Goal: Task Accomplishment & Management: Use online tool/utility

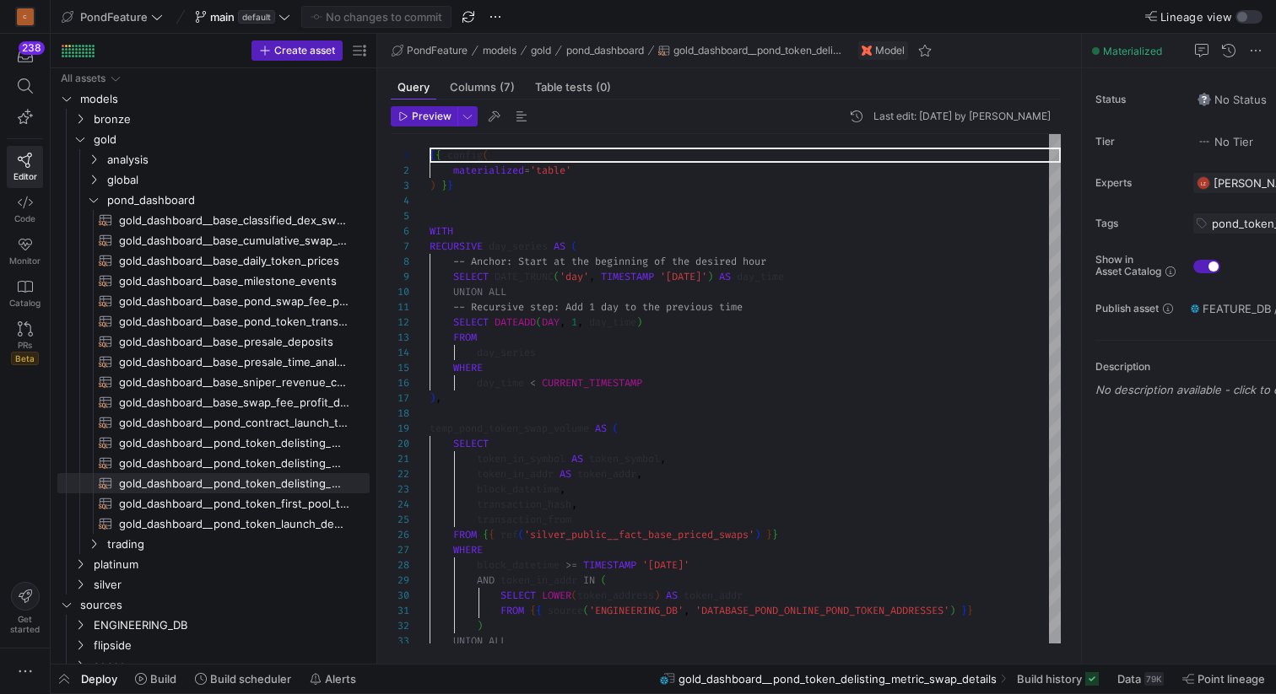
scroll to position [152, 0]
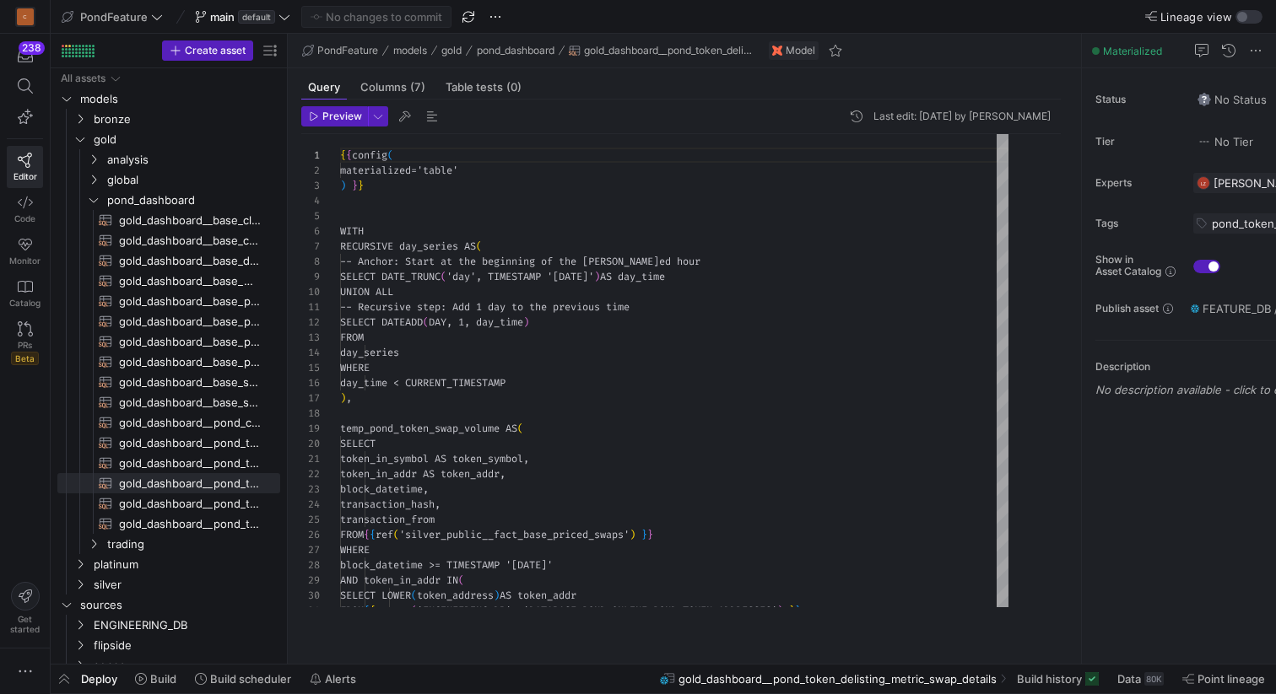
scroll to position [152, 0]
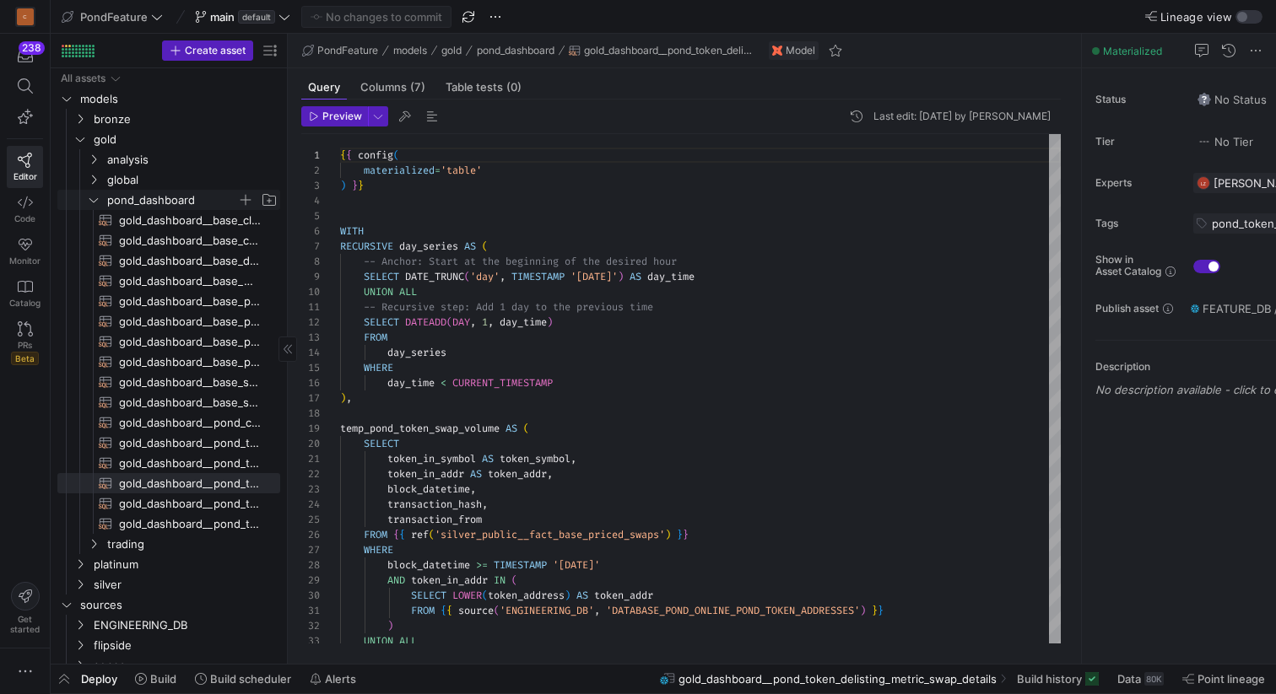
click at [92, 198] on icon "Press SPACE to select this row." at bounding box center [94, 200] width 12 height 10
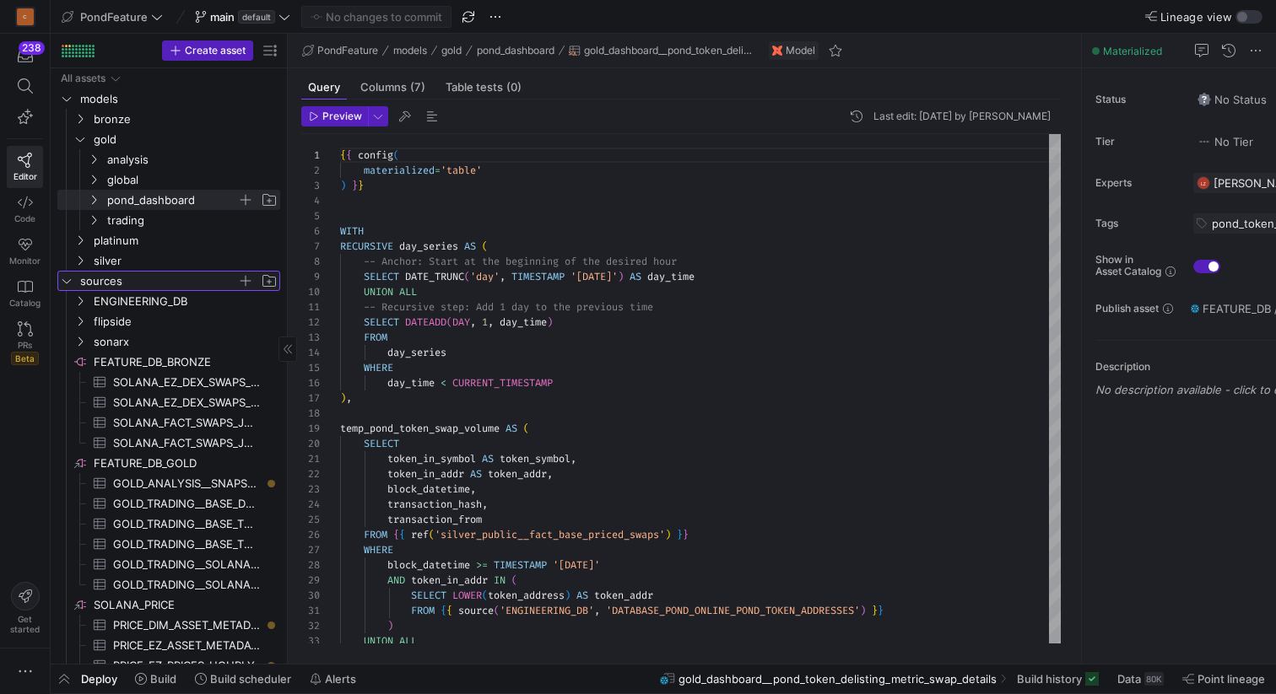
click at [66, 278] on icon "Press SPACE to select this row." at bounding box center [67, 281] width 12 height 10
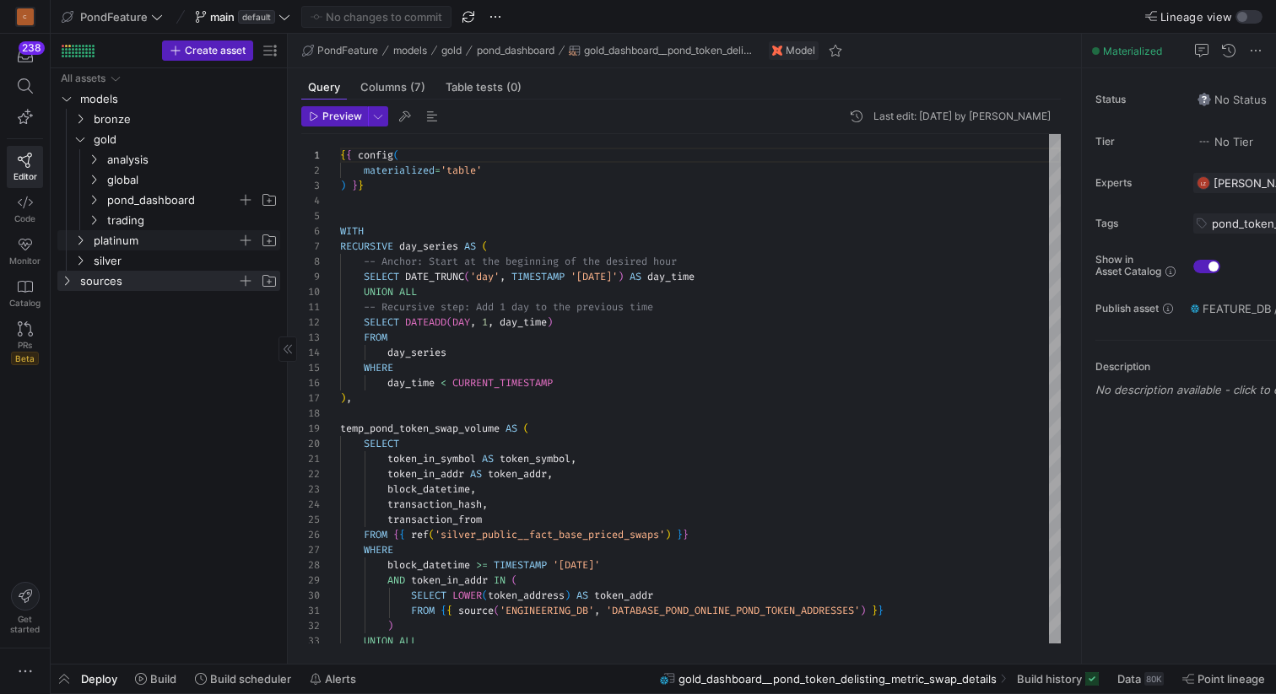
click at [77, 241] on icon "Press SPACE to select this row." at bounding box center [80, 240] width 12 height 10
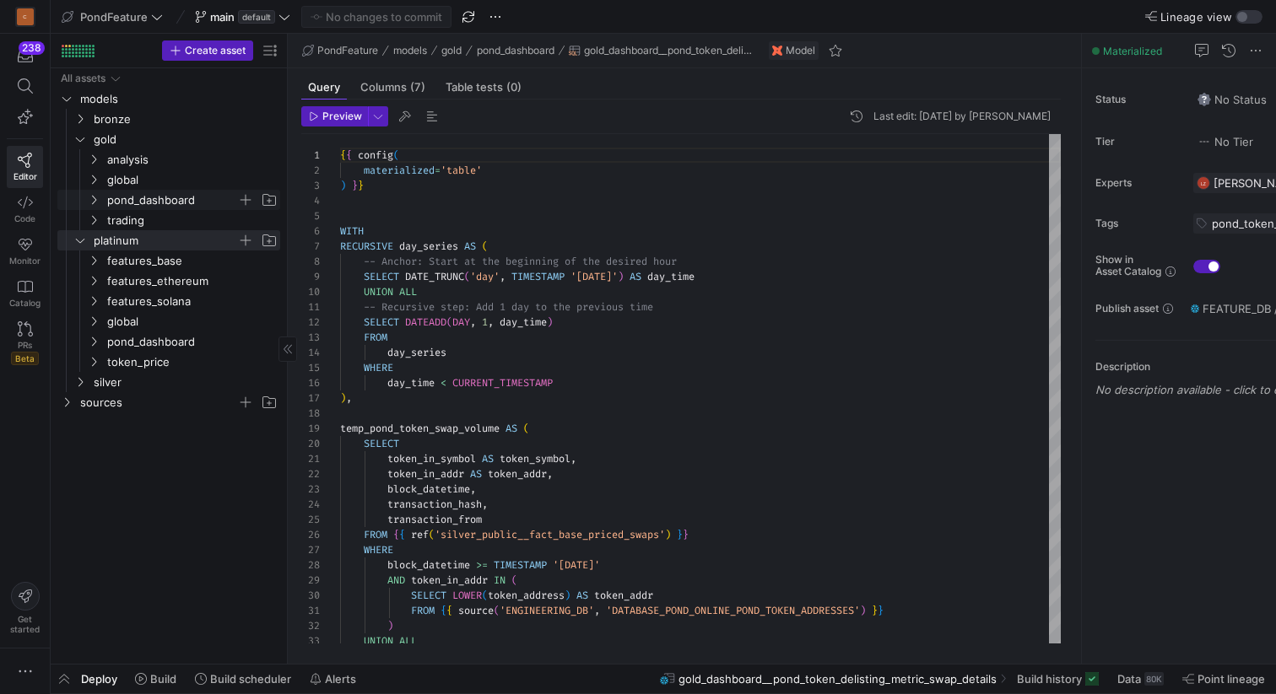
click at [123, 203] on span "pond_dashboard" at bounding box center [172, 200] width 130 height 19
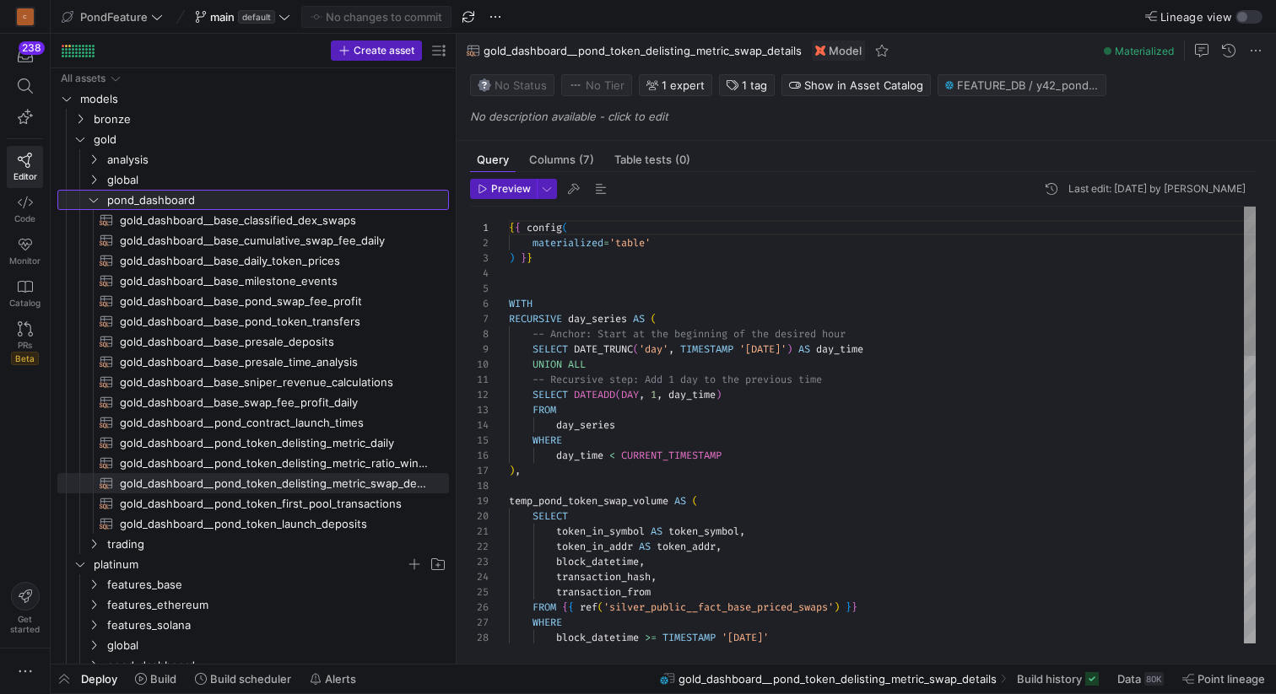
drag, startPoint x: 287, startPoint y: 243, endPoint x: 477, endPoint y: 239, distance: 189.9
click at [477, 239] on as-split "Create asset Drag here to set row groups Drag here to set column labels Group 1…" at bounding box center [663, 349] width 1225 height 630
click at [361, 241] on span "gold_dashboard__base_cumulative_swap_fee_daily​​​​​​​​​​" at bounding box center [275, 240] width 310 height 19
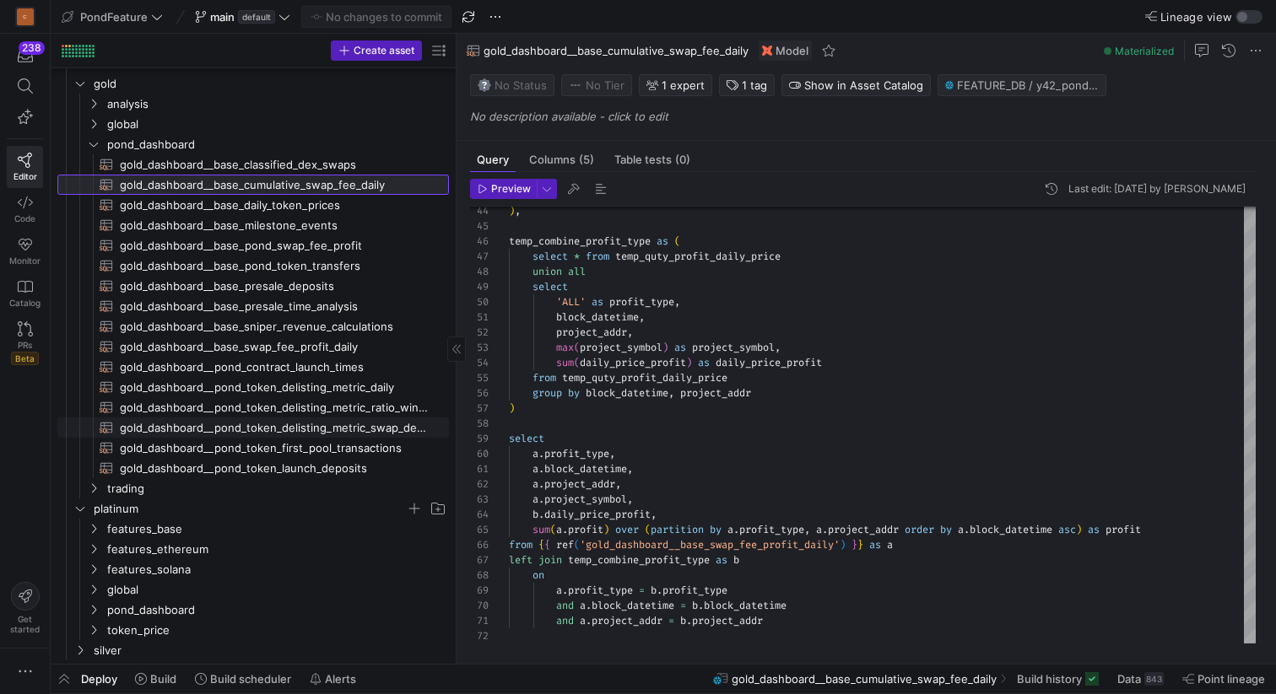
scroll to position [51, 0]
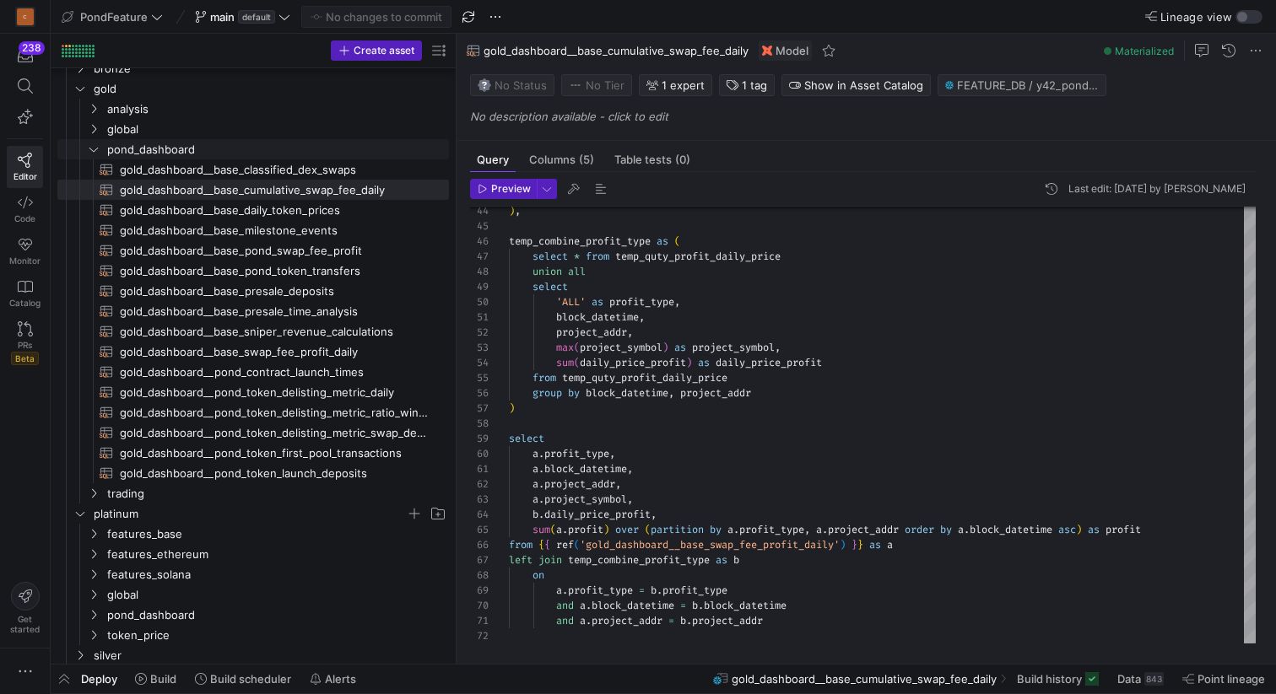
click at [94, 148] on icon "Press SPACE to select this row." at bounding box center [94, 149] width 12 height 10
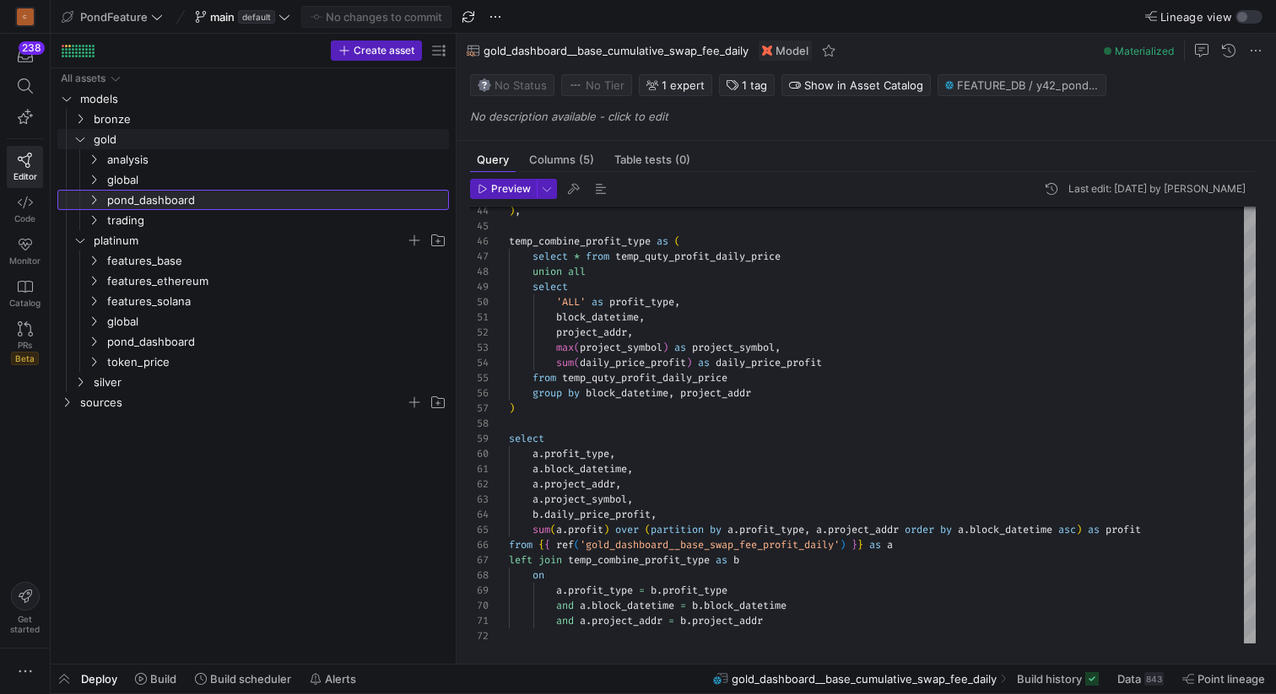
scroll to position [0, 0]
click at [137, 349] on span "pond_dashboard" at bounding box center [256, 341] width 299 height 19
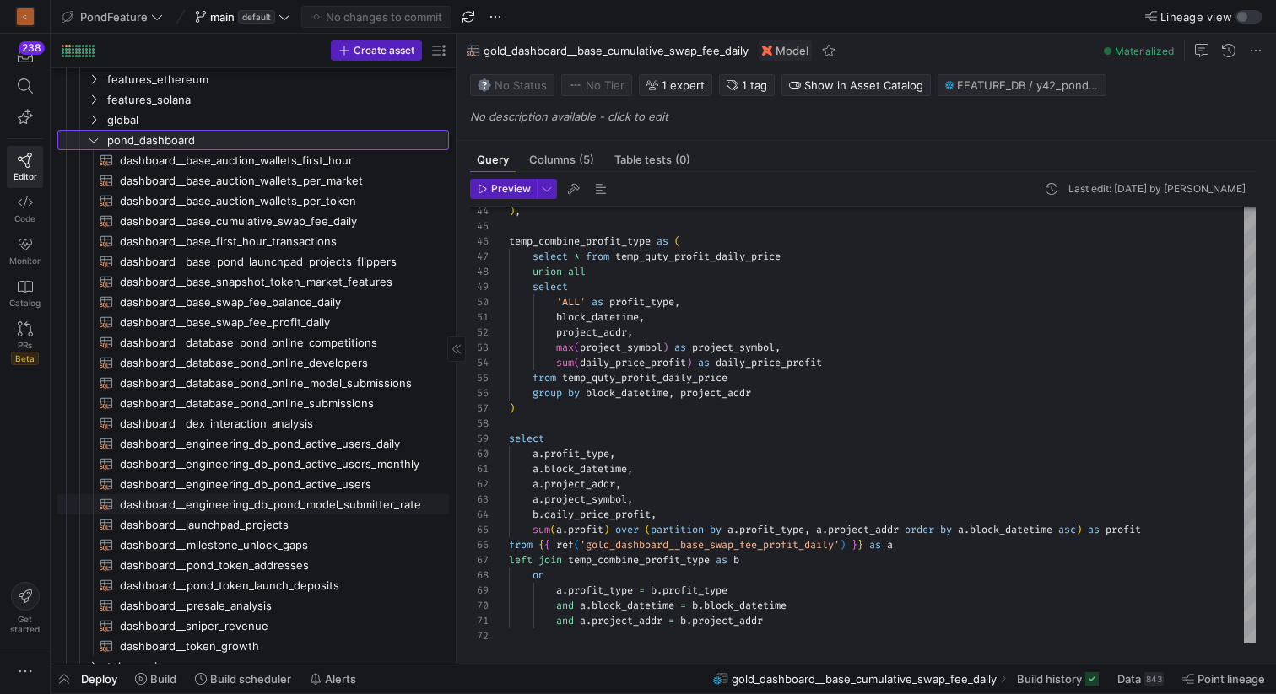
scroll to position [191, 0]
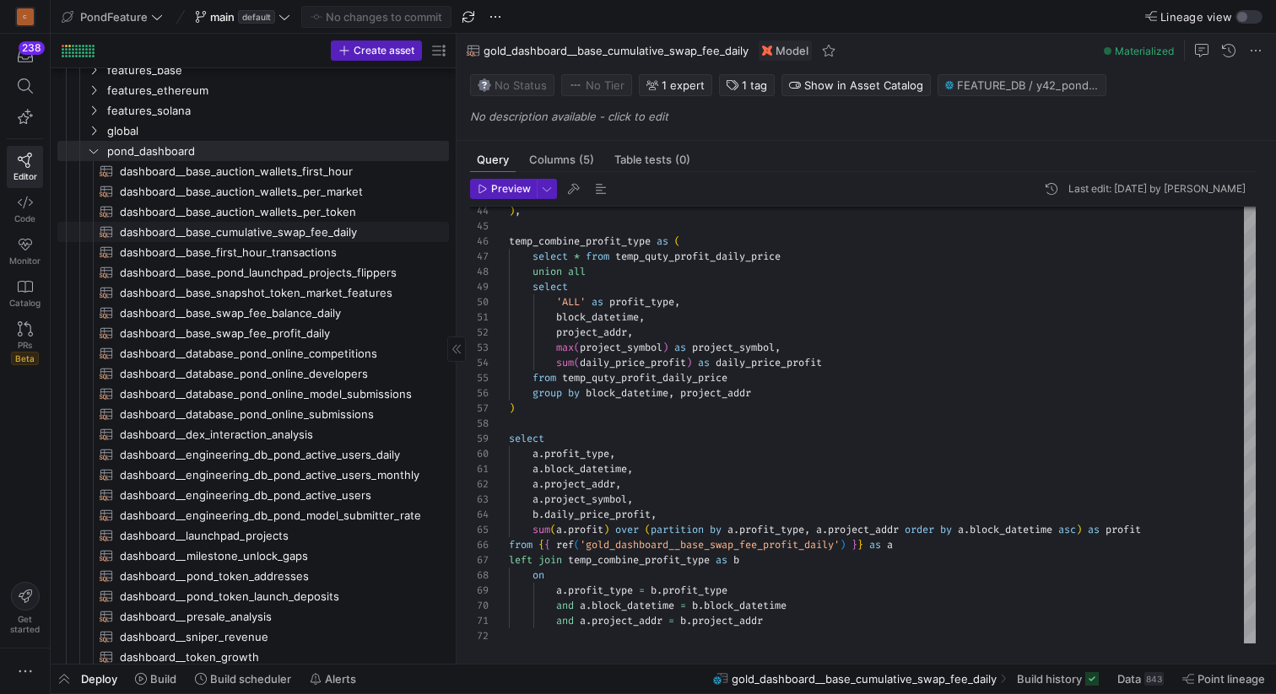
click at [298, 229] on span "dashboard__base_cumulative_swap_fee_daily​​​​​​​​​​" at bounding box center [275, 232] width 310 height 19
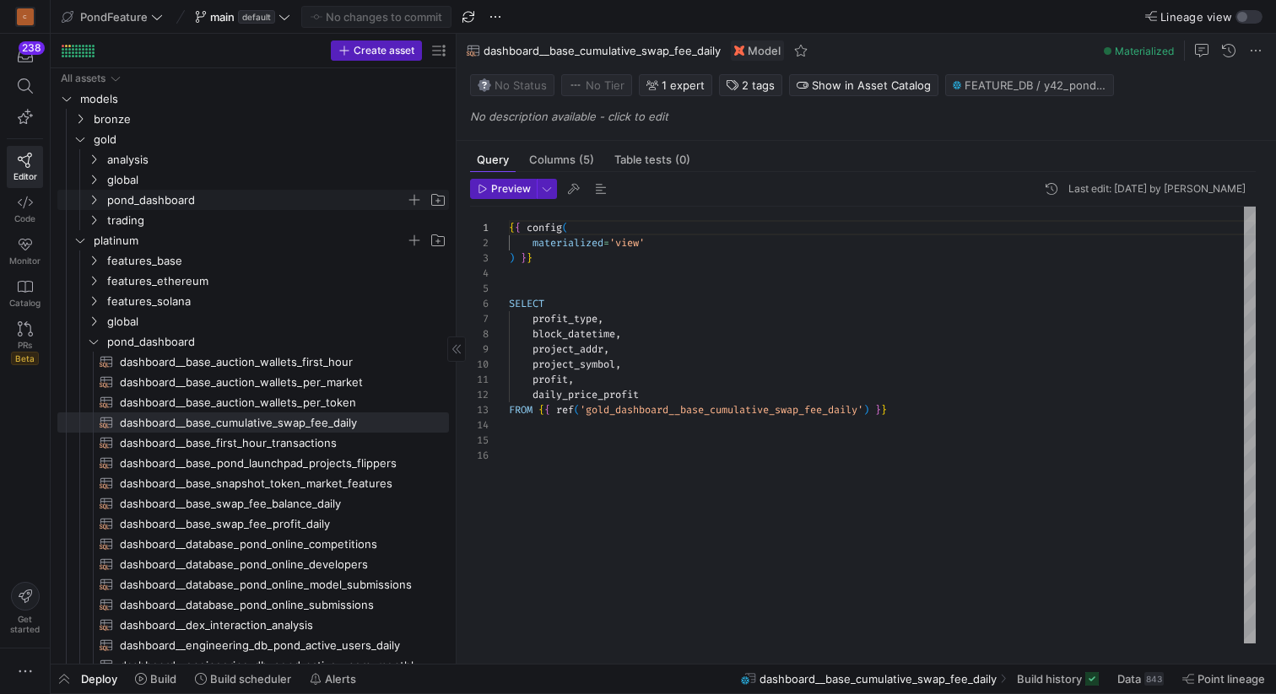
click at [152, 197] on span "pond_dashboard" at bounding box center [256, 200] width 299 height 19
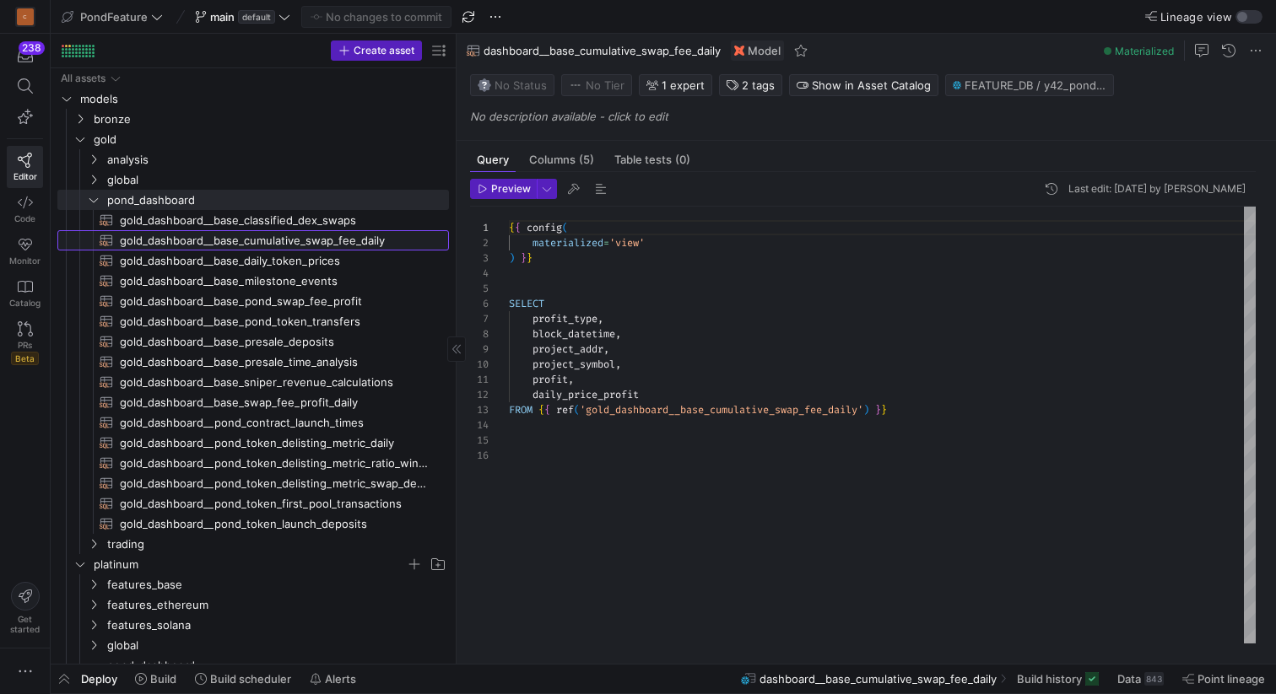
click at [317, 236] on span "gold_dashboard__base_cumulative_swap_fee_daily​​​​​​​​​​" at bounding box center [275, 240] width 310 height 19
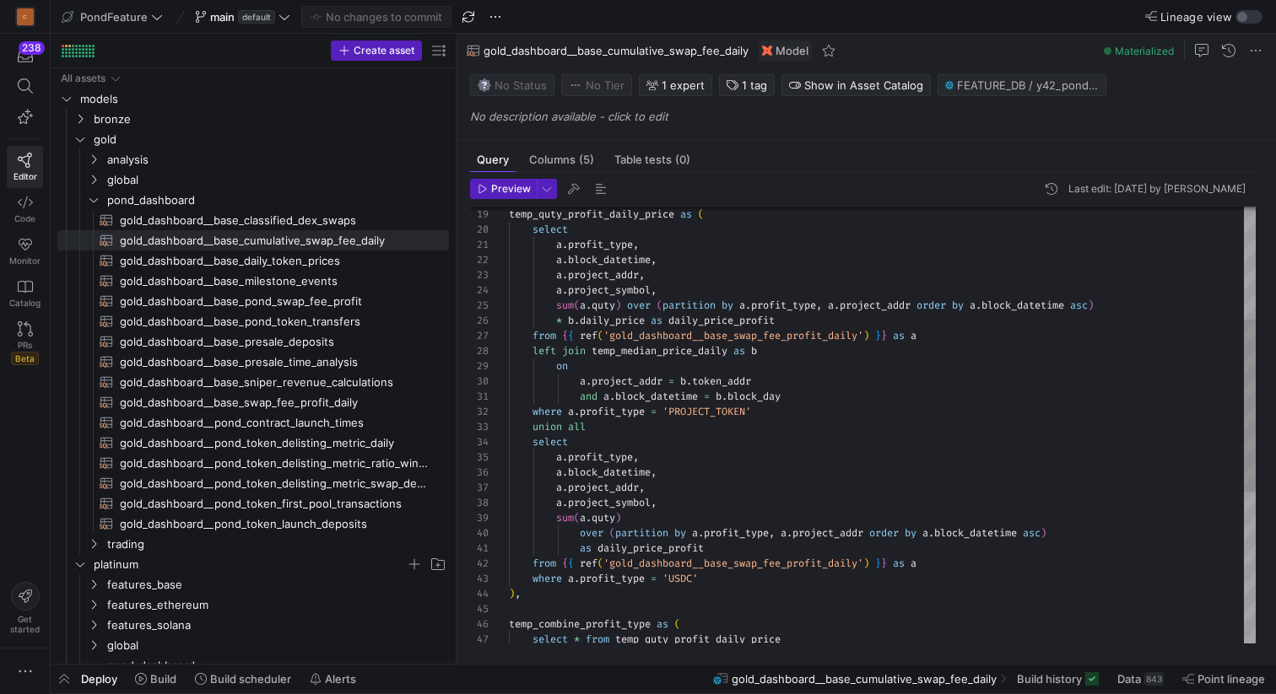
click at [710, 321] on div "left join temp_median_price_daily as b from { { ref ( 'gold_dashboard__base_swa…" at bounding box center [882, 473] width 747 height 1107
click at [802, 302] on div "left join temp_median_price_daily as b from { { ref ( 'gold_dashboard__base_swa…" at bounding box center [882, 473] width 747 height 1107
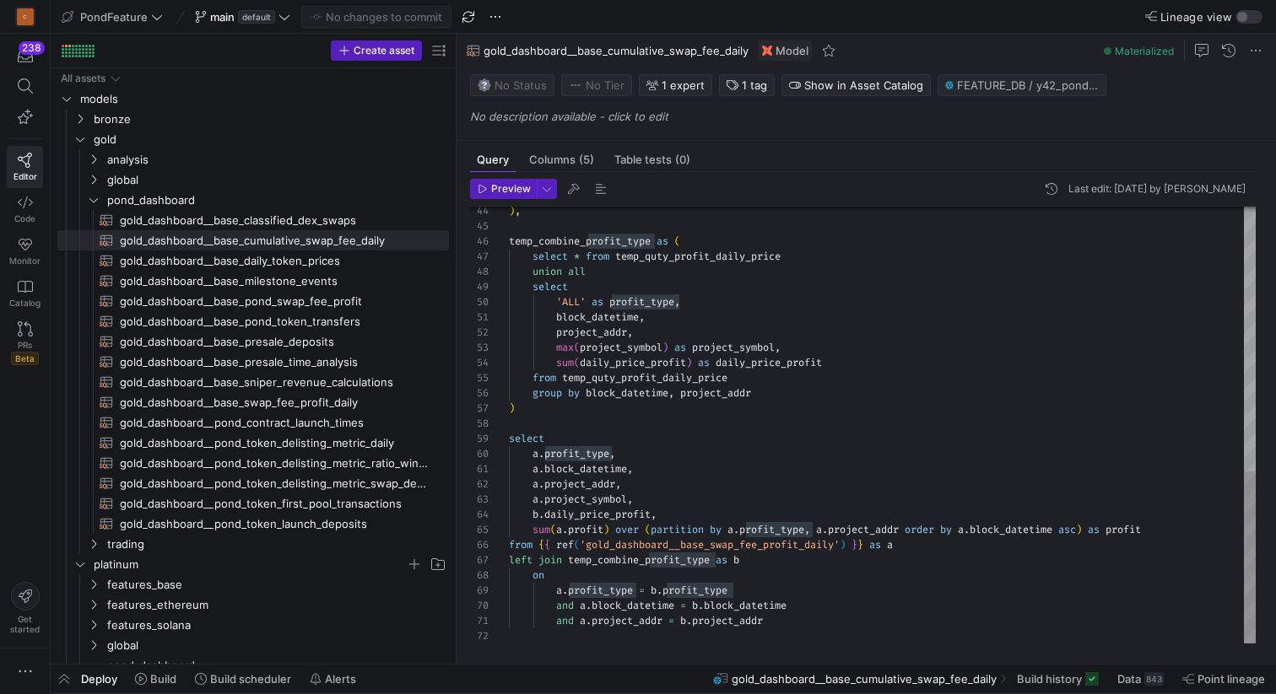
scroll to position [91, 237]
click at [780, 560] on div ") , temp_combine_profit_type as ( select * from temp_quty_profit_daily_price un…" at bounding box center [882, 90] width 747 height 1107
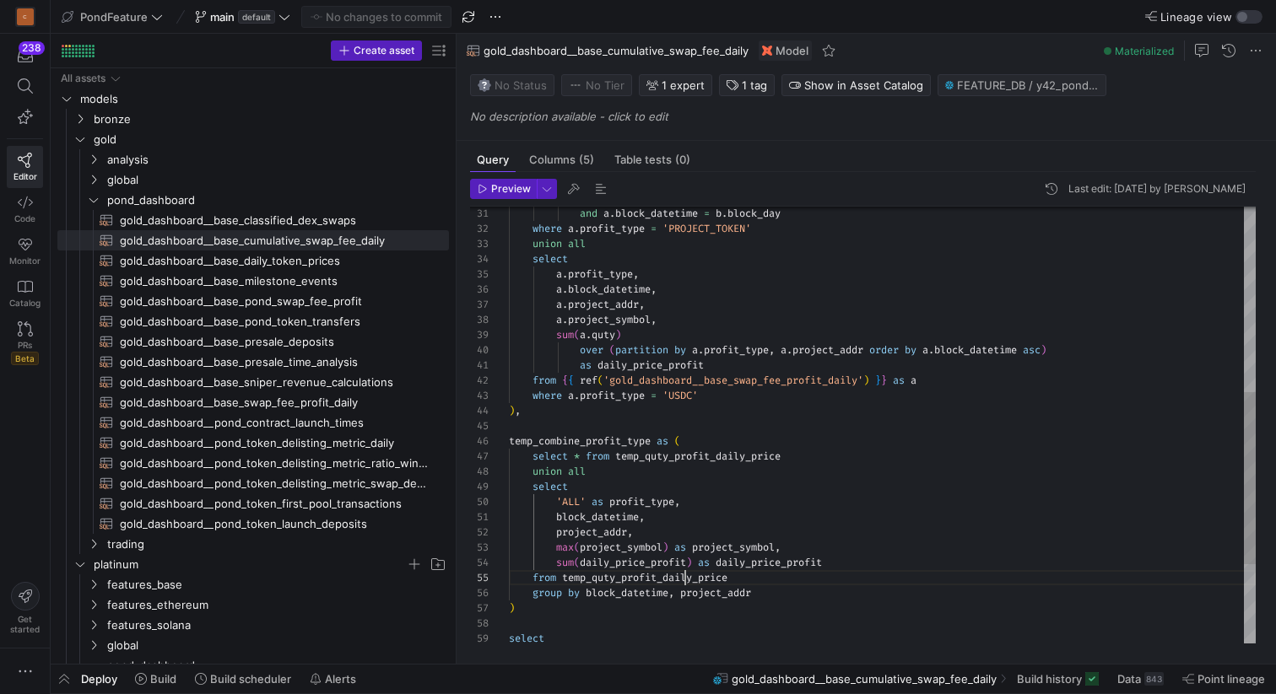
click at [683, 578] on div ") , temp_combine_profit_type as ( select * from temp_quty_profit_daily_price un…" at bounding box center [882, 290] width 747 height 1107
click at [783, 579] on div ") , temp_combine_profit_type as ( select * from temp_quty_profit_daily_price un…" at bounding box center [882, 290] width 747 height 1107
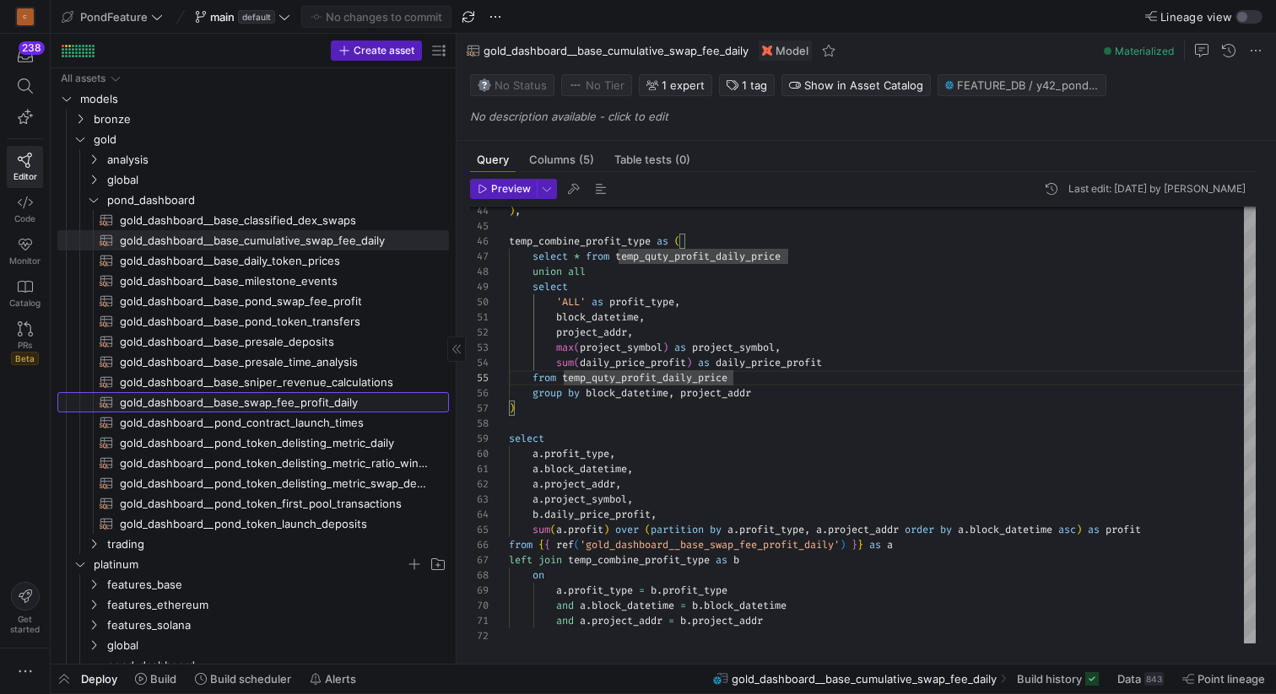
click at [342, 403] on span "gold_dashboard__base_swap_fee_profit_daily​​​​​​​​​​" at bounding box center [275, 402] width 310 height 19
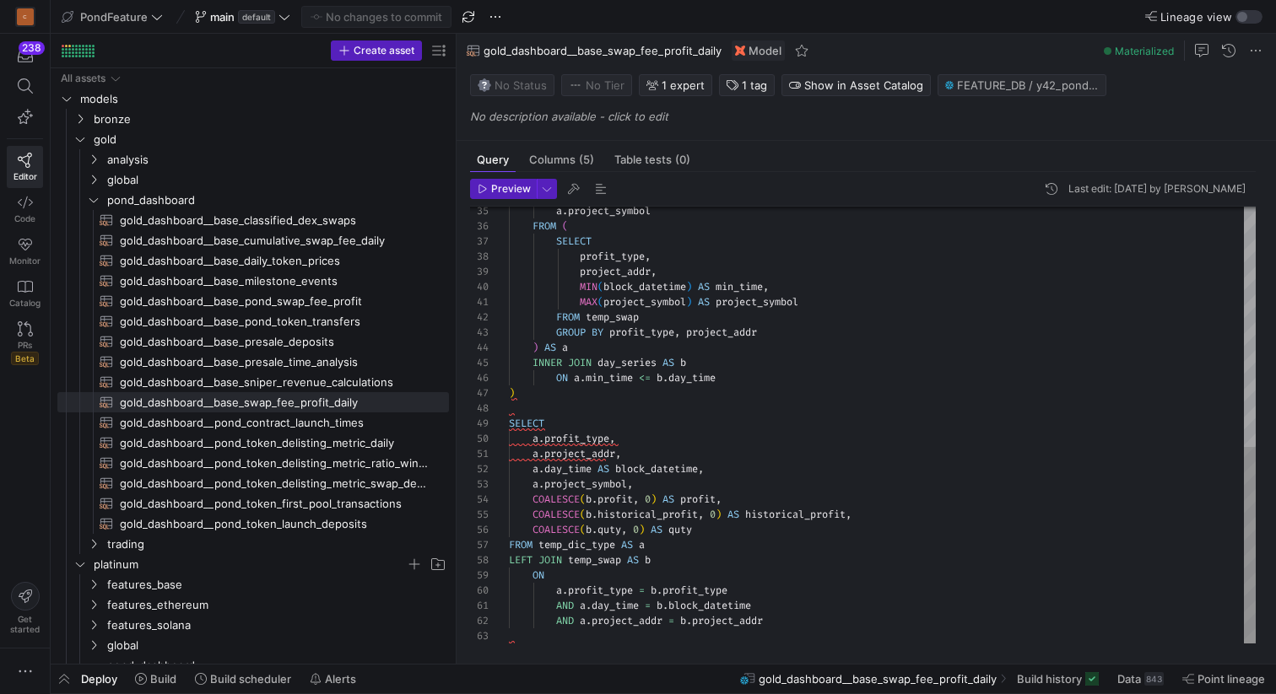
scroll to position [0, 116]
click at [753, 453] on div "a . project_symbol FROM ( SELECT profit_type , project_addr , MIN ( block_datet…" at bounding box center [882, 158] width 747 height 970
click at [719, 442] on div "a . project_symbol FROM ( SELECT profit_type , project_addr , MIN ( block_datet…" at bounding box center [882, 158] width 747 height 970
click at [743, 472] on div "a . project_symbol FROM ( SELECT profit_type , project_addr , MIN ( block_datet…" at bounding box center [882, 158] width 747 height 970
click at [729, 482] on div "a . project_symbol FROM ( SELECT profit_type , project_addr , MIN ( block_datet…" at bounding box center [882, 158] width 747 height 970
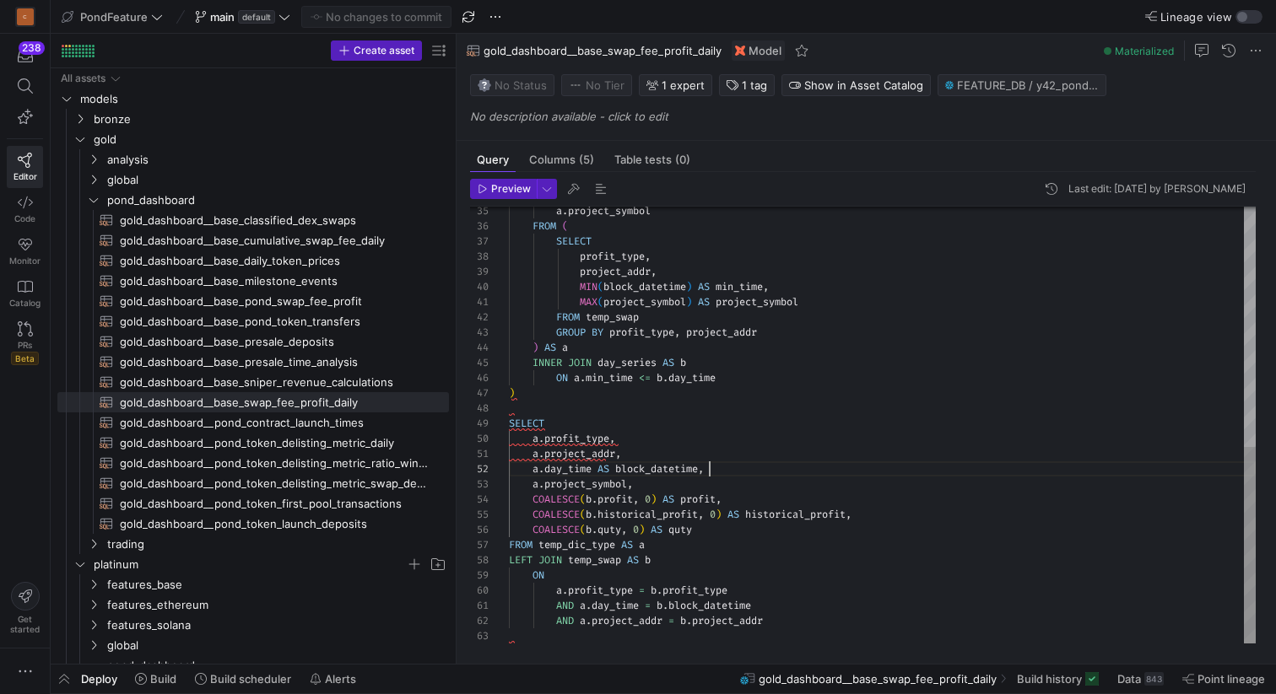
scroll to position [30, 127]
click at [789, 517] on div "a . project_symbol FROM ( SELECT profit_type , project_addr , MIN ( block_datet…" at bounding box center [882, 158] width 747 height 970
click at [753, 488] on div "a . project_symbol FROM ( SELECT profit_type , project_addr , MIN ( block_datet…" at bounding box center [882, 158] width 747 height 970
click at [347, 236] on span "gold_dashboard__base_cumulative_swap_fee_daily​​​​​​​​​​" at bounding box center [275, 240] width 310 height 19
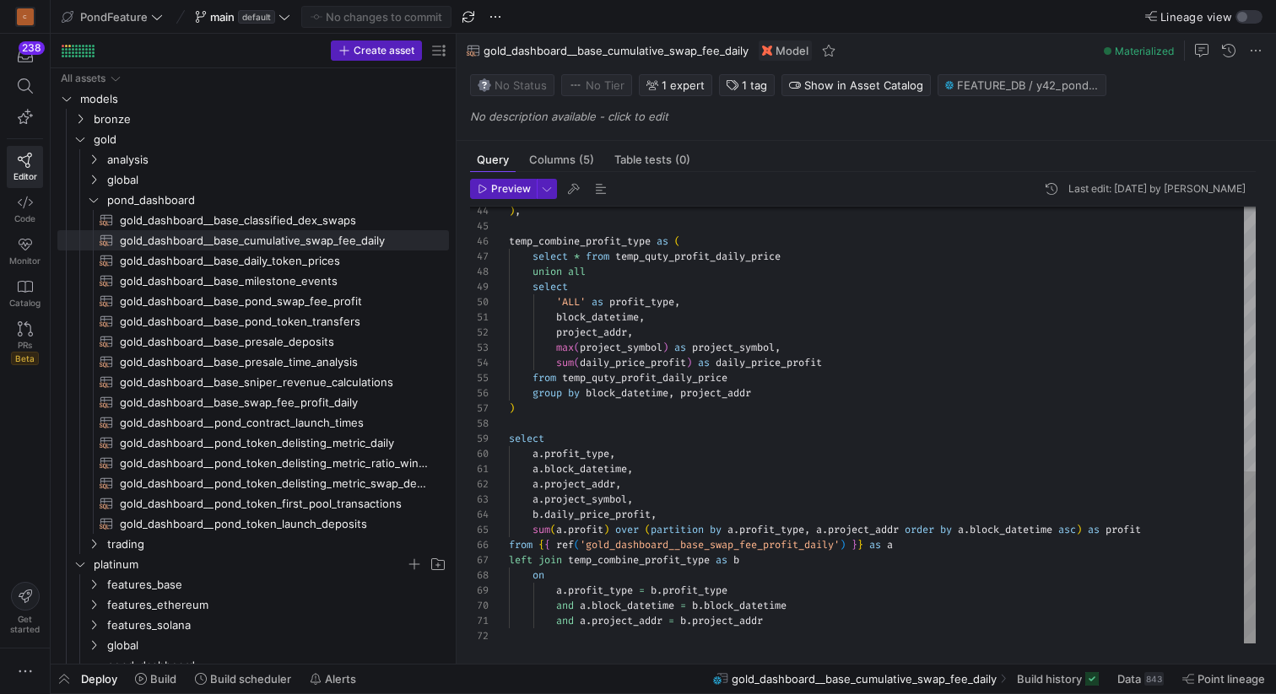
scroll to position [61, 649]
click at [1173, 531] on div ") , temp_combine_profit_type as ( select * from temp_quty_profit_daily_price un…" at bounding box center [882, 90] width 747 height 1107
click at [602, 516] on div ") , temp_combine_profit_type as ( select * from temp_quty_profit_daily_price un…" at bounding box center [882, 90] width 747 height 1107
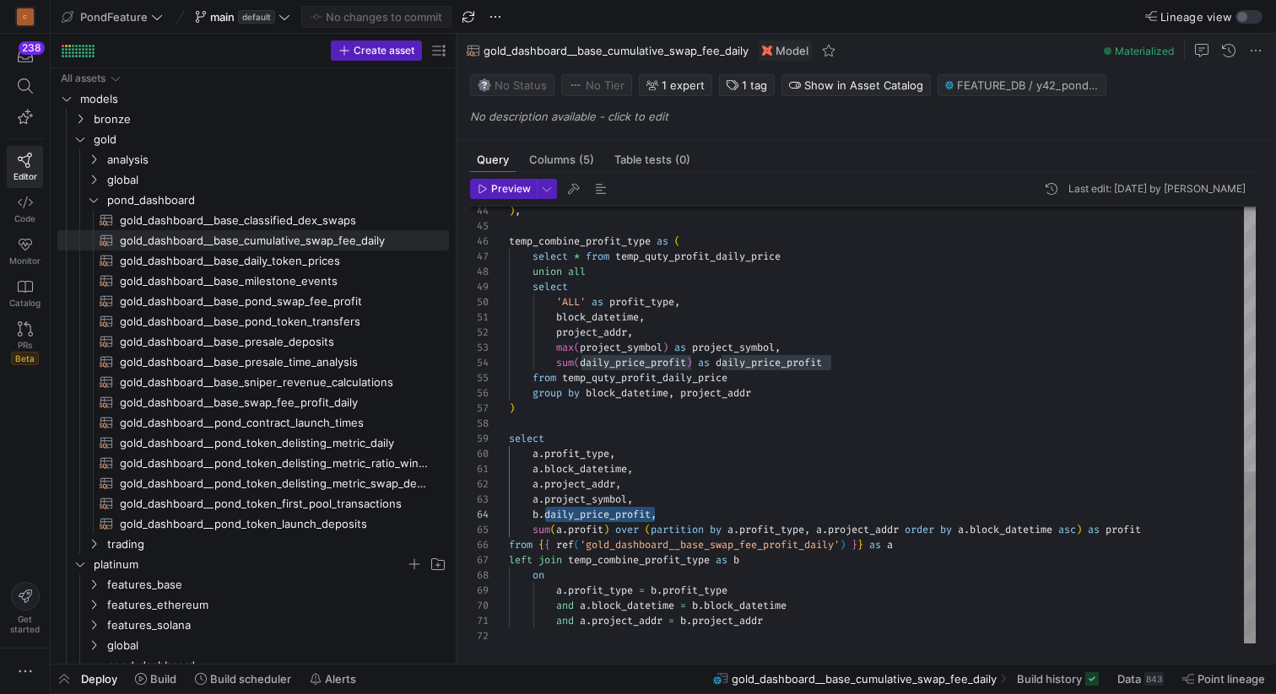
scroll to position [46, 152]
click at [671, 514] on div ") , temp_combine_profit_type as ( select * from temp_quty_profit_daily_price un…" at bounding box center [882, 90] width 747 height 1107
click at [629, 512] on div ") , temp_combine_profit_type as ( select * from temp_quty_profit_daily_price un…" at bounding box center [882, 90] width 747 height 1107
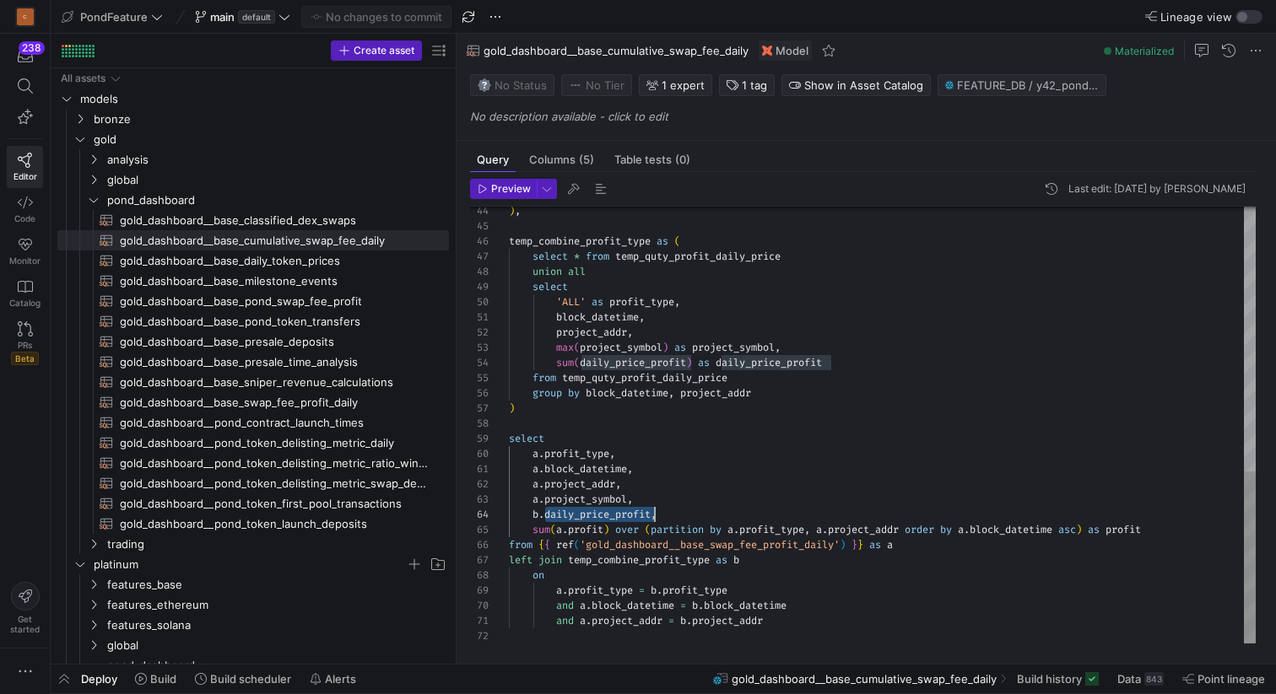
click at [629, 512] on div ") , temp_combine_profit_type as ( select * from temp_quty_profit_daily_price un…" at bounding box center [882, 90] width 747 height 1107
click at [622, 516] on div ") , temp_combine_profit_type as ( select * from temp_quty_profit_daily_price un…" at bounding box center [882, 90] width 747 height 1107
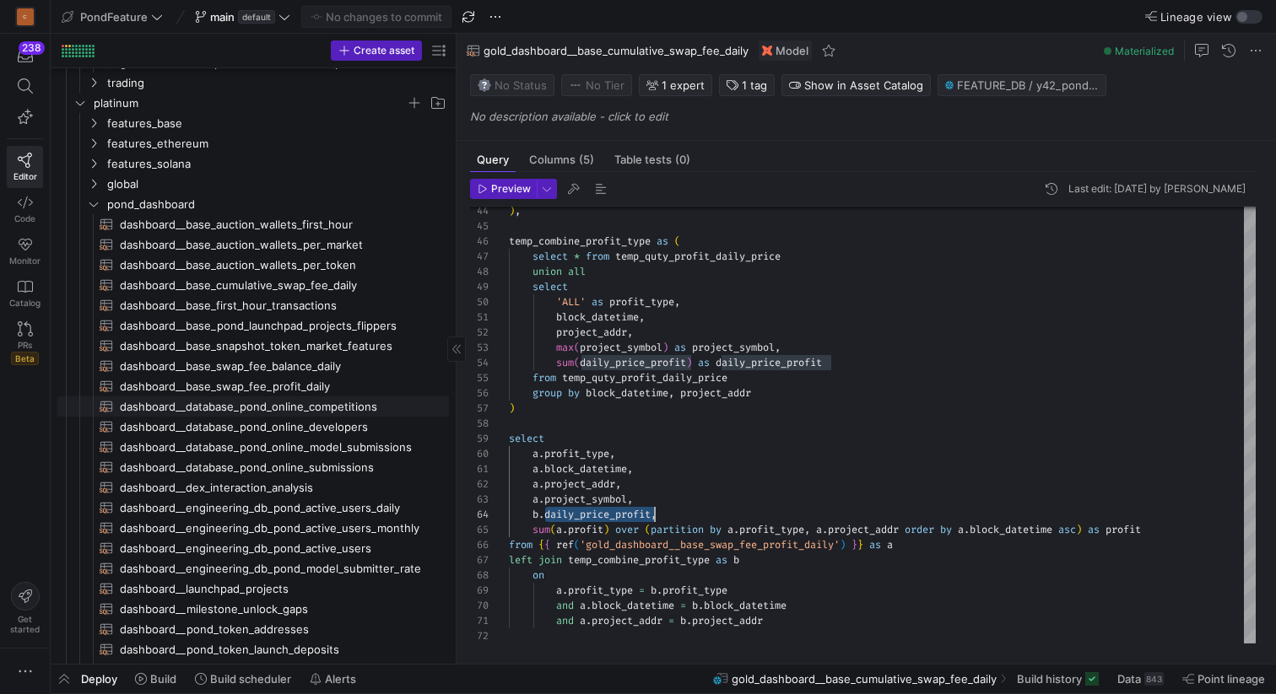
scroll to position [456, 0]
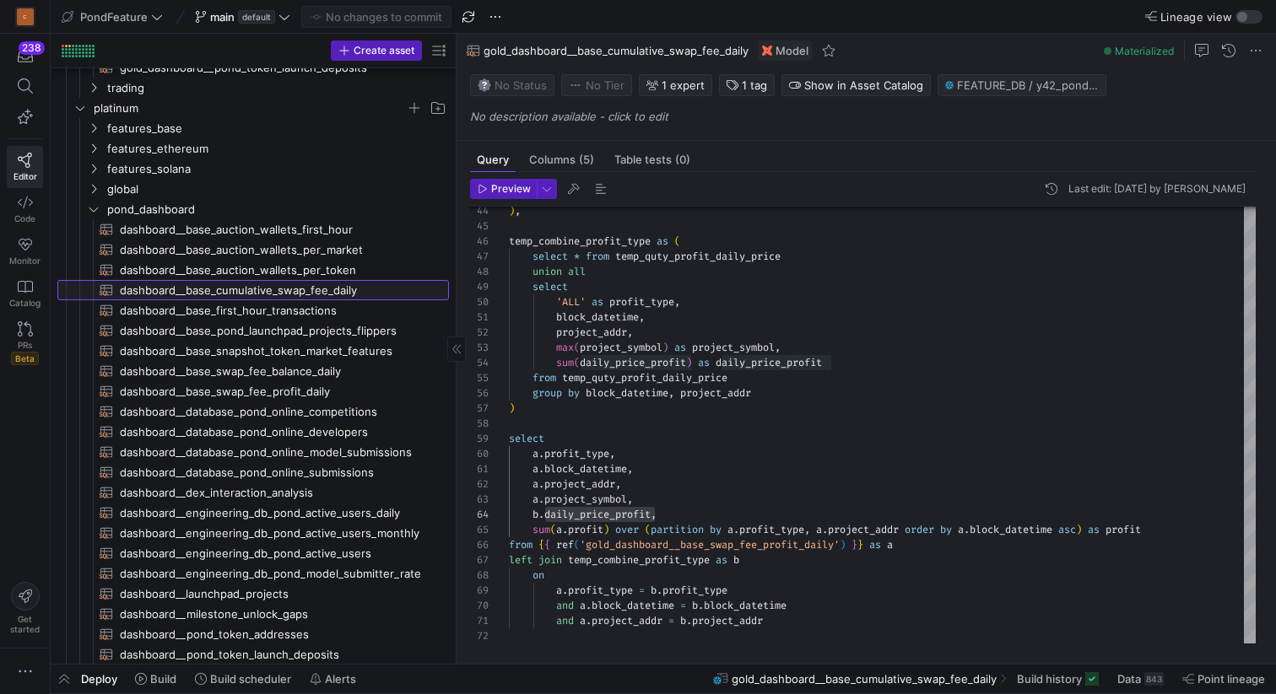
click at [306, 285] on span "dashboard__base_cumulative_swap_fee_daily​​​​​​​​​​" at bounding box center [275, 290] width 310 height 19
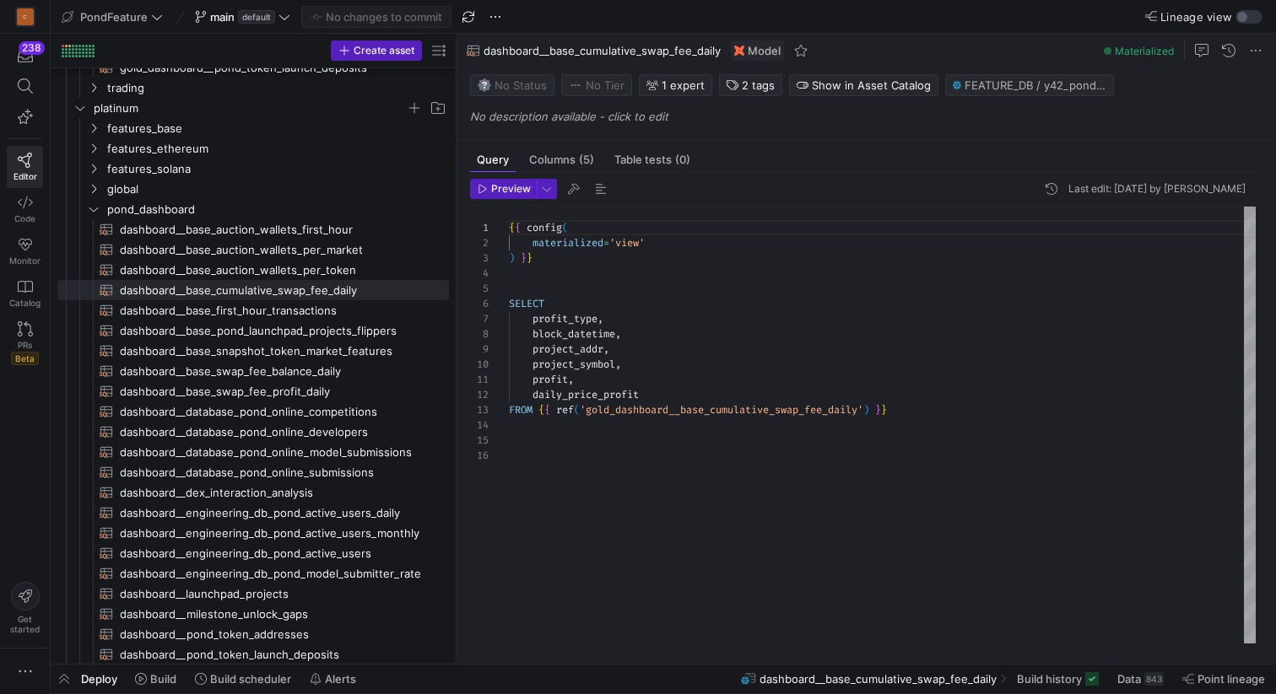
scroll to position [15, 133]
click at [686, 391] on div "{ { config ( materialized = 'view' ) } } SELECT profit_type , block_datetime , …" at bounding box center [882, 425] width 747 height 437
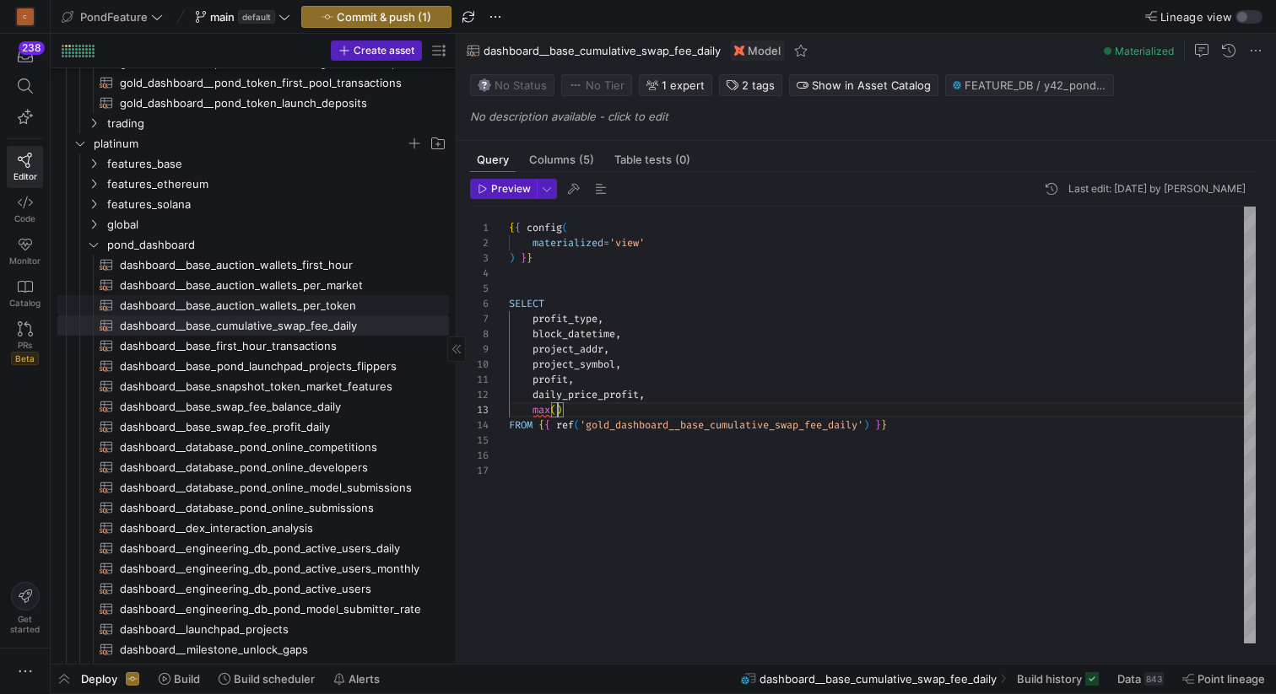
scroll to position [379, 0]
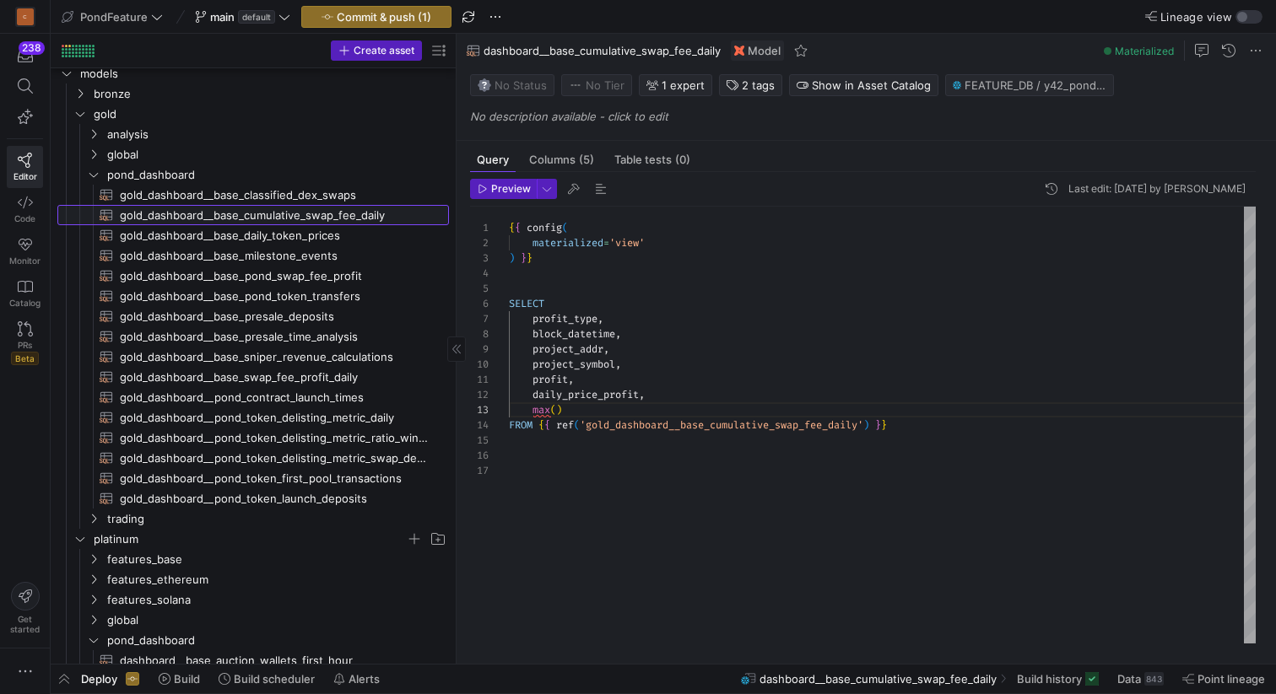
click at [335, 212] on span "gold_dashboard__base_cumulative_swap_fee_daily​​​​​​​​​​" at bounding box center [275, 215] width 310 height 19
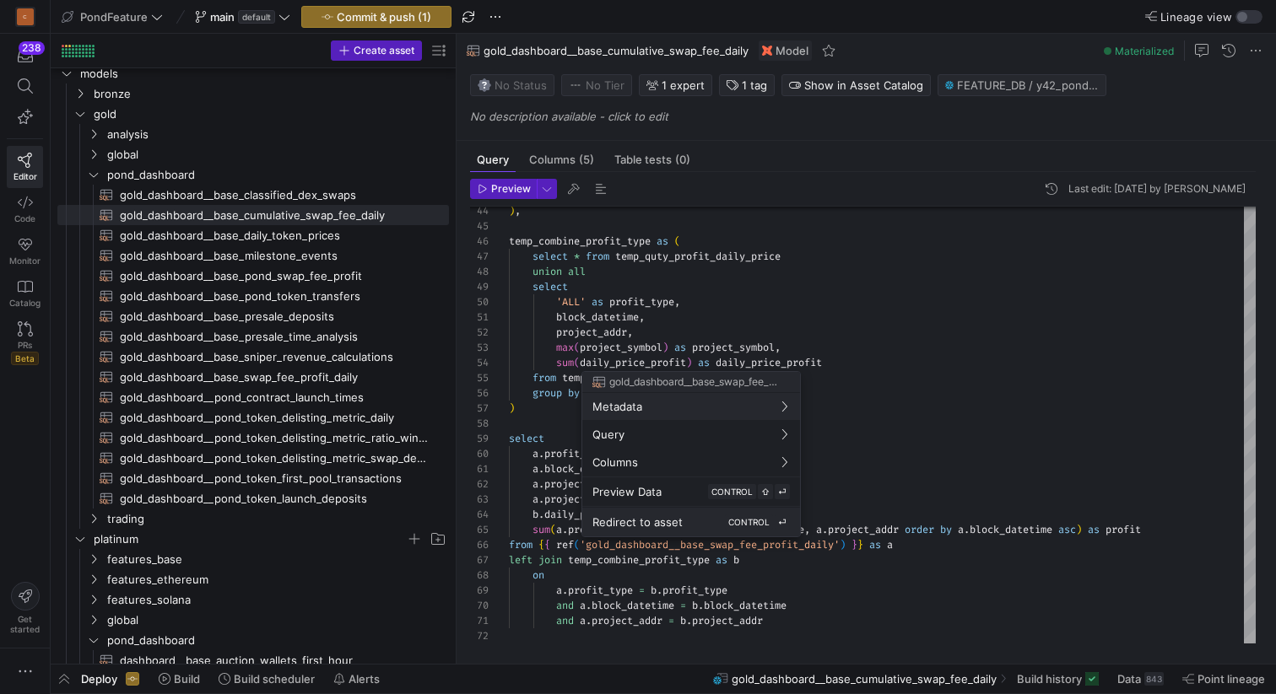
click at [710, 532] on button "Redirect to asset CONTROL ⏎" at bounding box center [691, 522] width 218 height 29
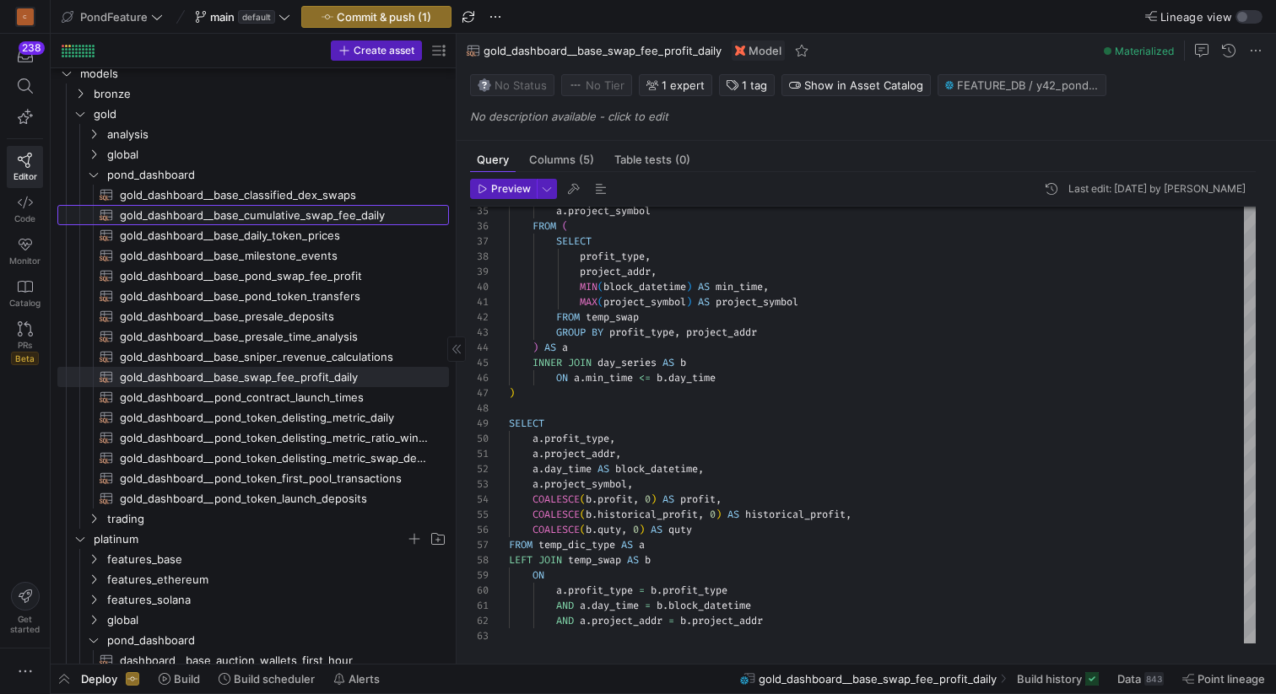
click at [293, 218] on span "gold_dashboard__base_cumulative_swap_fee_daily​​​​​​​​​​" at bounding box center [275, 215] width 310 height 19
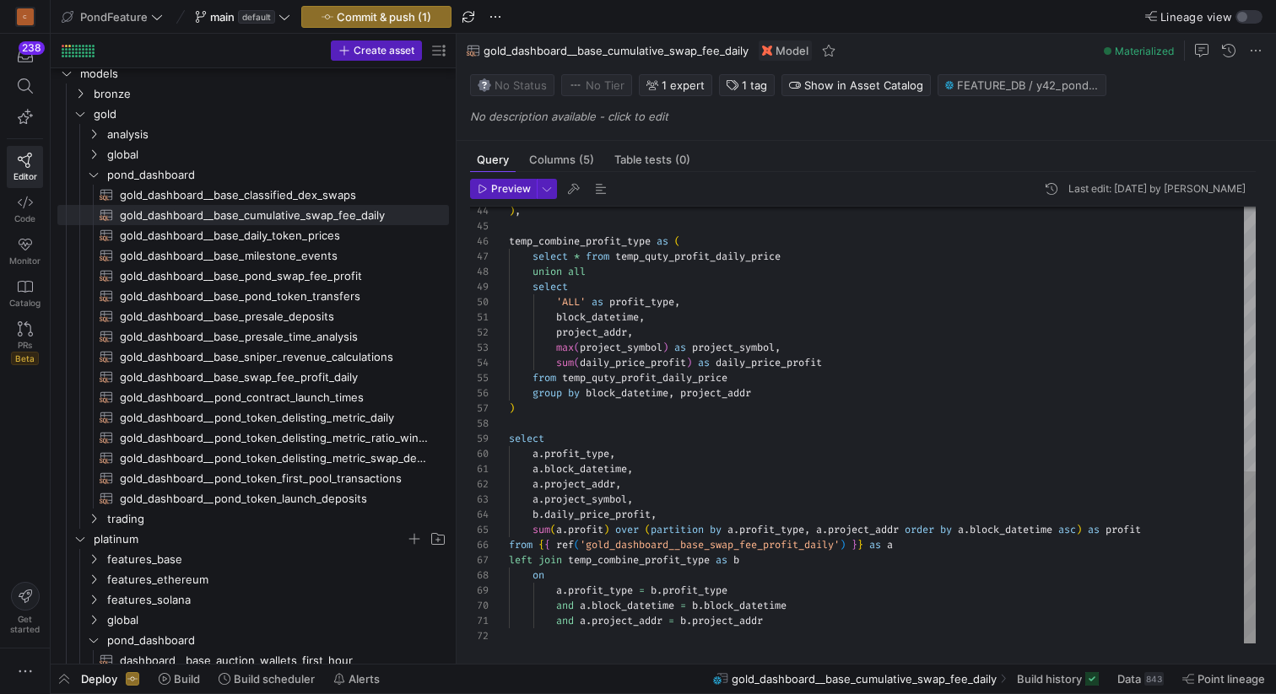
click at [720, 529] on div ") , temp_combine_profit_type as ( select * from temp_quty_profit_daily_price un…" at bounding box center [882, 90] width 747 height 1107
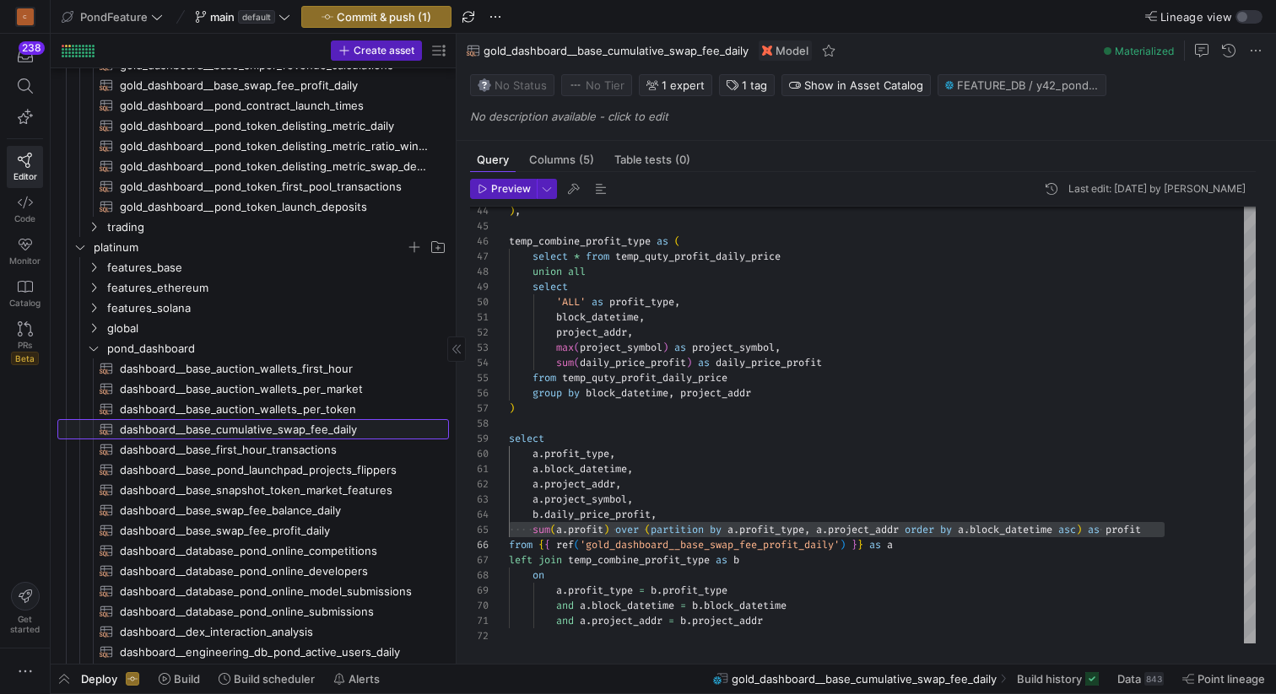
click at [320, 428] on span "dashboard__base_cumulative_swap_fee_daily​​​​​​​​​​" at bounding box center [275, 429] width 310 height 19
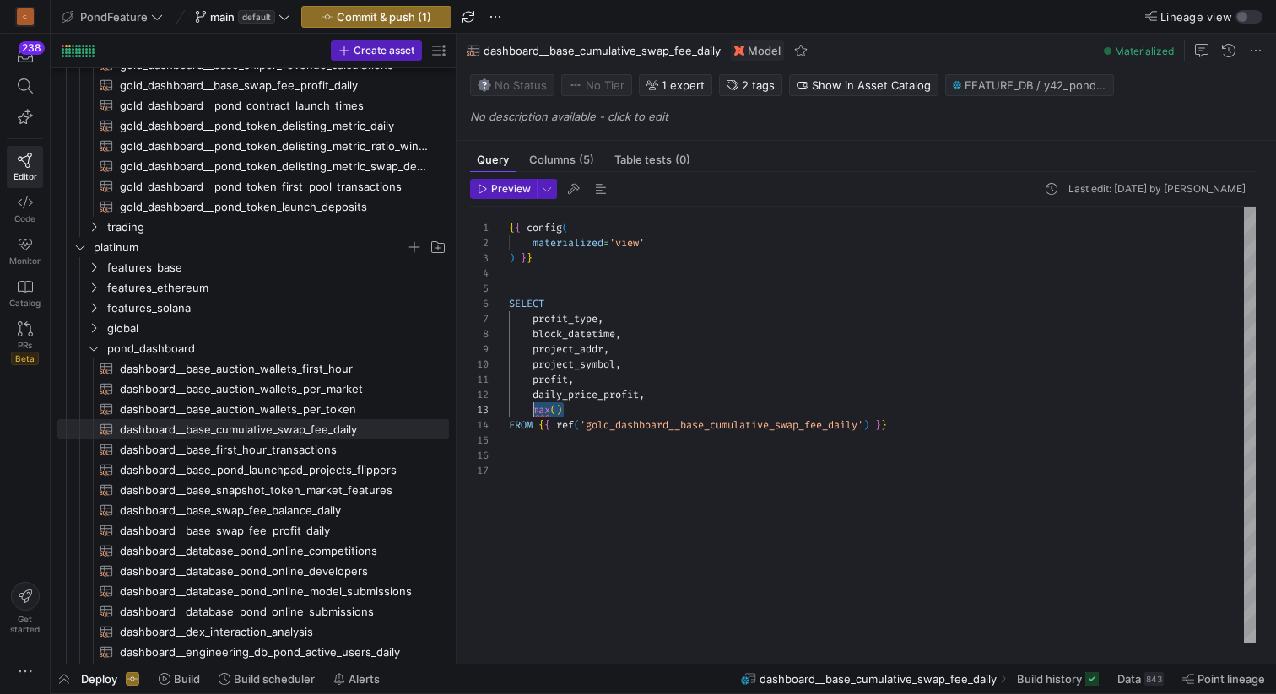
drag, startPoint x: 576, startPoint y: 409, endPoint x: 532, endPoint y: 408, distance: 43.9
click at [532, 408] on div "{ { config ( materialized = 'view' ) } } SELECT profit_type , block_datetime , …" at bounding box center [882, 425] width 747 height 437
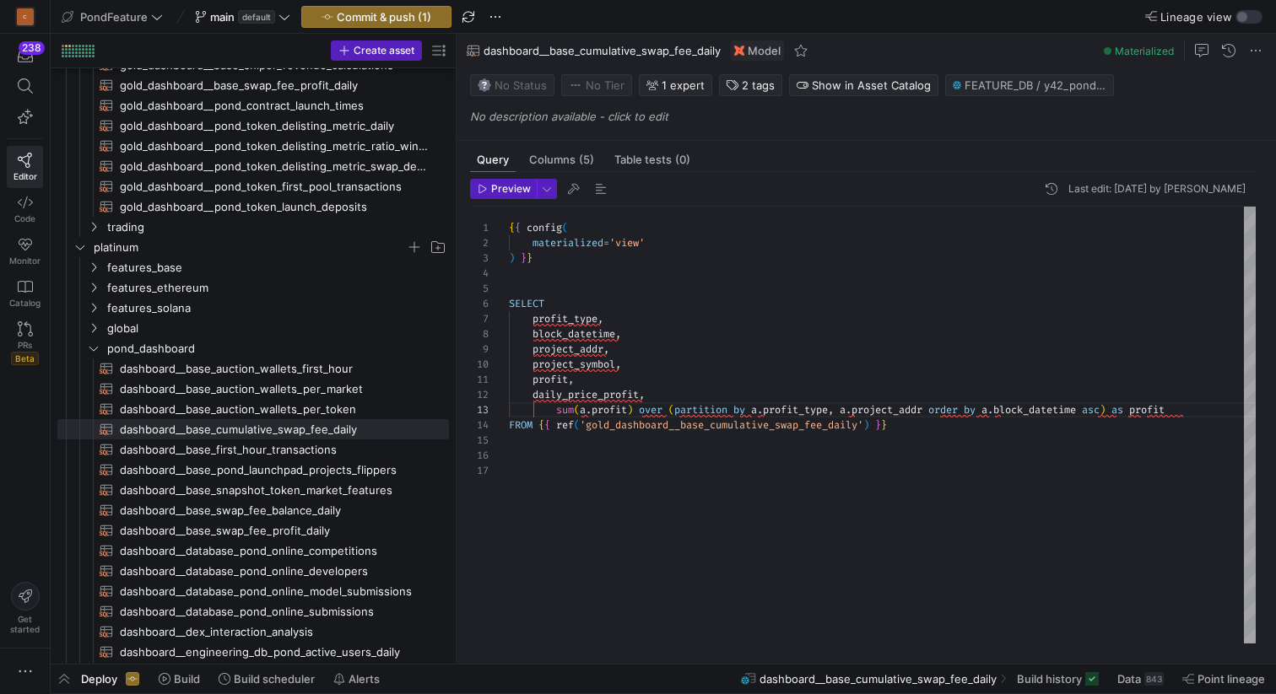
click at [559, 411] on div "{ { config ( materialized = 'view' ) } } SELECT profit_type , block_datetime , …" at bounding box center [882, 425] width 747 height 437
click at [540, 408] on div "{ { config ( materialized = 'view' ) } } SELECT profit_type , block_datetime , …" at bounding box center [882, 425] width 747 height 437
click at [590, 395] on div "{ { config ( materialized = 'view' ) } } SELECT profit_type , block_datetime , …" at bounding box center [882, 425] width 747 height 437
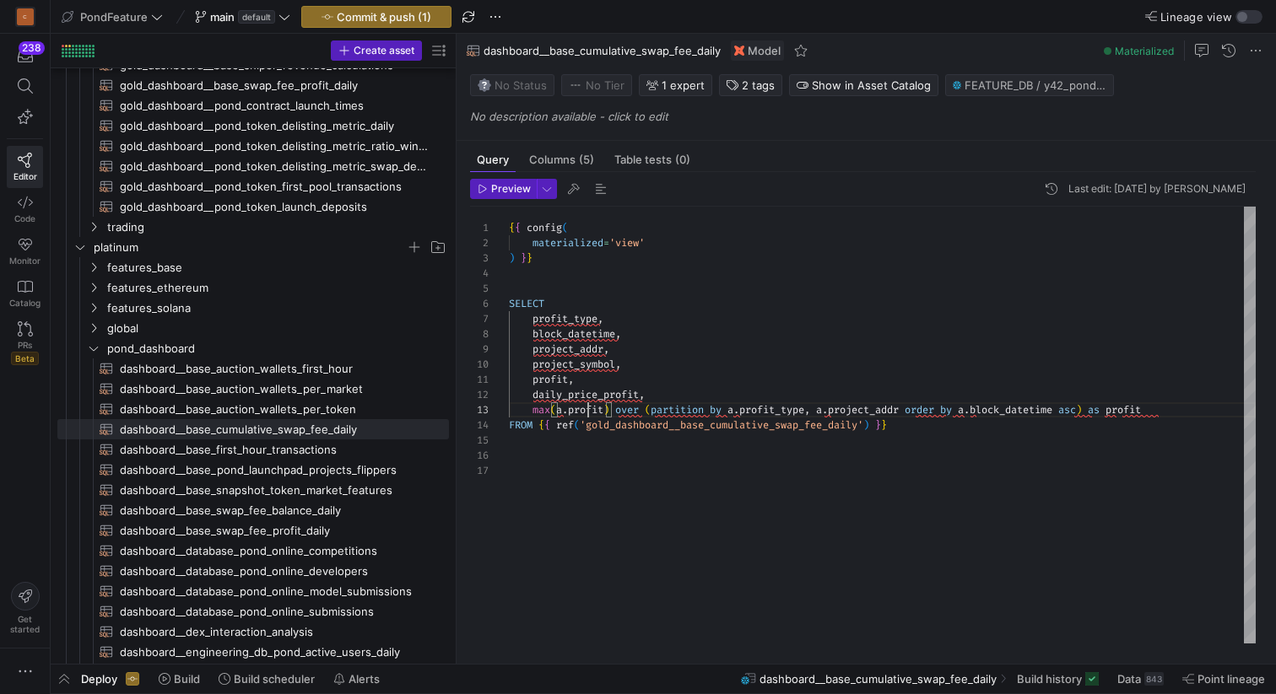
click at [590, 407] on div "{ { config ( materialized = 'view' ) } } SELECT profit_type , block_datetime , …" at bounding box center [882, 425] width 747 height 437
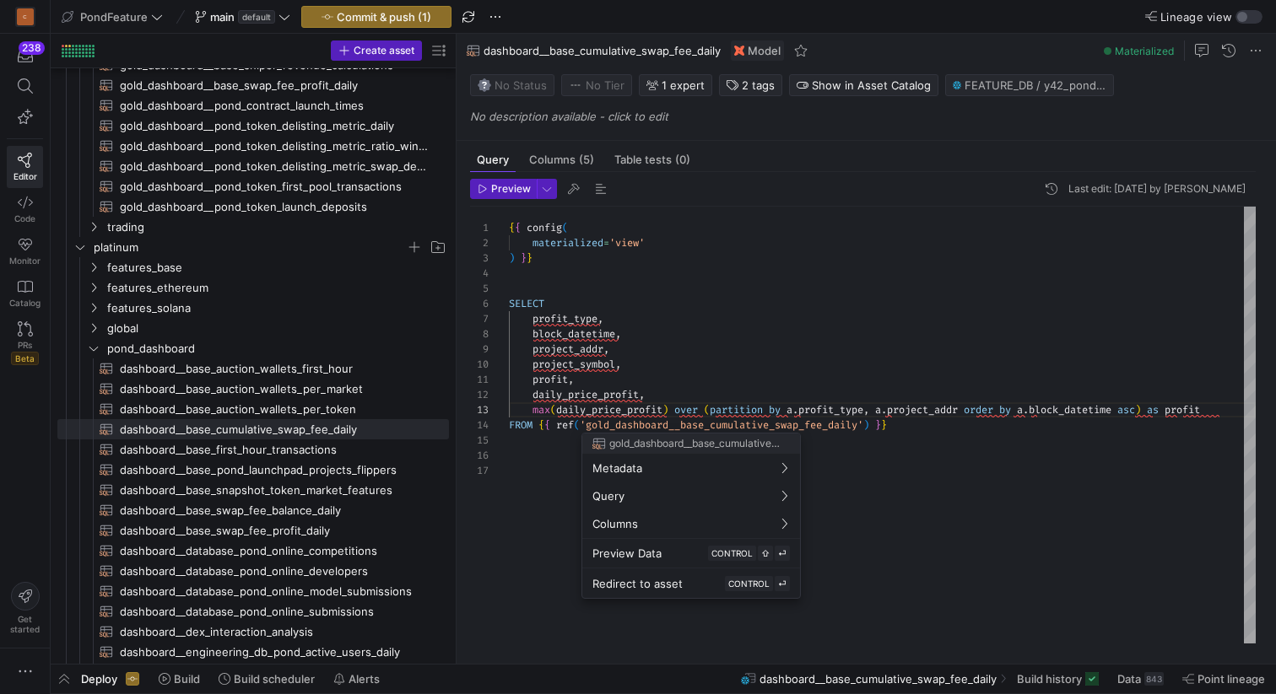
click at [803, 412] on div at bounding box center [638, 347] width 1276 height 694
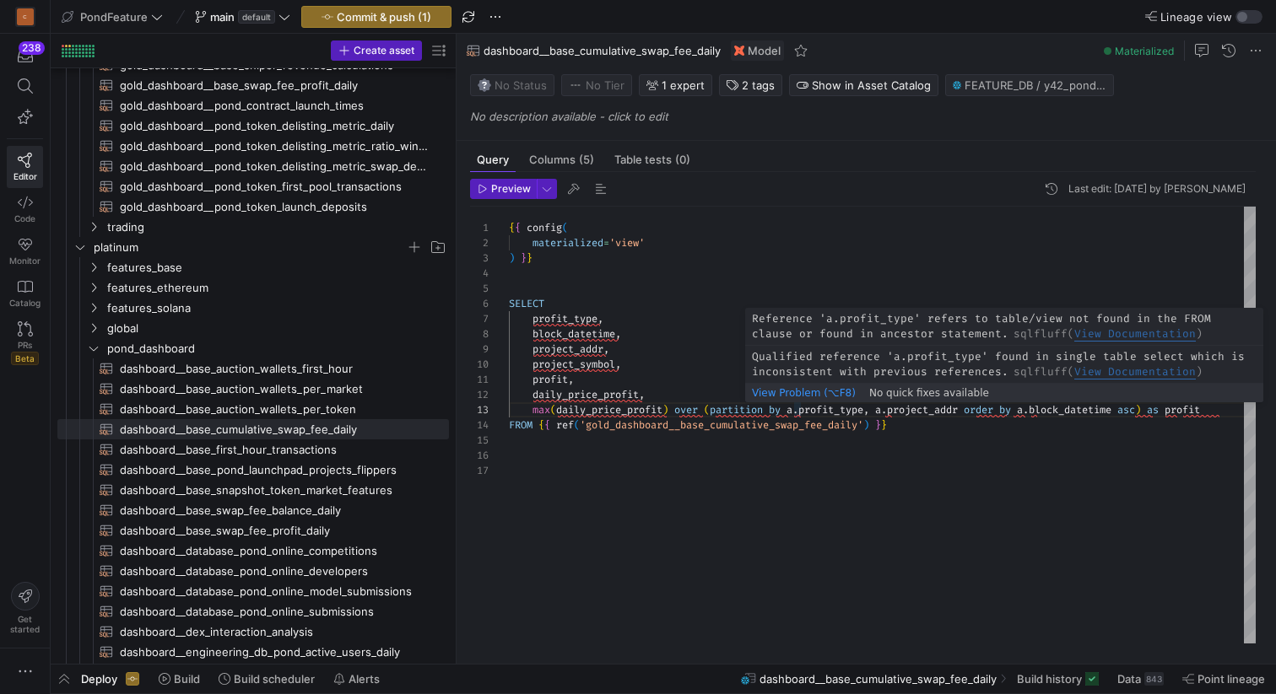
click at [805, 409] on div "{ { config ( materialized = 'view' ) } } SELECT profit_type , block_datetime , …" at bounding box center [882, 425] width 747 height 437
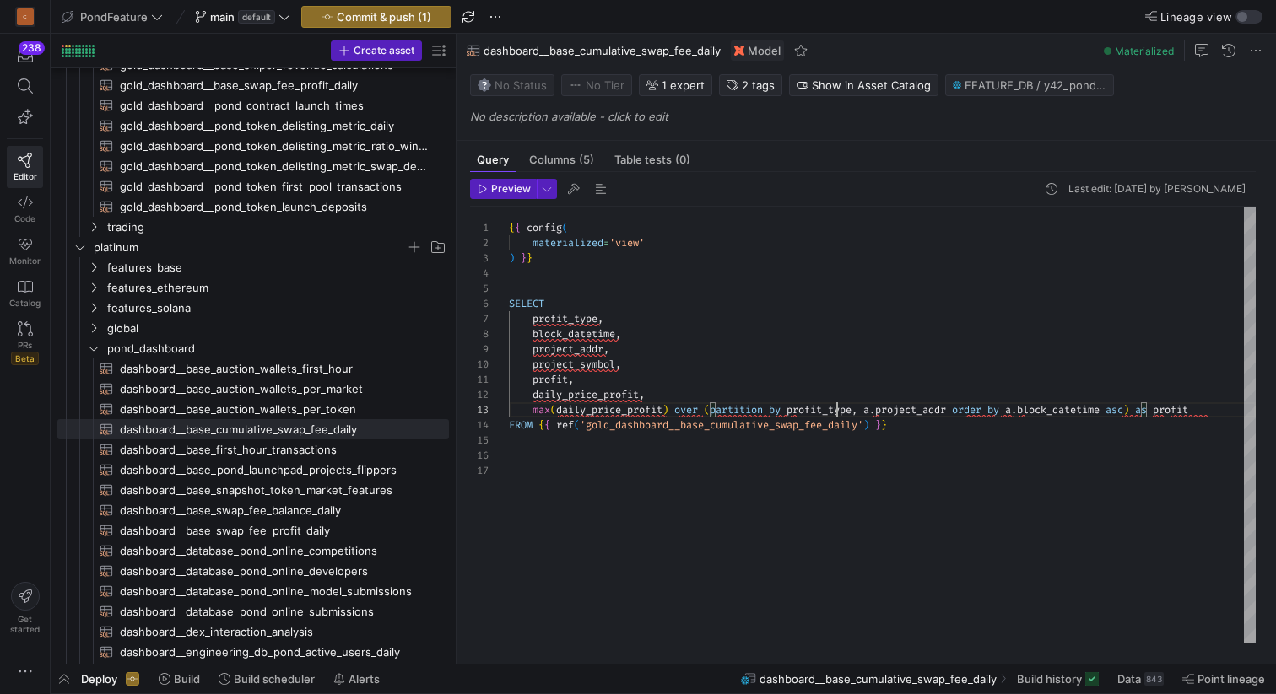
click at [838, 408] on div "{ { config ( materialized = 'view' ) } } SELECT profit_type , block_datetime , …" at bounding box center [882, 425] width 747 height 437
click at [884, 408] on div "{ { config ( materialized = 'view' ) } } SELECT profit_type , block_datetime , …" at bounding box center [882, 425] width 747 height 437
click at [890, 410] on div "{ { config ( materialized = 'view' ) } } SELECT profit_type , block_datetime , …" at bounding box center [882, 425] width 747 height 437
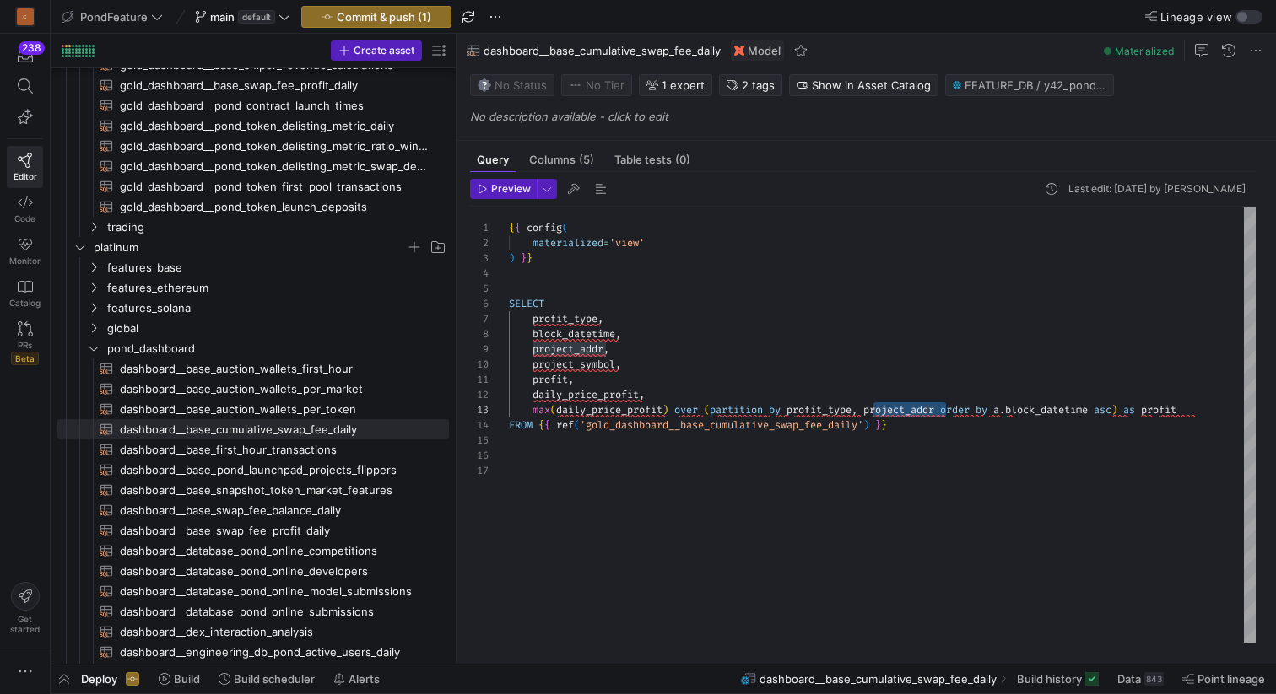
click at [1018, 408] on div "{ { config ( materialized = 'view' ) } } SELECT profit_type , block_datetime , …" at bounding box center [882, 425] width 747 height 437
click at [1167, 410] on div "{ { config ( materialized = 'view' ) } } SELECT profit_type , block_datetime , …" at bounding box center [882, 425] width 747 height 437
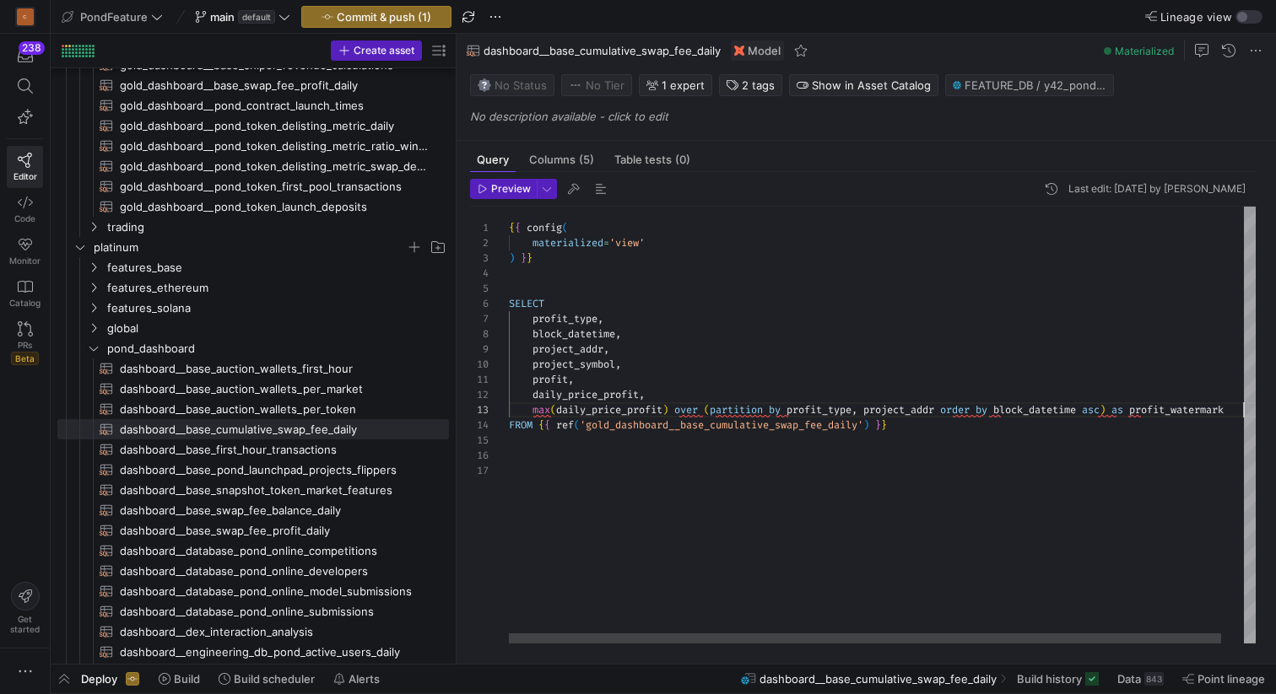
scroll to position [15, 140]
click at [703, 396] on div "{ { config ( materialized = 'view' ) } } SELECT profit_type , block_datetime , …" at bounding box center [894, 425] width 770 height 437
click at [602, 188] on span "button" at bounding box center [601, 189] width 20 height 20
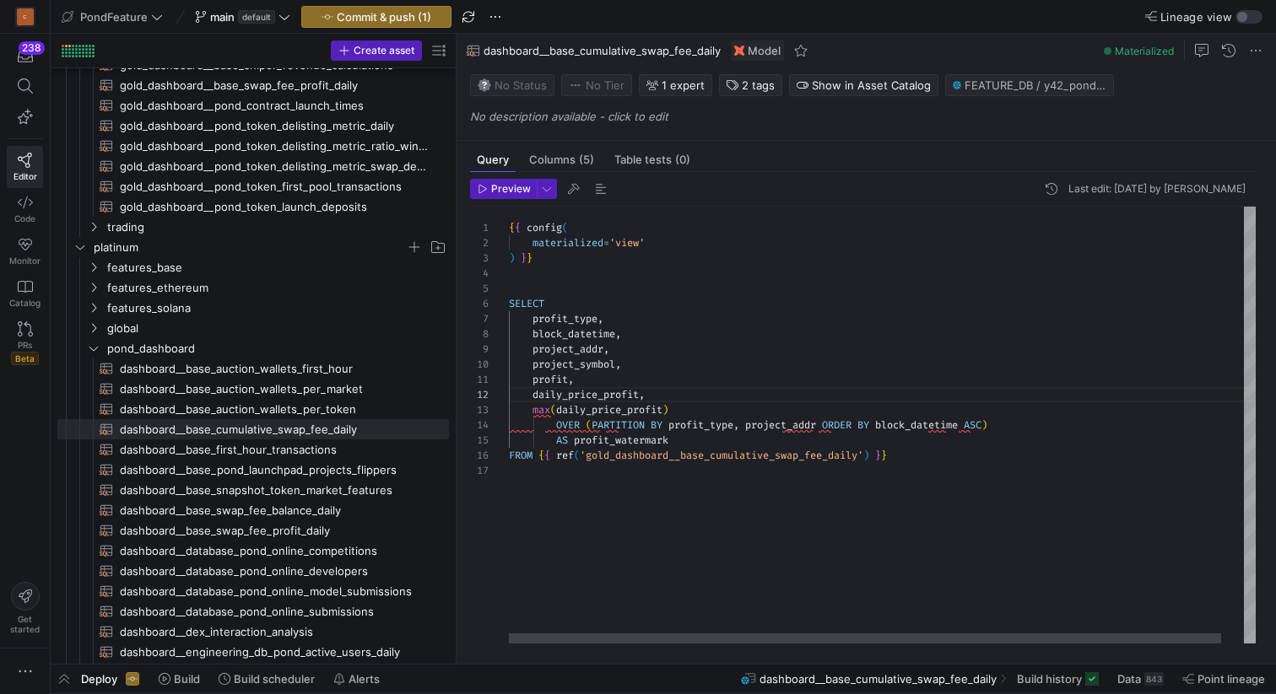
scroll to position [91, 140]
click at [630, 408] on div "{ { config ( materialized = 'view' ) } } SELECT profit_type , block_datetime , …" at bounding box center [882, 425] width 747 height 437
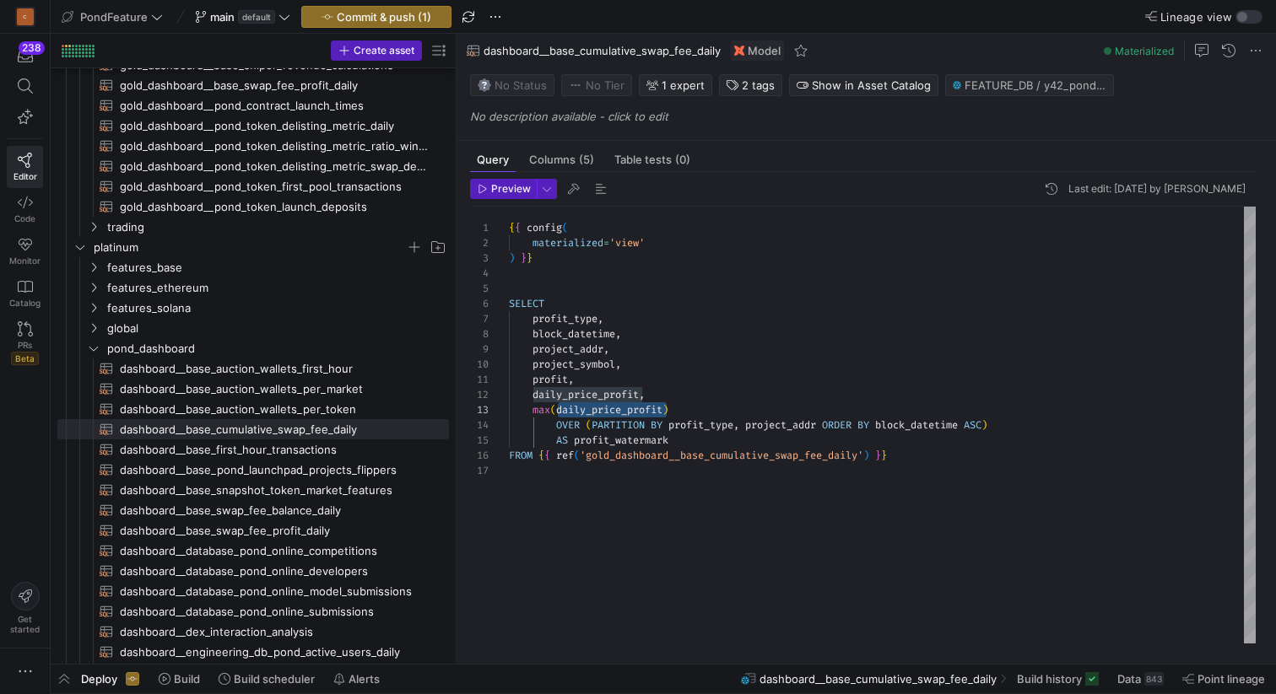
scroll to position [61, 164]
click at [705, 445] on div "{ { config ( materialized = 'view' ) } } SELECT profit_type , block_datetime , …" at bounding box center [882, 425] width 747 height 437
click at [492, 188] on span "Preview" at bounding box center [511, 189] width 40 height 12
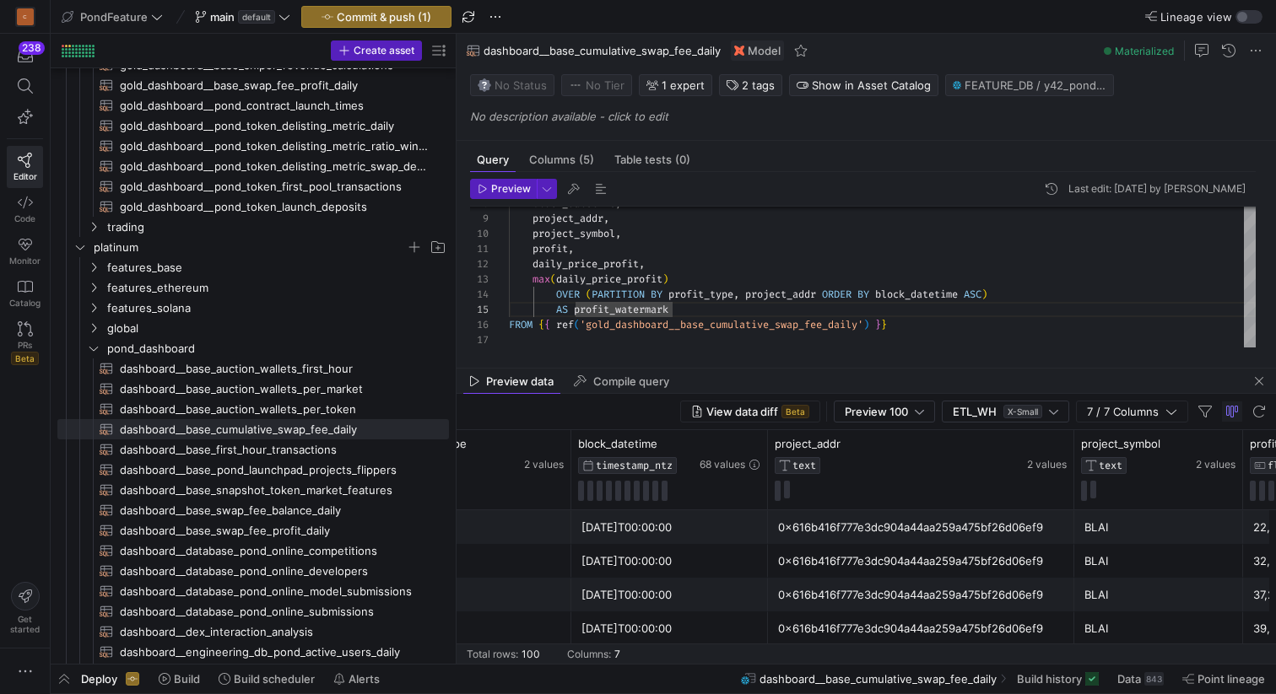
scroll to position [0, 143]
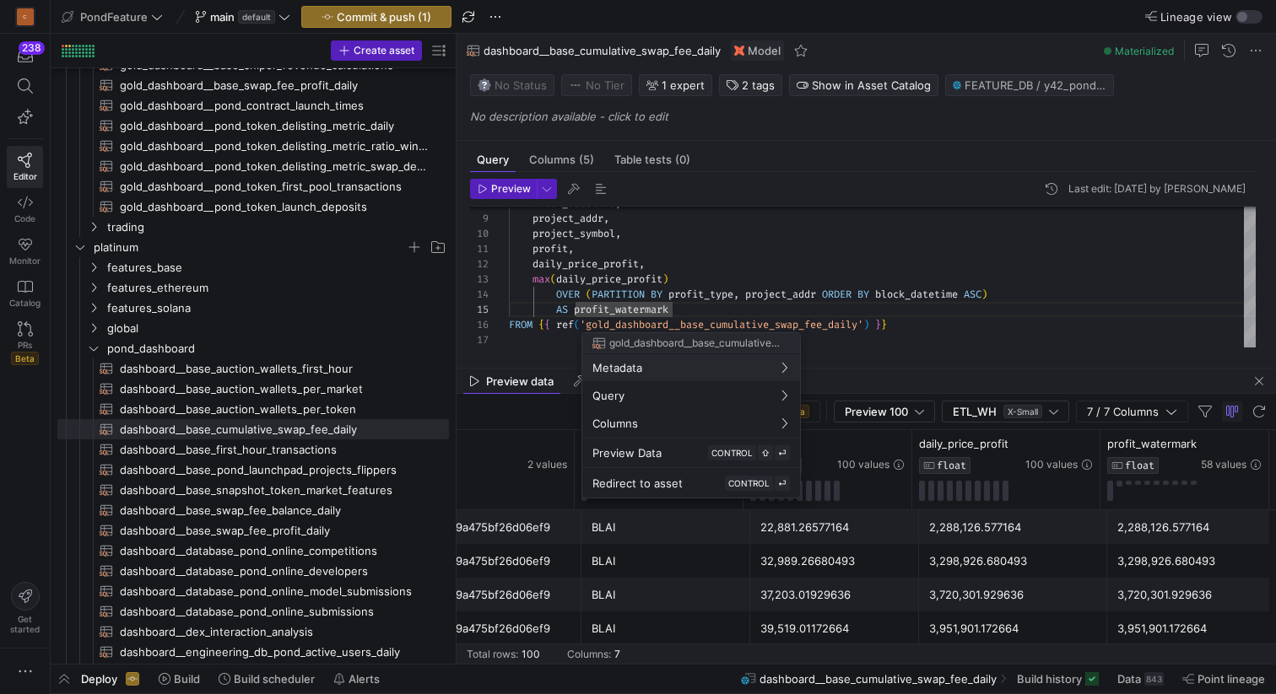
click at [944, 327] on div at bounding box center [638, 347] width 1276 height 694
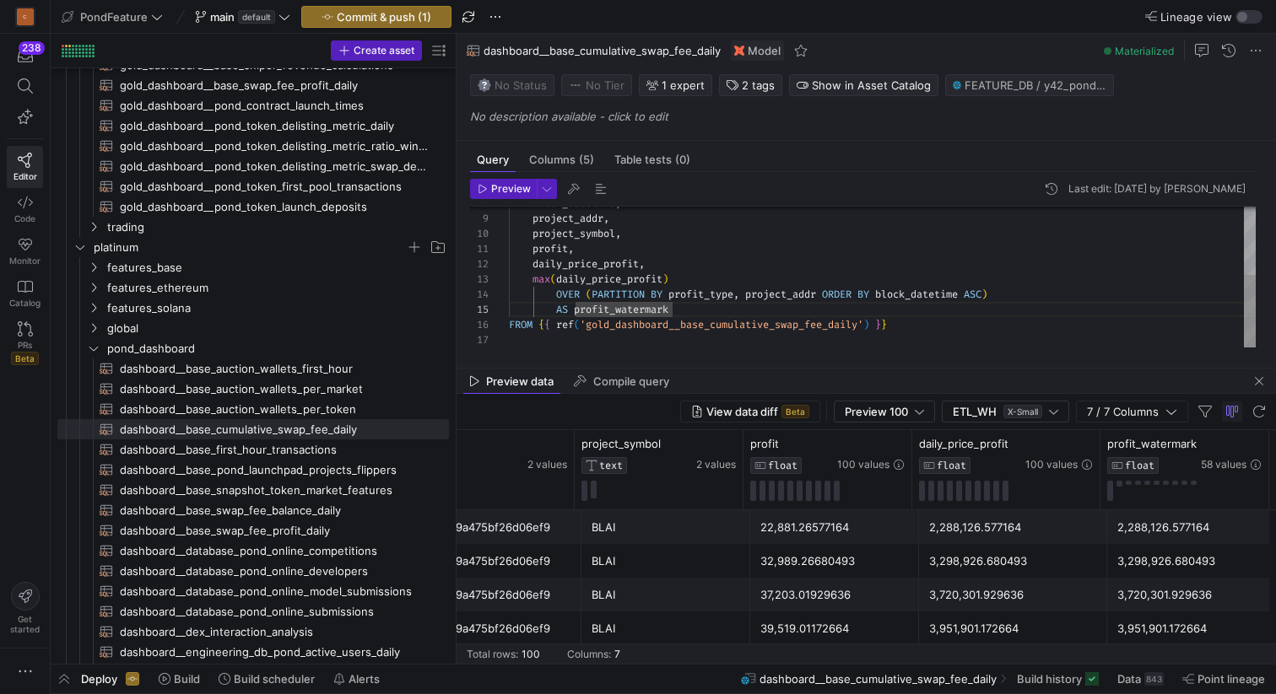
scroll to position [76, 389]
click at [934, 323] on div "block_datetime , project_addr , project_symbol , profit , daily_price_profit , …" at bounding box center [882, 212] width 747 height 272
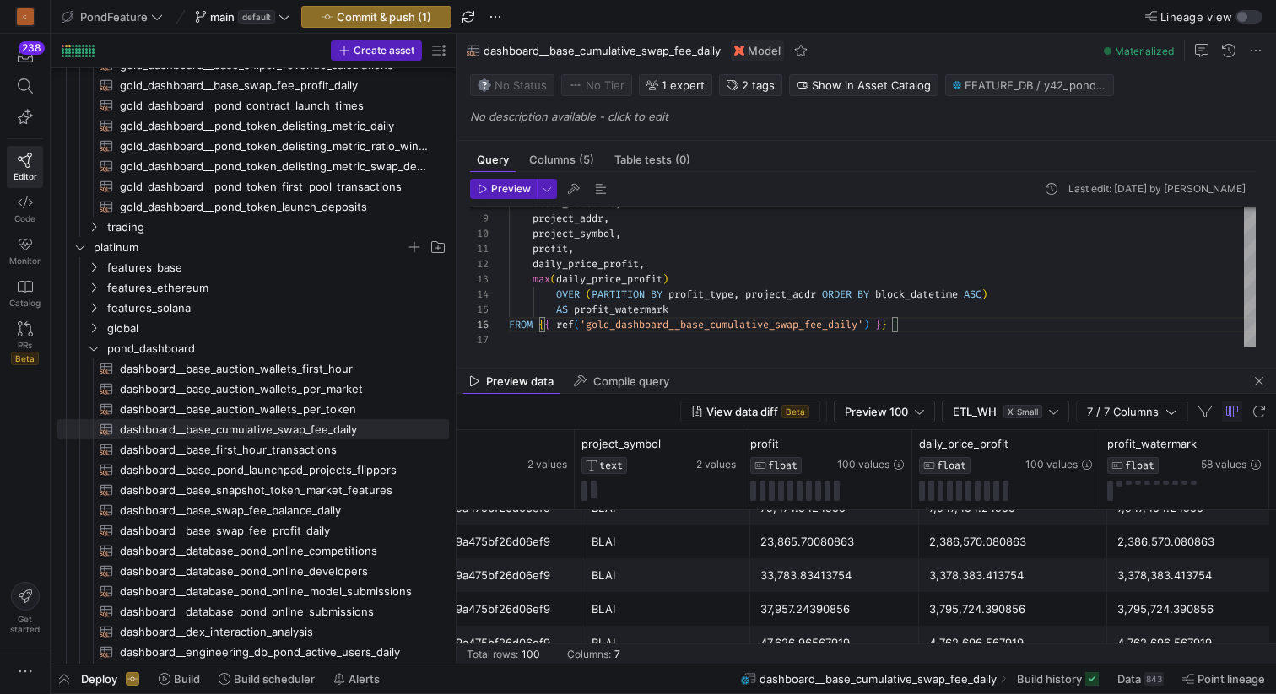
scroll to position [0, 0]
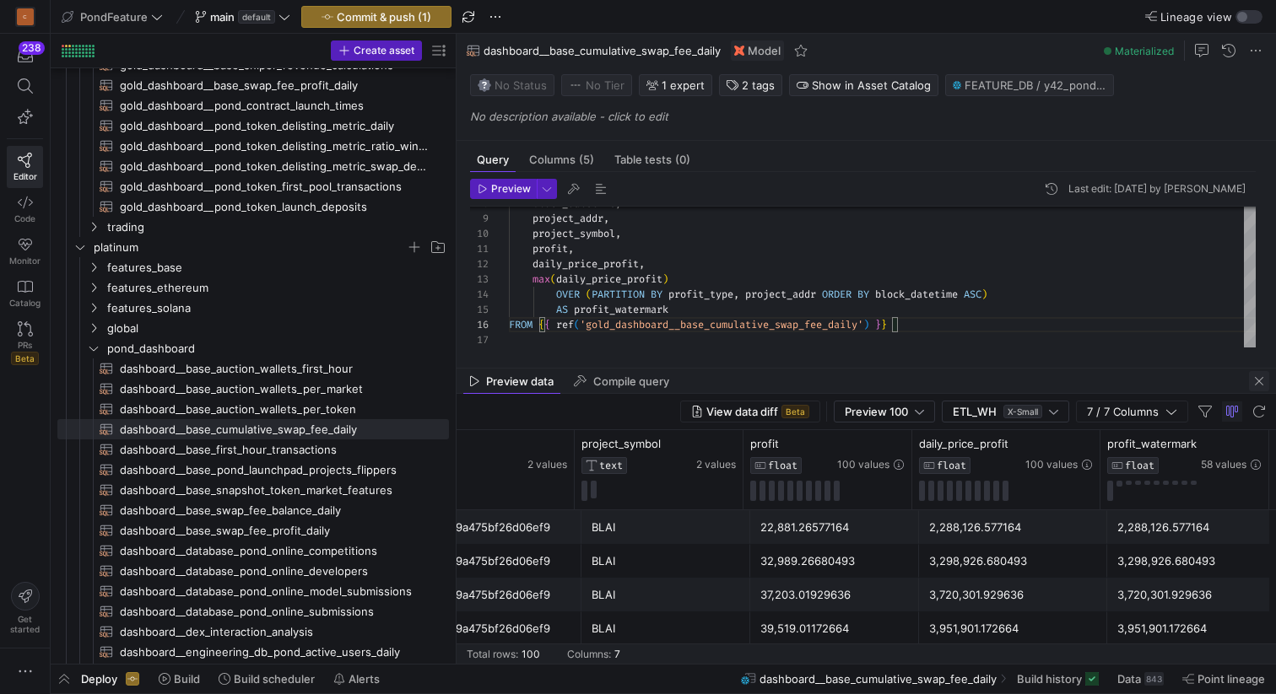
click at [1223, 382] on span "button" at bounding box center [1259, 381] width 20 height 20
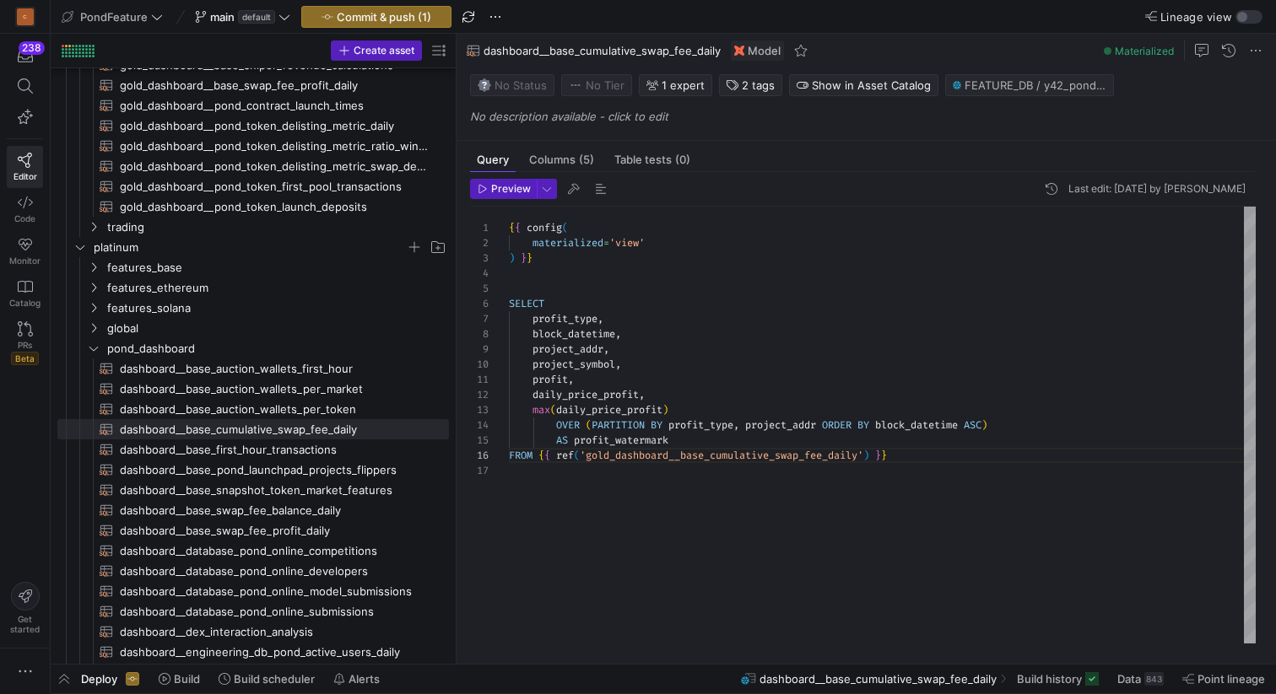
scroll to position [61, 0]
click at [641, 285] on div "block_datetime , project_addr , project_symbol , profit , daily_price_profit , …" at bounding box center [882, 425] width 747 height 437
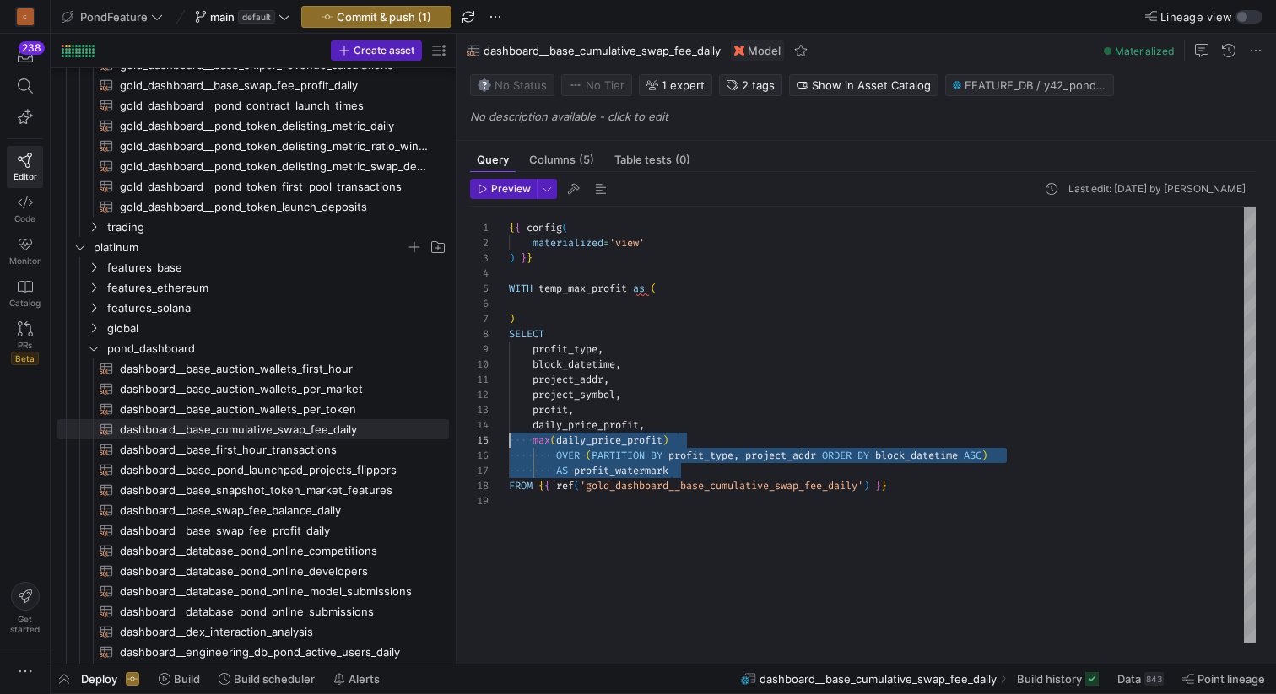
drag, startPoint x: 697, startPoint y: 469, endPoint x: 494, endPoint y: 445, distance: 203.9
click at [509, 445] on div "block_datetime , project_addr , project_symbol , profit , daily_price_profit , …" at bounding box center [882, 425] width 747 height 437
click at [849, 485] on div "block_datetime , project_addr , project_symbol , profit , daily_price_profit , …" at bounding box center [882, 425] width 747 height 437
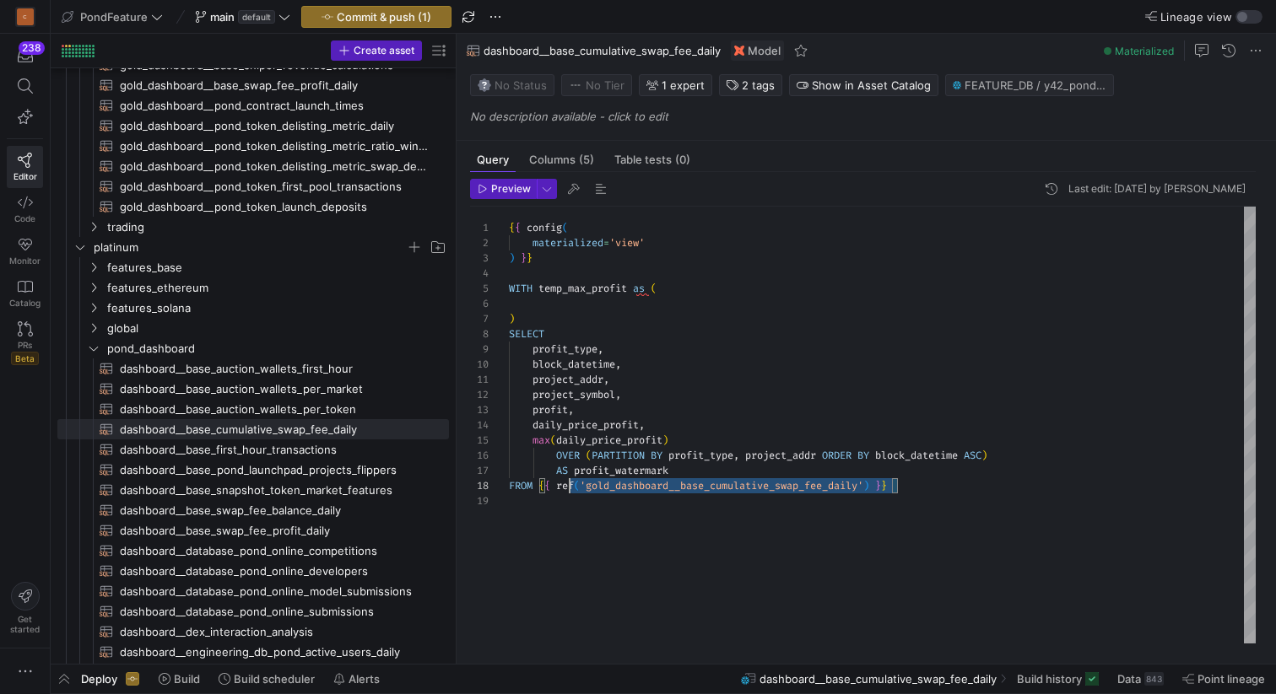
scroll to position [106, 0]
drag, startPoint x: 940, startPoint y: 484, endPoint x: 479, endPoint y: 483, distance: 460.7
click at [509, 483] on div "block_datetime , project_addr , project_symbol , profit , daily_price_profit , …" at bounding box center [882, 425] width 747 height 437
click at [575, 307] on div "block_datetime , project_addr , project_symbol , profit , daily_price_profit , …" at bounding box center [882, 425] width 747 height 437
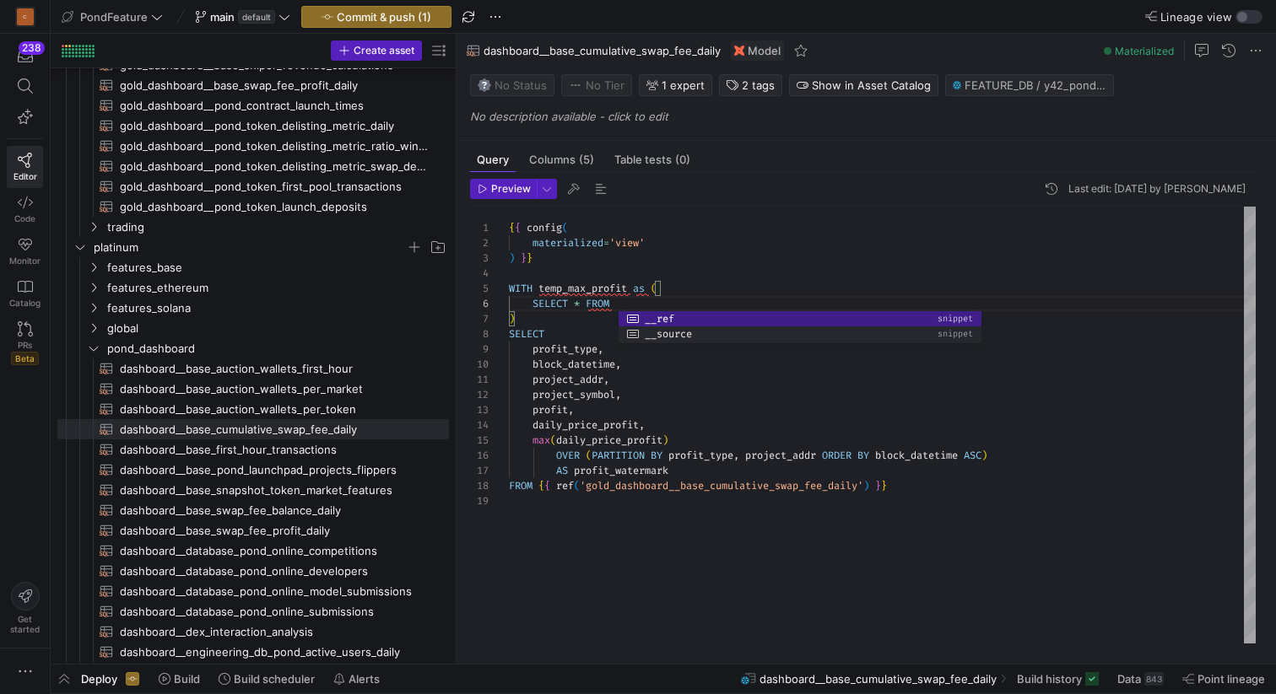
scroll to position [76, 497]
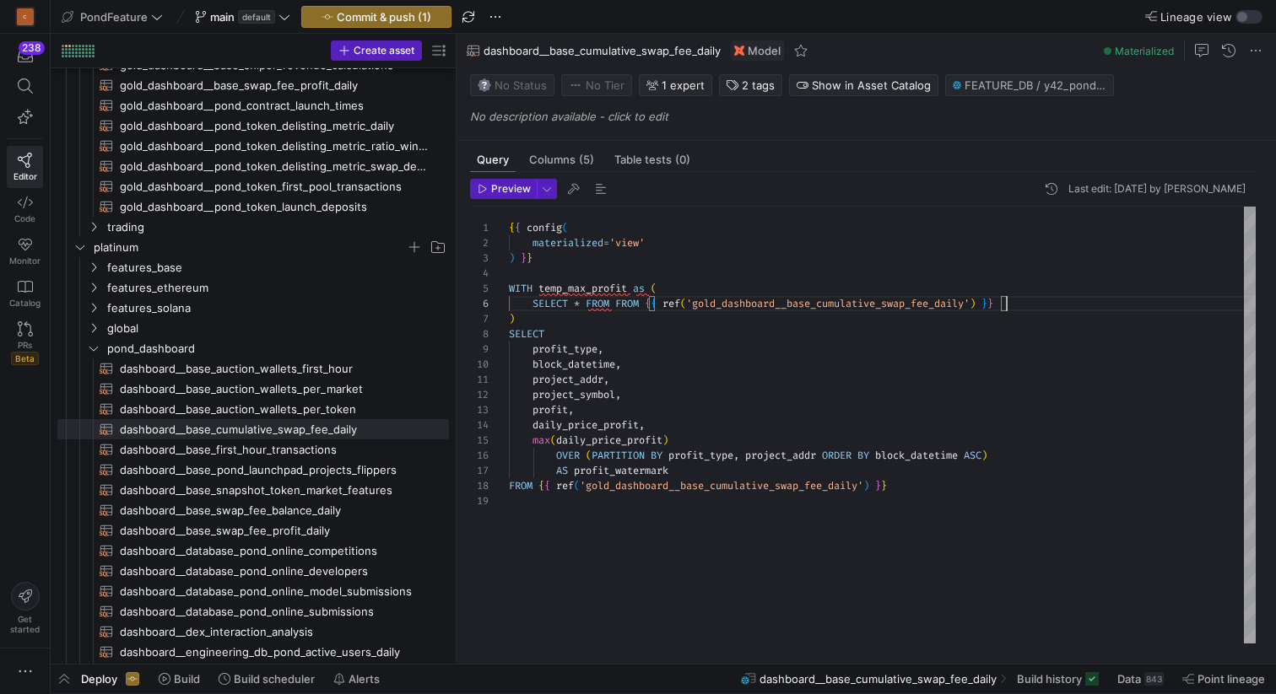
click at [631, 306] on div "block_datetime , project_addr , project_symbol , profit , daily_price_profit , …" at bounding box center [882, 425] width 747 height 437
click at [1000, 300] on div "block_datetime , project_addr , project_symbol , profit , daily_price_profit , …" at bounding box center [882, 425] width 747 height 437
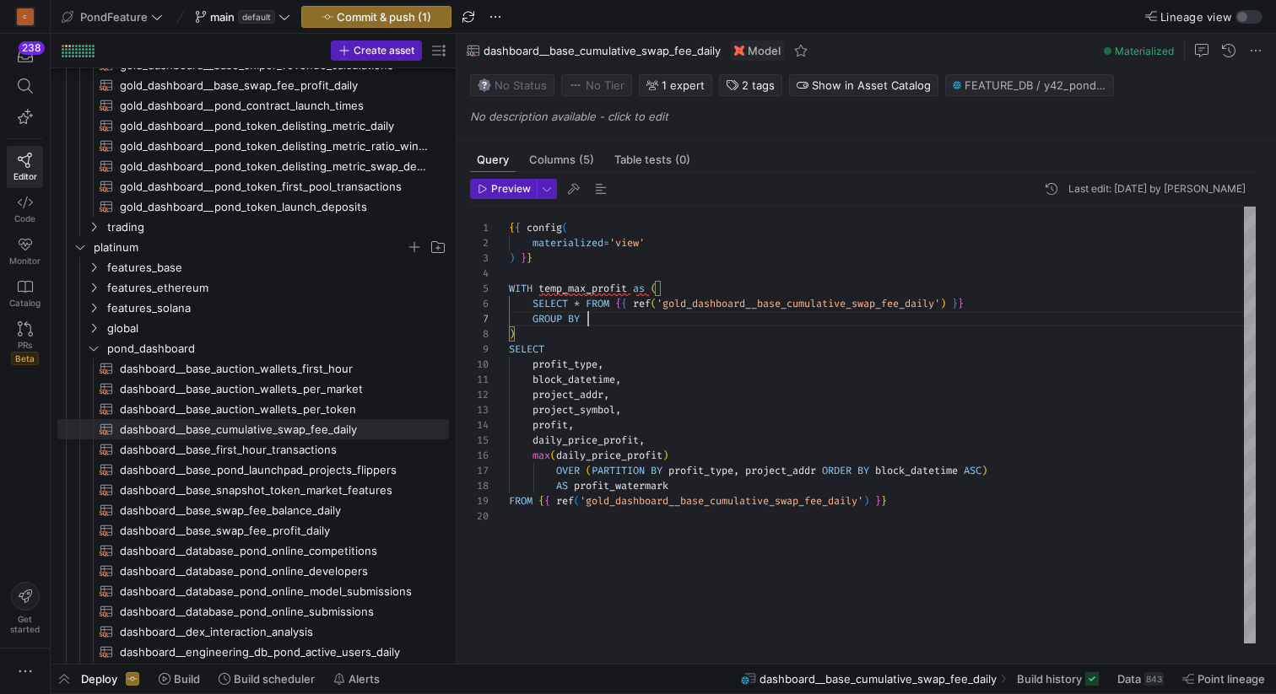
scroll to position [91, 79]
click at [775, 465] on div "block_datetime , project_addr , project_symbol , profit , daily_price_profit , …" at bounding box center [882, 425] width 747 height 437
click at [707, 471] on div "block_datetime , project_addr , project_symbol , profit , daily_price_profit , …" at bounding box center [882, 425] width 747 height 437
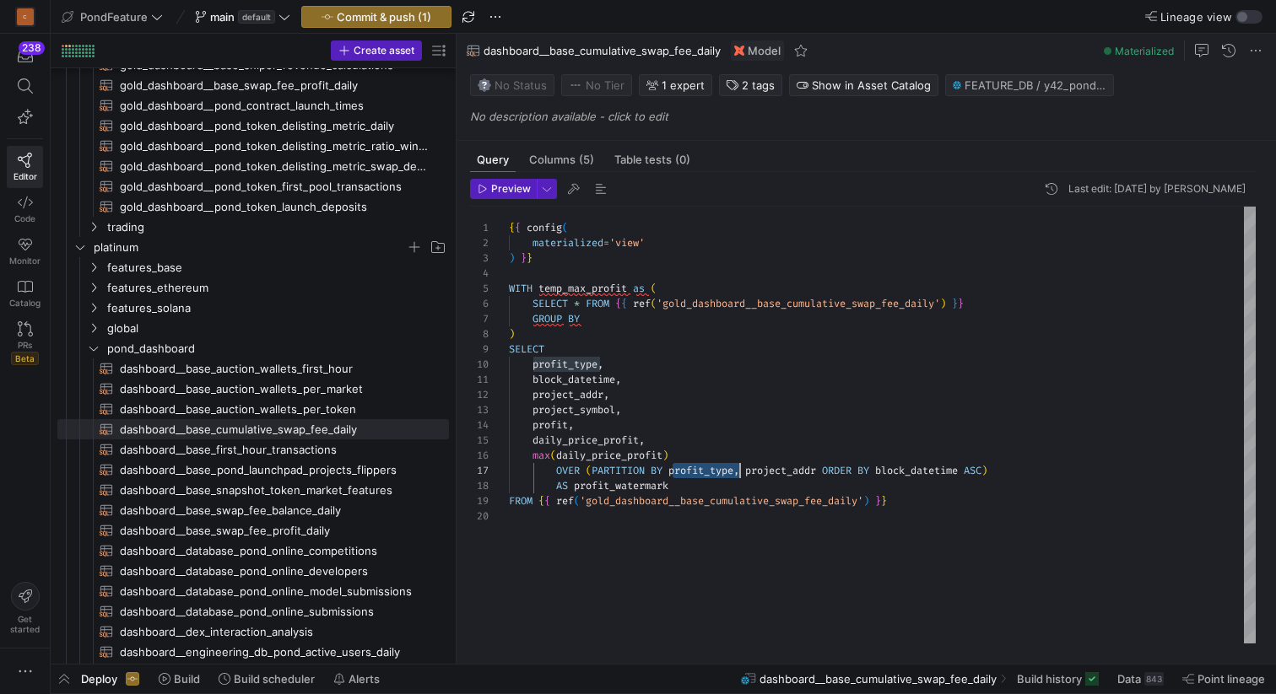
scroll to position [91, 231]
click at [616, 316] on div "block_datetime , project_addr , project_symbol , profit , daily_price_profit , …" at bounding box center [882, 425] width 747 height 437
click at [577, 304] on div "block_datetime , project_addr , project_symbol , profit , daily_price_profit , …" at bounding box center [882, 425] width 747 height 437
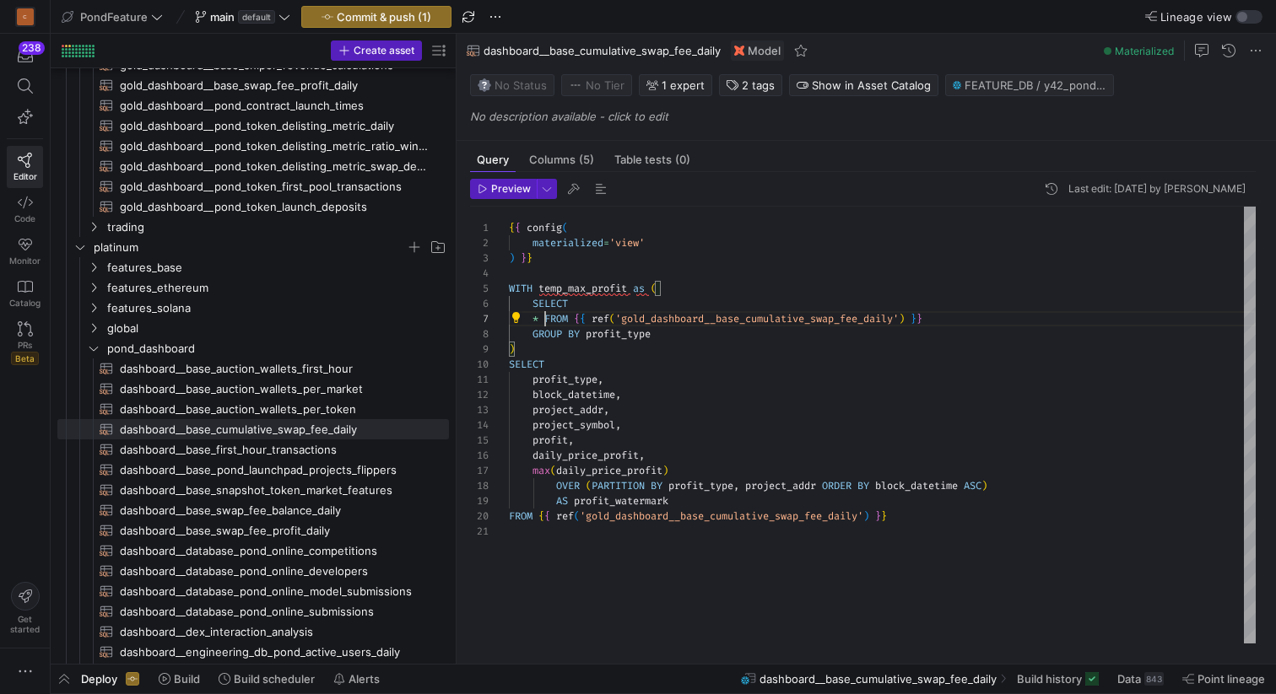
click at [544, 315] on div "block_datetime , project_addr , project_symbol , profit , daily_price_profit , …" at bounding box center [882, 425] width 747 height 437
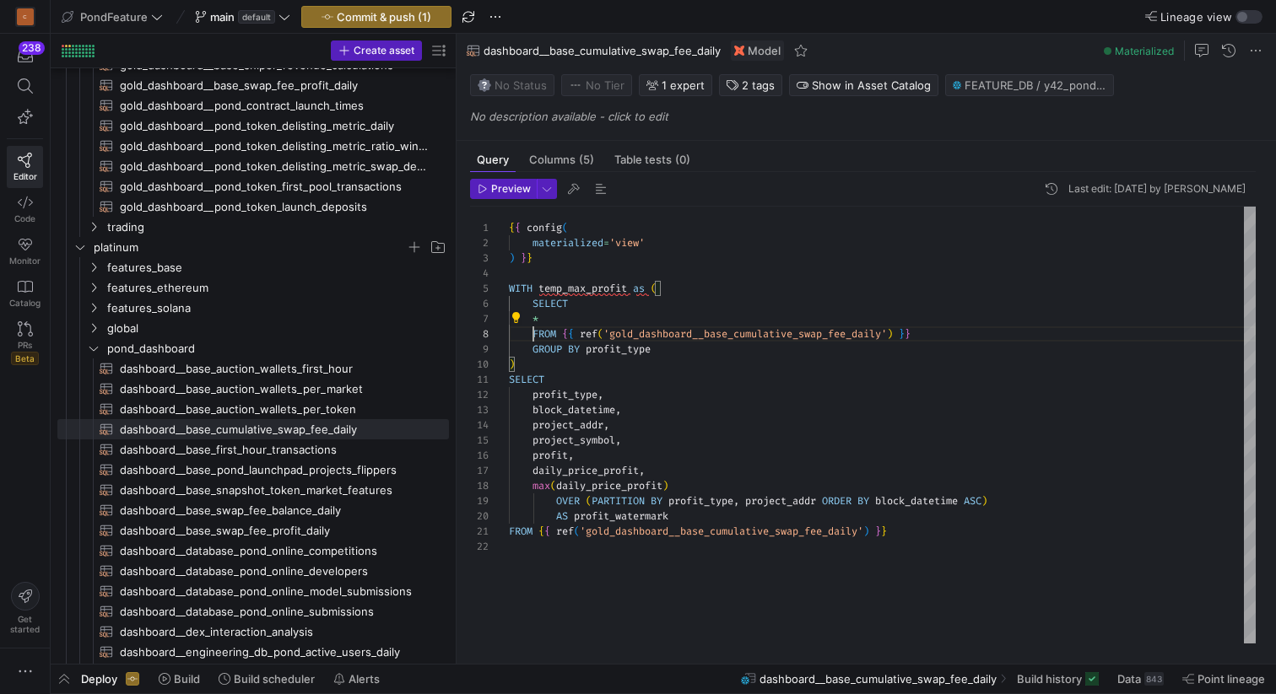
scroll to position [106, 24]
click at [564, 319] on div "block_datetime , project_addr , project_symbol , profit , daily_price_profit , …" at bounding box center [882, 425] width 747 height 437
click at [940, 331] on div "block_datetime , project_addr , project_symbol , profit , daily_price_profit , …" at bounding box center [882, 425] width 747 height 437
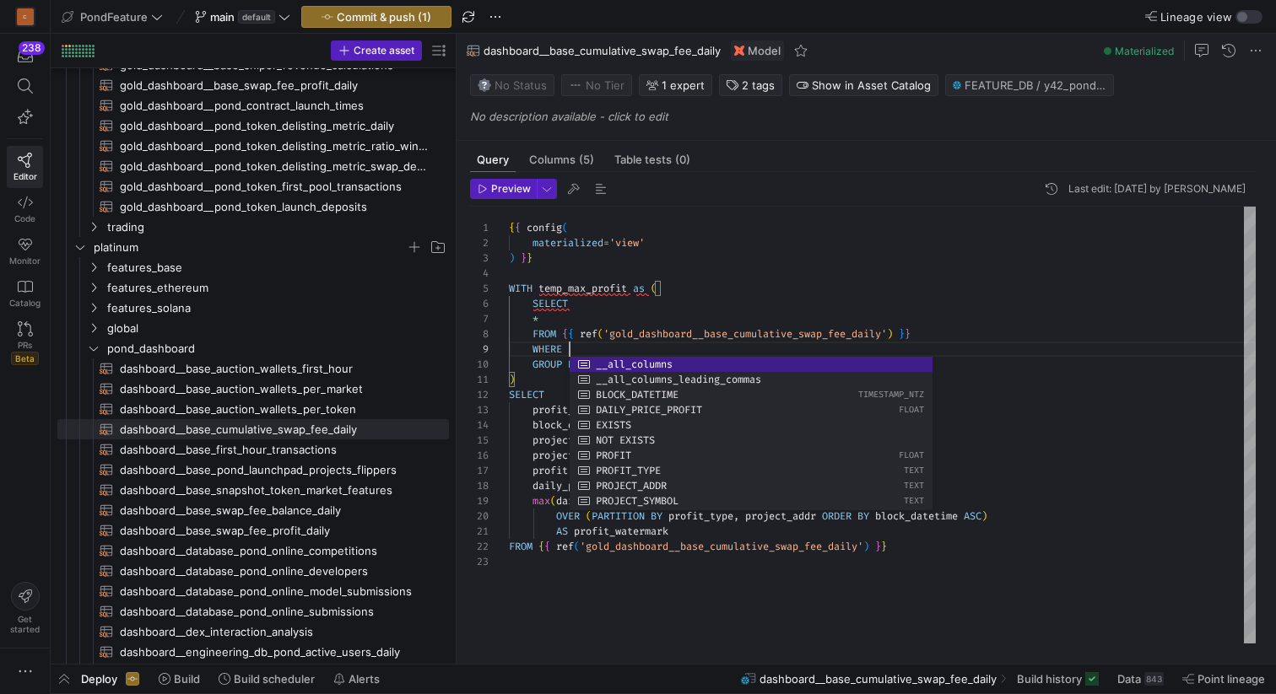
scroll to position [121, 61]
click at [710, 520] on div "block_datetime , project_addr , project_symbol , profit , daily_price_profit , …" at bounding box center [882, 425] width 747 height 437
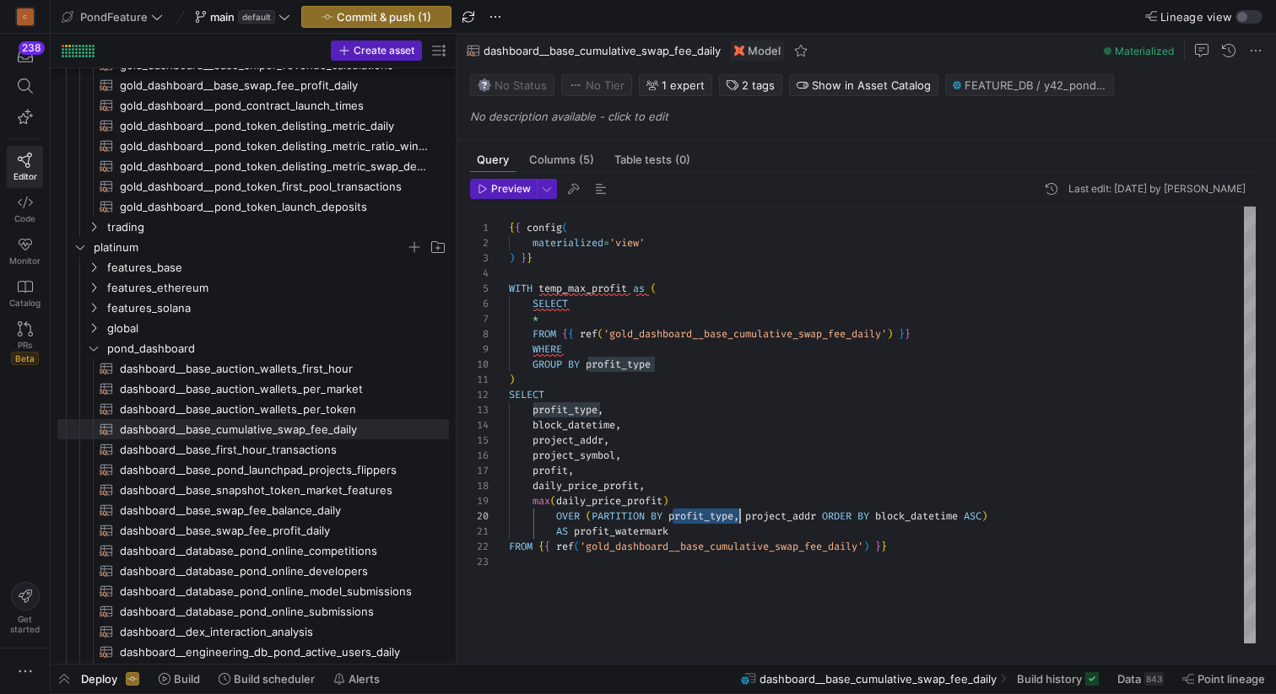
click at [710, 520] on div "block_datetime , project_addr , project_symbol , profit , daily_price_profit , …" at bounding box center [882, 425] width 747 height 437
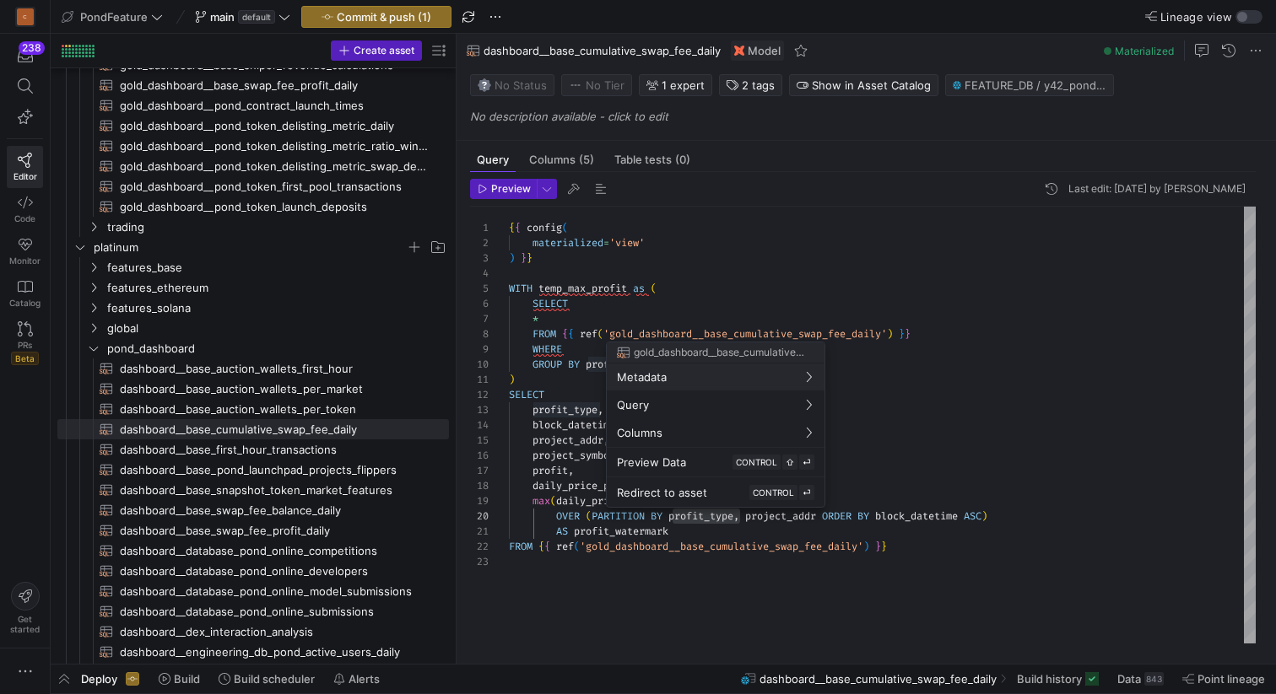
click at [629, 344] on div "gold_dashboard__base_cumulative_swap_fee_daily" at bounding box center [716, 353] width 218 height 20
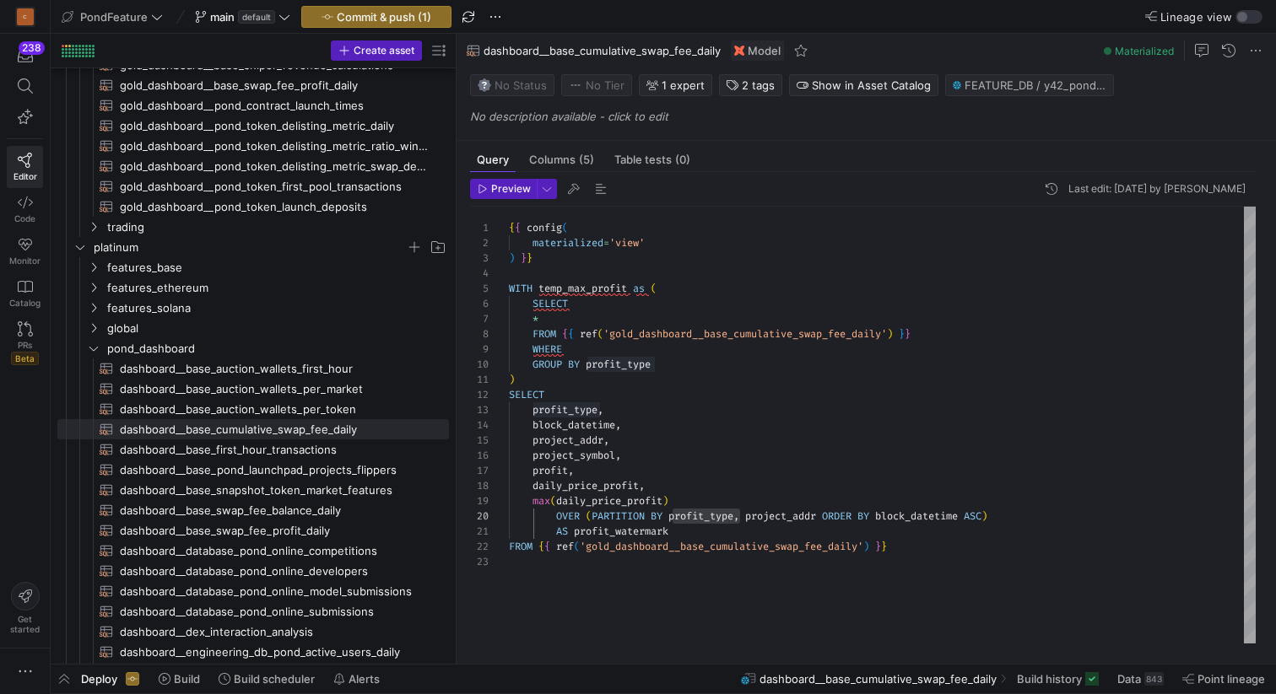
click at [596, 348] on div "block_datetime , project_addr , project_symbol , profit , daily_price_profit , …" at bounding box center [882, 425] width 747 height 437
click at [775, 519] on div "block_datetime , project_addr , project_symbol , profit , daily_price_profit , …" at bounding box center [882, 425] width 747 height 437
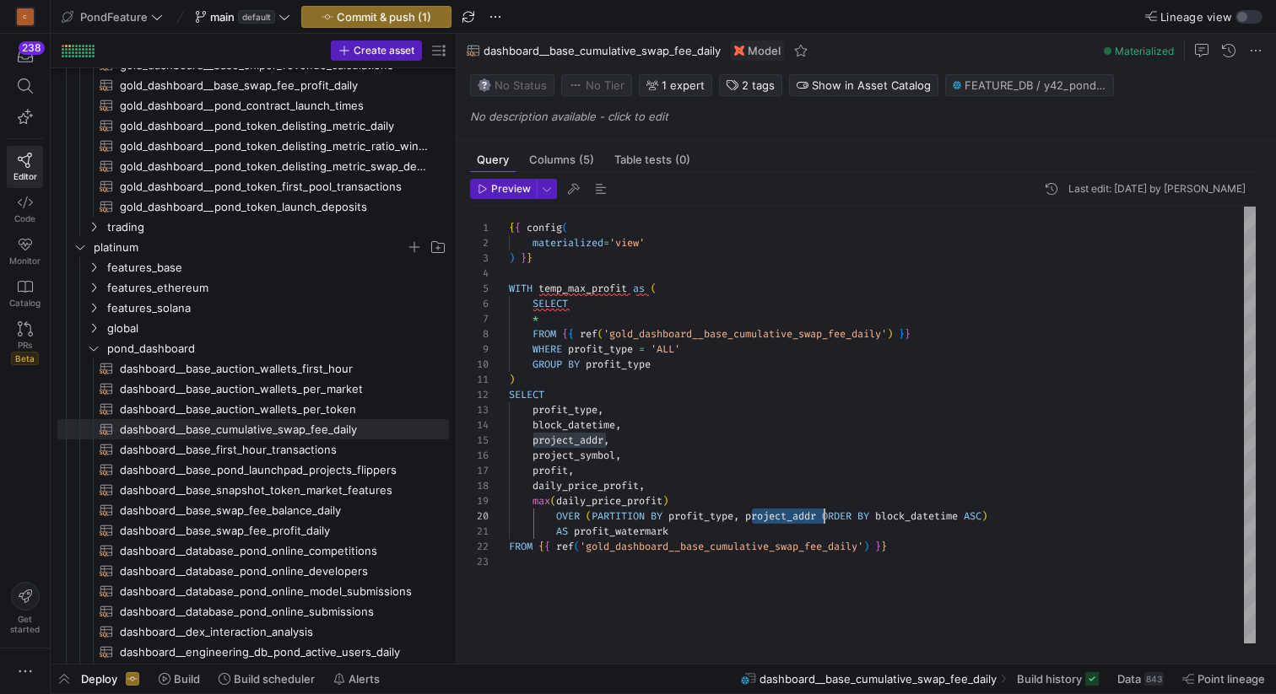
scroll to position [137, 146]
click at [688, 369] on div "block_datetime , project_addr , project_symbol , profit , daily_price_profit , …" at bounding box center [882, 425] width 747 height 437
click at [637, 363] on div "block_datetime , project_addr , project_symbol , profit , daily_price_profit , …" at bounding box center [882, 425] width 747 height 437
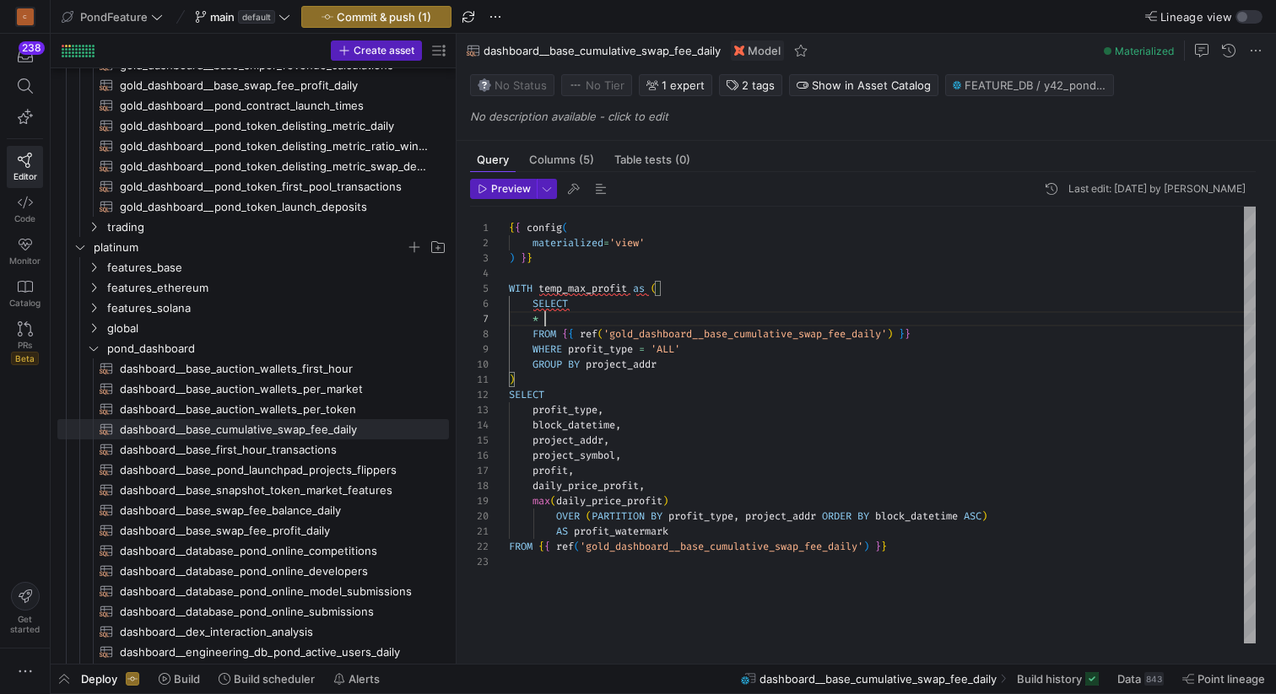
click at [581, 316] on div "block_datetime , project_addr , project_symbol , profit , daily_price_profit , …" at bounding box center [882, 425] width 747 height 437
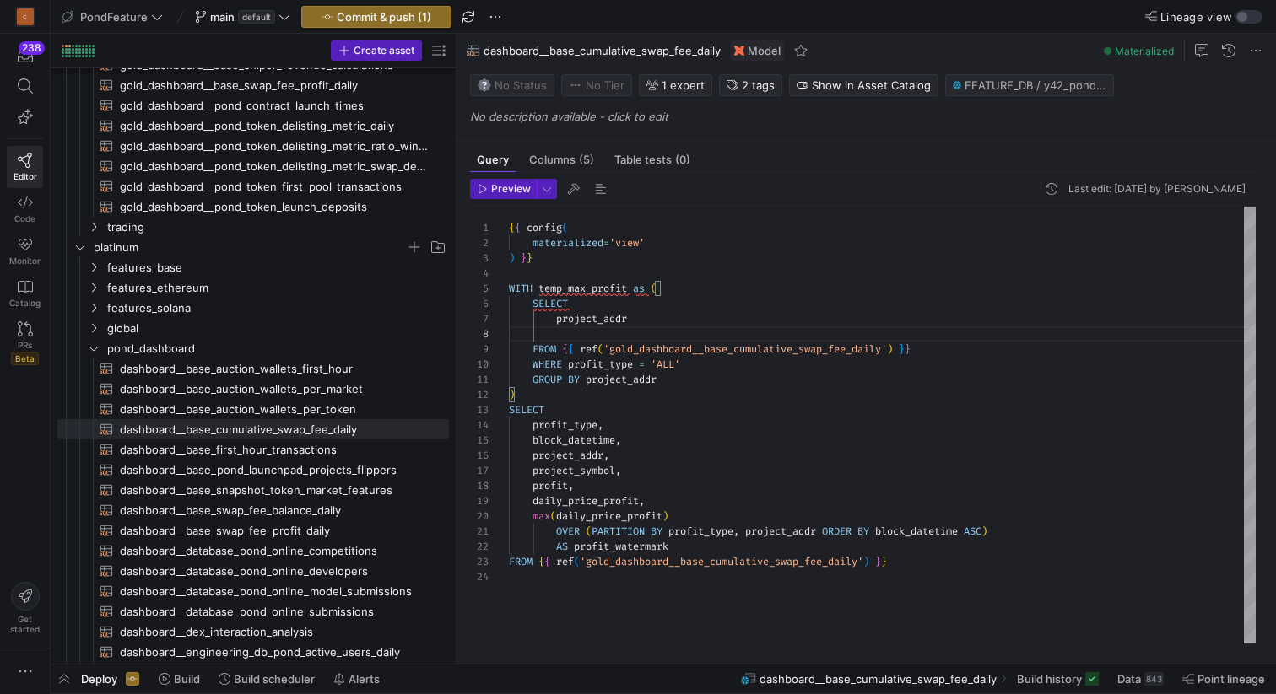
click at [648, 316] on div "block_datetime , project_addr , project_symbol , profit , daily_price_profit , …" at bounding box center [882, 425] width 747 height 437
click at [568, 470] on div "block_datetime , project_addr , project_symbol , profit , daily_price_profit , …" at bounding box center [882, 425] width 747 height 437
click at [569, 446] on div "block_datetime , project_addr , project_symbol , profit , daily_price_profit , …" at bounding box center [882, 425] width 747 height 437
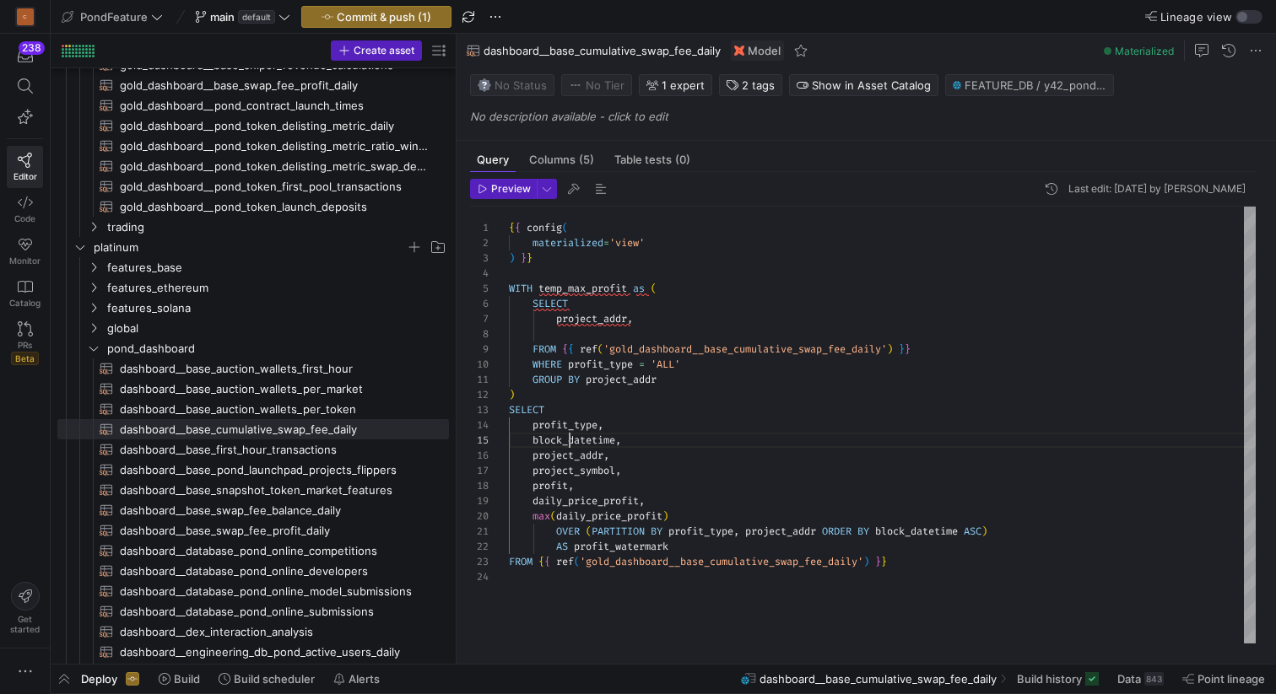
click at [569, 446] on div "block_datetime , project_addr , project_symbol , profit , daily_price_profit , …" at bounding box center [882, 425] width 747 height 437
click at [583, 334] on div "block_datetime , project_addr , project_symbol , profit , daily_price_profit , …" at bounding box center [882, 425] width 747 height 437
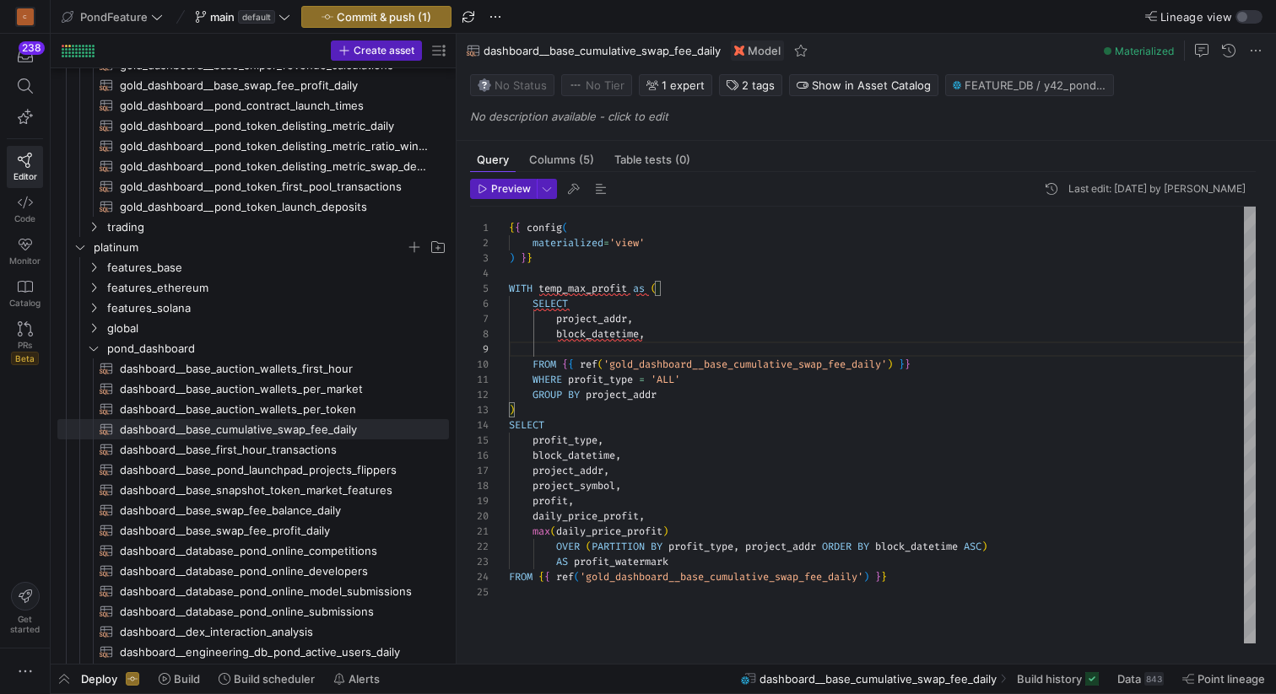
click at [574, 452] on div "block_datetime , project_addr , project_symbol , profit , daily_price_profit , …" at bounding box center [882, 425] width 747 height 437
click at [574, 465] on div "block_datetime , project_addr , project_symbol , profit , daily_price_profit , …" at bounding box center [882, 425] width 747 height 437
click at [574, 483] on div "block_datetime , project_addr , project_symbol , profit , daily_price_profit , …" at bounding box center [882, 425] width 747 height 437
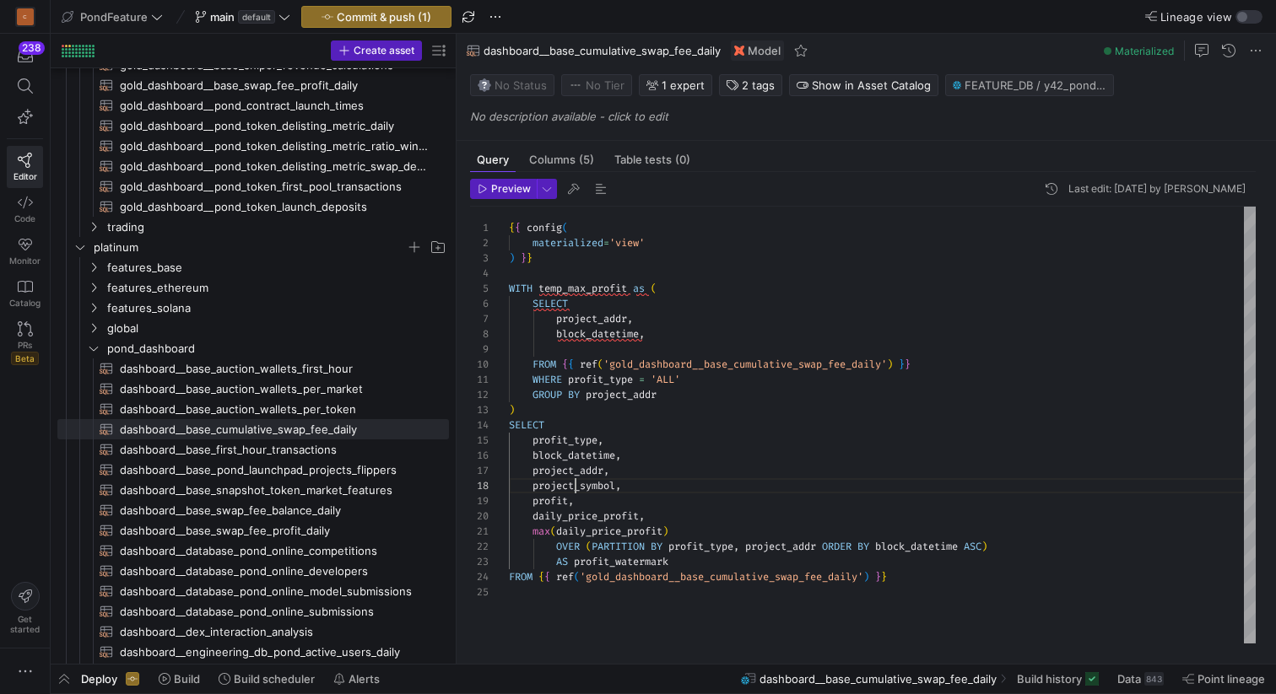
scroll to position [106, 110]
click at [574, 483] on div "block_datetime , project_addr , project_symbol , profit , daily_price_profit , …" at bounding box center [882, 425] width 747 height 437
click at [651, 350] on div "block_datetime , project_addr , project_symbol , profit , daily_price_profit , …" at bounding box center [882, 425] width 747 height 437
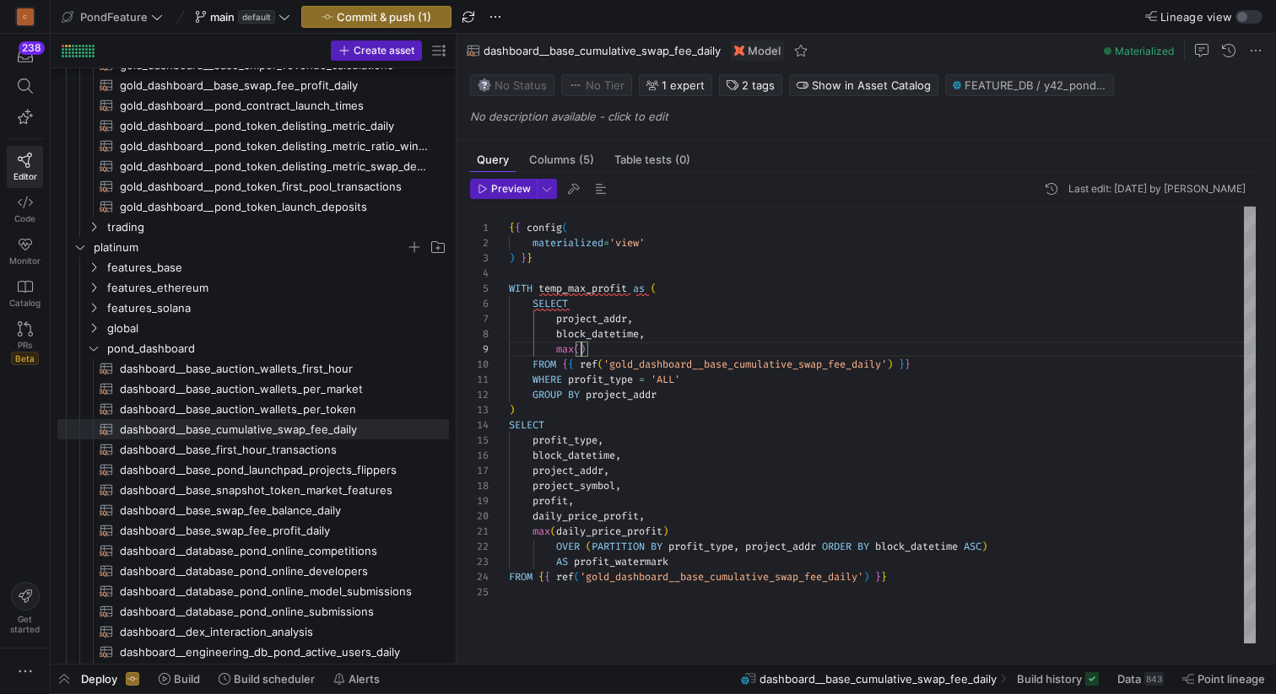
click at [596, 531] on div "block_datetime , project_addr , project_symbol , profit , daily_price_profit , …" at bounding box center [882, 425] width 747 height 437
click at [580, 348] on div "block_datetime , project_addr , project_symbol , profit , daily_price_profit , …" at bounding box center [882, 425] width 747 height 437
click at [717, 349] on div "block_datetime , project_addr , project_symbol , profit , daily_price_profit , …" at bounding box center [882, 425] width 747 height 437
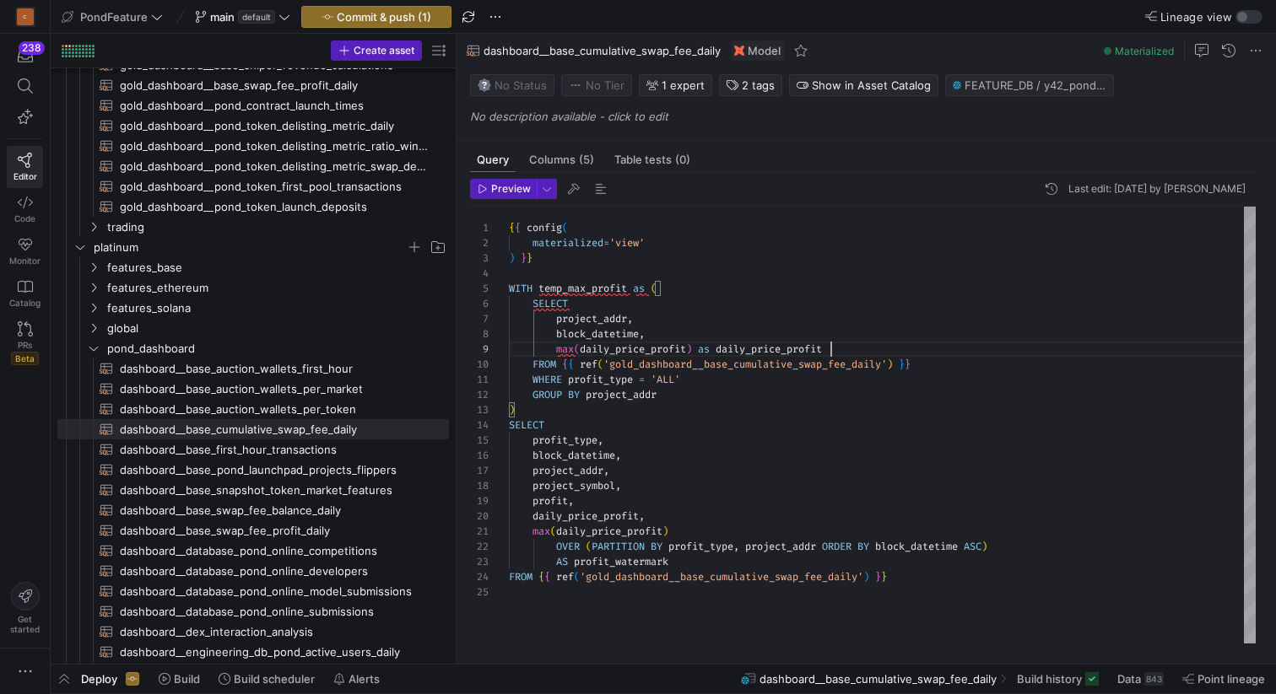
scroll to position [121, 322]
click at [653, 560] on div "block_datetime , project_addr , project_symbol , profit , daily_price_profit , …" at bounding box center [882, 425] width 747 height 437
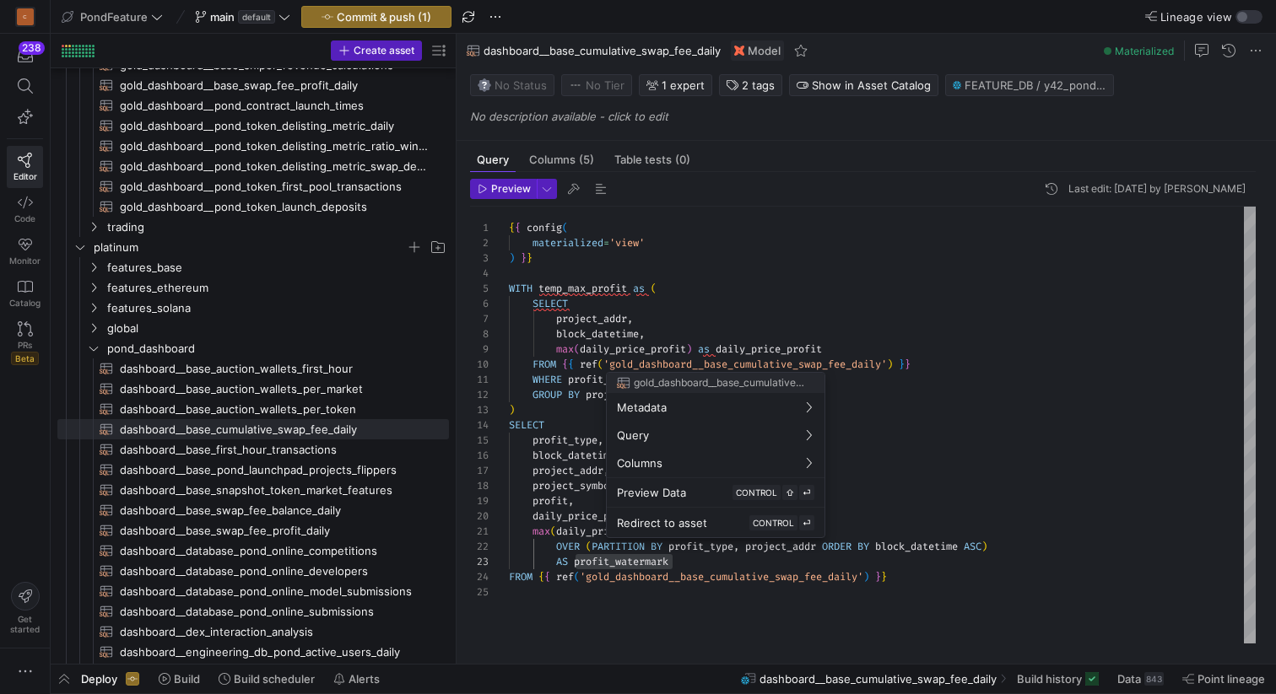
click at [765, 346] on div at bounding box center [638, 347] width 1276 height 694
click at [765, 346] on div "block_datetime , project_addr , project_symbol , profit , daily_price_profit , …" at bounding box center [882, 425] width 747 height 437
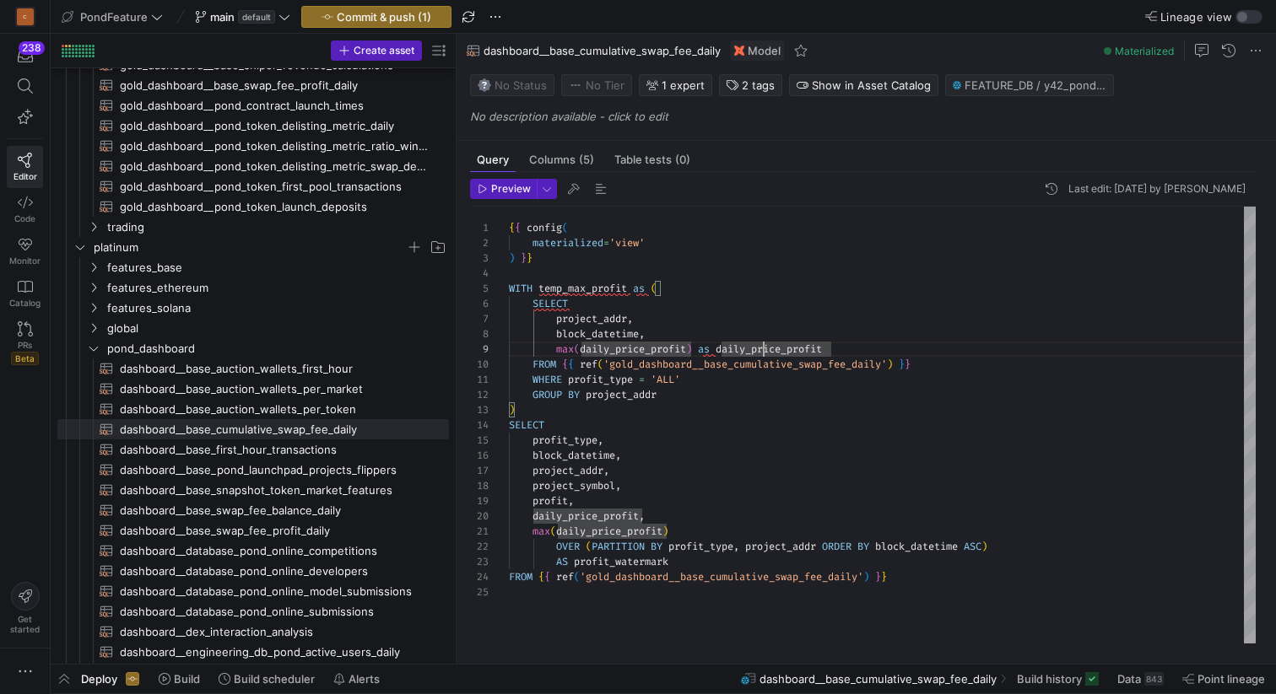
click at [765, 346] on div "block_datetime , project_addr , project_symbol , profit , daily_price_profit , …" at bounding box center [882, 425] width 747 height 437
click at [598, 289] on div "block_datetime , project_addr , project_symbol , profit , daily_price_profit , …" at bounding box center [882, 425] width 747 height 437
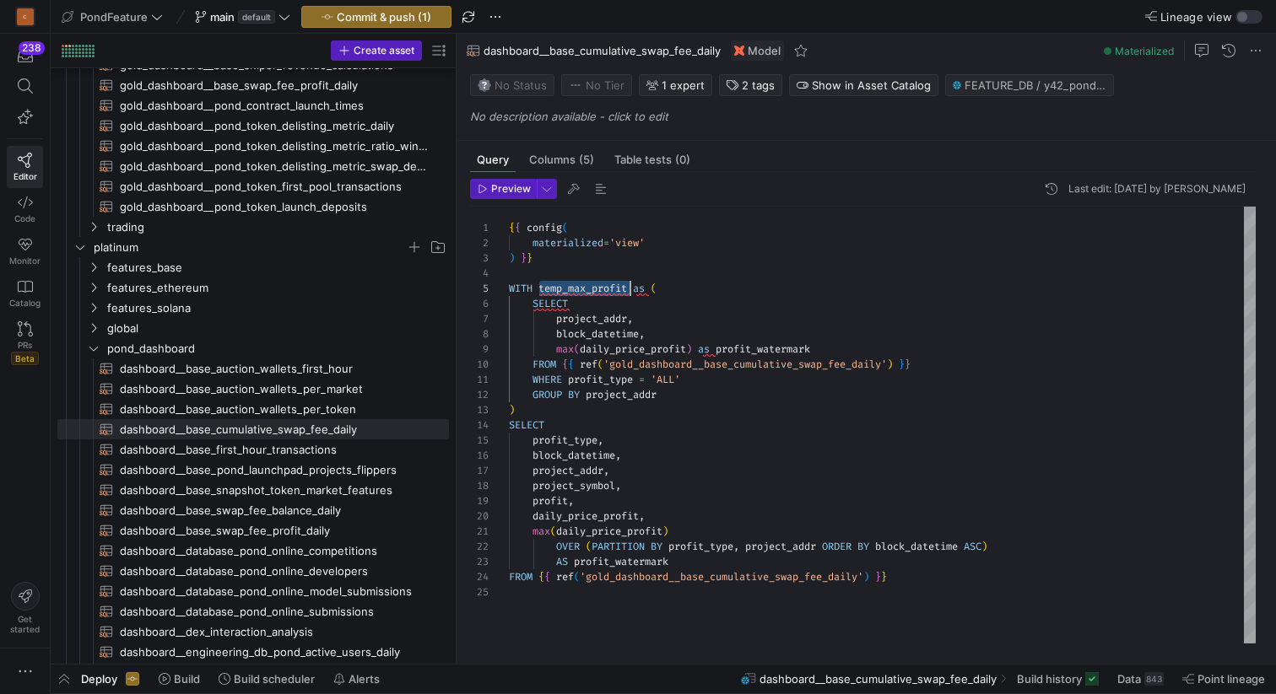
click at [598, 289] on div "block_datetime , project_addr , project_symbol , profit , daily_price_profit , …" at bounding box center [882, 425] width 747 height 437
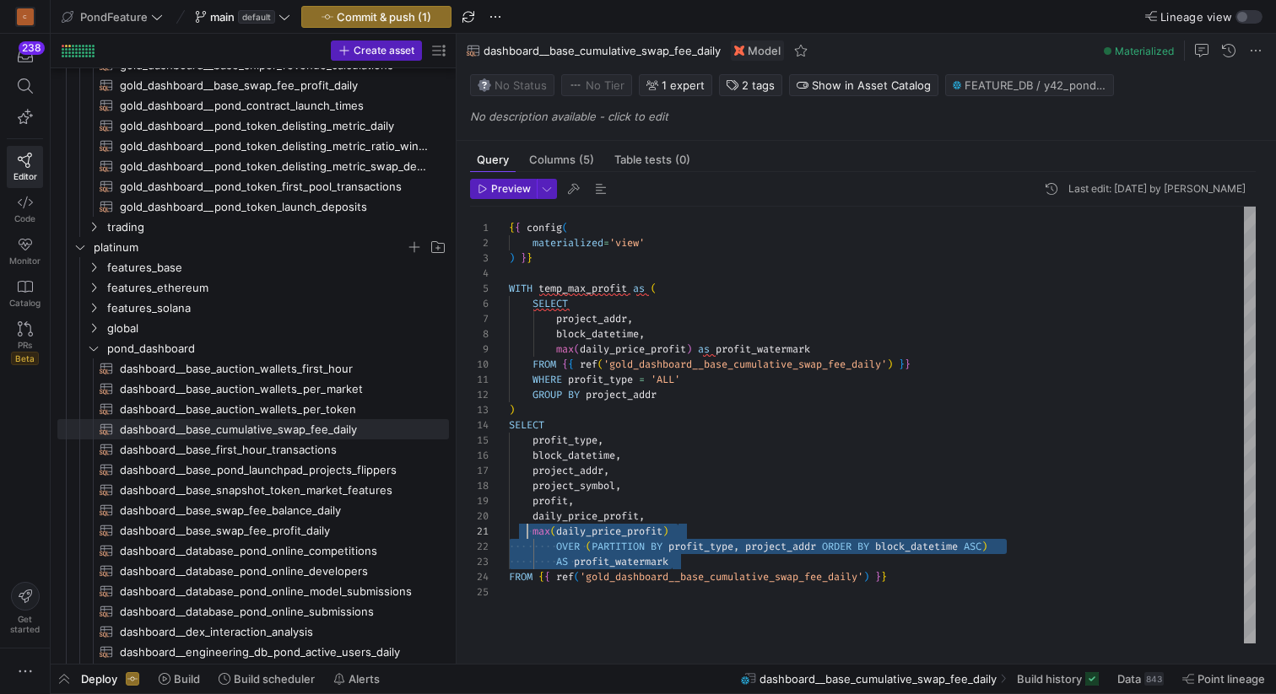
scroll to position [0, 0]
drag, startPoint x: 701, startPoint y: 560, endPoint x: 476, endPoint y: 529, distance: 227.4
click at [509, 529] on div "block_datetime , project_addr , project_symbol , profit , daily_price_profit , …" at bounding box center [882, 425] width 747 height 437
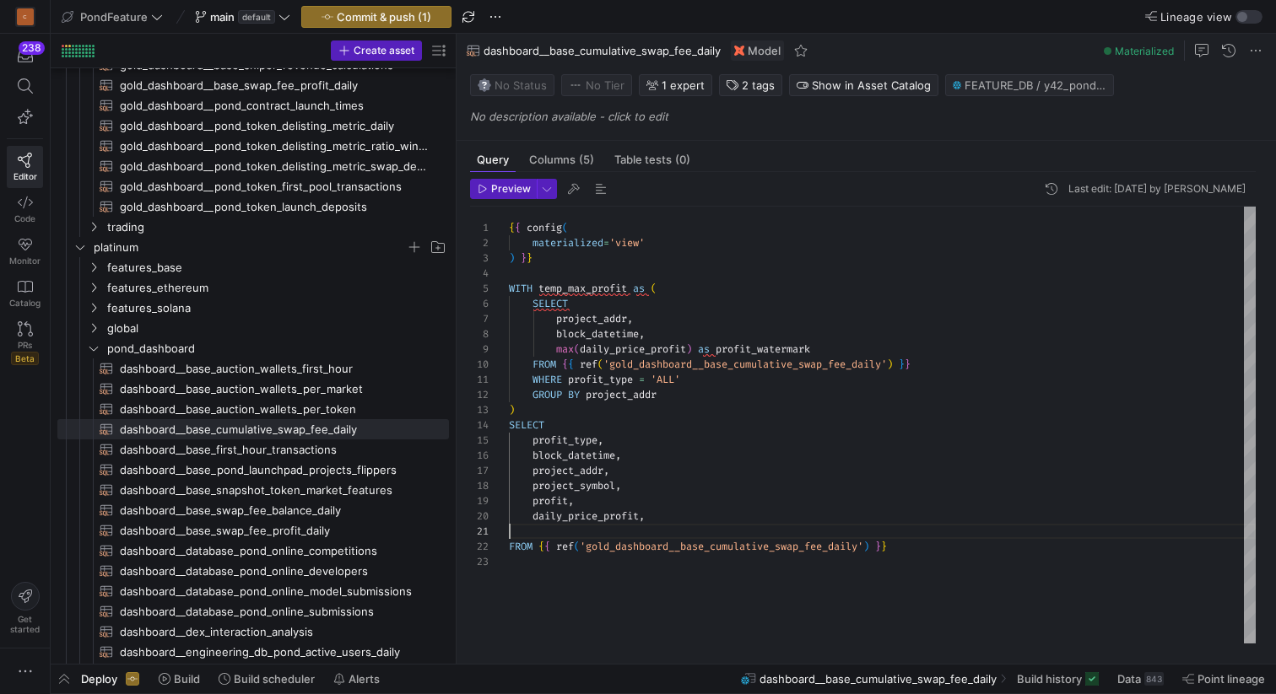
scroll to position [137, 140]
click at [956, 536] on div "block_datetime , project_addr , project_symbol , profit , daily_price_profit , …" at bounding box center [882, 425] width 747 height 437
click at [961, 522] on div "block_datetime , project_addr , project_symbol , profit , daily_price_profit , …" at bounding box center [882, 425] width 747 height 437
click at [958, 537] on div "block_datetime , project_addr , project_symbol , profit , daily_price_profit , …" at bounding box center [882, 425] width 747 height 437
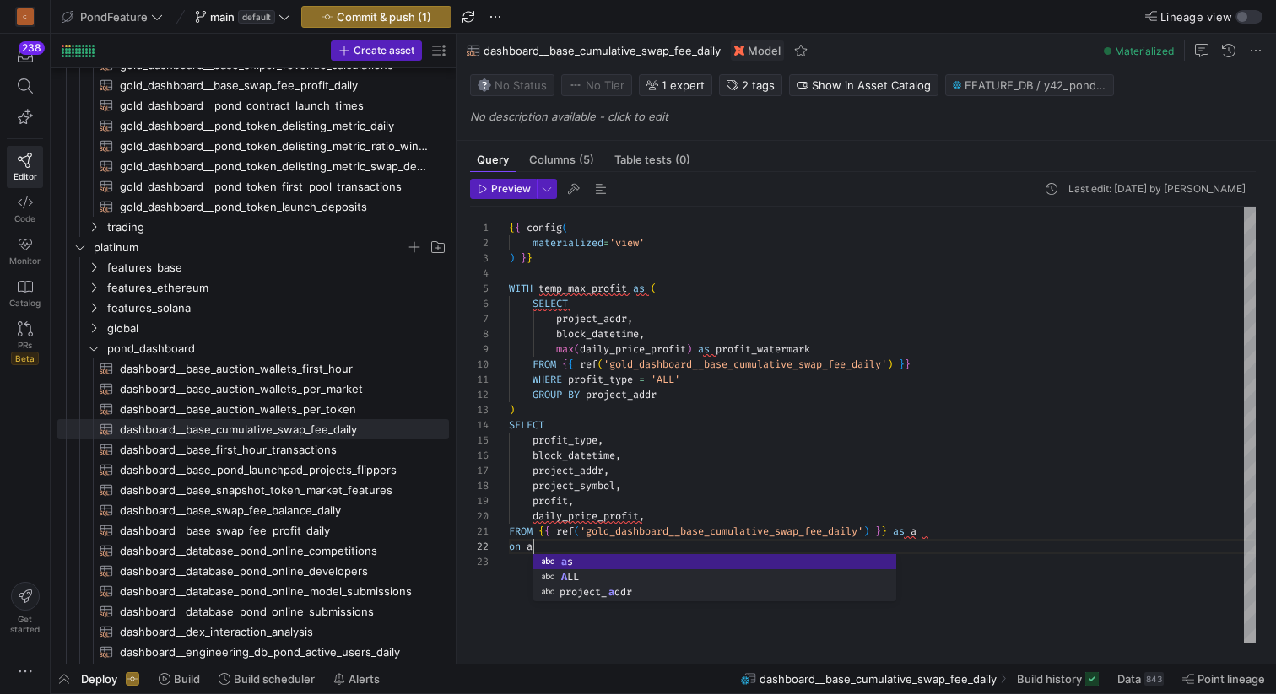
scroll to position [15, 30]
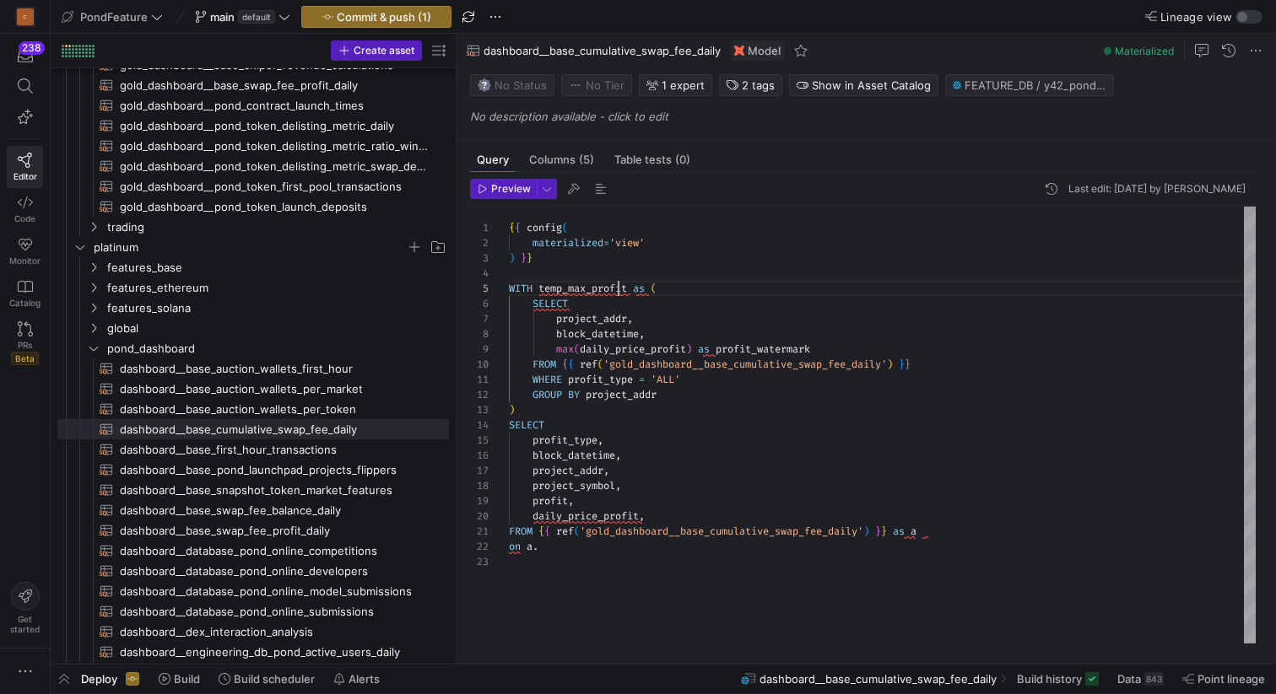
click at [618, 290] on div "block_datetime , project_addr , project_symbol , profit , daily_price_profit , …" at bounding box center [882, 425] width 747 height 437
drag, startPoint x: 625, startPoint y: 554, endPoint x: 499, endPoint y: 544, distance: 127.0
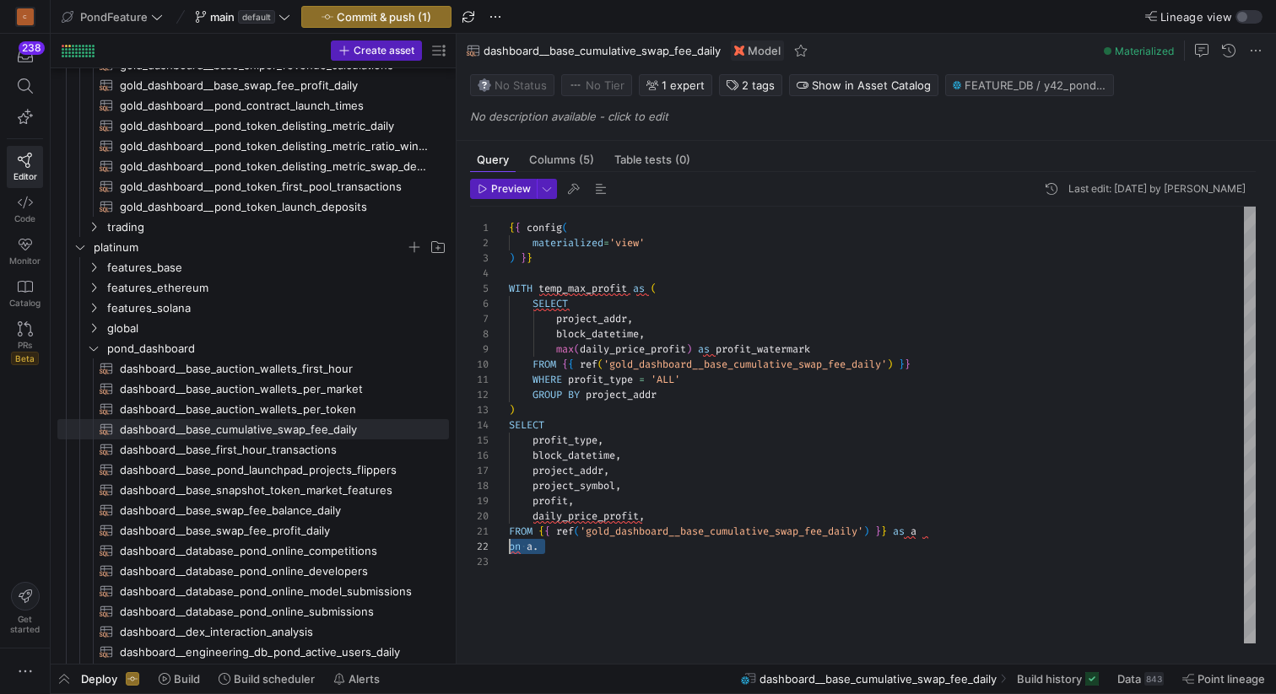
click at [509, 544] on div "block_datetime , project_addr , project_symbol , profit , daily_price_profit , …" at bounding box center [882, 425] width 747 height 437
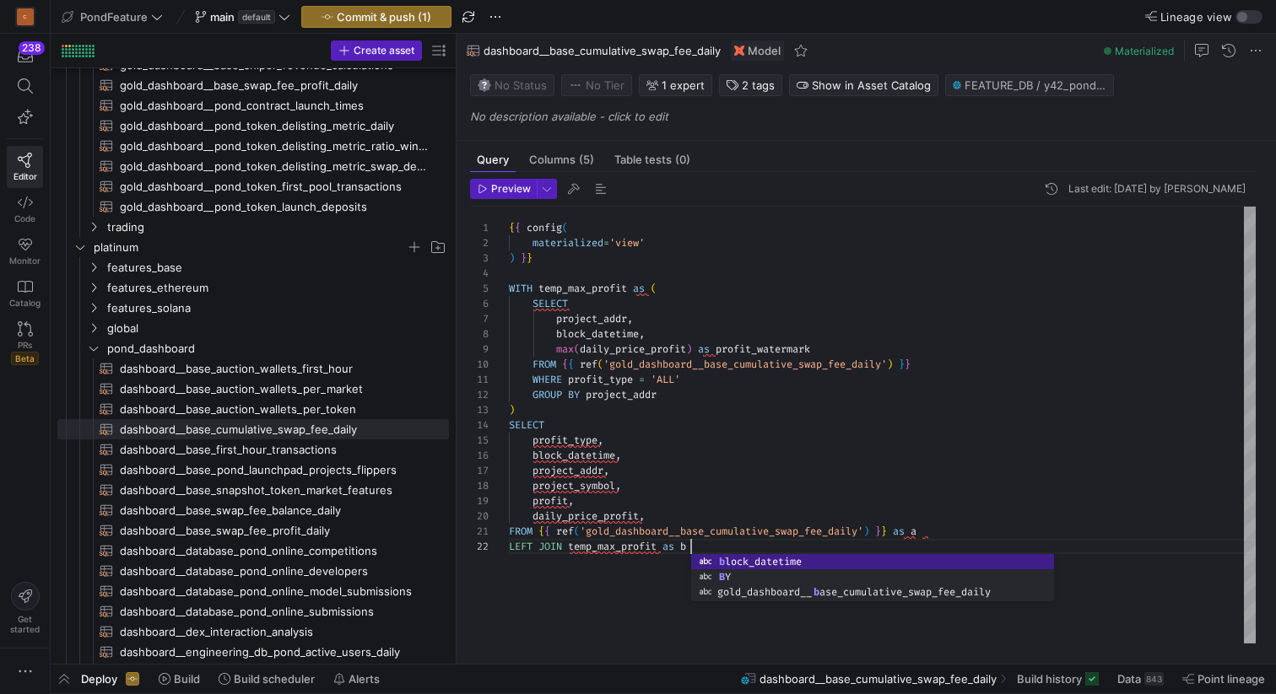
scroll to position [15, 188]
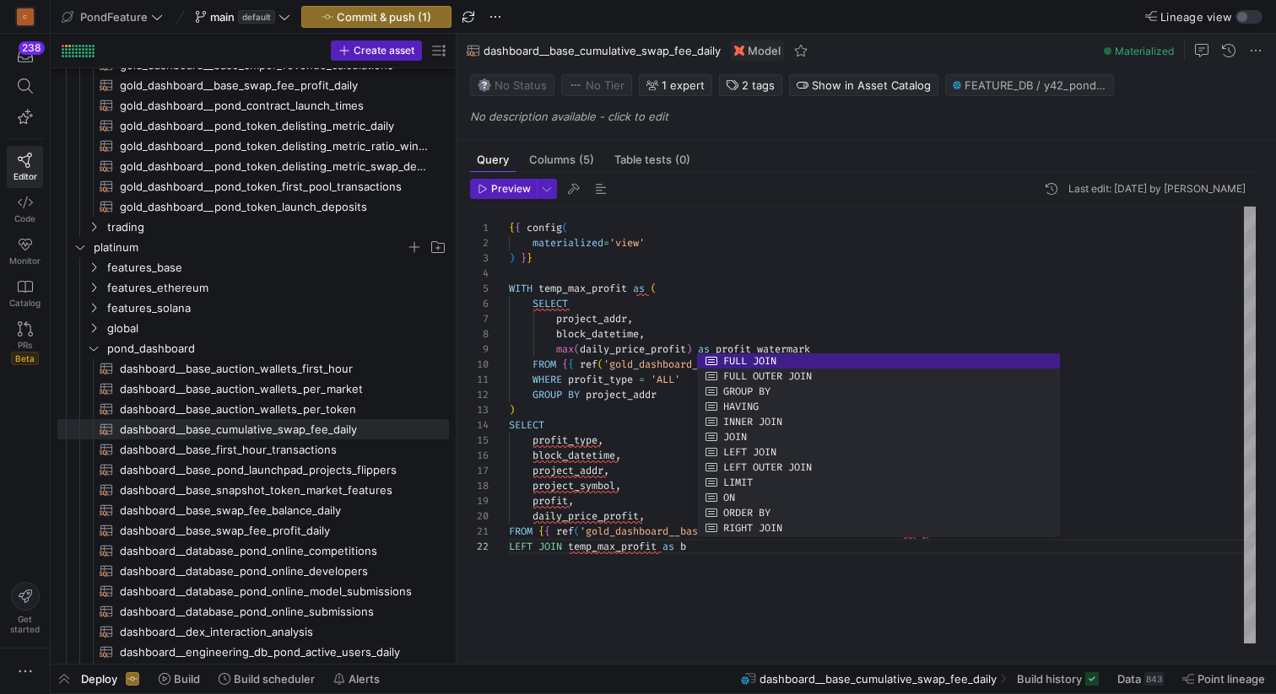
click at [535, 567] on div "block_datetime , project_addr , project_symbol , profit , daily_price_profit , …" at bounding box center [882, 425] width 747 height 437
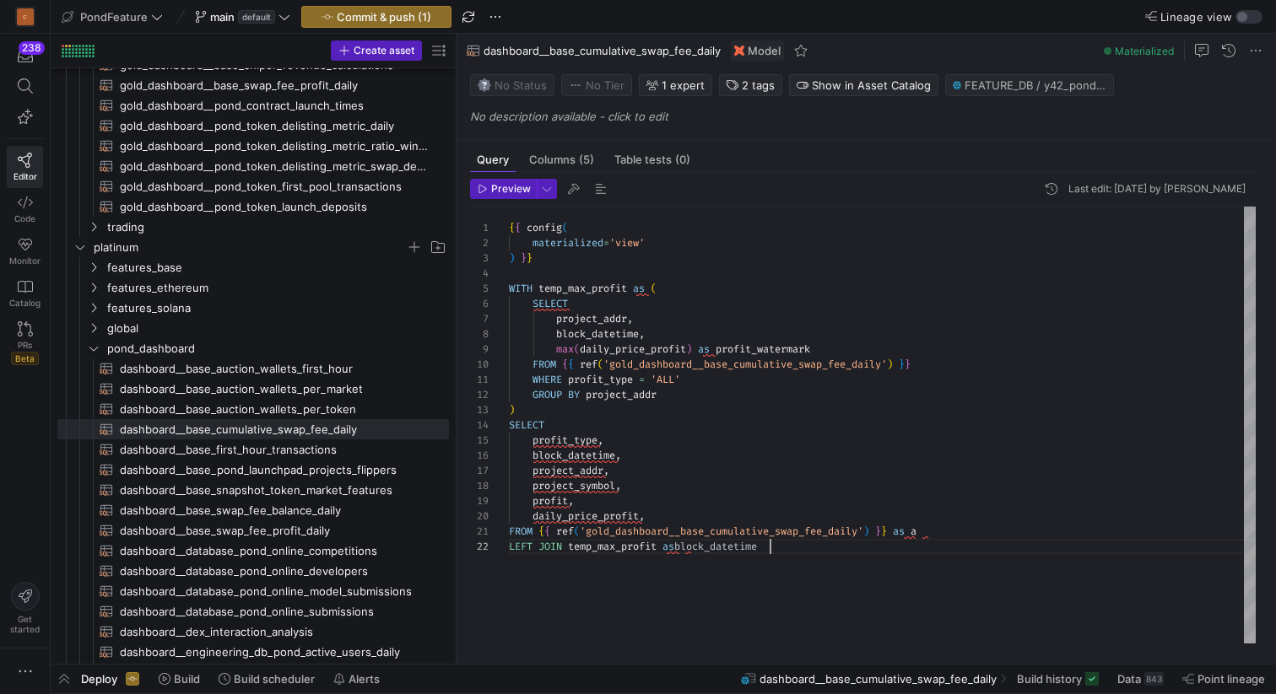
scroll to position [15, 262]
click at [712, 552] on div "block_datetime , project_addr , project_symbol , profit , daily_price_profit , …" at bounding box center [882, 425] width 747 height 437
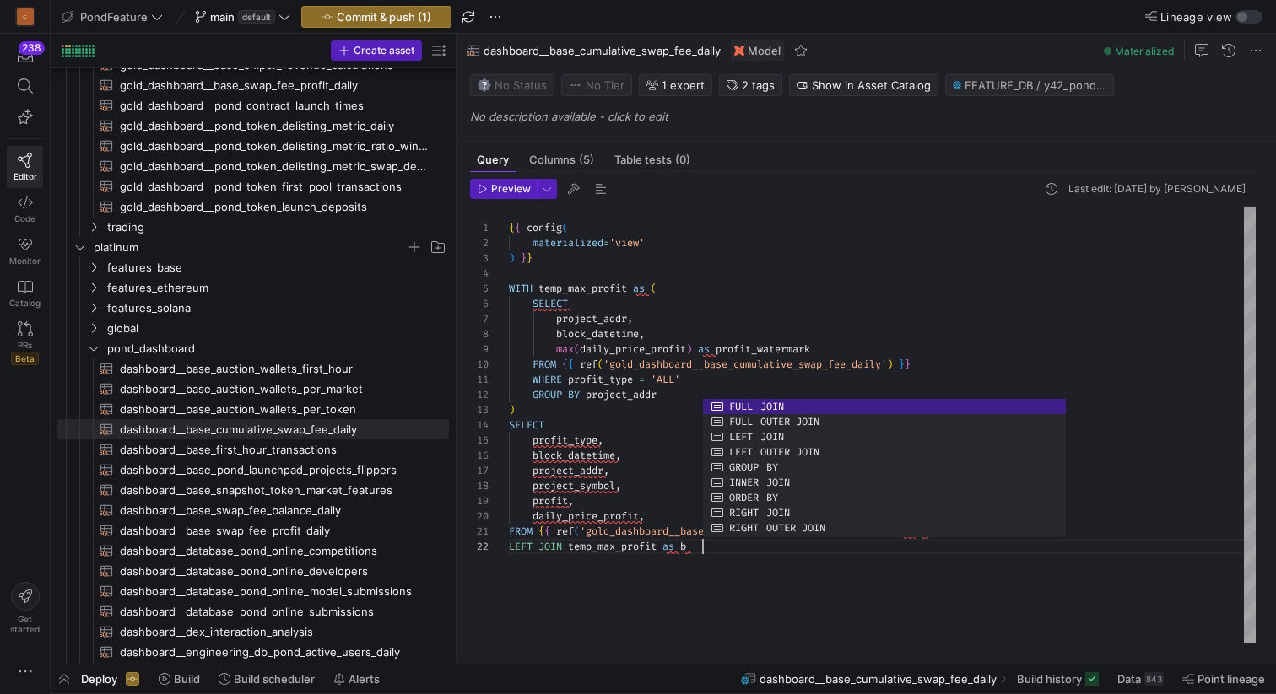
scroll to position [15, 194]
click at [731, 576] on div "block_datetime , project_addr , project_symbol , profit , daily_price_profit , …" at bounding box center [882, 425] width 747 height 437
click at [695, 545] on div "block_datetime , project_addr , project_symbol , profit , daily_price_profit , …" at bounding box center [882, 425] width 747 height 437
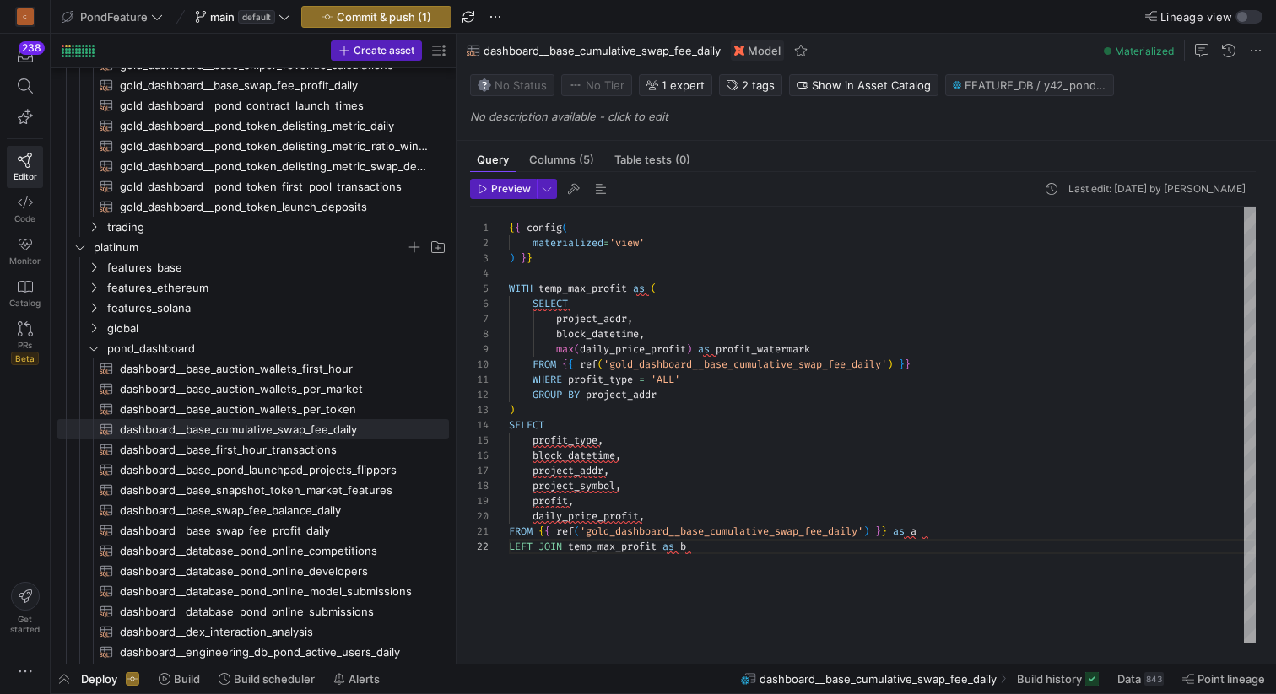
type textarea "FROM {{ ref('gold_dashboard__base_cumulative_swap_fee_daily') }} as a LEFT JOIN…"
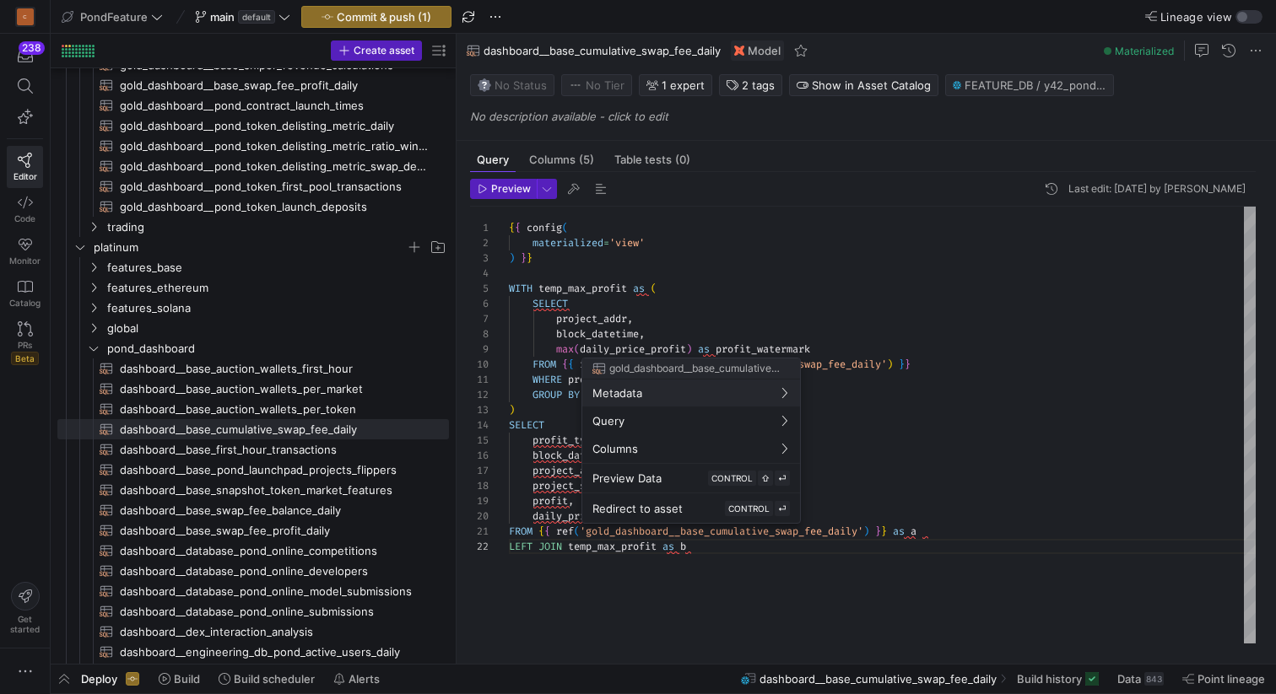
click at [582, 380] on button "Metadata" at bounding box center [691, 393] width 218 height 27
click at [750, 555] on div at bounding box center [638, 347] width 1276 height 694
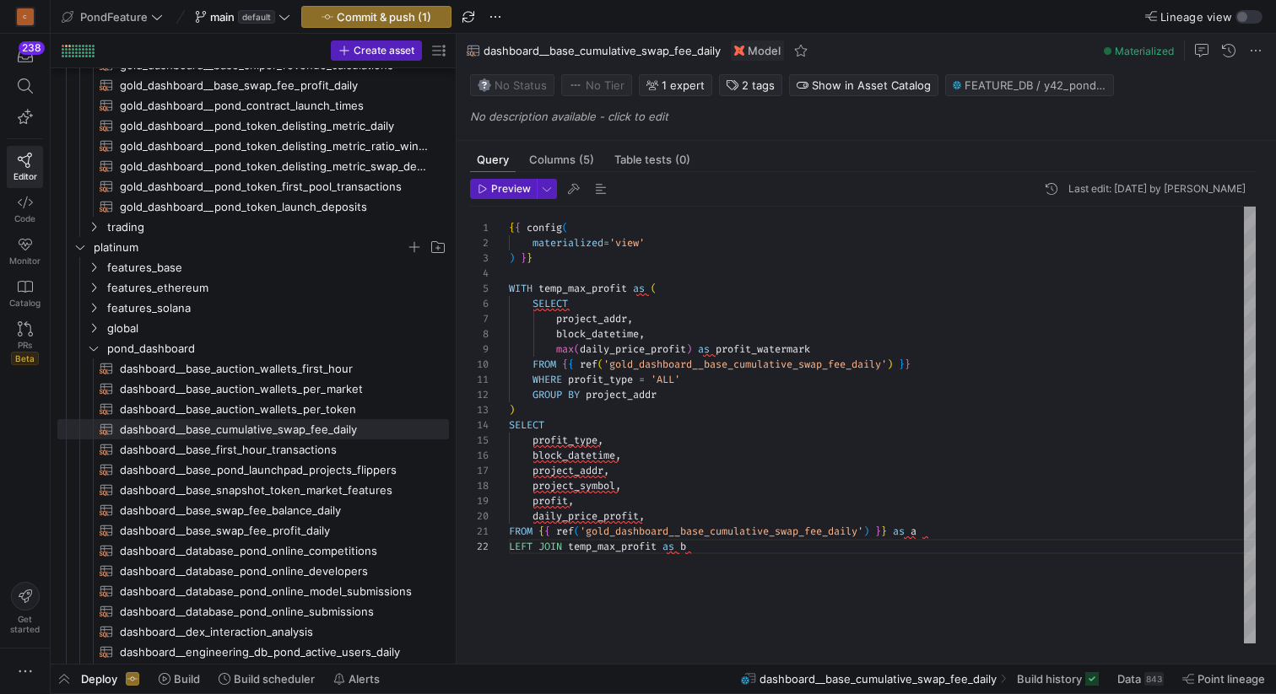
scroll to position [15, 194]
click at [735, 552] on div "block_datetime , project_addr , project_symbol , profit , daily_price_profit , …" at bounding box center [882, 425] width 747 height 437
click at [742, 544] on div "block_datetime , project_addr , project_symbol , profit , daily_price_profit , …" at bounding box center [882, 425] width 747 height 437
click at [672, 559] on div "block_datetime , project_addr , project_symbol , profit , daily_price_profit , …" at bounding box center [882, 425] width 747 height 437
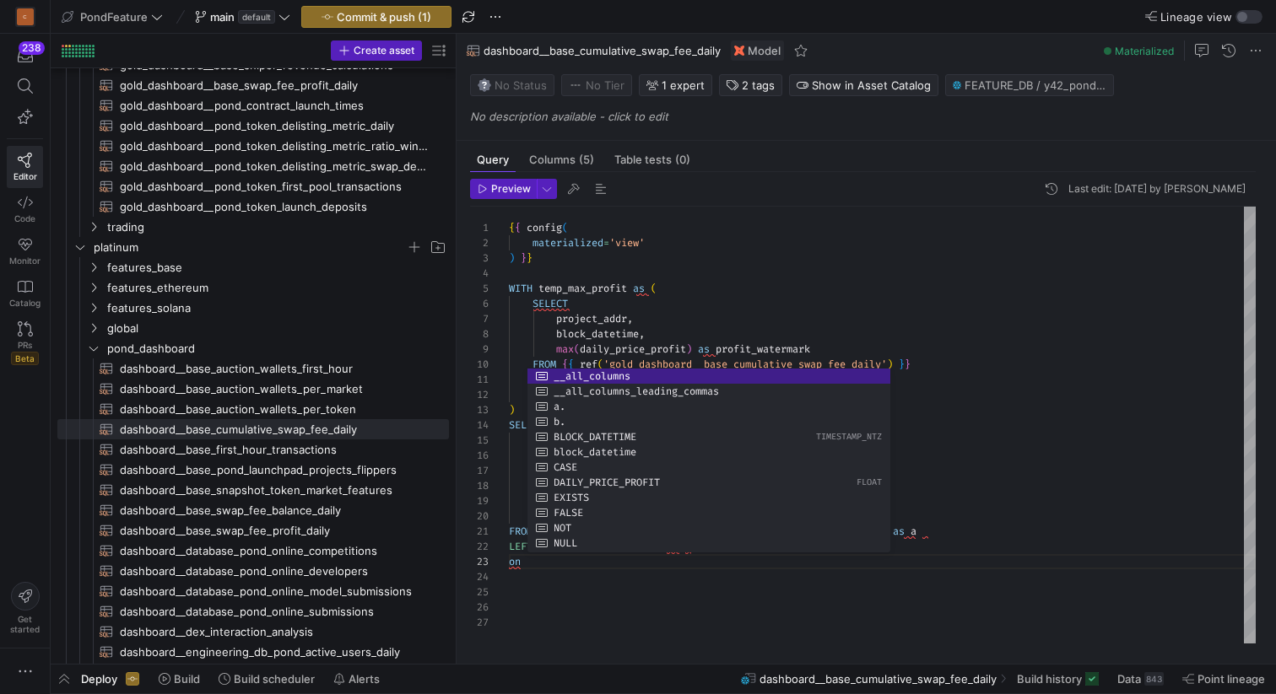
click at [607, 318] on div "block_datetime , project_addr , project_symbol , profit , daily_price_profit , …" at bounding box center [882, 425] width 747 height 437
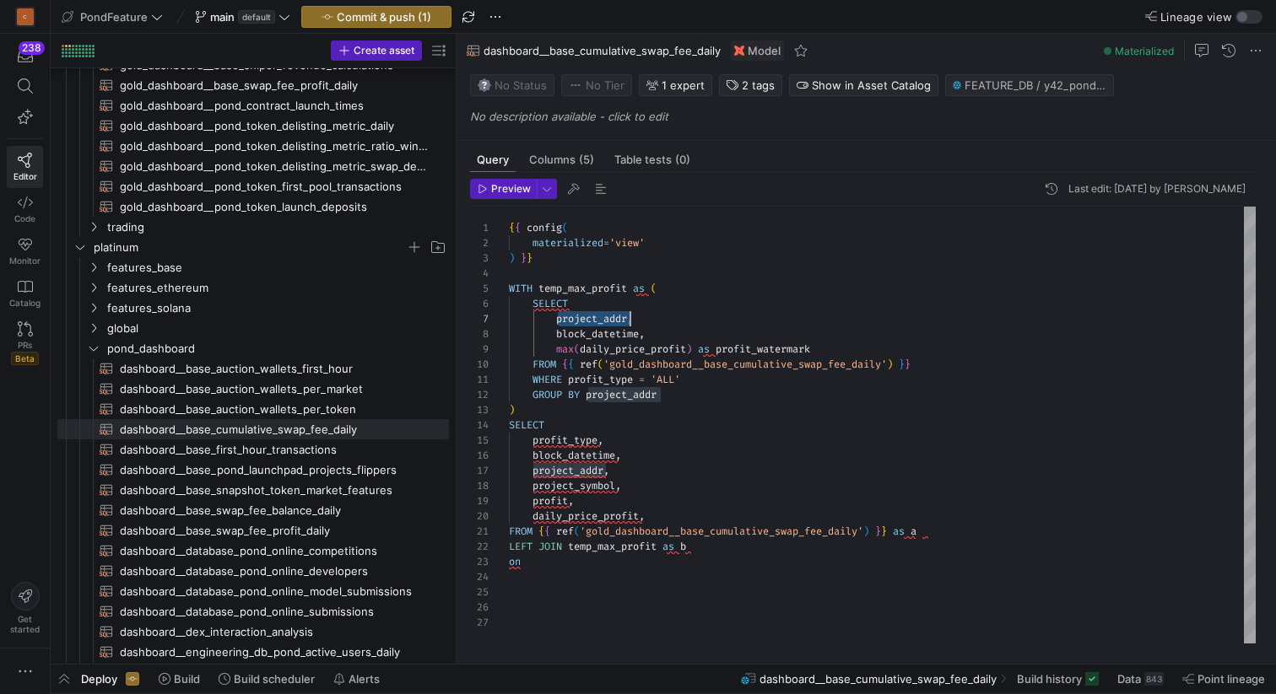
click at [607, 318] on div "block_datetime , project_addr , project_symbol , profit , daily_price_profit , …" at bounding box center [882, 425] width 747 height 437
click at [544, 562] on div "block_datetime , project_addr , project_symbol , profit , daily_price_profit , …" at bounding box center [882, 425] width 747 height 437
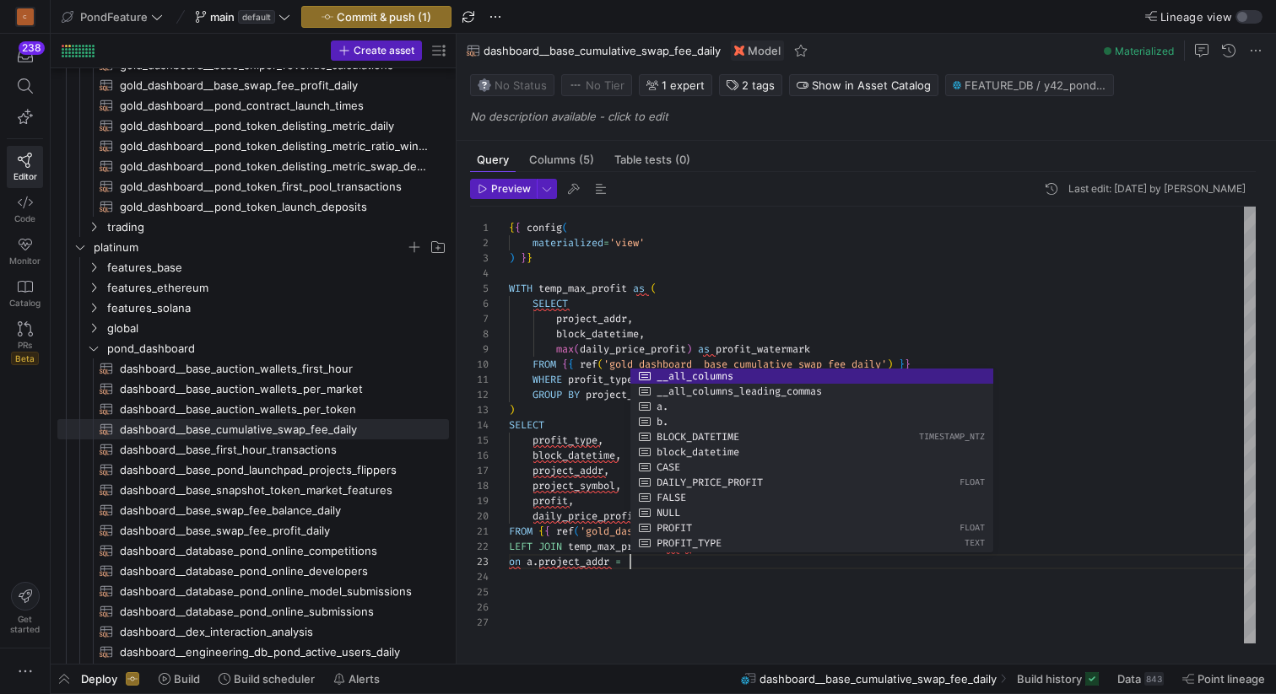
click at [702, 338] on div "block_datetime , project_addr , project_symbol , profit , daily_price_profit , …" at bounding box center [882, 425] width 747 height 437
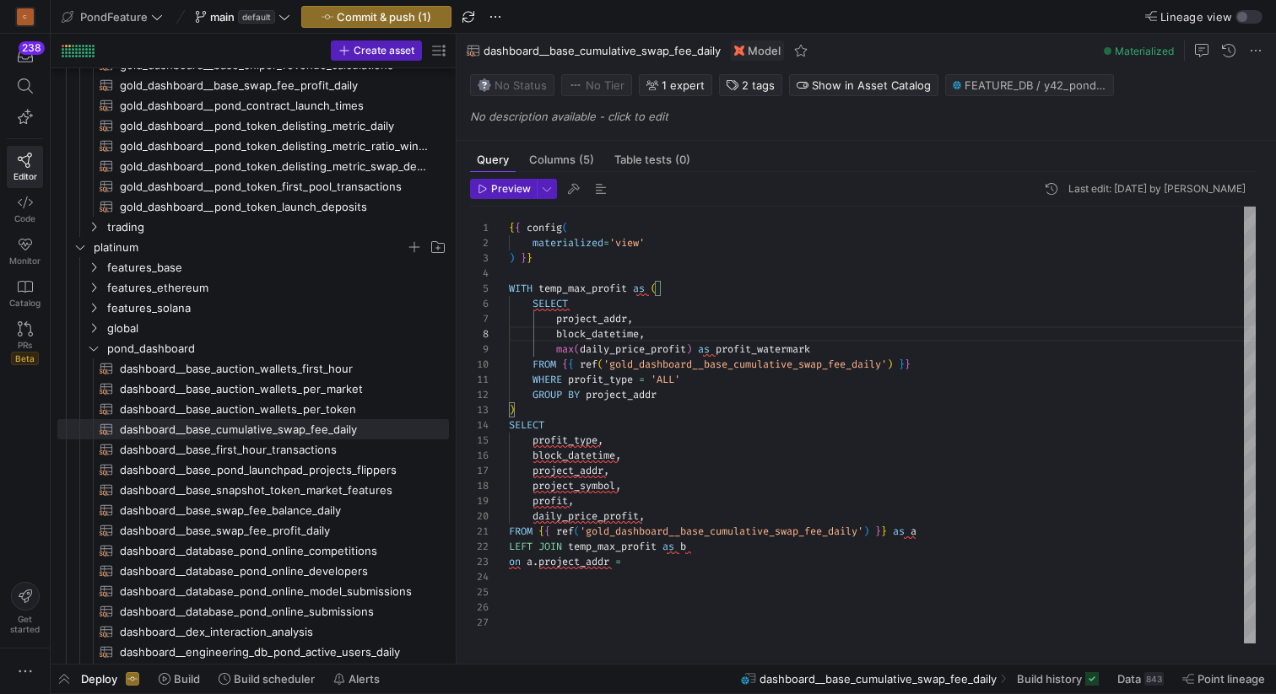
click at [603, 335] on div "block_datetime , project_addr , project_symbol , profit , daily_price_profit , …" at bounding box center [882, 425] width 747 height 437
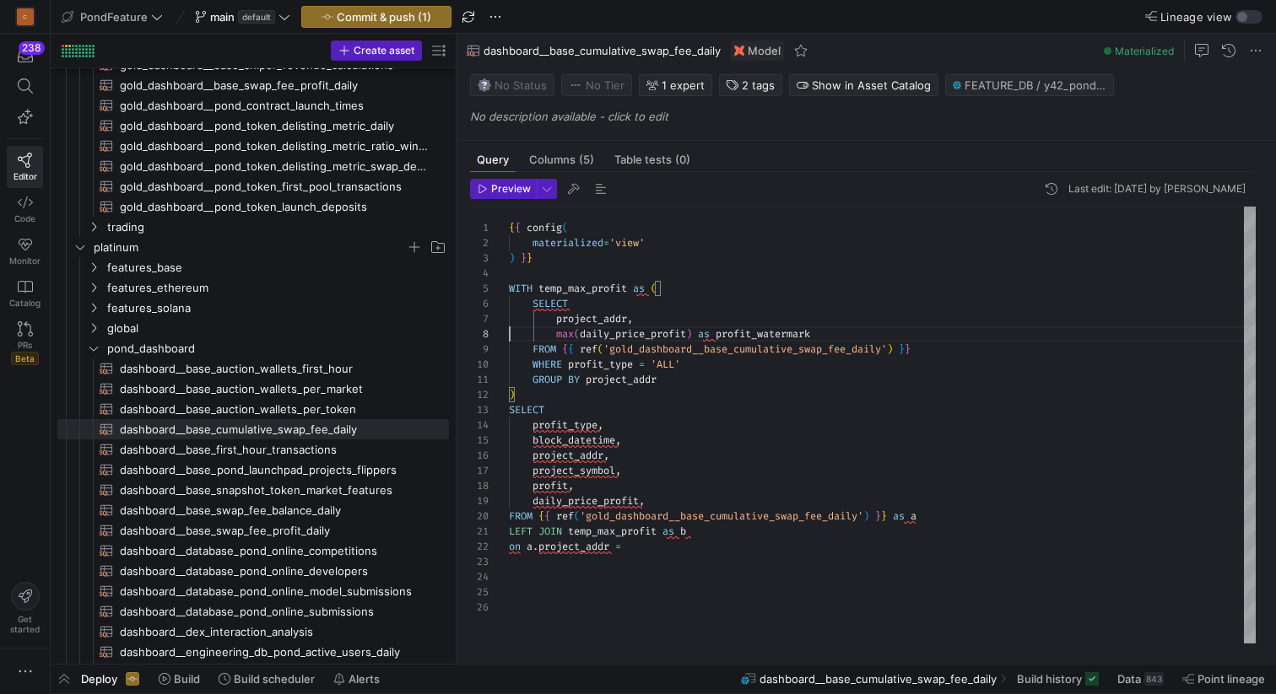
click at [618, 317] on div "block_datetime , project_addr , project_symbol , profit , daily_price_profit , …" at bounding box center [882, 425] width 747 height 437
click at [646, 545] on div "block_datetime , project_addr , project_symbol , profit , daily_price_profit , …" at bounding box center [882, 425] width 747 height 437
click at [688, 502] on div "block_datetime , project_addr , project_symbol , profit , daily_price_profit , …" at bounding box center [882, 425] width 747 height 437
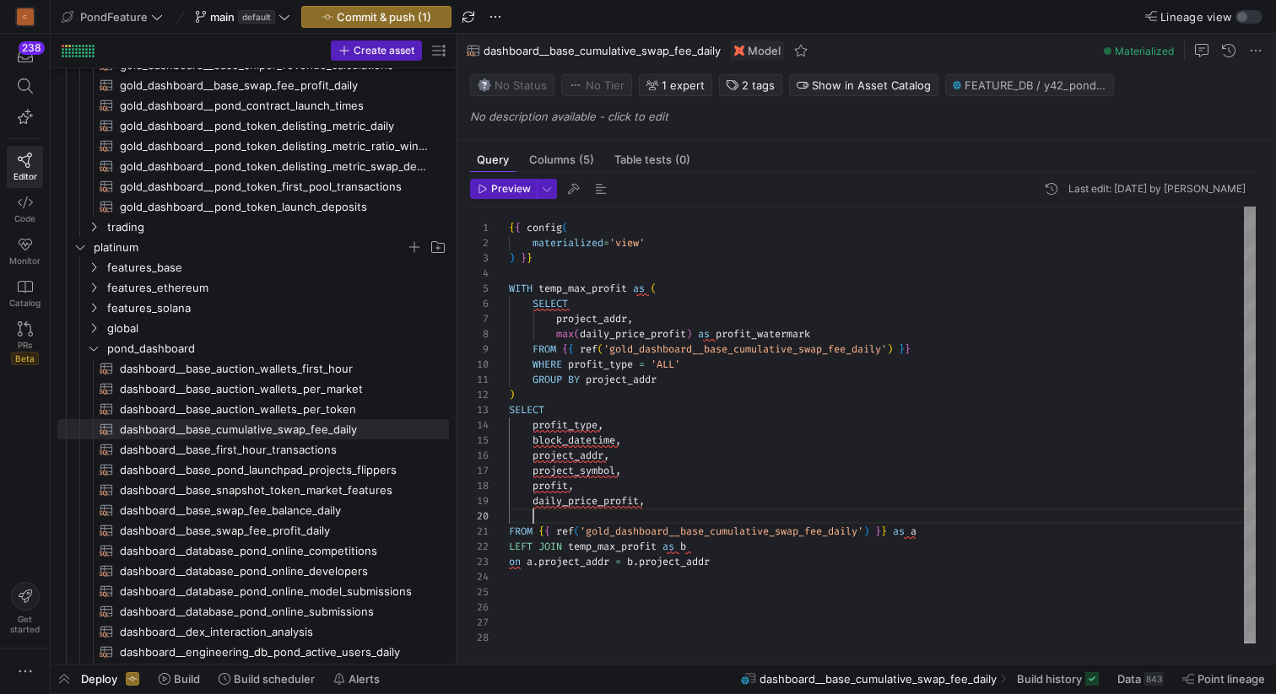
scroll to position [137, 24]
click at [758, 327] on div "block_datetime , project_addr , project_symbol , profit , daily_price_profit , …" at bounding box center [882, 426] width 747 height 439
click at [602, 517] on div "block_datetime , project_addr , project_symbol , profit , daily_price_profit , …" at bounding box center [882, 426] width 747 height 439
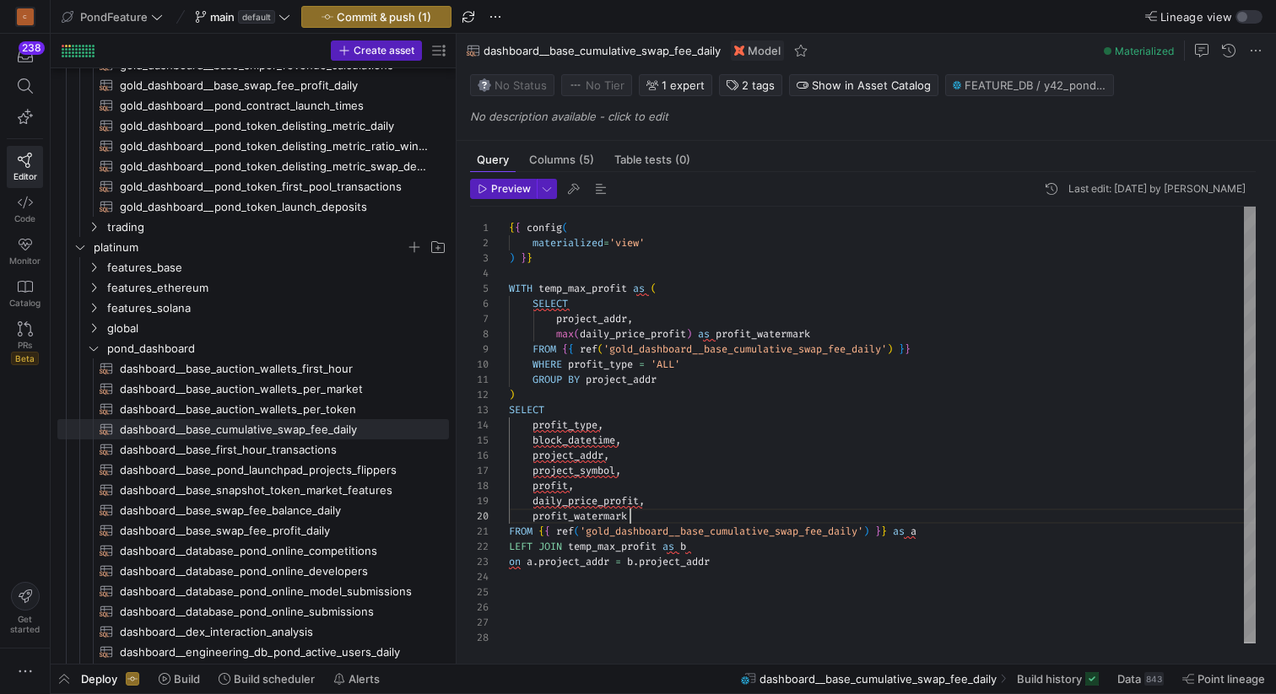
scroll to position [137, 121]
click at [598, 194] on span "button" at bounding box center [601, 189] width 20 height 20
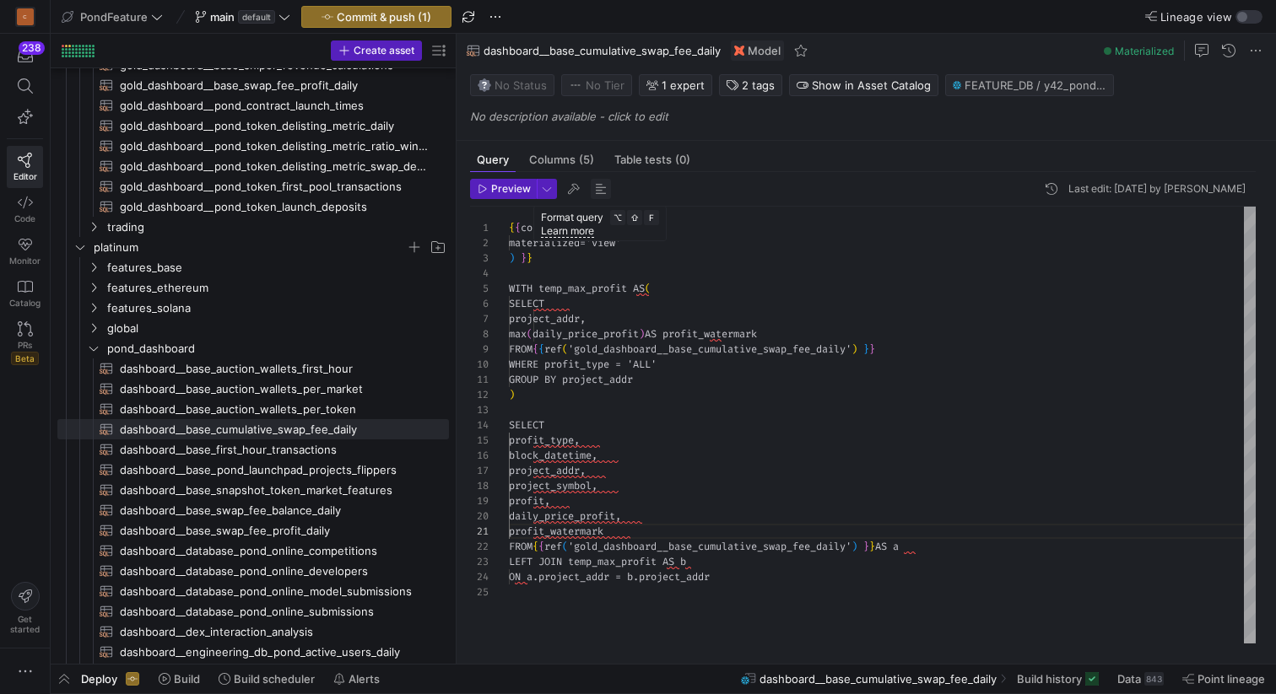
scroll to position [61, 121]
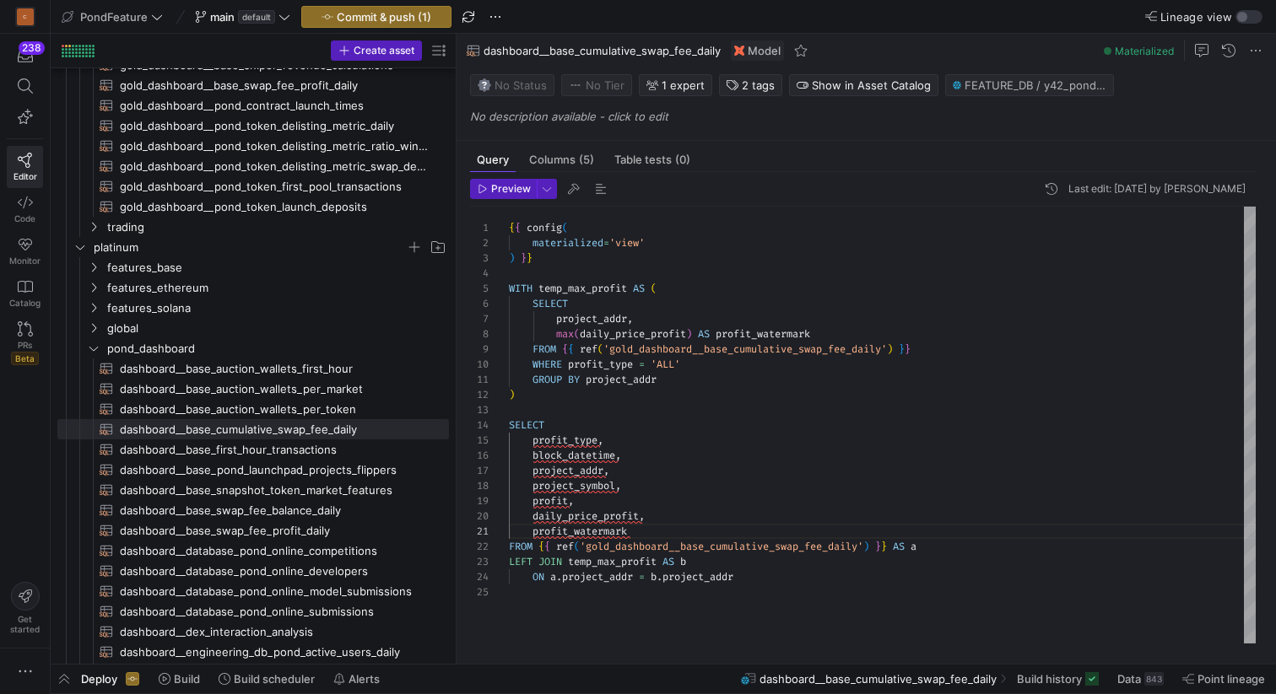
click at [532, 442] on div "profit_type , block_datetime , project_addr , project_symbol , profit , { { con…" at bounding box center [882, 425] width 747 height 437
click at [531, 450] on div "a . profit_type , block_datetime , project_addr , project_symbol , profit , { {…" at bounding box center [882, 425] width 747 height 437
click at [533, 471] on div "a . profit_type , a . block_datetime , project_addr , project_symbol , profit ,…" at bounding box center [882, 425] width 747 height 437
click at [533, 484] on div "a . profit_type , a . block_datetime , a . project_addr , project_symbol , prof…" at bounding box center [882, 425] width 747 height 437
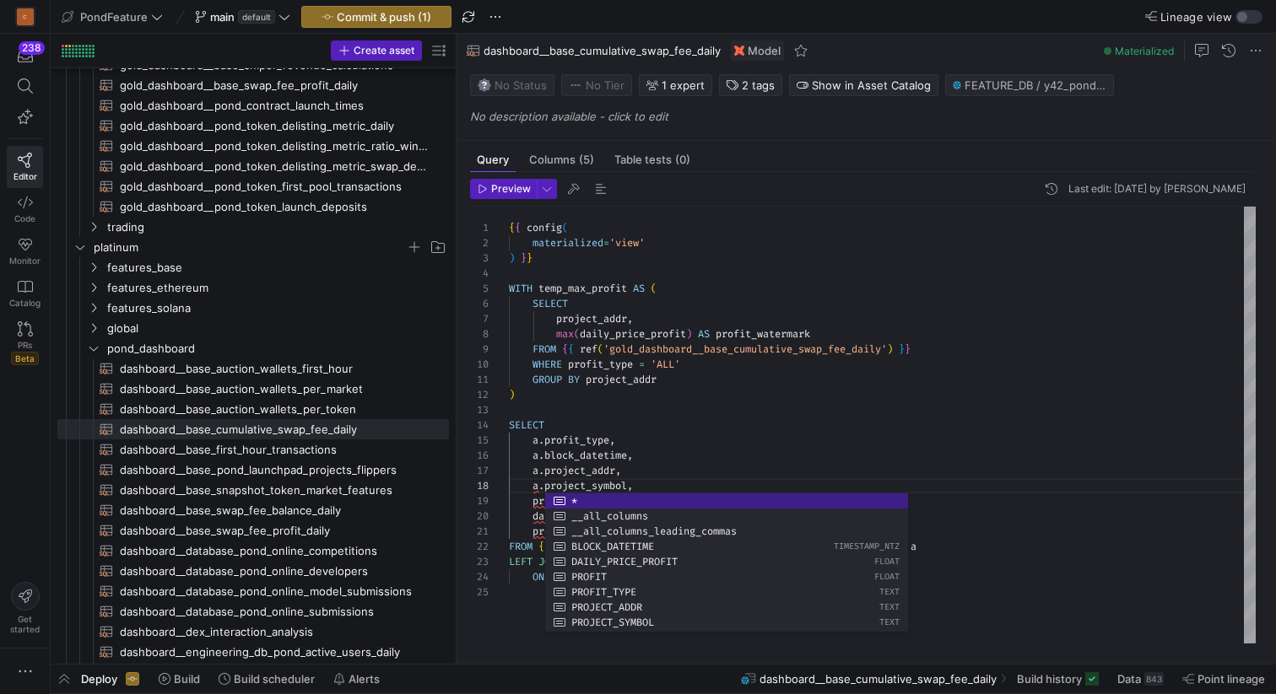
click at [535, 500] on div "a . profit_type , a . block_datetime , a . project_addr , a . project_symbol , …" at bounding box center [882, 425] width 747 height 437
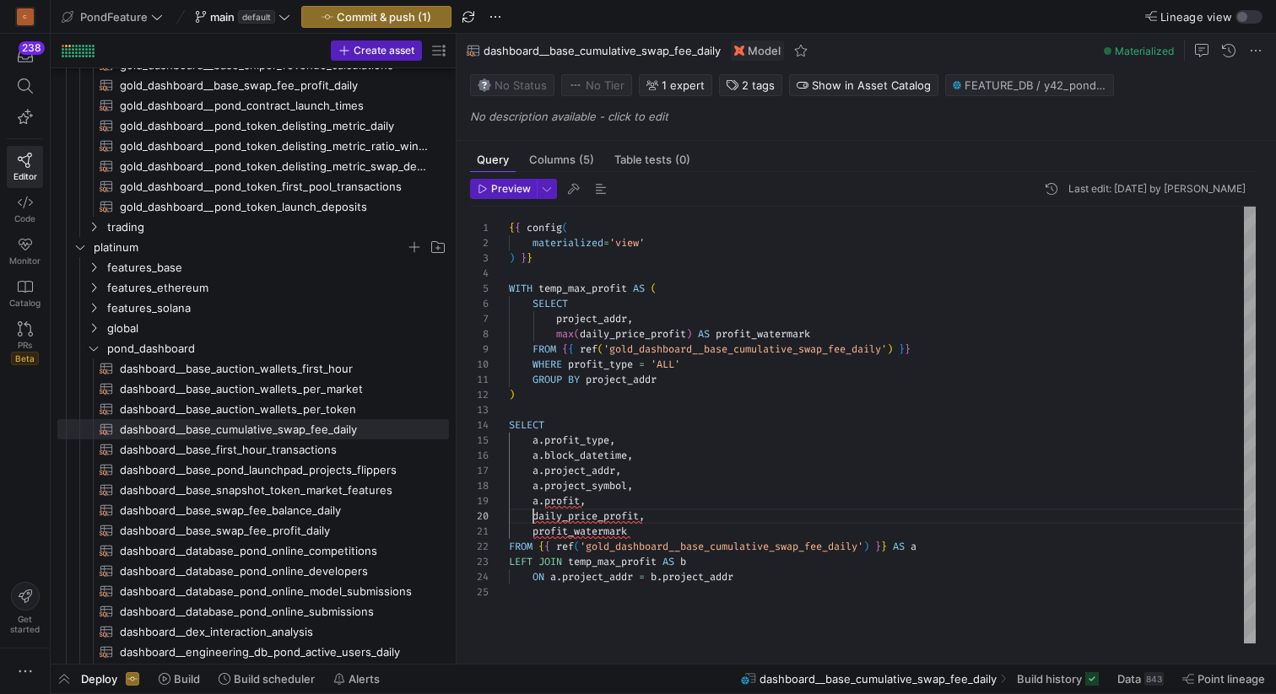
click at [532, 517] on div "a . profit_type , a . block_datetime , a . project_addr , a . project_symbol , …" at bounding box center [882, 425] width 747 height 437
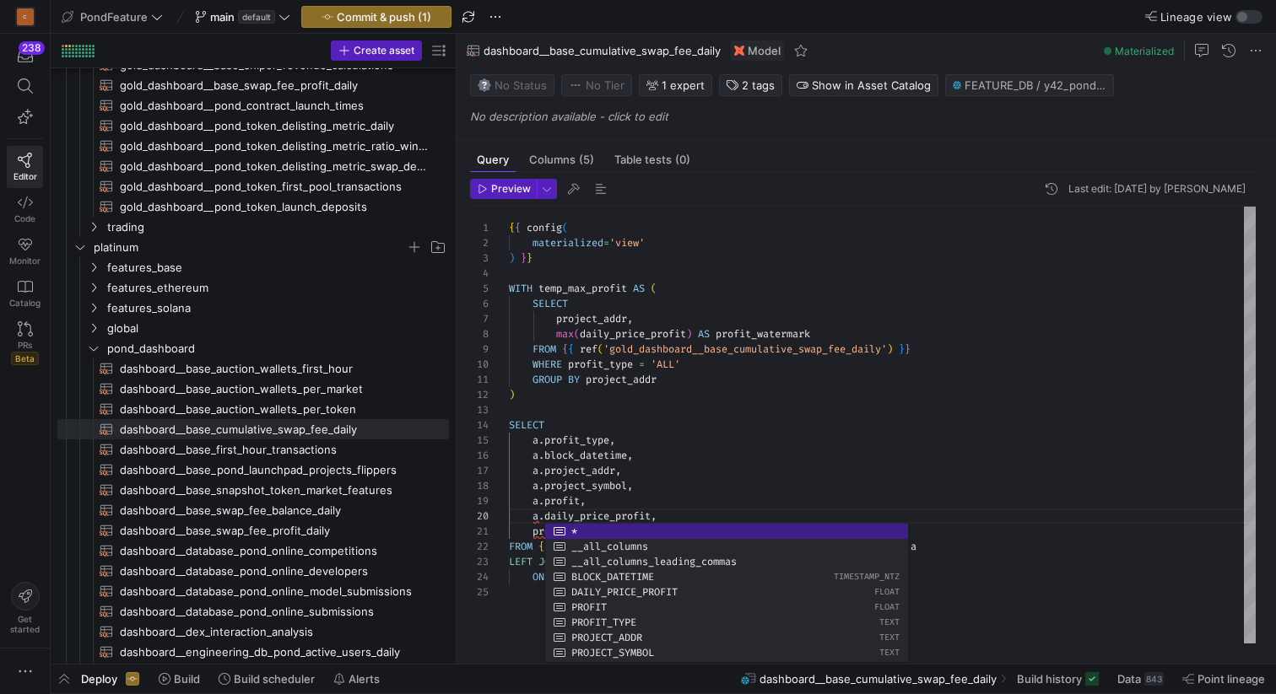
click at [531, 527] on div "a . profit_type , a . block_datetime , a . project_addr , a . project_symbol , …" at bounding box center [882, 425] width 747 height 437
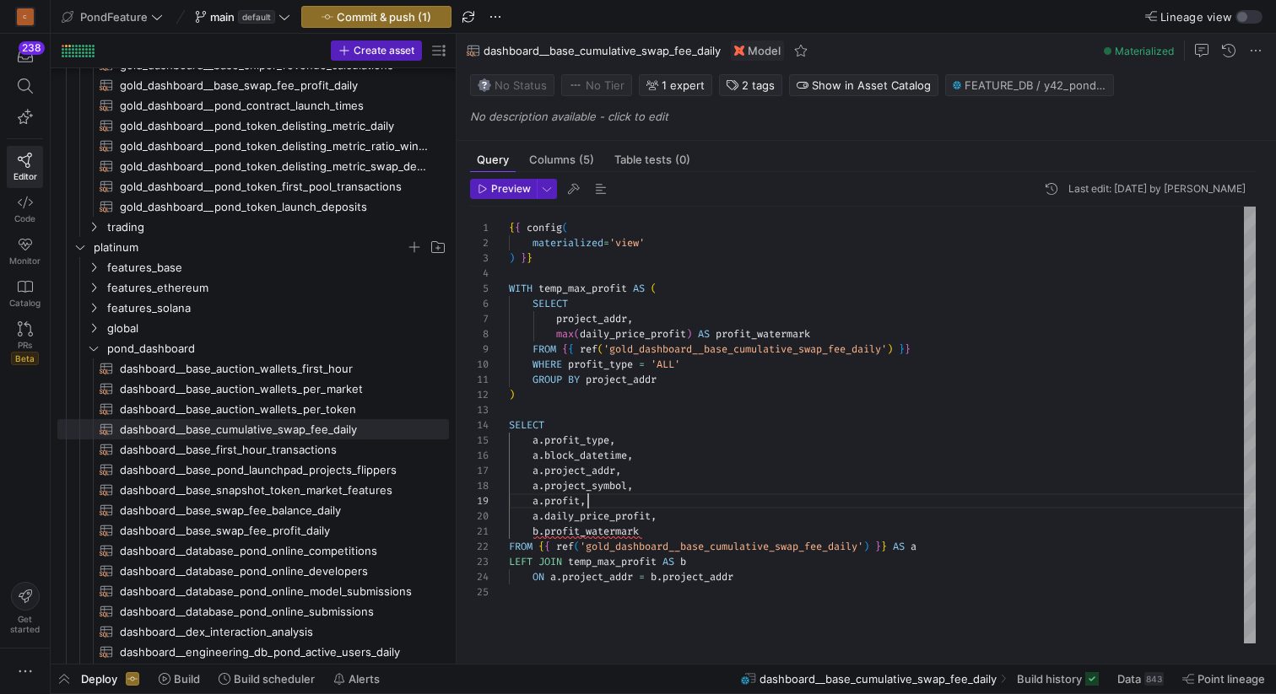
scroll to position [121, 79]
click at [624, 499] on div "a . profit_type , a . block_datetime , a . project_addr , a . project_symbol , …" at bounding box center [882, 425] width 747 height 437
click at [596, 186] on span "button" at bounding box center [601, 189] width 20 height 20
click at [595, 186] on span "button" at bounding box center [601, 189] width 20 height 20
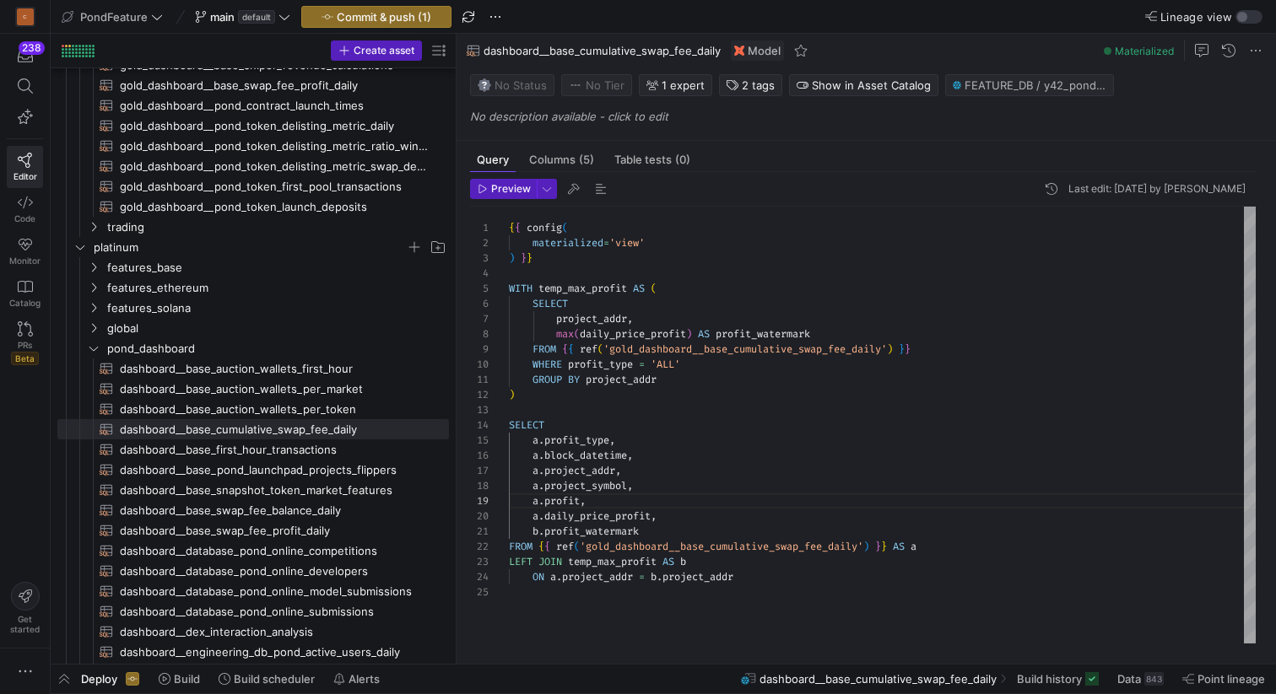
click at [582, 407] on div "a . profit_type , a . block_datetime , a . project_addr , a . project_symbol , …" at bounding box center [882, 425] width 747 height 437
click at [622, 379] on div "a . profit_type , a . block_datetime , a . project_addr , a . project_symbol , …" at bounding box center [882, 425] width 747 height 437
click at [572, 417] on div "a . profit_type , a . block_datetime , a . project_addr , a . project_symbol , …" at bounding box center [882, 425] width 747 height 437
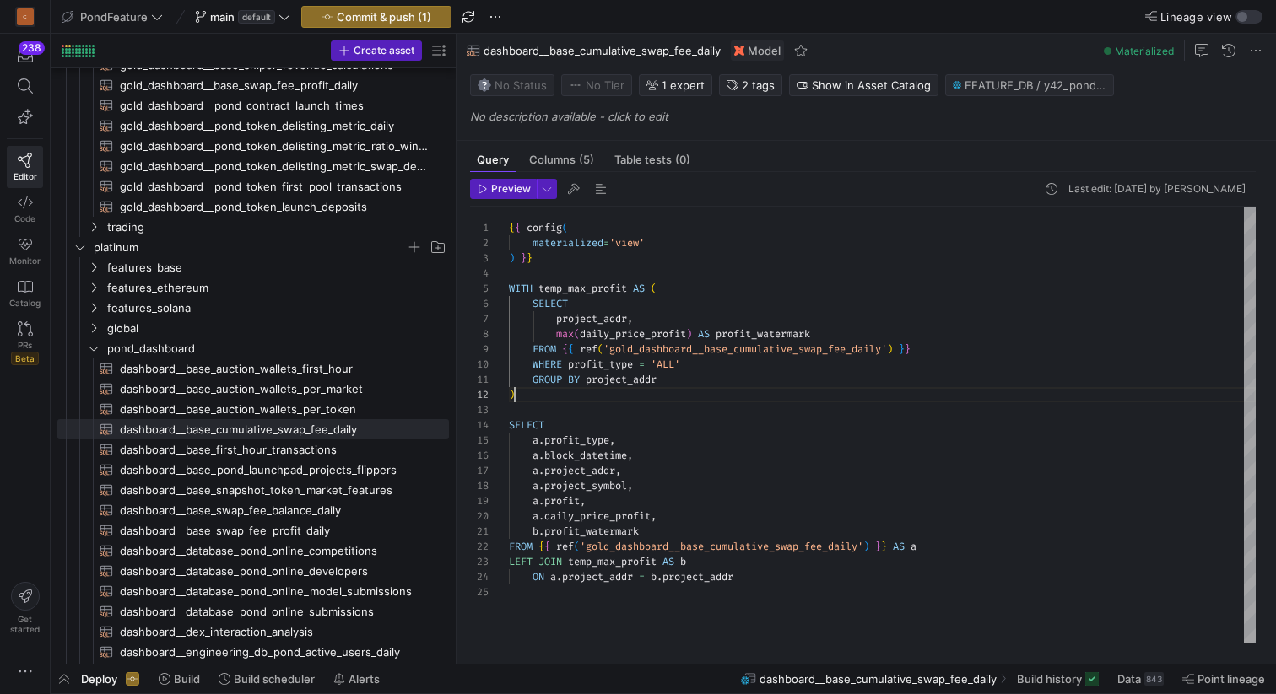
scroll to position [15, 6]
click at [556, 394] on div "a . profit_type , a . block_datetime , a . project_addr , a . project_symbol , …" at bounding box center [882, 425] width 747 height 437
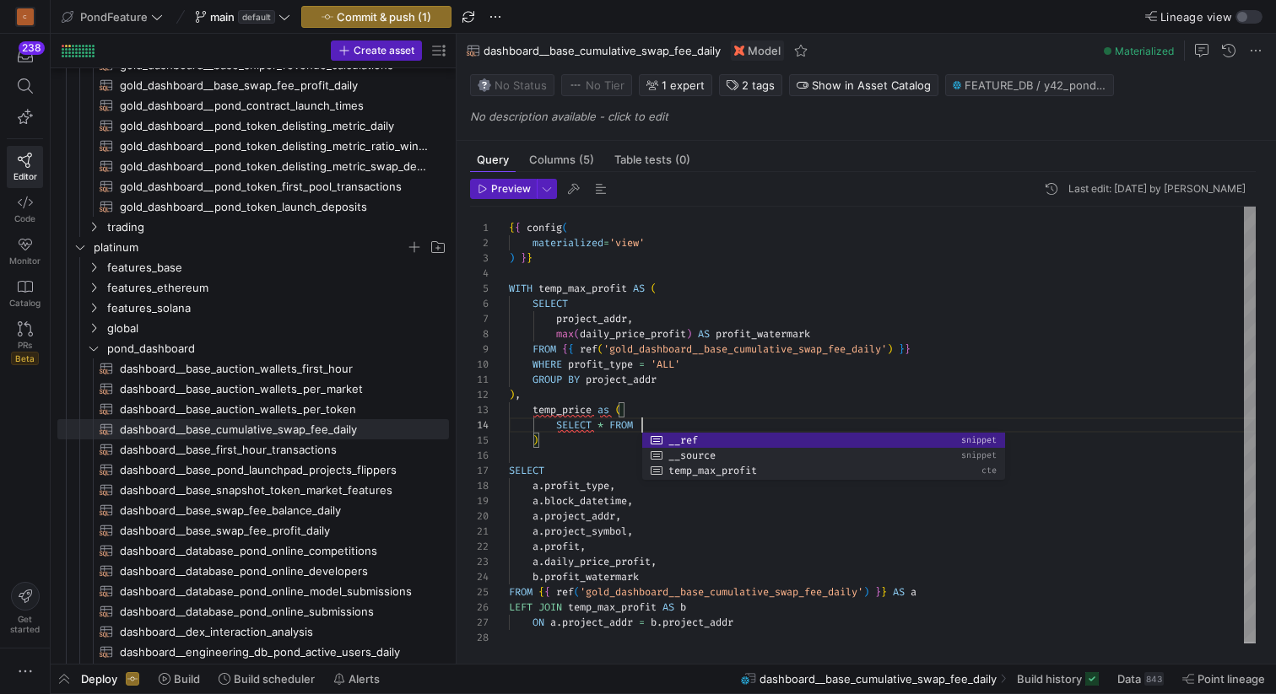
scroll to position [46, 133]
click at [680, 405] on div "a . profit_type , a . block_datetime , a . project_addr , a . project_symbol , …" at bounding box center [882, 426] width 747 height 439
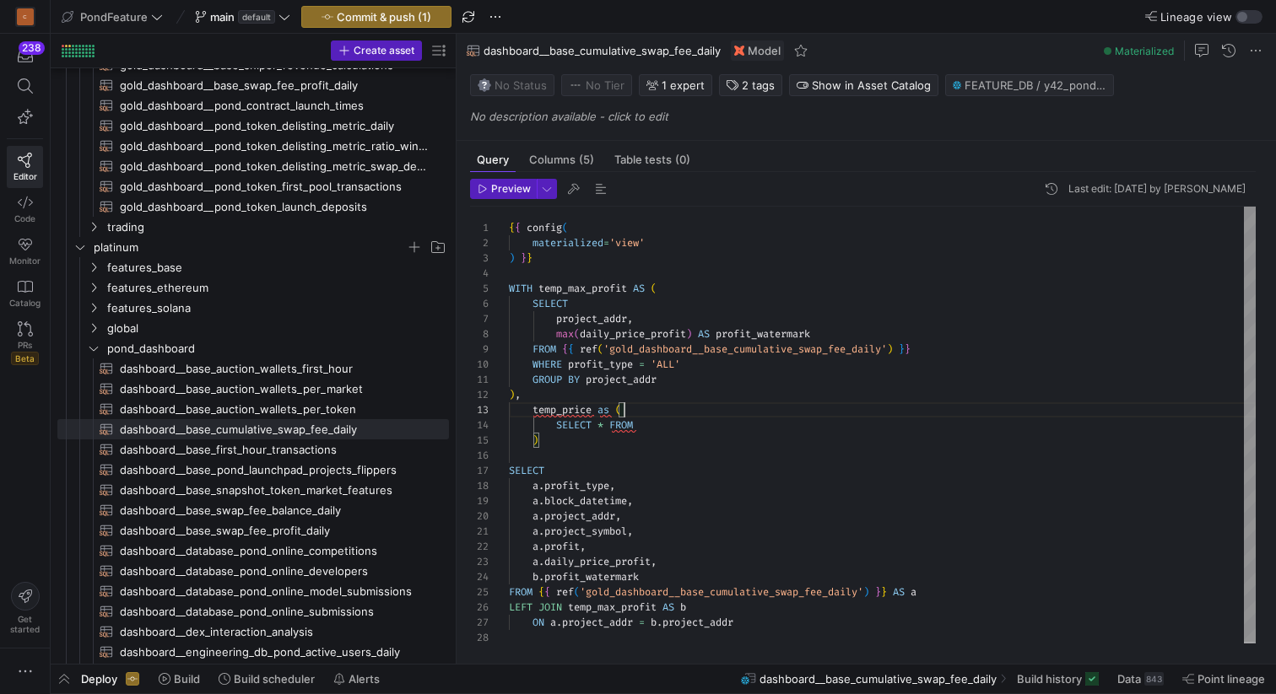
click at [663, 423] on div "a . profit_type , a . block_datetime , a . project_addr , a . project_symbol , …" at bounding box center [882, 426] width 747 height 439
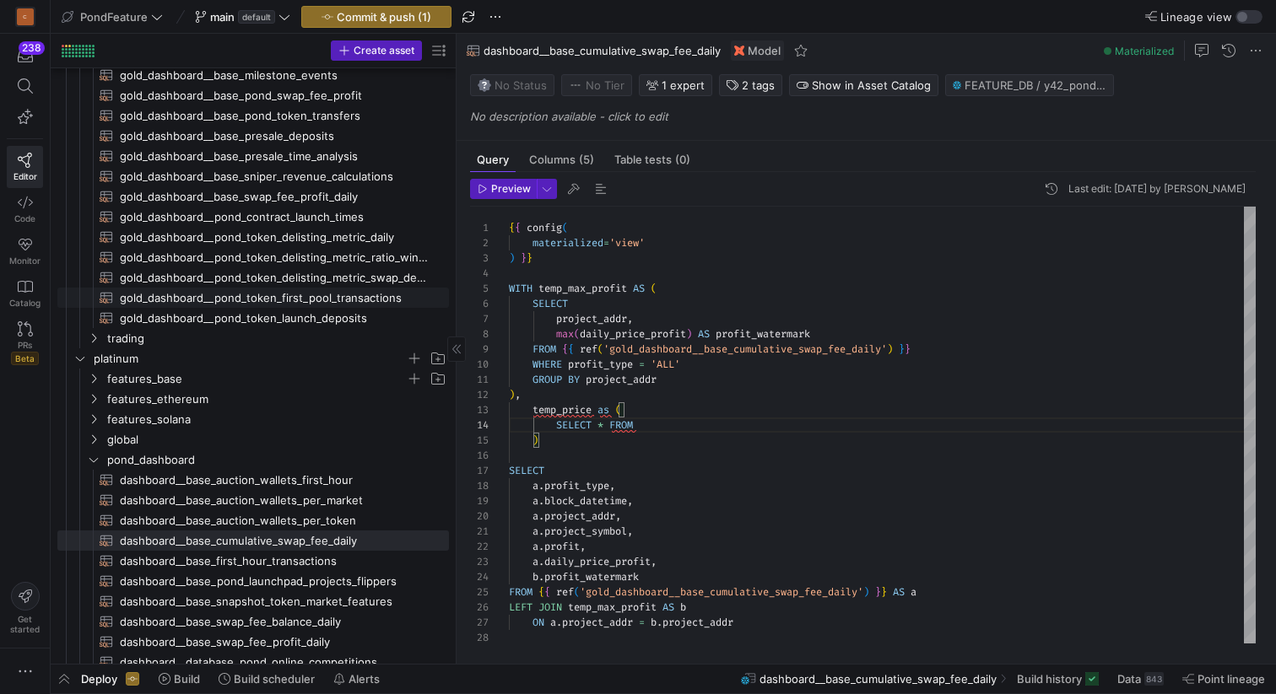
scroll to position [111, 0]
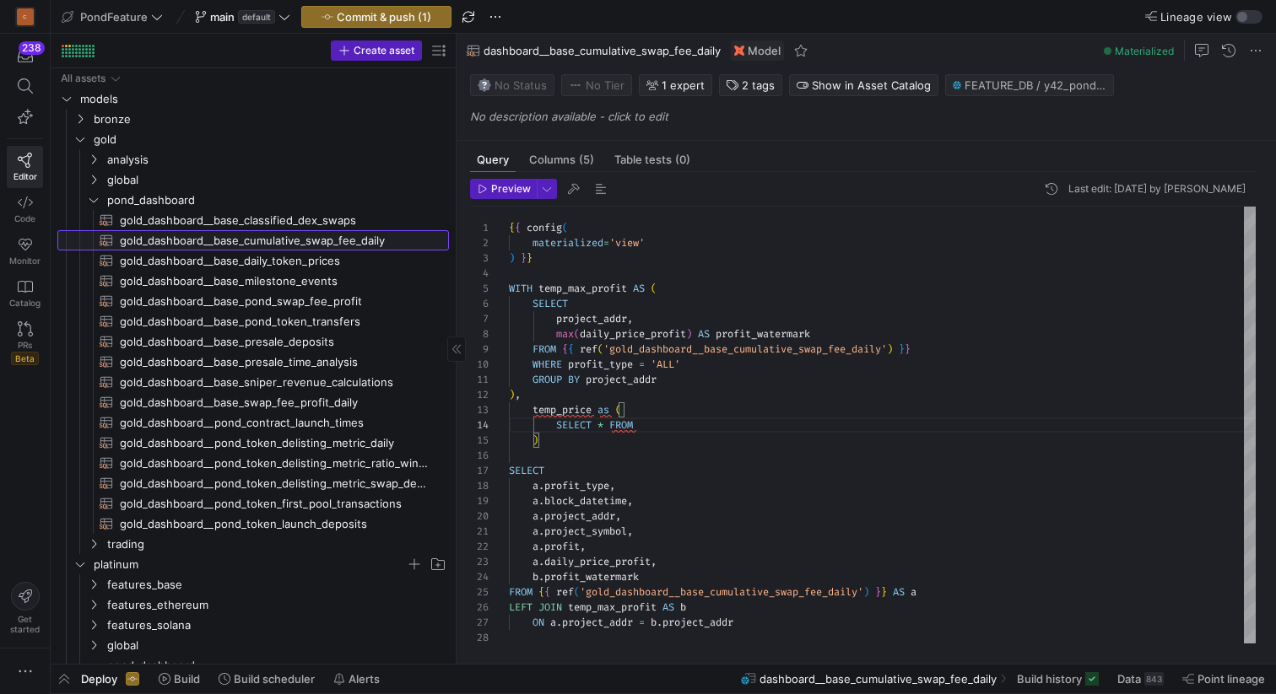
click at [308, 239] on span "gold_dashboard__base_cumulative_swap_fee_daily​​​​​​​​​​" at bounding box center [275, 240] width 310 height 19
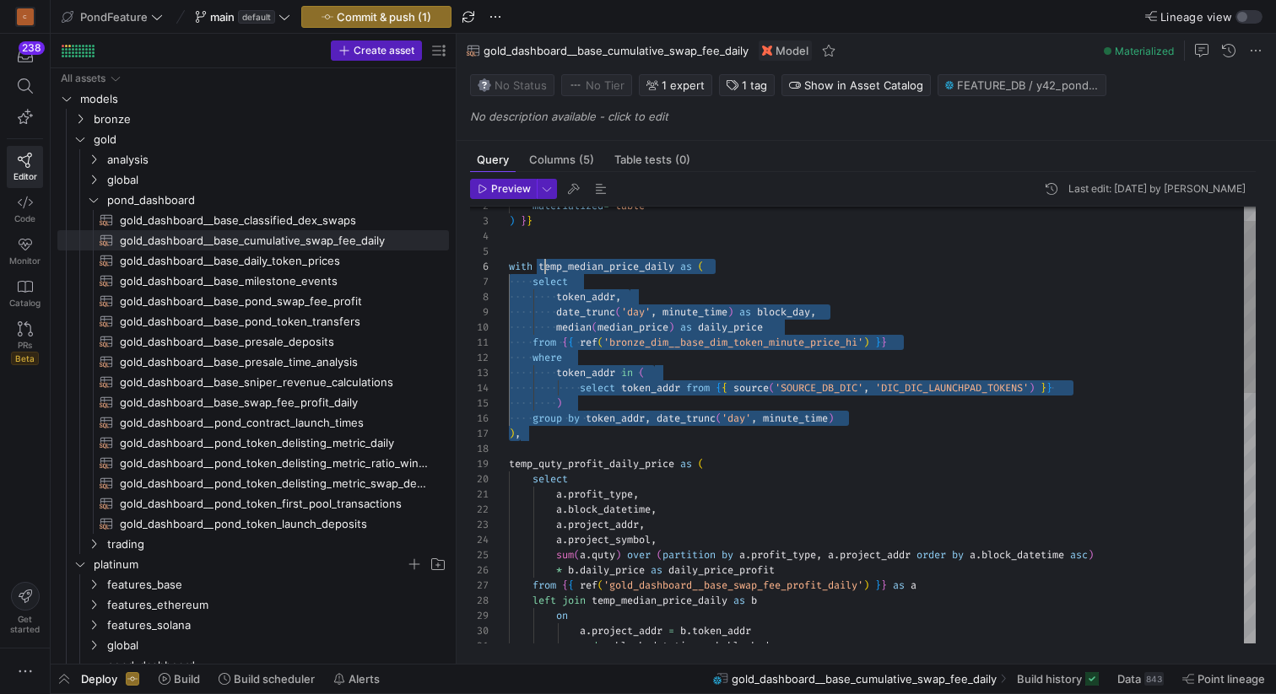
scroll to position [76, 30]
drag, startPoint x: 543, startPoint y: 438, endPoint x: 537, endPoint y: 267, distance: 170.5
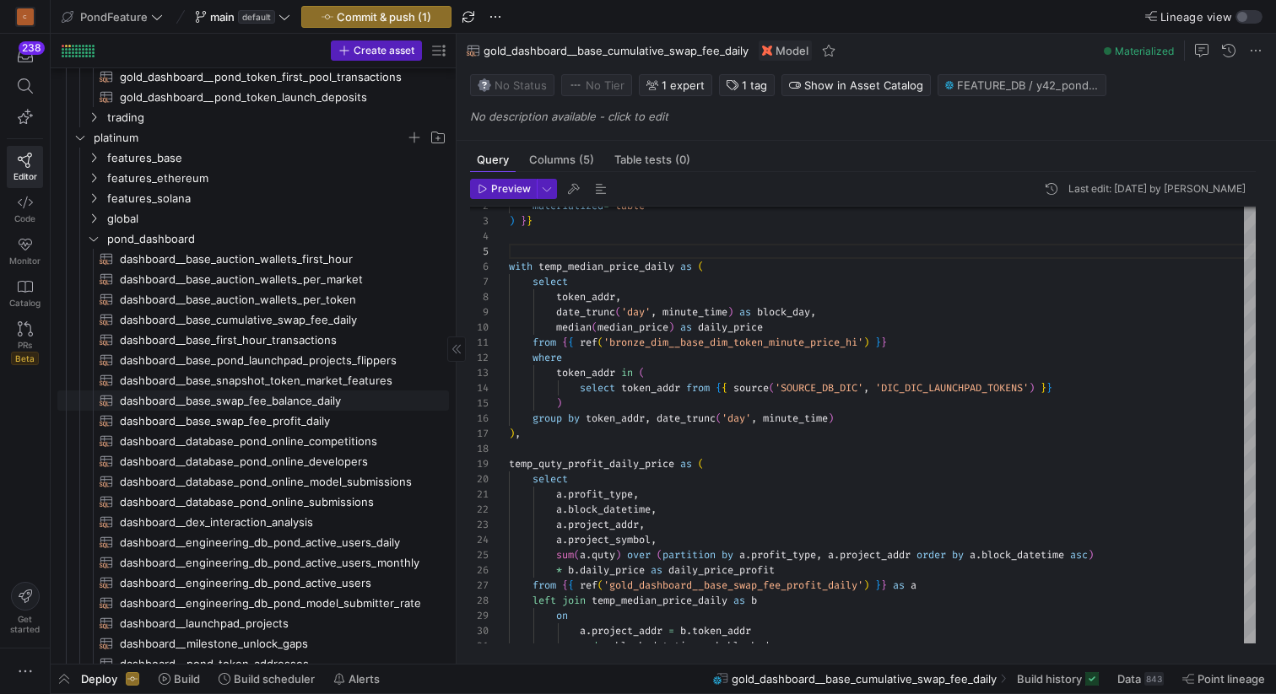
scroll to position [429, 0]
click at [331, 317] on span "dashboard__base_cumulative_swap_fee_daily​​​​​​​​​​" at bounding box center [275, 317] width 310 height 19
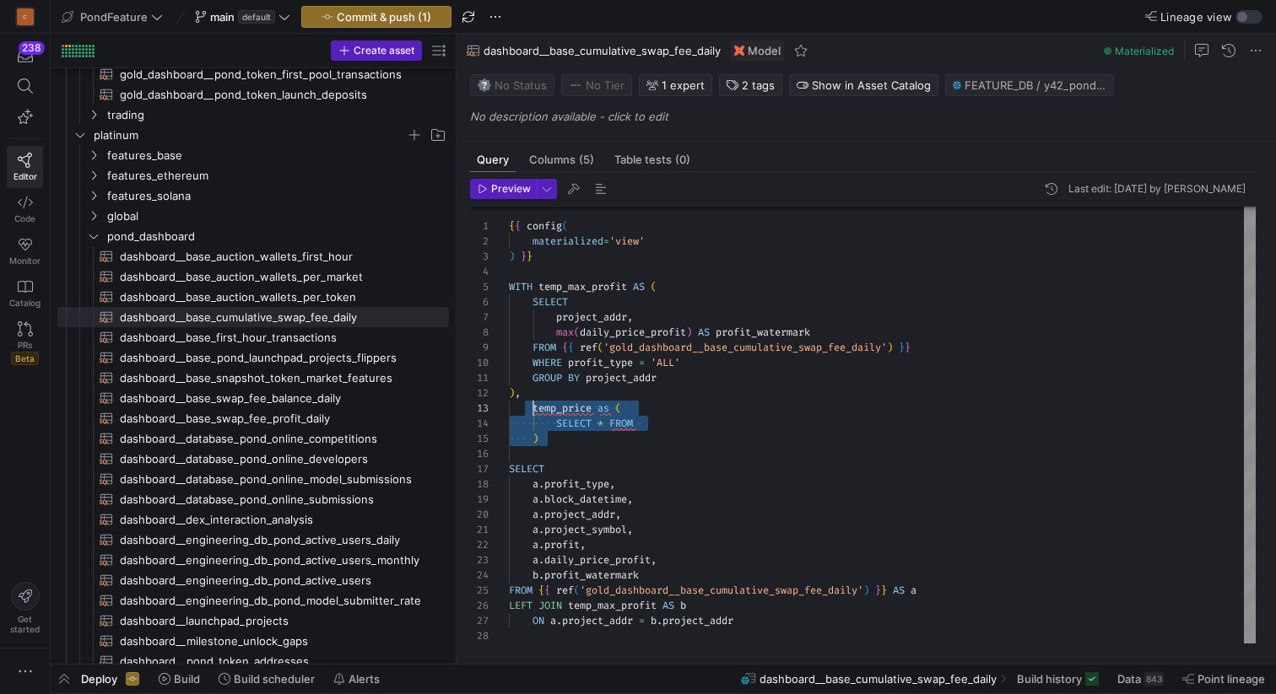
drag, startPoint x: 563, startPoint y: 438, endPoint x: 533, endPoint y: 411, distance: 40.0
click at [533, 411] on div "{ { config ( materialized = 'view' ) } } WITH temp_max_profit AS ( SELECT proje…" at bounding box center [882, 424] width 747 height 439
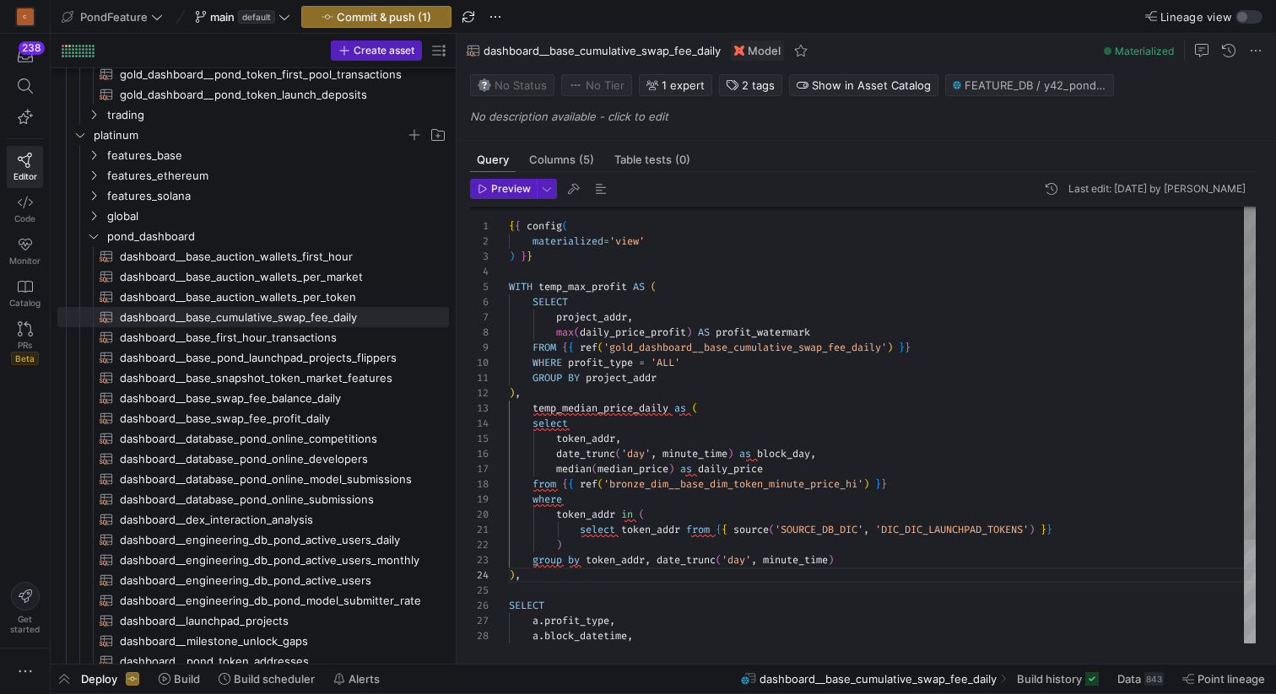
click at [594, 435] on div "{ { config ( materialized = 'view' ) } } WITH temp_max_profit AS ( SELECT proje…" at bounding box center [882, 492] width 747 height 575
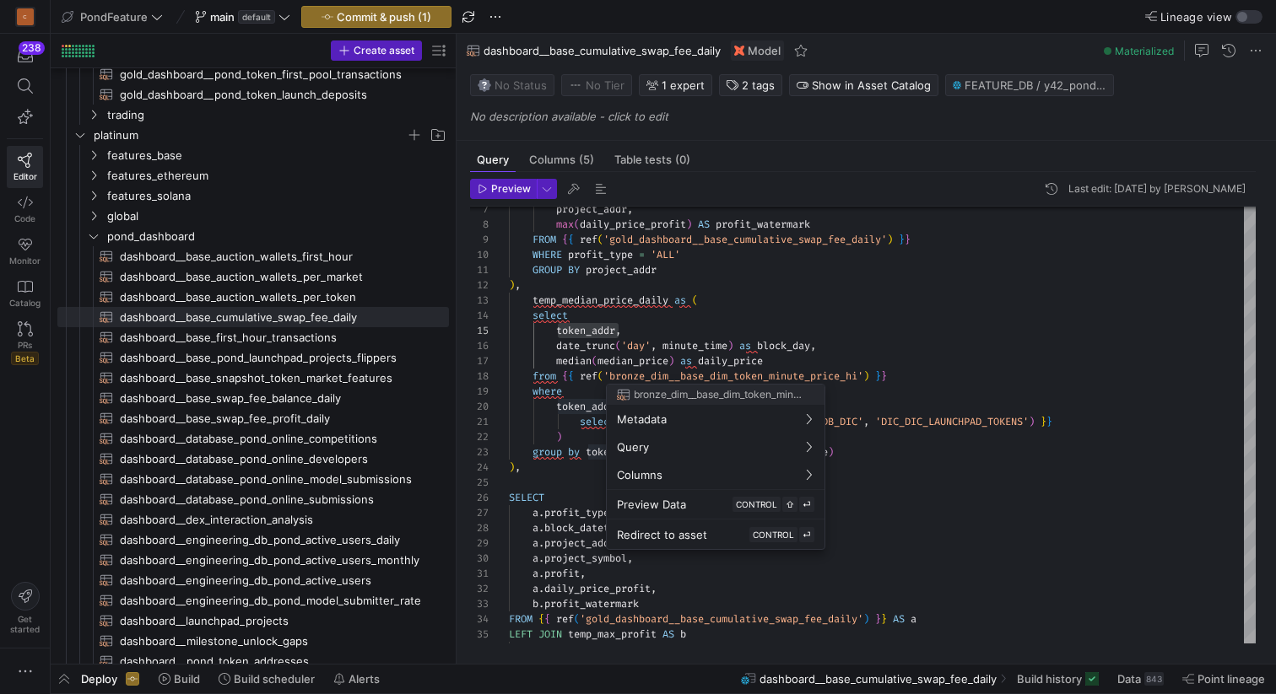
click at [740, 362] on div at bounding box center [638, 347] width 1276 height 694
click at [740, 362] on div "project_addr , max ( daily_price_profit ) AS profit_watermark FROM { { ref ( 'g…" at bounding box center [882, 384] width 747 height 575
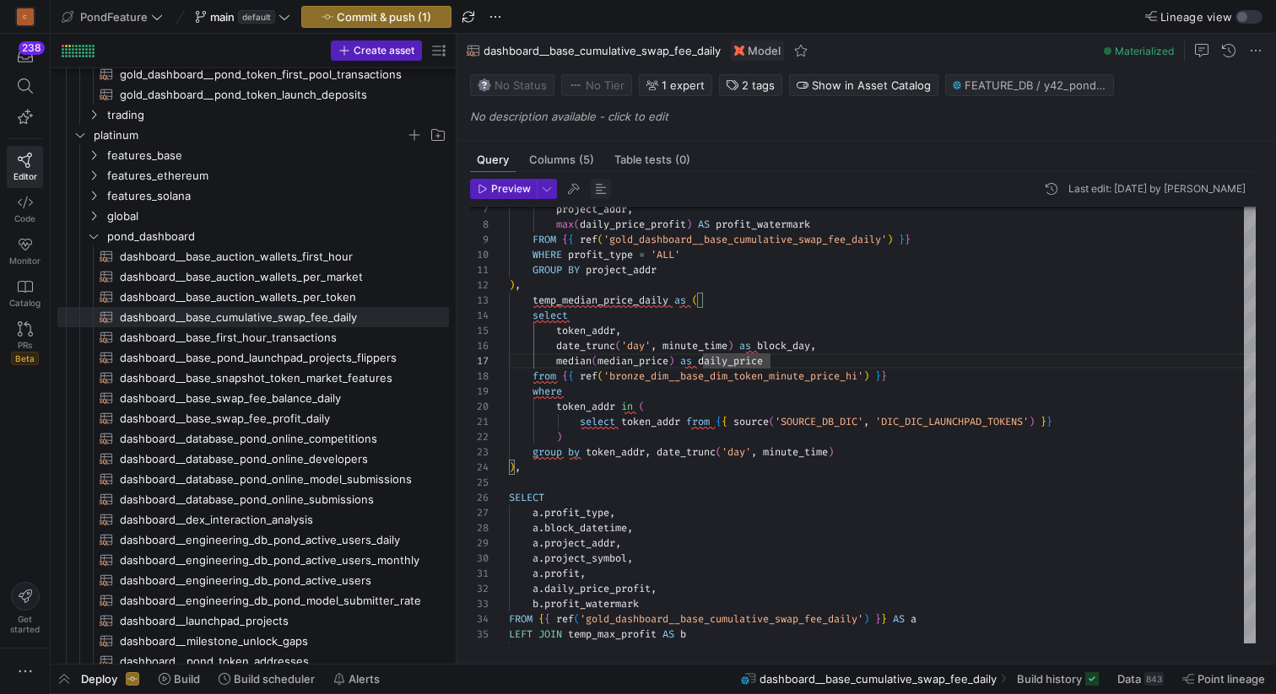
click at [600, 185] on span "button" at bounding box center [601, 189] width 20 height 20
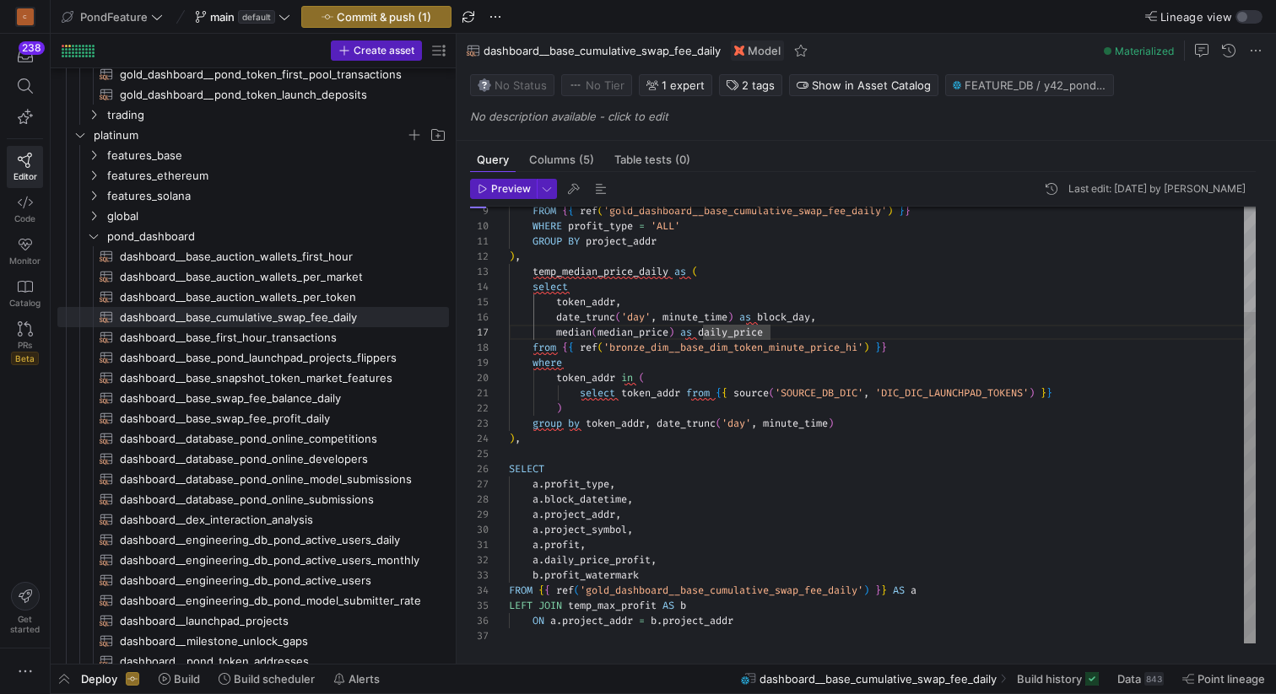
scroll to position [152, 249]
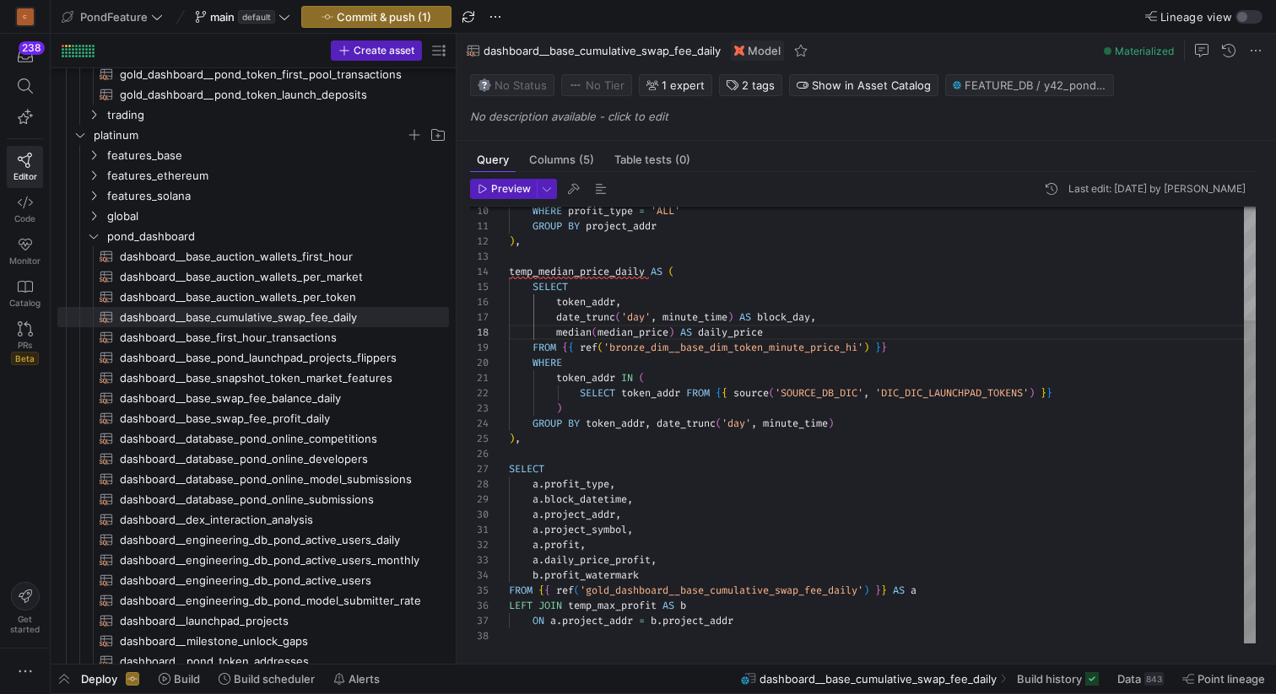
click at [600, 277] on div "WHERE profit_type = 'ALL' GROUP BY project_addr ) , temp_median_price_daily AS …" at bounding box center [882, 348] width 747 height 591
click at [769, 629] on div "WHERE profit_type = 'ALL' GROUP BY project_addr ) , temp_median_price_daily AS …" at bounding box center [882, 348] width 747 height 591
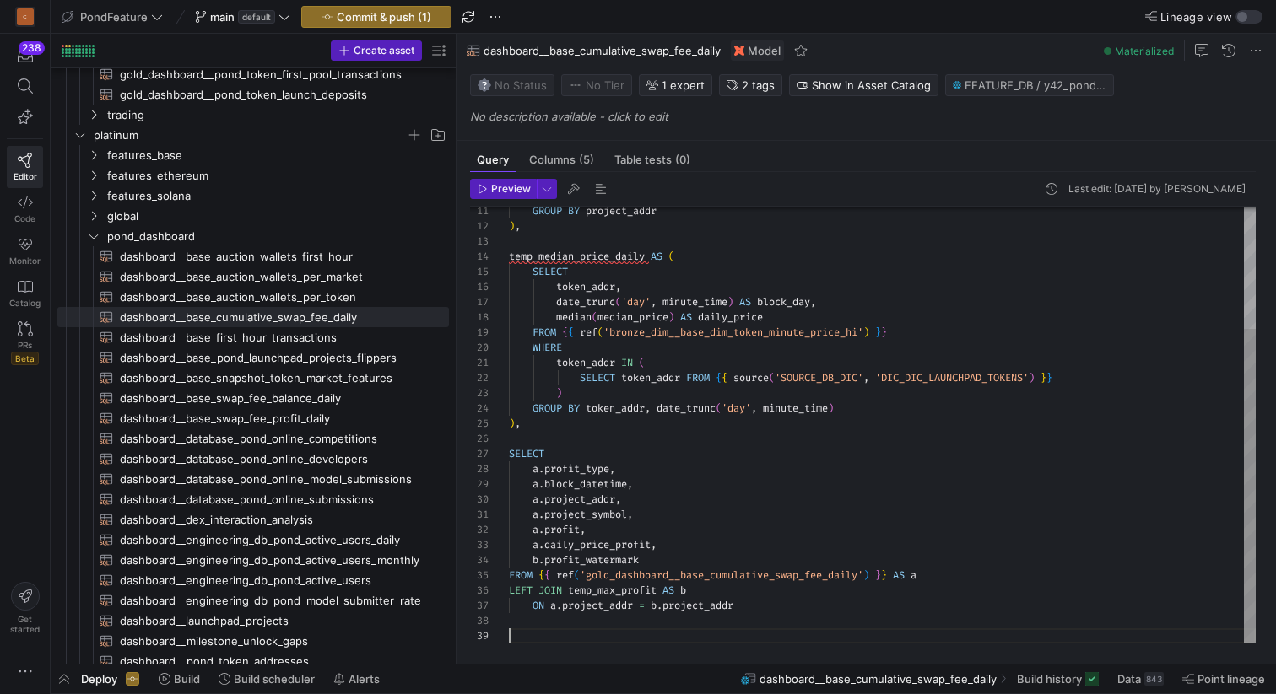
scroll to position [137, 0]
type textarea "a.project_symbol, a.profit, a.daily_price_profit, b.profit_watermark FROM {{ re…"
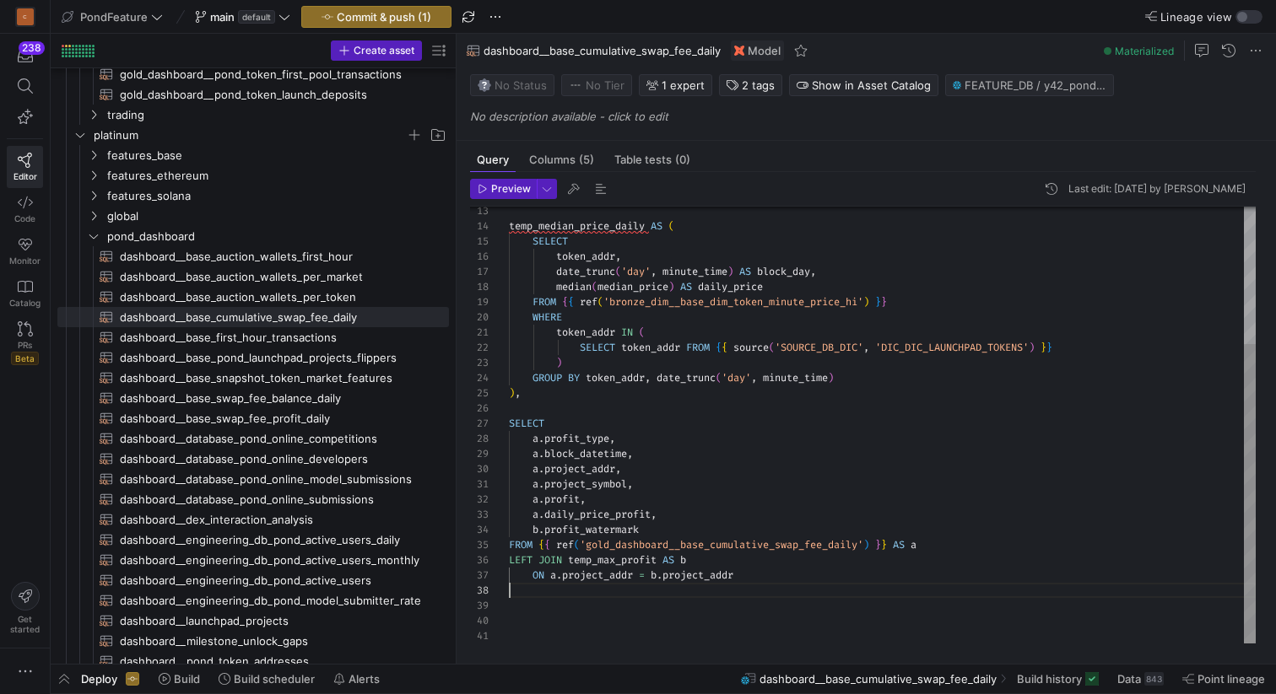
scroll to position [106, 0]
click at [688, 593] on div "temp_median_price_daily AS ( SELECT ) , SELECT a . profit_type , token_addr , d…" at bounding box center [882, 326] width 747 height 636
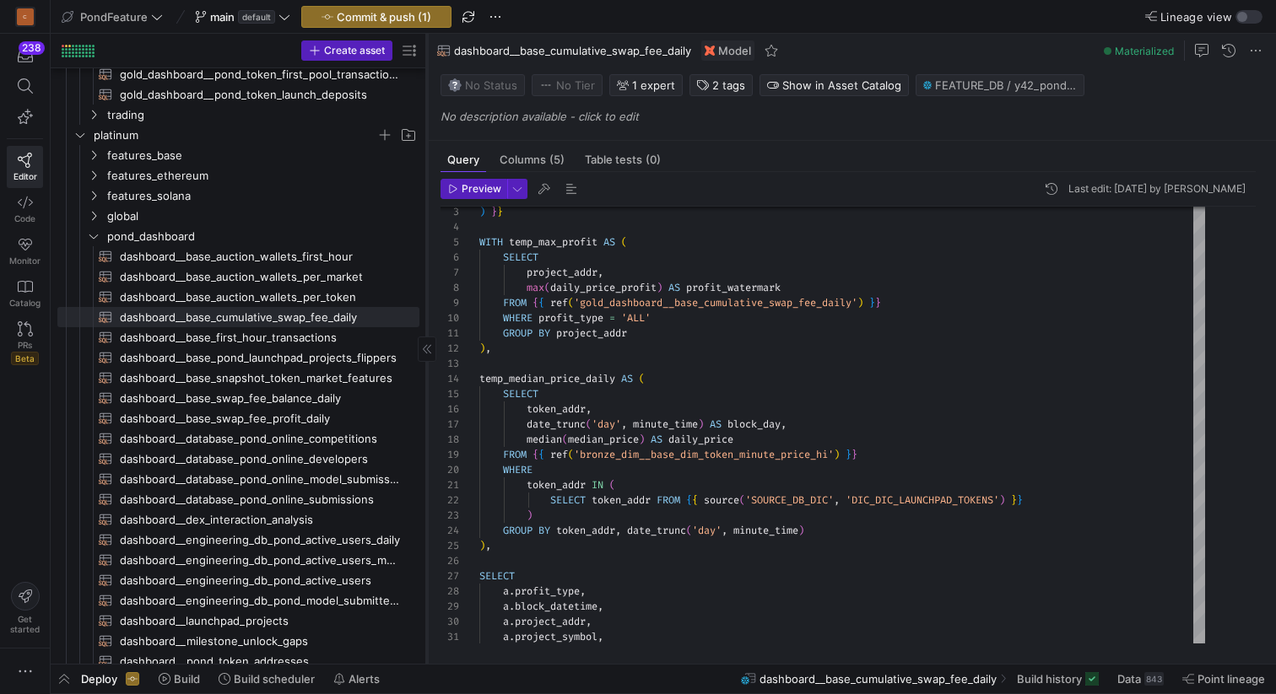
drag, startPoint x: 454, startPoint y: 370, endPoint x: 424, endPoint y: 397, distance: 40.0
click at [426, 397] on div at bounding box center [426, 349] width 1 height 630
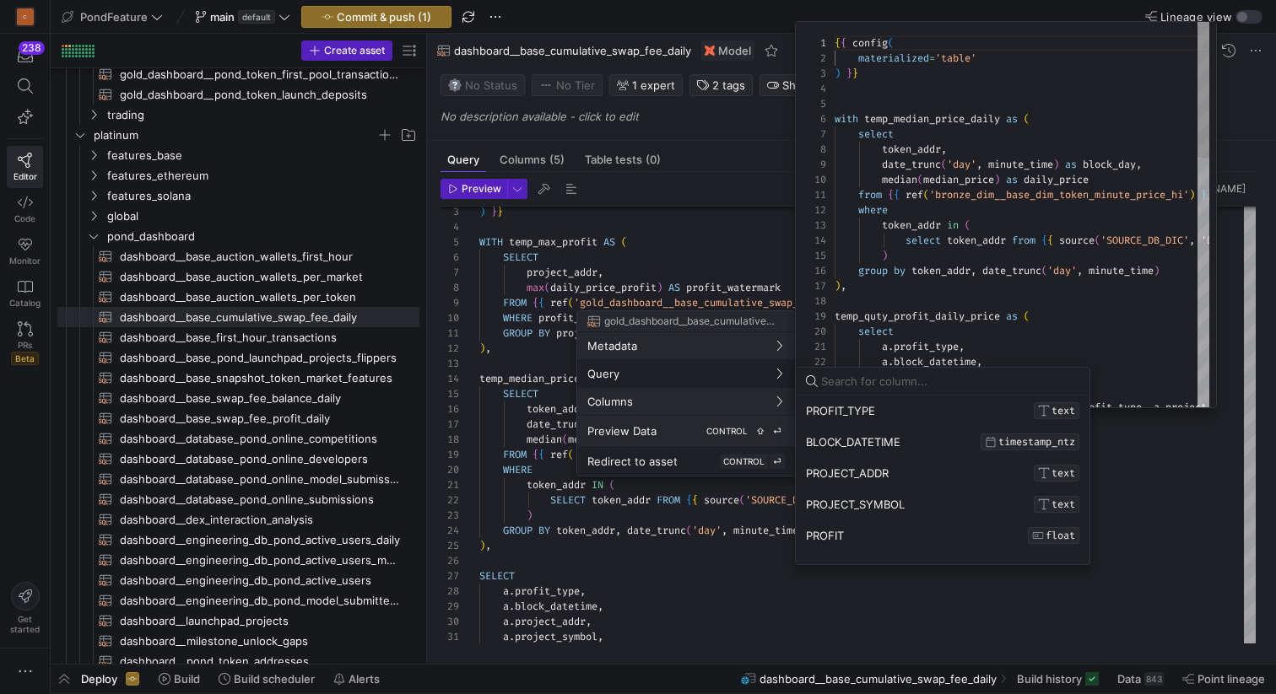
scroll to position [0, 0]
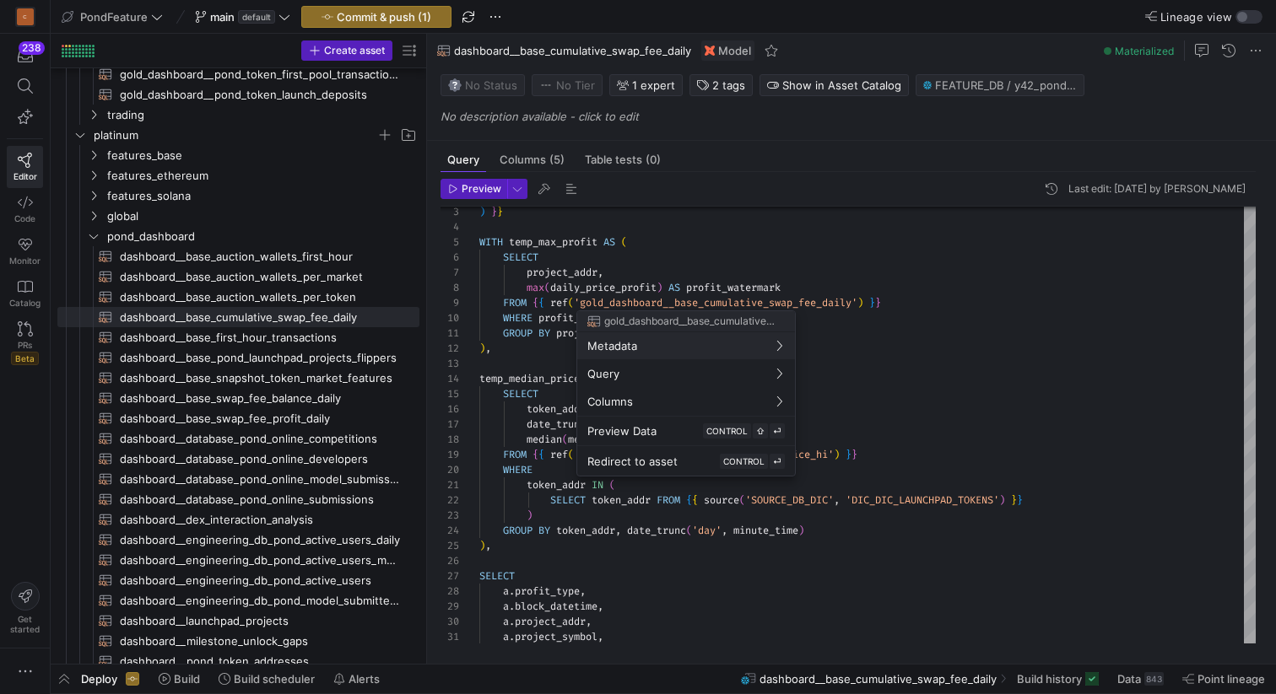
click at [687, 559] on div at bounding box center [638, 347] width 1276 height 694
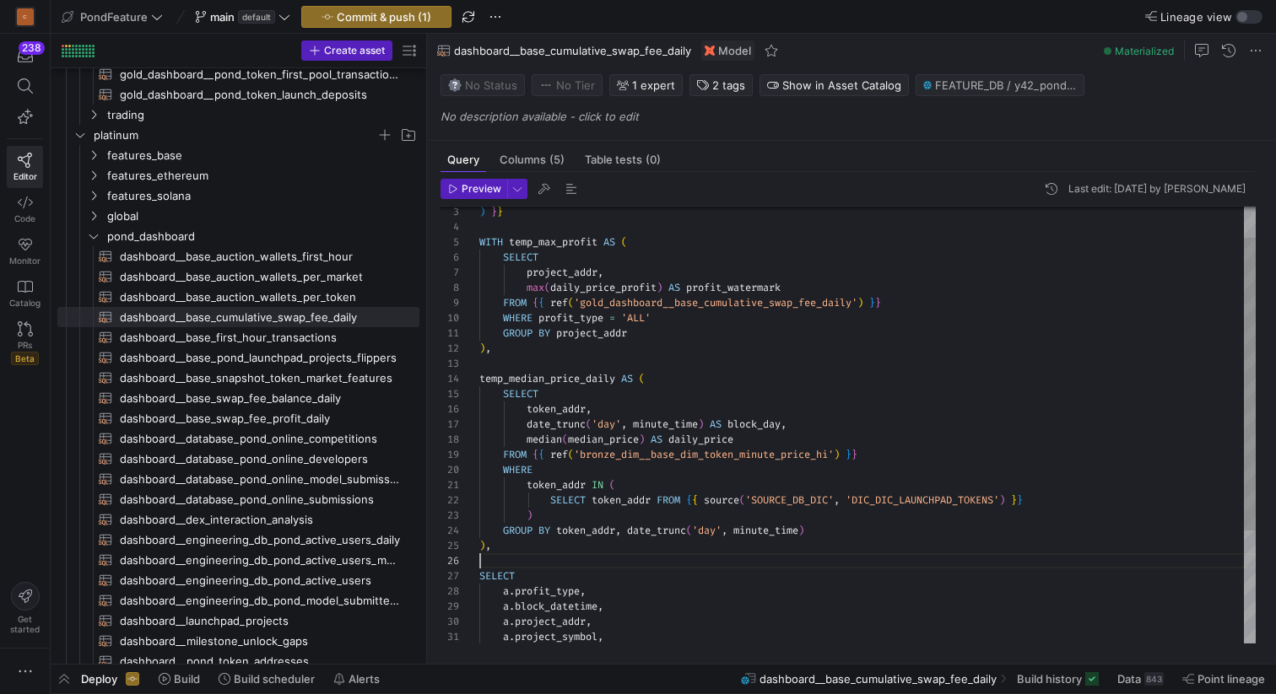
click at [629, 557] on div "temp_median_price_daily AS ( SELECT ) , SELECT a . profit_type , token_addr , d…" at bounding box center [867, 485] width 776 height 651
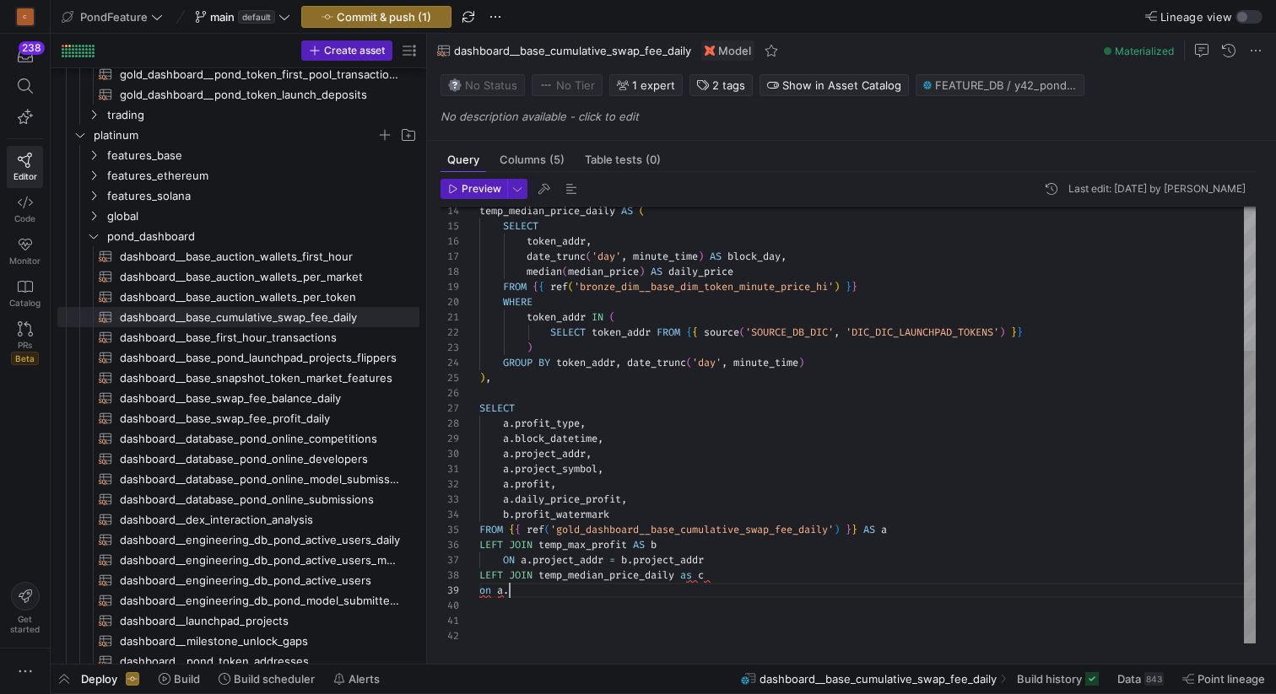
scroll to position [121, 30]
click at [531, 593] on div "temp_median_price_daily AS ( SELECT ) , SELECT a . profit_type , token_addr , d…" at bounding box center [867, 317] width 776 height 651
click at [553, 243] on div "temp_median_price_daily AS ( SELECT ) , SELECT a . profit_type , token_addr , d…" at bounding box center [867, 319] width 776 height 651
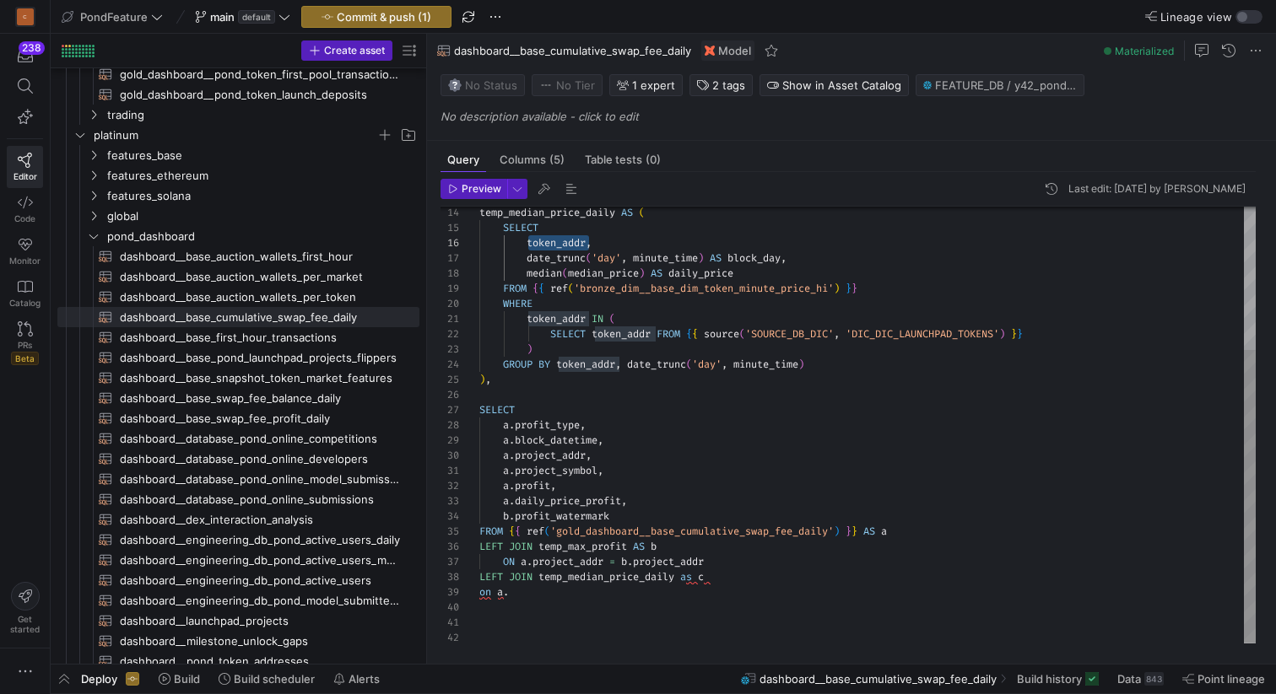
click at [522, 594] on div "temp_median_price_daily AS ( SELECT ) , SELECT a . profit_type , token_addr , d…" at bounding box center [867, 319] width 776 height 651
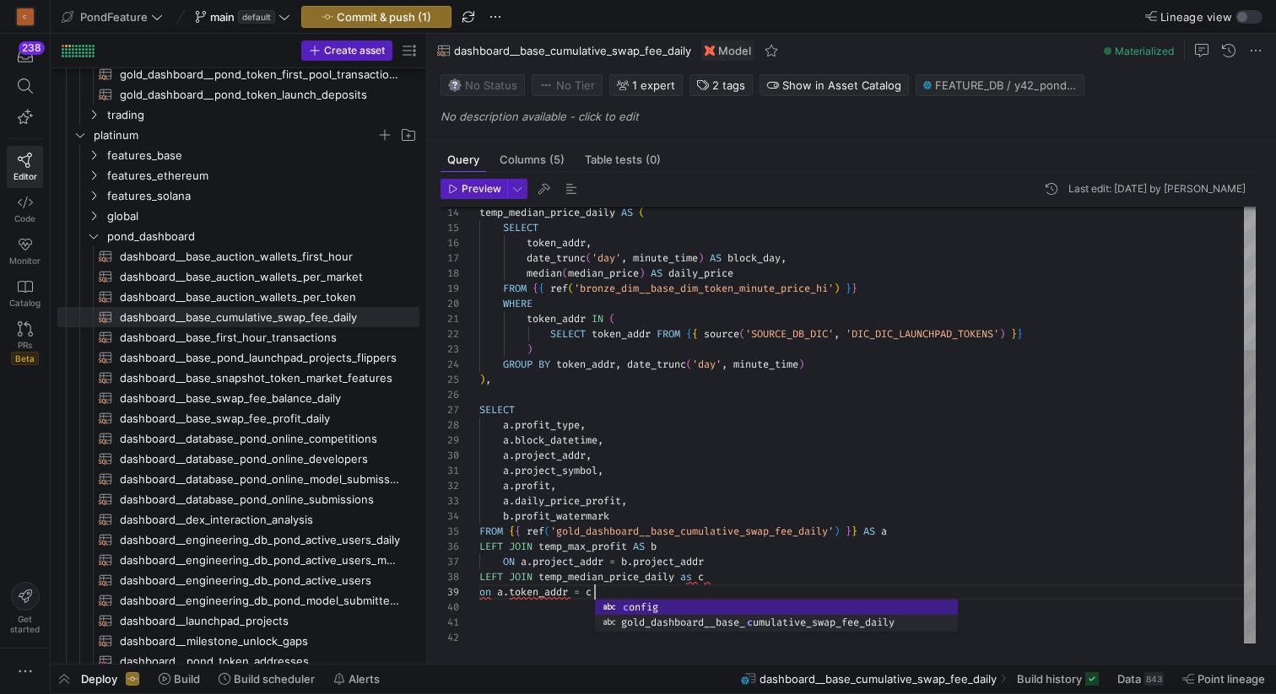
scroll to position [121, 121]
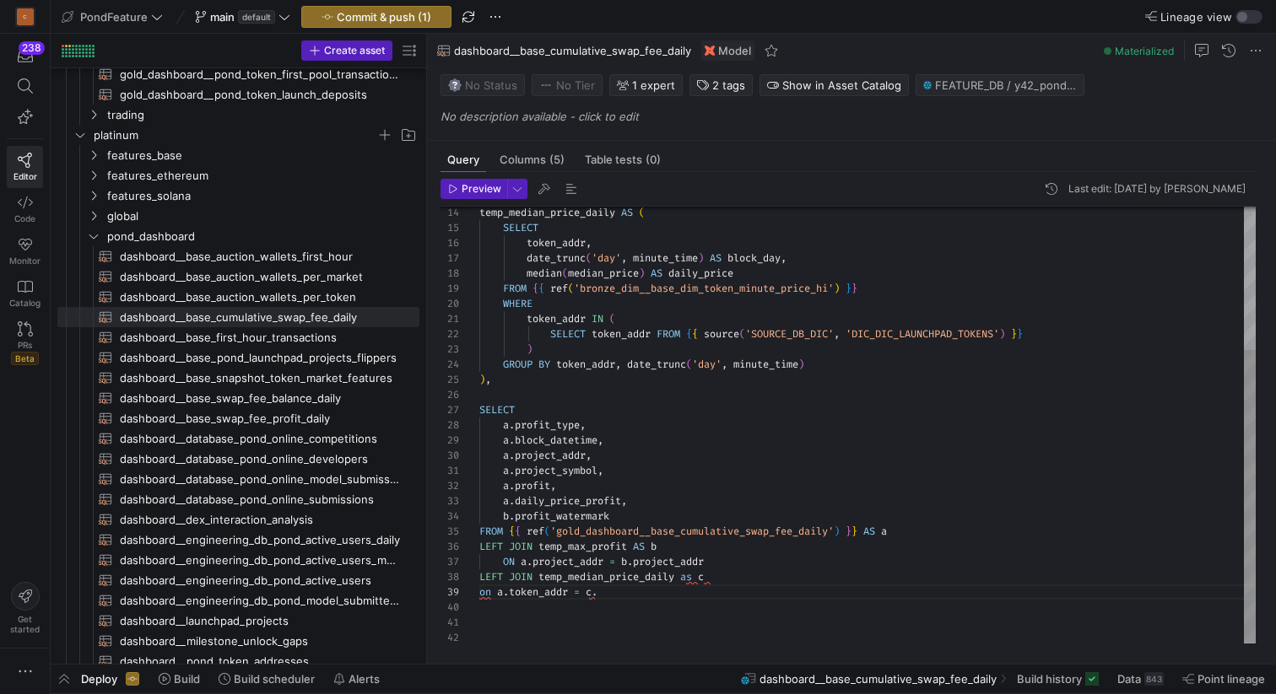
click at [549, 455] on div "temp_median_price_daily AS ( SELECT ) , SELECT a . profit_type , token_addr , d…" at bounding box center [867, 319] width 776 height 651
click at [623, 597] on div "temp_median_price_daily AS ( SELECT ) , SELECT a . profit_type , token_addr , d…" at bounding box center [867, 319] width 776 height 651
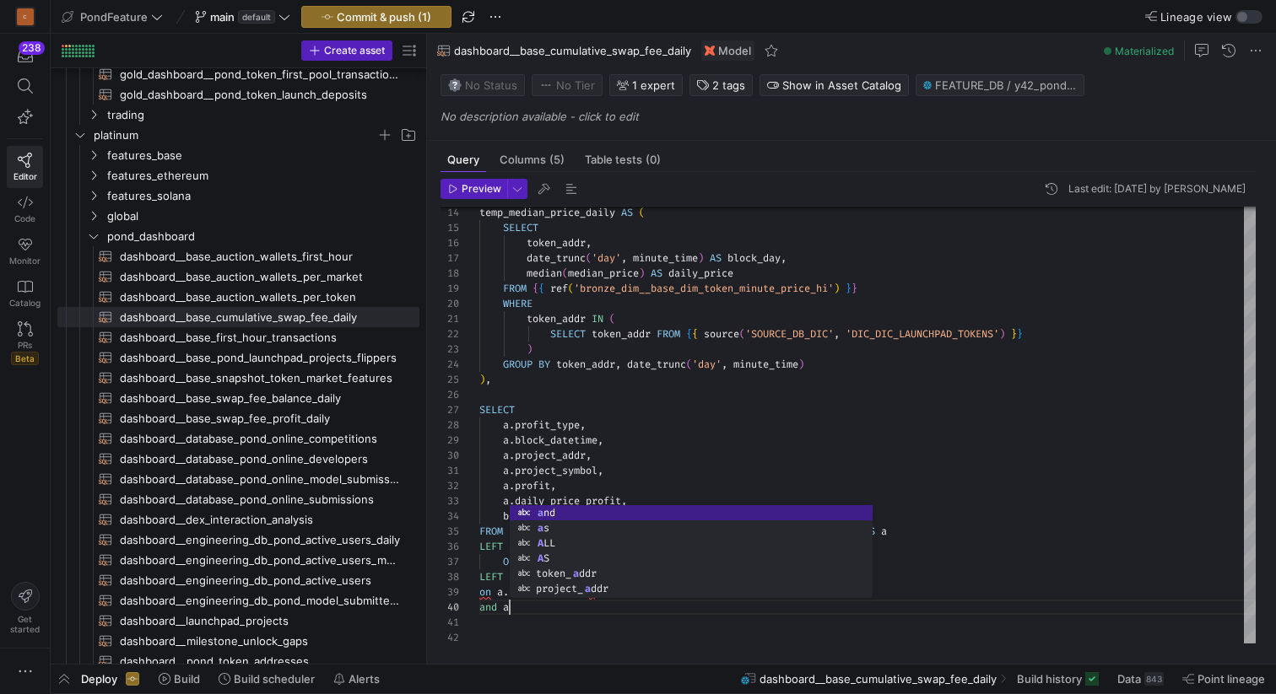
scroll to position [137, 36]
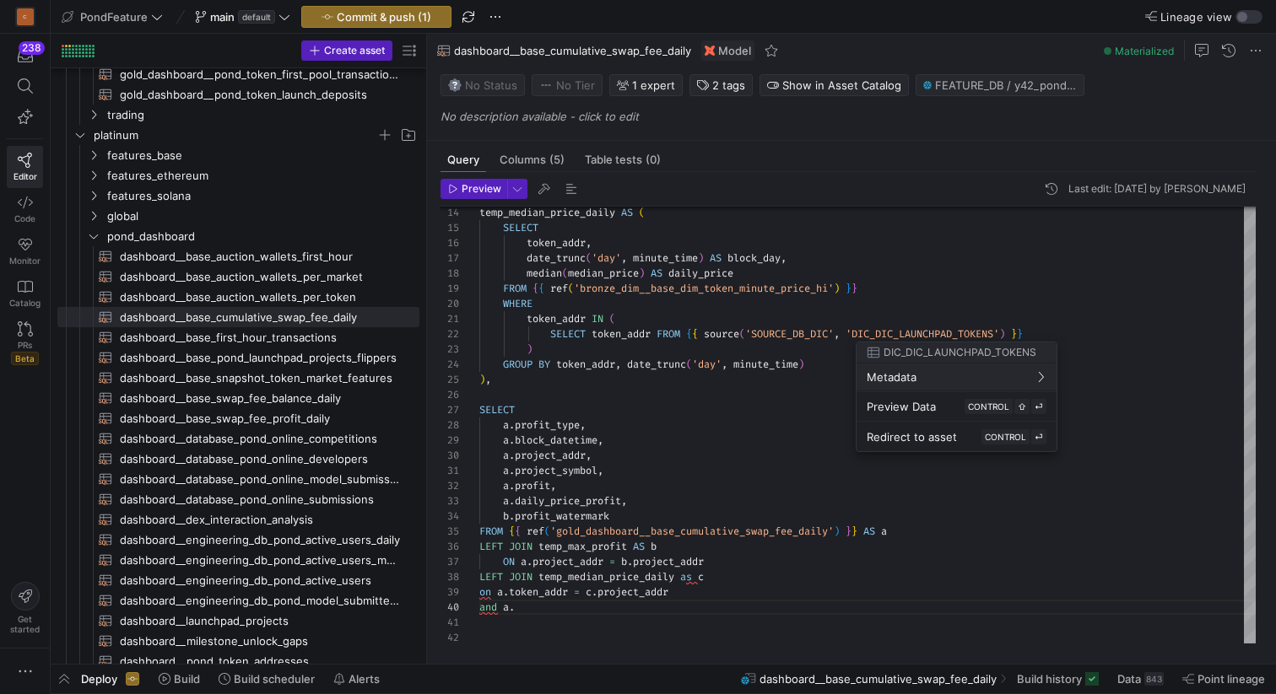
click at [761, 249] on div at bounding box center [638, 347] width 1276 height 694
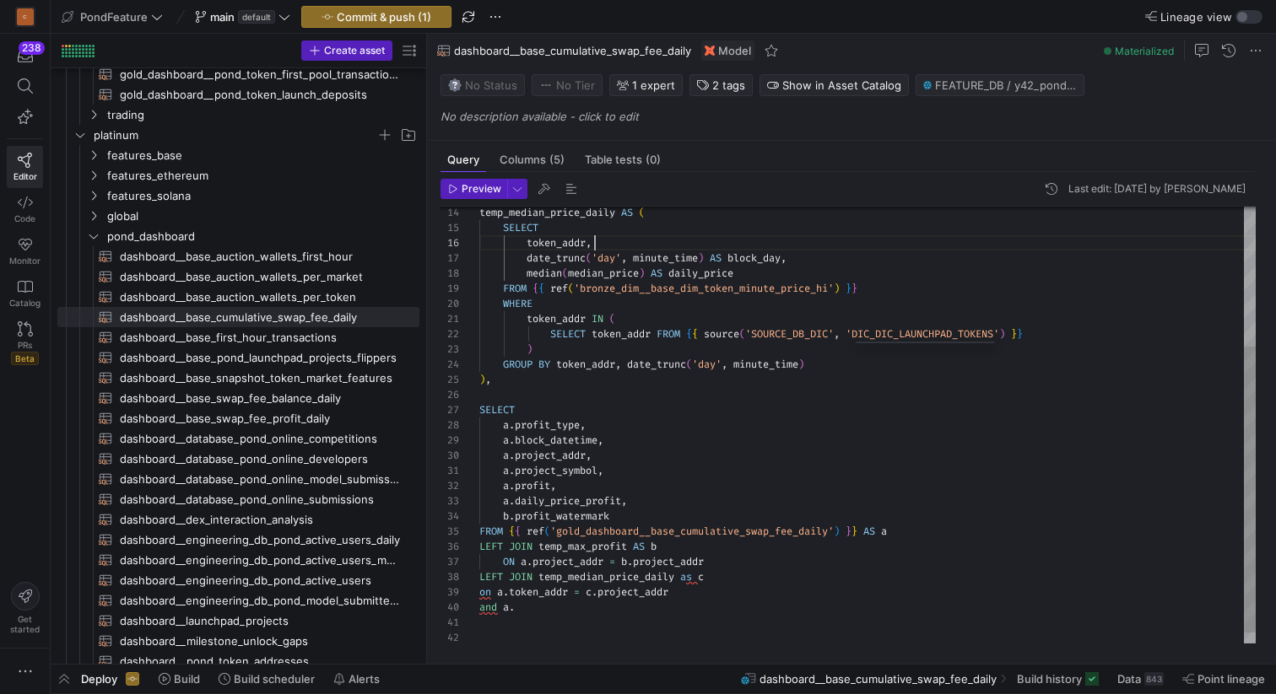
click at [761, 249] on div "temp_median_price_daily AS ( SELECT ) , SELECT a . profit_type , token_addr , d…" at bounding box center [867, 327] width 776 height 667
click at [761, 259] on div "temp_median_price_daily AS ( SELECT ) , SELECT a . profit_type , token_addr , d…" at bounding box center [867, 327] width 776 height 667
click at [537, 603] on div "temp_median_price_daily AS ( SELECT ) , SELECT a . profit_type , token_addr , d…" at bounding box center [867, 327] width 776 height 667
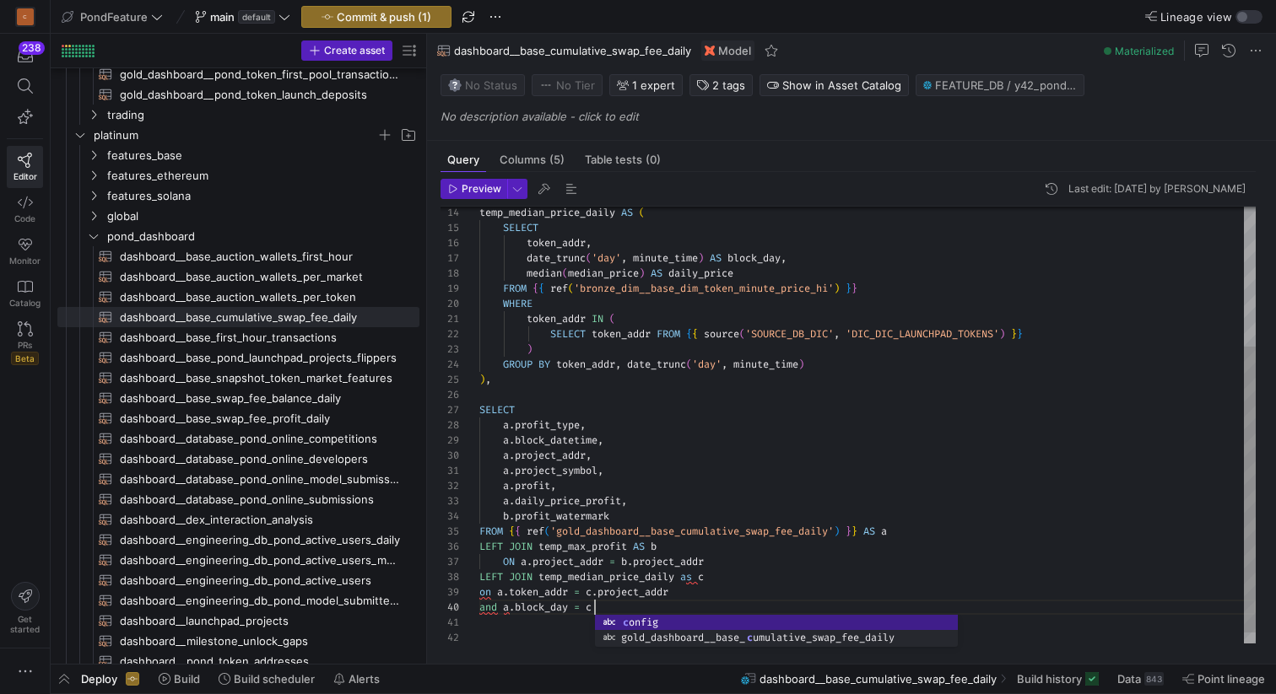
scroll to position [137, 121]
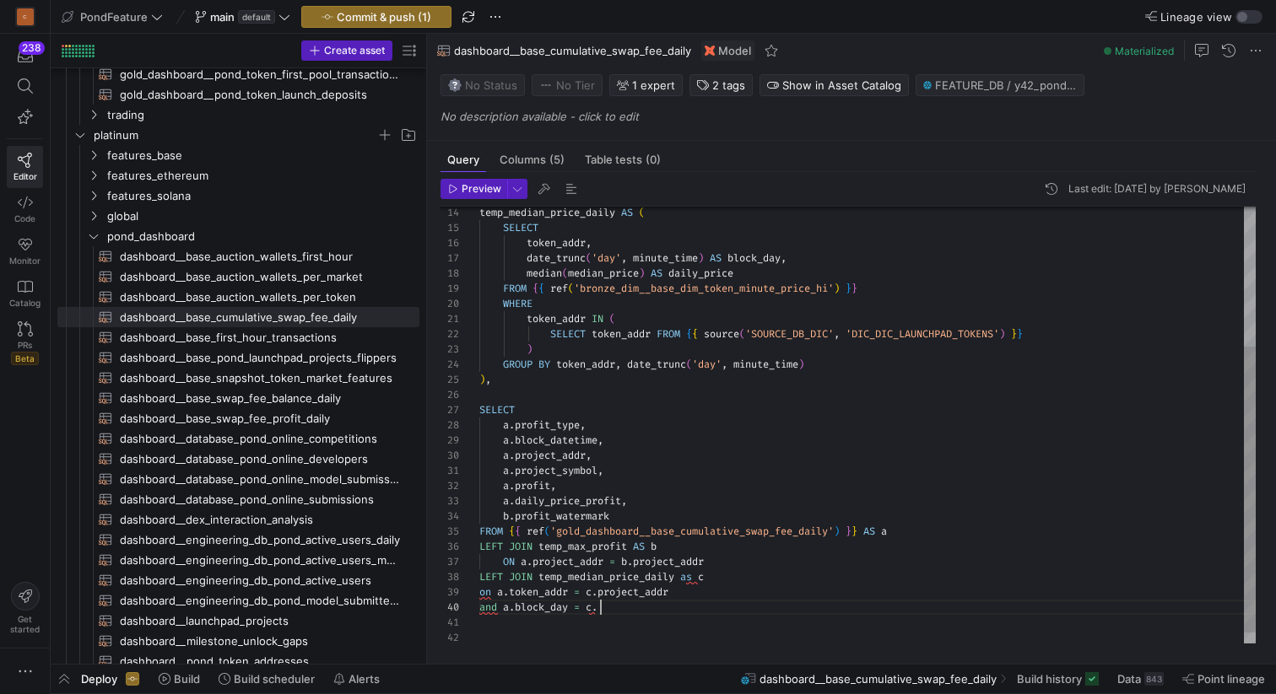
click at [559, 445] on div "temp_median_price_daily AS ( SELECT ) , SELECT a . profit_type , token_addr , d…" at bounding box center [867, 327] width 776 height 667
click at [621, 610] on div "temp_median_price_daily AS ( SELECT ) , SELECT a . profit_type , token_addr , d…" at bounding box center [867, 327] width 776 height 667
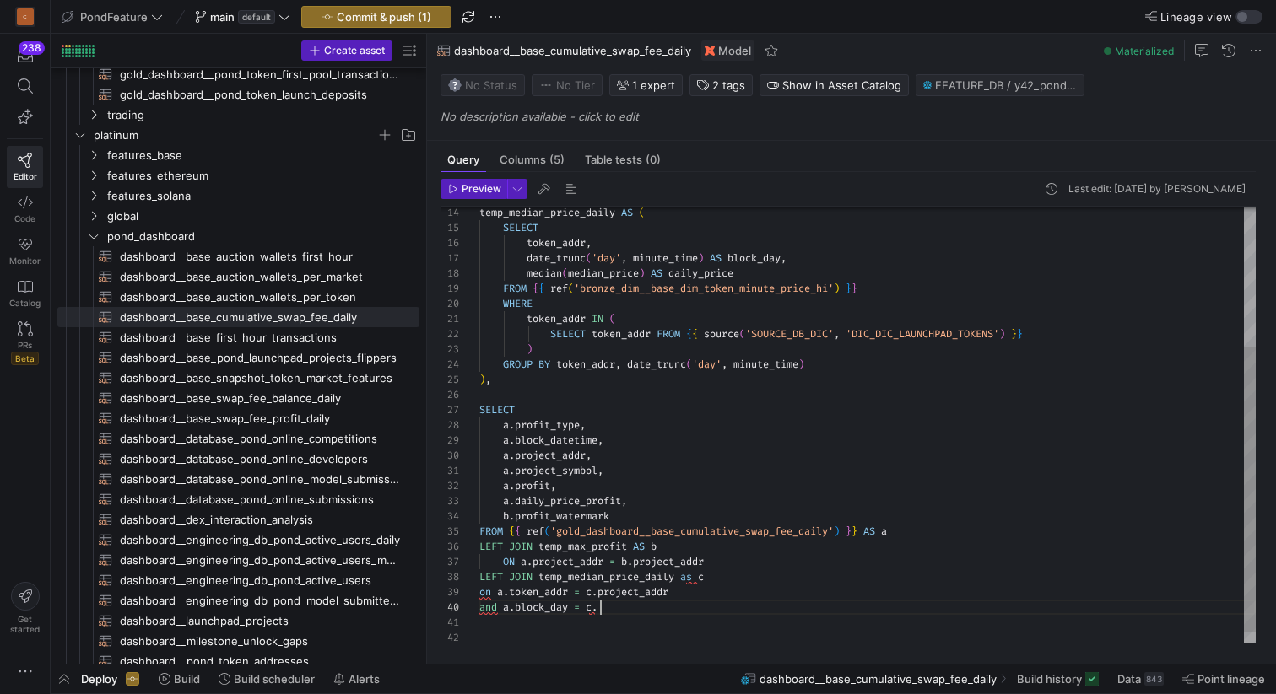
click at [515, 605] on div "temp_median_price_daily AS ( SELECT ) , SELECT a . profit_type , token_addr , d…" at bounding box center [867, 327] width 776 height 667
click at [634, 603] on div "temp_median_price_daily AS ( SELECT ) , SELECT a . profit_type , token_addr , d…" at bounding box center [867, 327] width 776 height 667
click at [656, 607] on div "temp_median_price_daily AS ( SELECT ) , SELECT a . profit_type , token_addr , d…" at bounding box center [867, 327] width 776 height 667
click at [554, 613] on div "temp_median_price_daily AS ( SELECT ) , SELECT a . profit_type , token_addr , d…" at bounding box center [867, 327] width 776 height 667
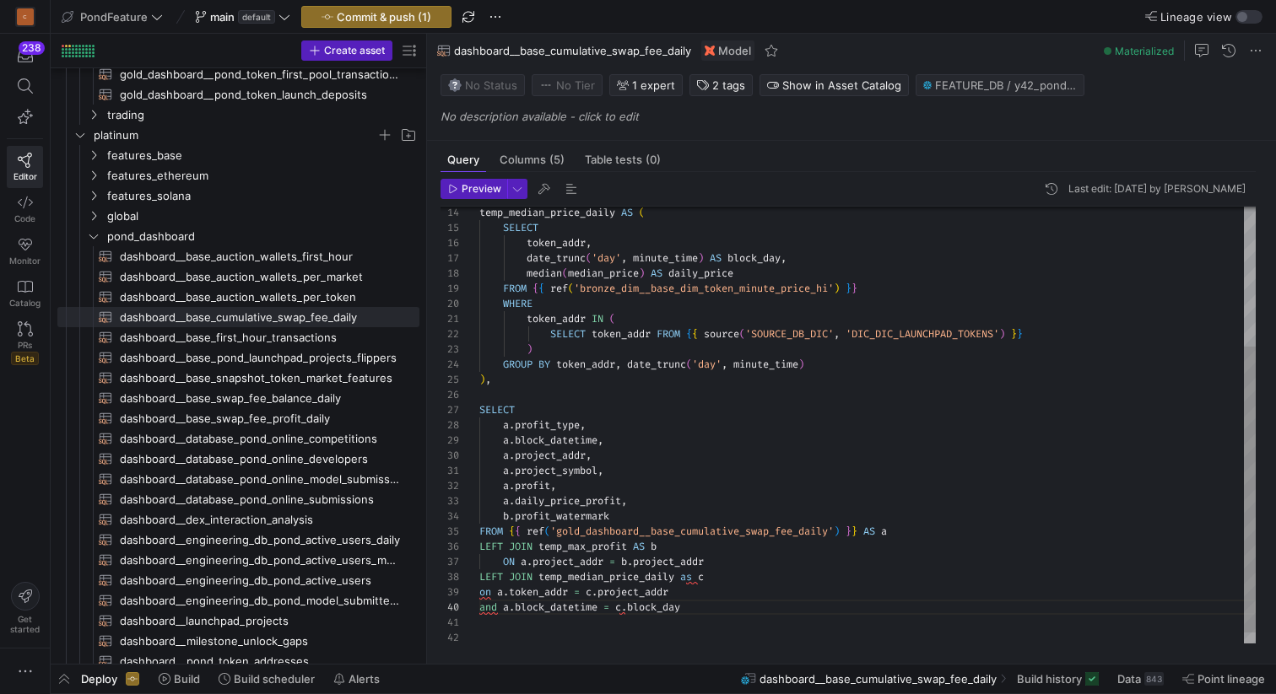
click at [554, 613] on div "temp_median_price_daily AS ( SELECT ) , SELECT a . profit_type , token_addr , d…" at bounding box center [867, 327] width 776 height 667
click at [653, 608] on div "temp_median_price_daily AS ( SELECT ) , SELECT a . profit_type , token_addr , d…" at bounding box center [867, 327] width 776 height 667
click at [561, 609] on div "temp_median_price_daily AS ( SELECT ) , SELECT a . profit_type , token_addr , d…" at bounding box center [867, 327] width 776 height 667
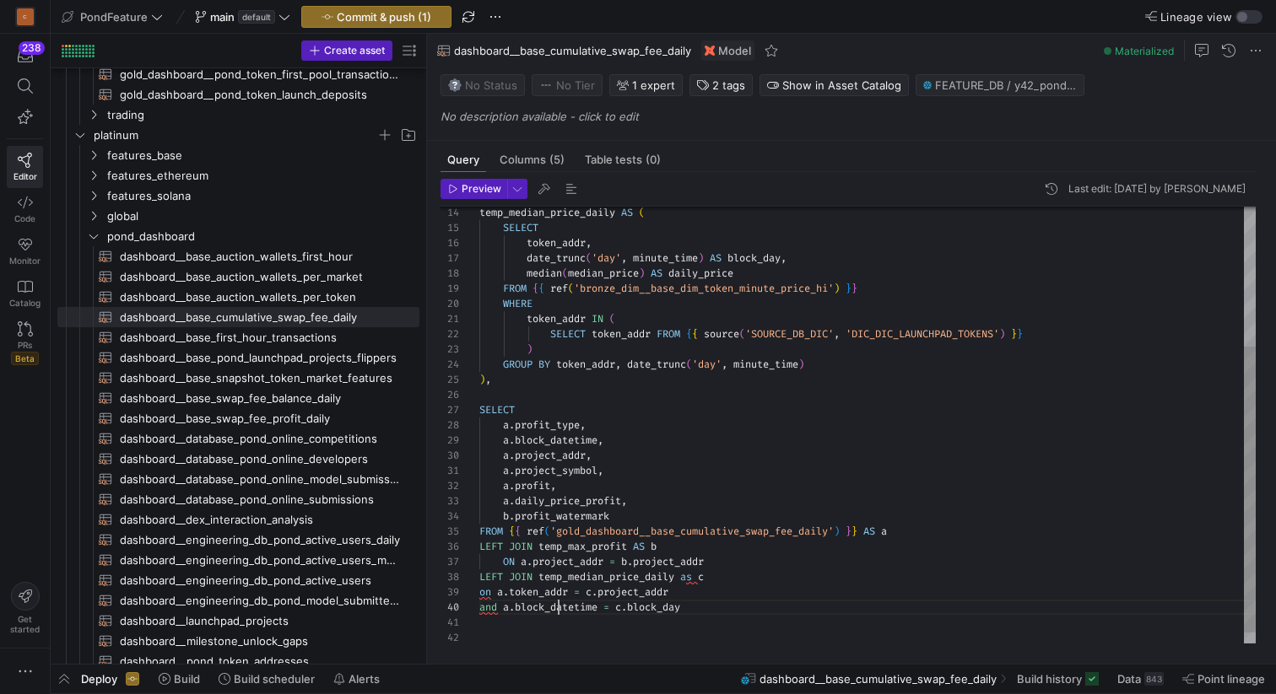
click at [561, 609] on div "temp_median_price_daily AS ( SELECT ) , SELECT a . profit_type , token_addr , d…" at bounding box center [867, 327] width 776 height 667
click at [704, 611] on div "temp_median_price_daily AS ( SELECT ) , SELECT a . profit_type , token_addr , d…" at bounding box center [867, 327] width 776 height 667
click at [578, 602] on div "temp_median_price_daily AS ( SELECT ) , SELECT a . profit_type , token_addr , d…" at bounding box center [867, 327] width 776 height 667
click at [557, 590] on div "temp_median_price_daily AS ( SELECT ) , SELECT a . profit_type , token_addr , d…" at bounding box center [867, 327] width 776 height 667
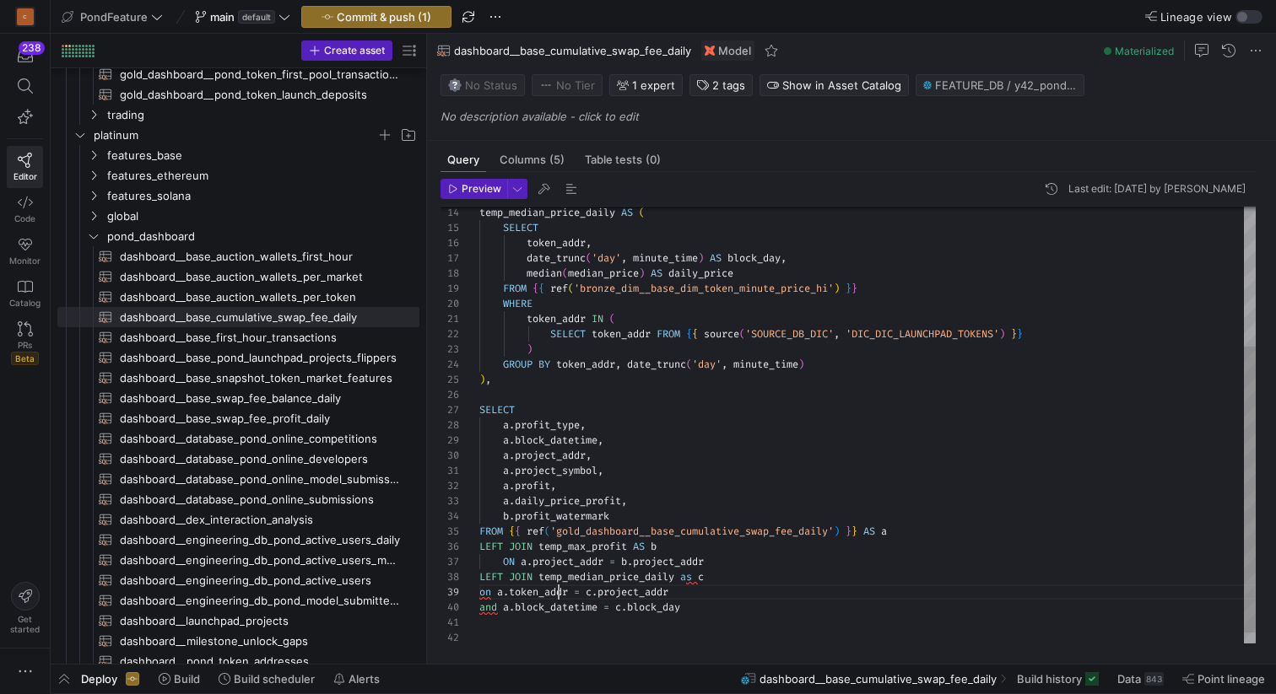
click at [557, 590] on div "temp_median_price_daily AS ( SELECT ) , SELECT a . profit_type , token_addr , d…" at bounding box center [867, 327] width 776 height 667
click at [629, 589] on div "temp_median_price_daily AS ( SELECT ) , SELECT a . profit_type , token_addr , d…" at bounding box center [867, 327] width 776 height 667
click at [648, 606] on div "temp_median_price_daily AS ( SELECT ) , SELECT a . profit_type , token_addr , d…" at bounding box center [867, 327] width 776 height 667
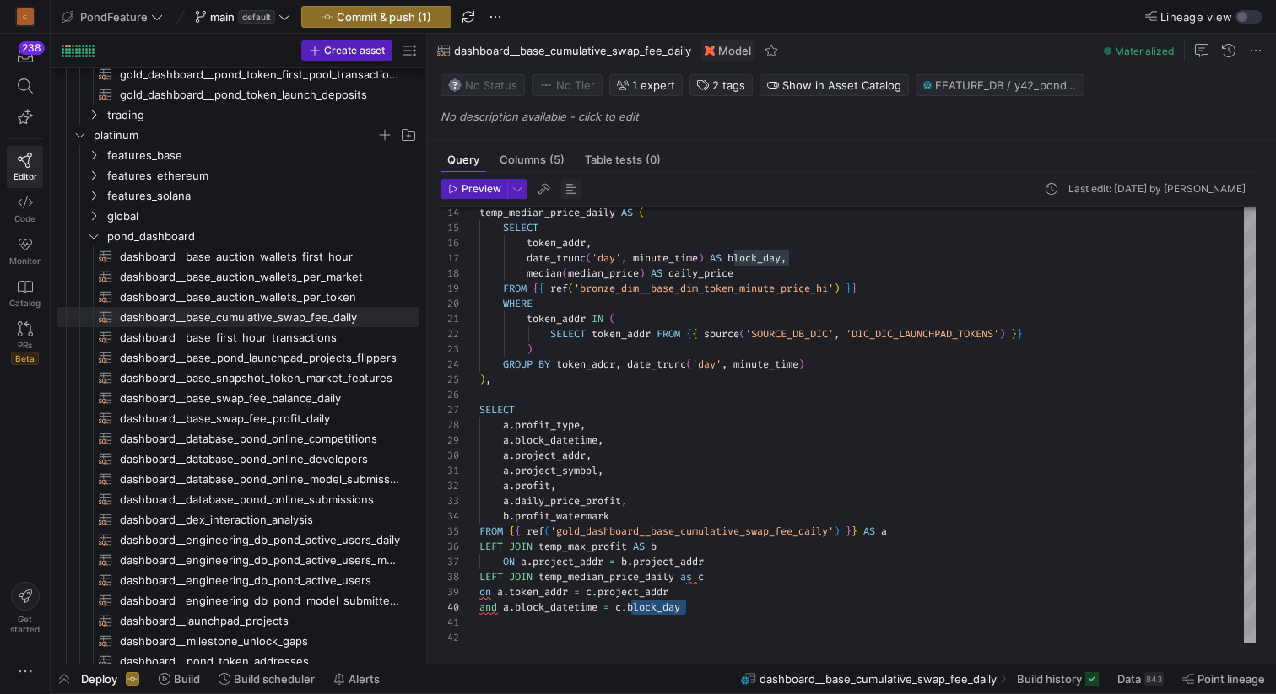
click at [575, 186] on span "button" at bounding box center [571, 189] width 20 height 20
click at [656, 513] on div "temp_median_price_daily AS ( SELECT ) , SELECT a . profit_type , token_addr , d…" at bounding box center [867, 317] width 776 height 651
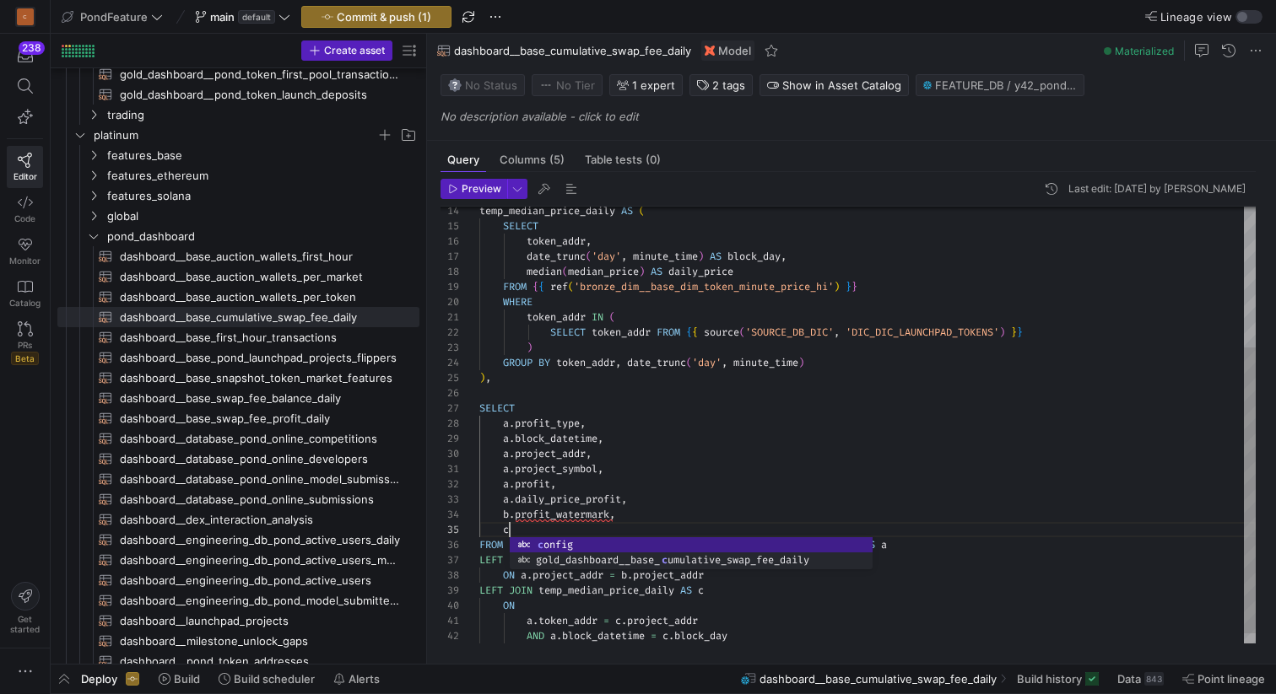
scroll to position [61, 36]
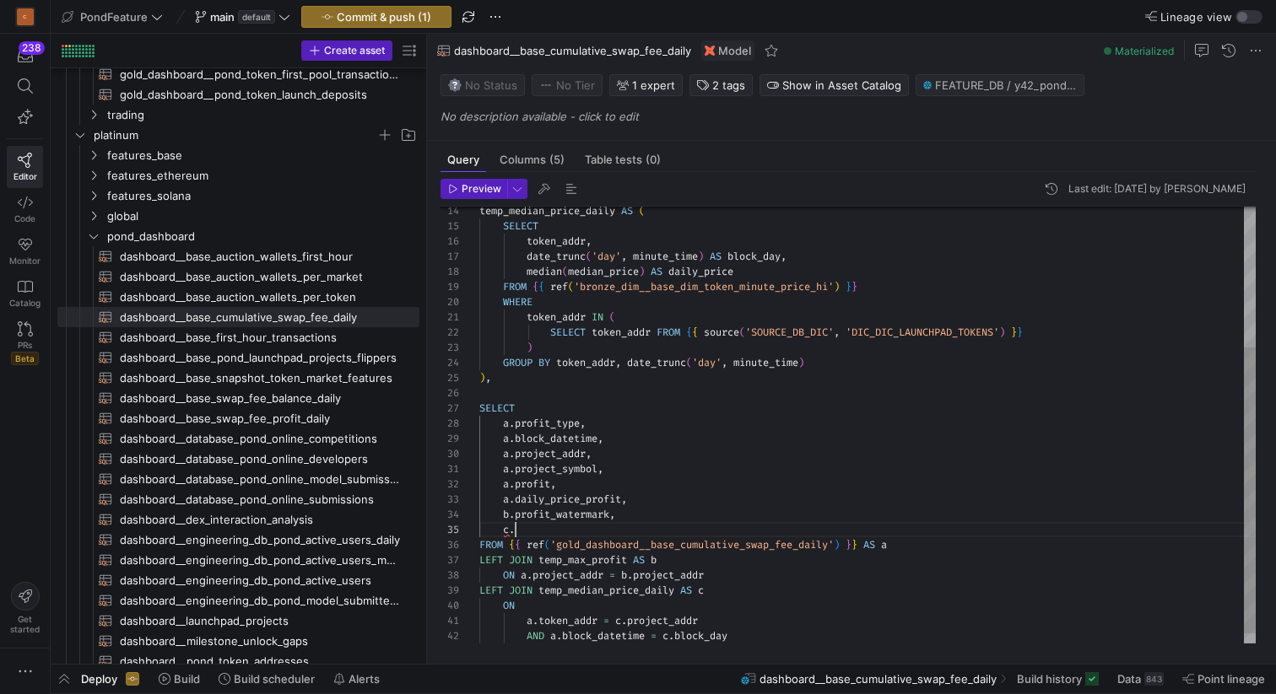
click at [708, 263] on div "temp_median_price_daily AS ( SELECT ) , SELECT a . profit_type , token_addr , d…" at bounding box center [867, 325] width 776 height 667
click at [708, 272] on div "temp_median_price_daily AS ( SELECT ) , SELECT a . profit_type , token_addr , d…" at bounding box center [867, 325] width 776 height 667
click at [560, 523] on div "temp_median_price_daily AS ( SELECT ) , SELECT a . profit_type , token_addr , d…" at bounding box center [867, 325] width 776 height 667
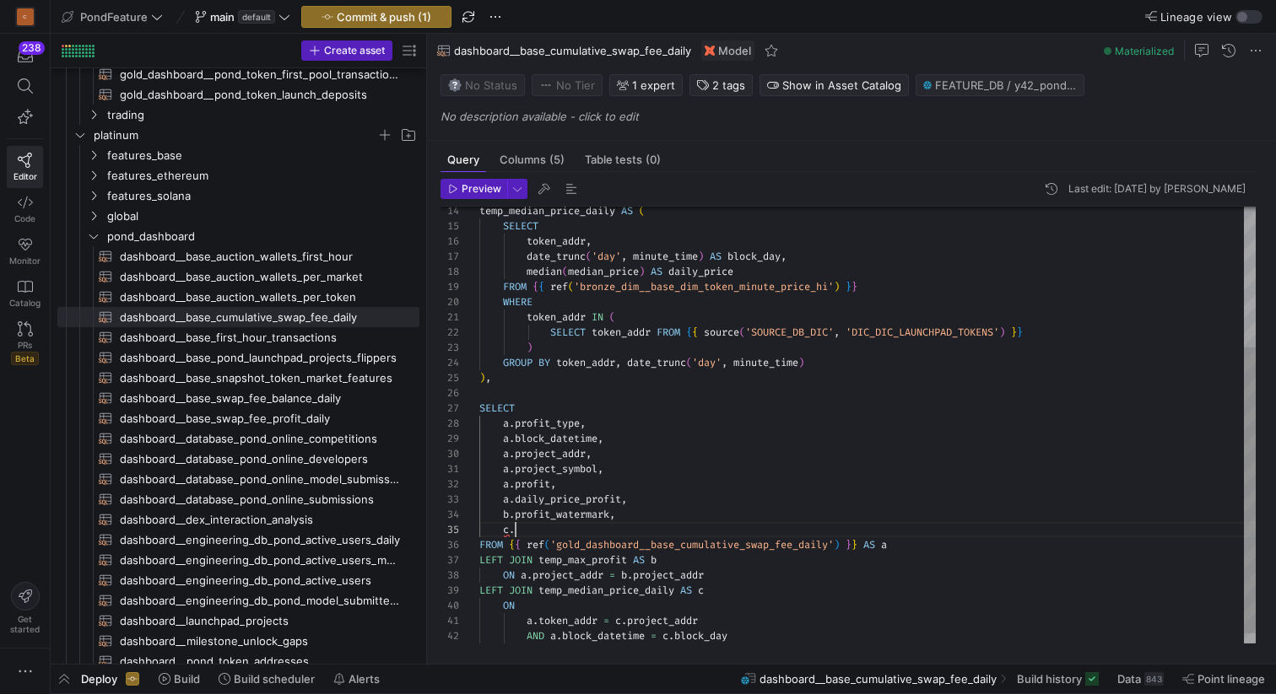
scroll to position [61, 103]
click at [569, 188] on span "button" at bounding box center [571, 189] width 20 height 20
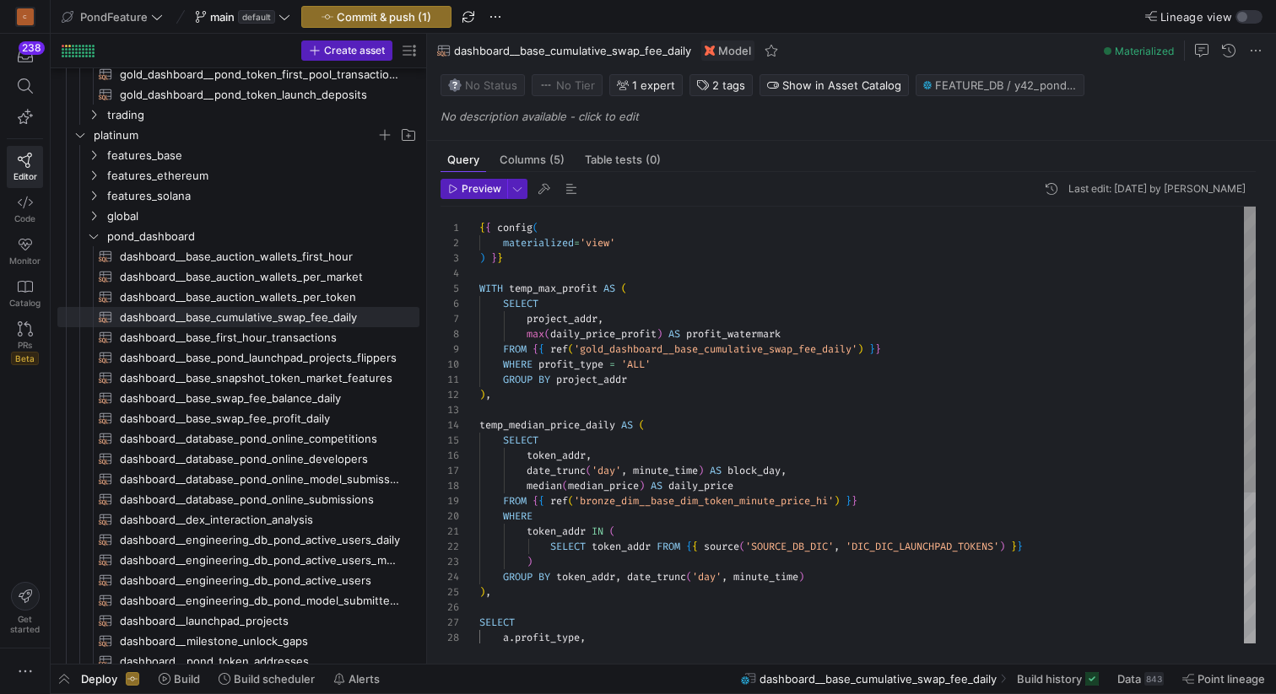
click at [603, 242] on div "SELECT ) , SELECT a . profit_type , token_addr , date_trunc ( 'day' , minute_ti…" at bounding box center [867, 540] width 776 height 667
click at [595, 267] on div "SELECT ) , SELECT a . profit_type , token_addr , date_trunc ( 'day' , minute_ti…" at bounding box center [867, 540] width 776 height 667
click at [469, 186] on span "Preview" at bounding box center [482, 189] width 40 height 12
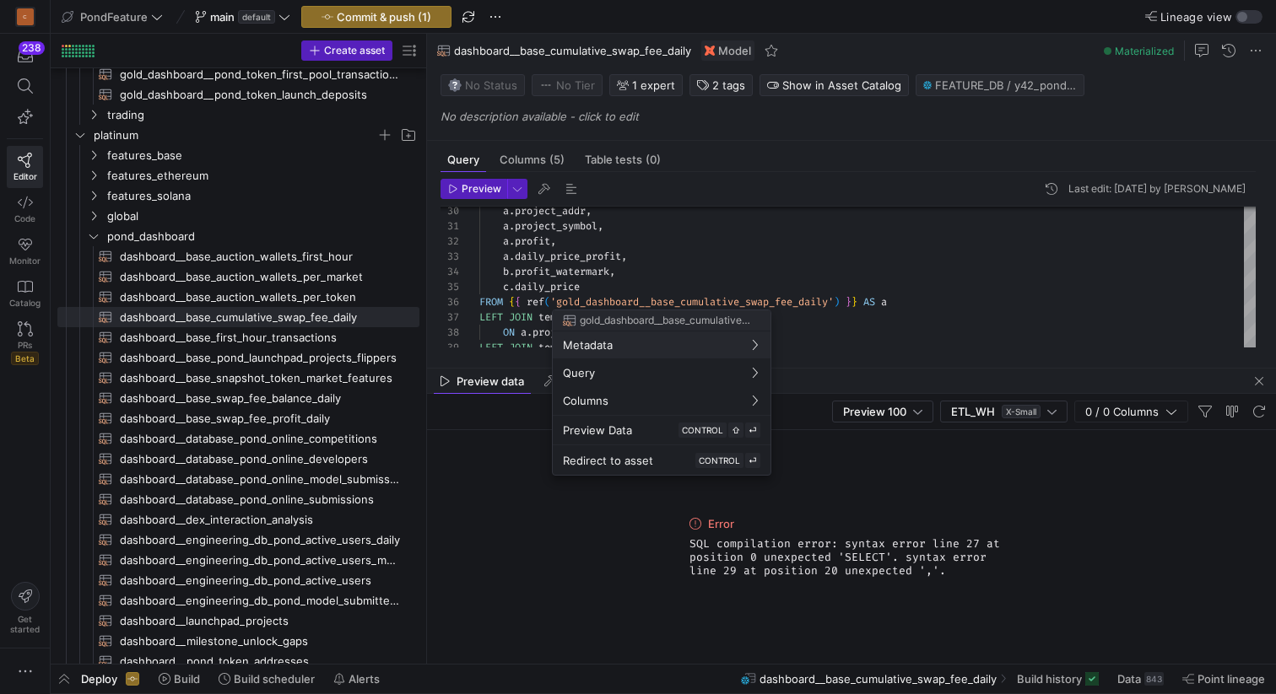
click at [694, 247] on div at bounding box center [638, 347] width 1276 height 694
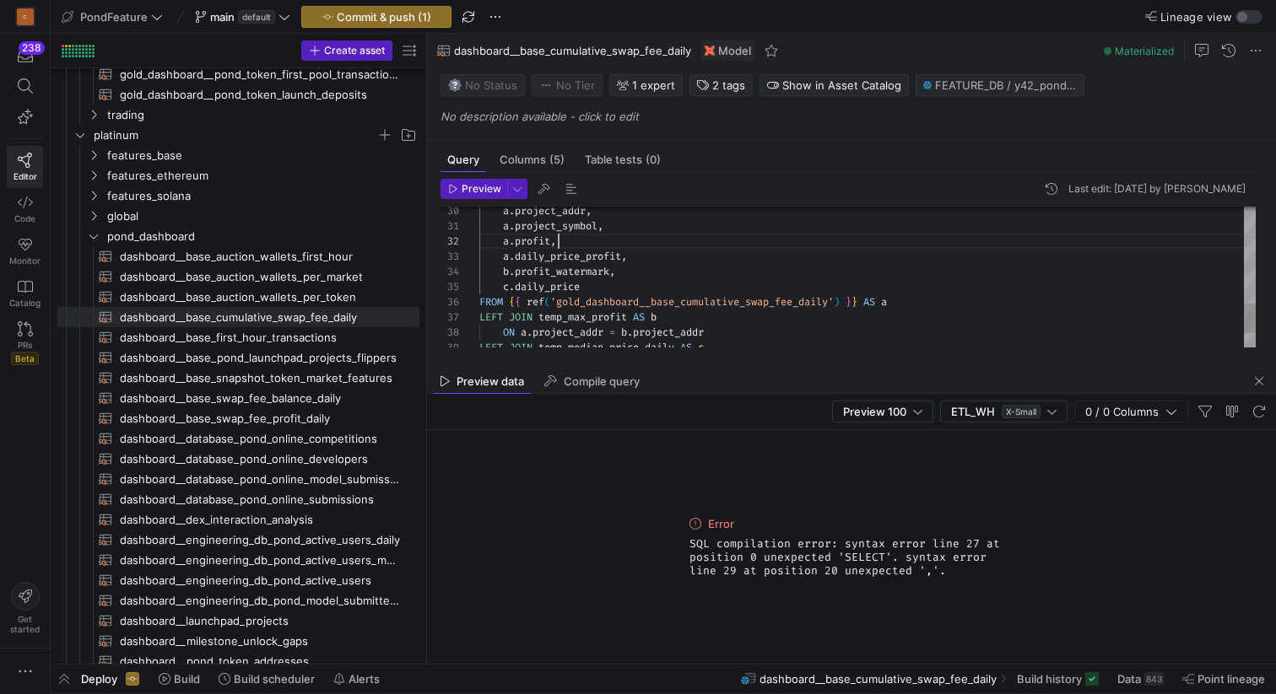
scroll to position [15, 79]
click at [676, 247] on div "a . profit , a . project_symbol , a . project_addr , a . daily_price_profit , b…" at bounding box center [867, 82] width 776 height 667
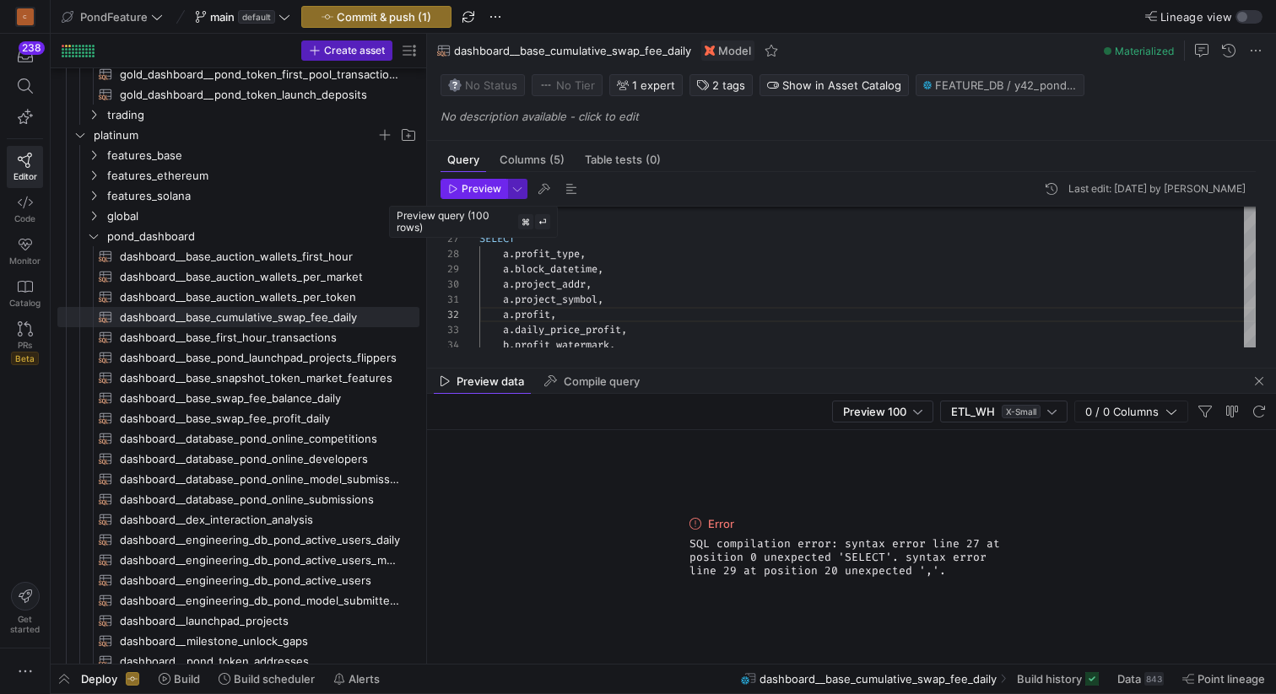
click at [460, 188] on span "Preview" at bounding box center [474, 189] width 53 height 12
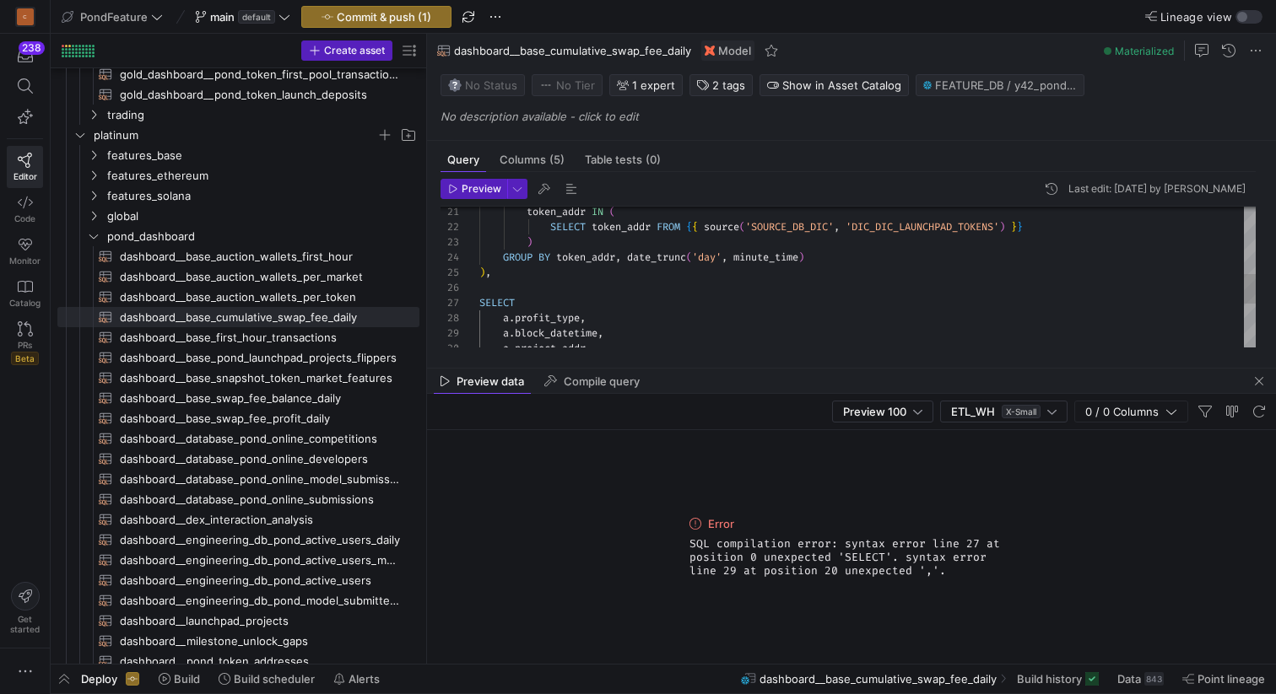
click at [562, 277] on div "a . project_addr , a . block_datetime , a . profit_type , SELECT ) , GROUP BY t…" at bounding box center [867, 220] width 776 height 667
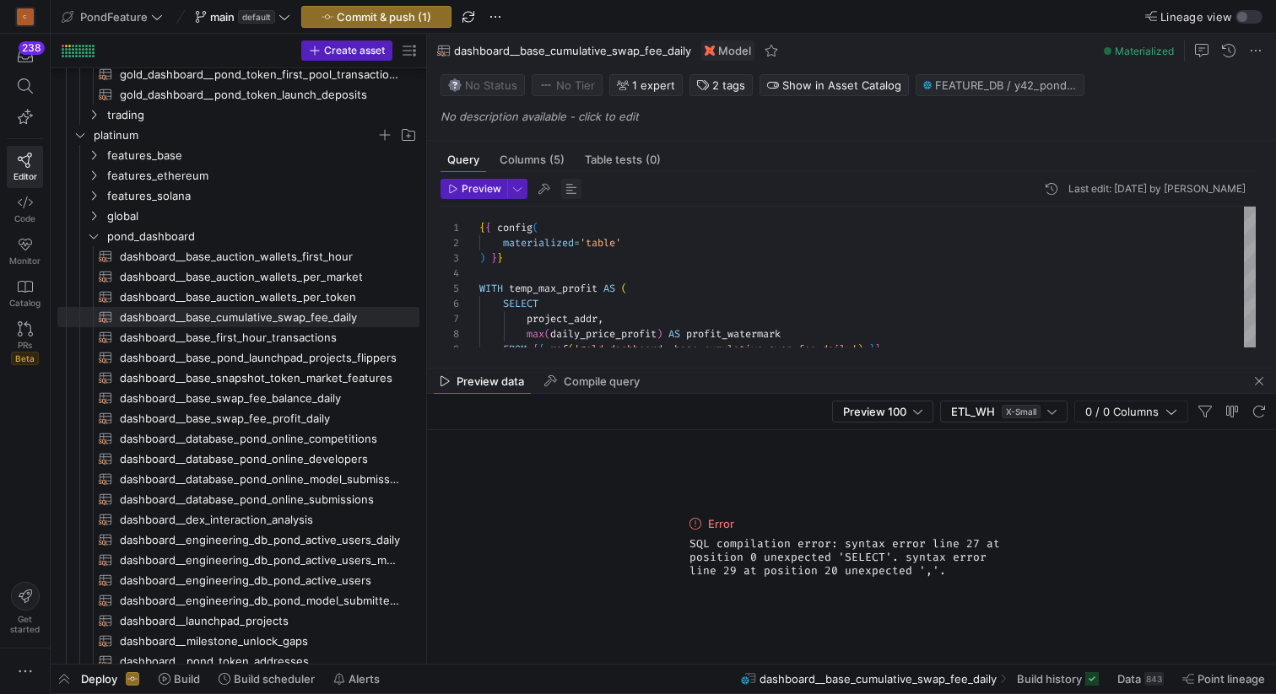
click at [572, 189] on span "button" at bounding box center [571, 189] width 20 height 20
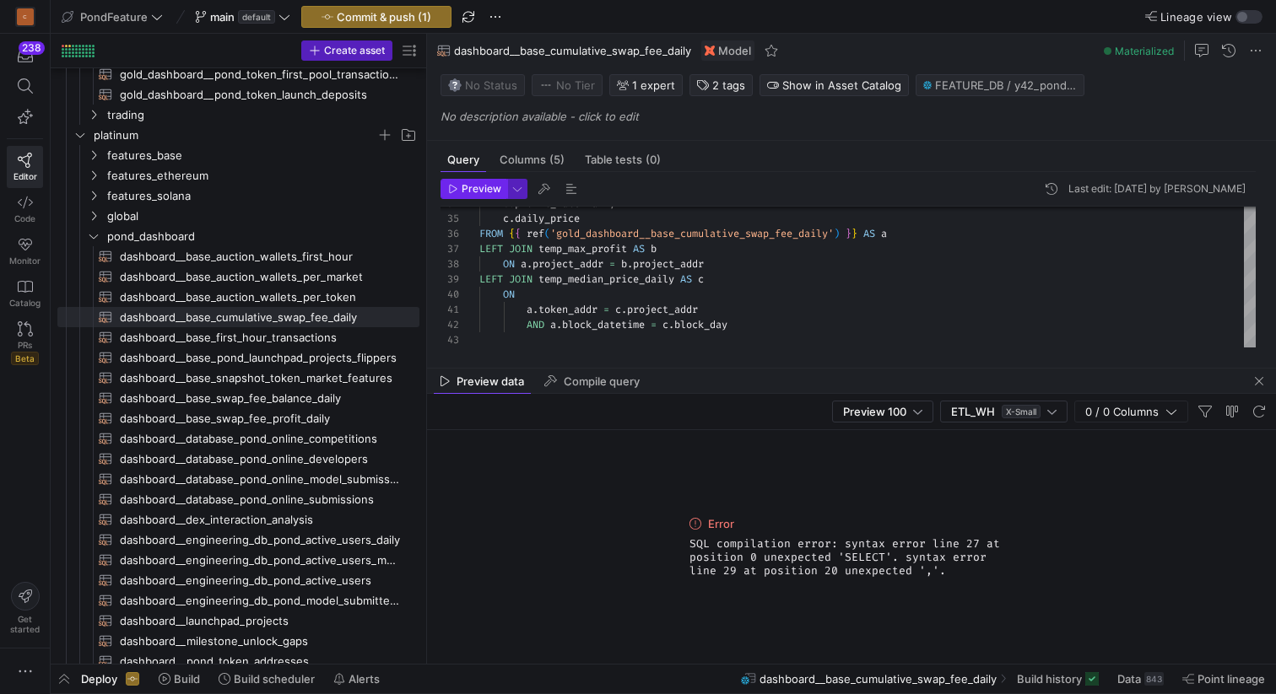
click at [469, 191] on span "Preview" at bounding box center [482, 189] width 40 height 12
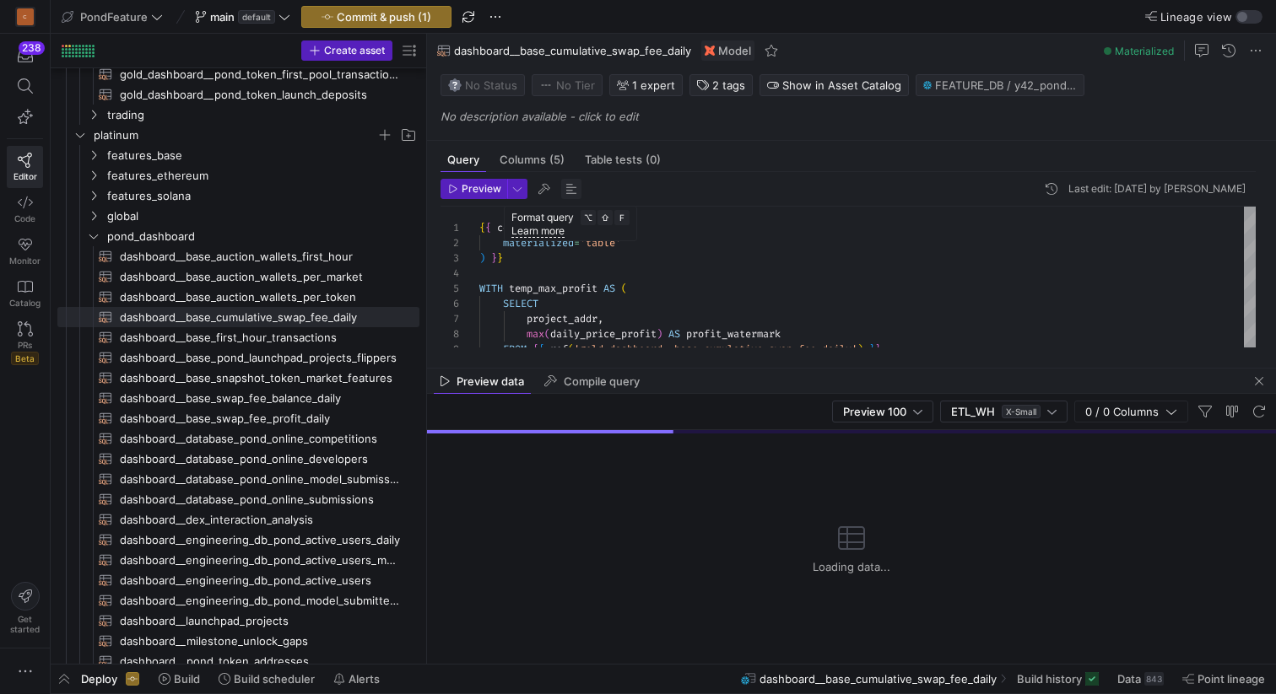
click at [570, 186] on span "button" at bounding box center [571, 189] width 20 height 20
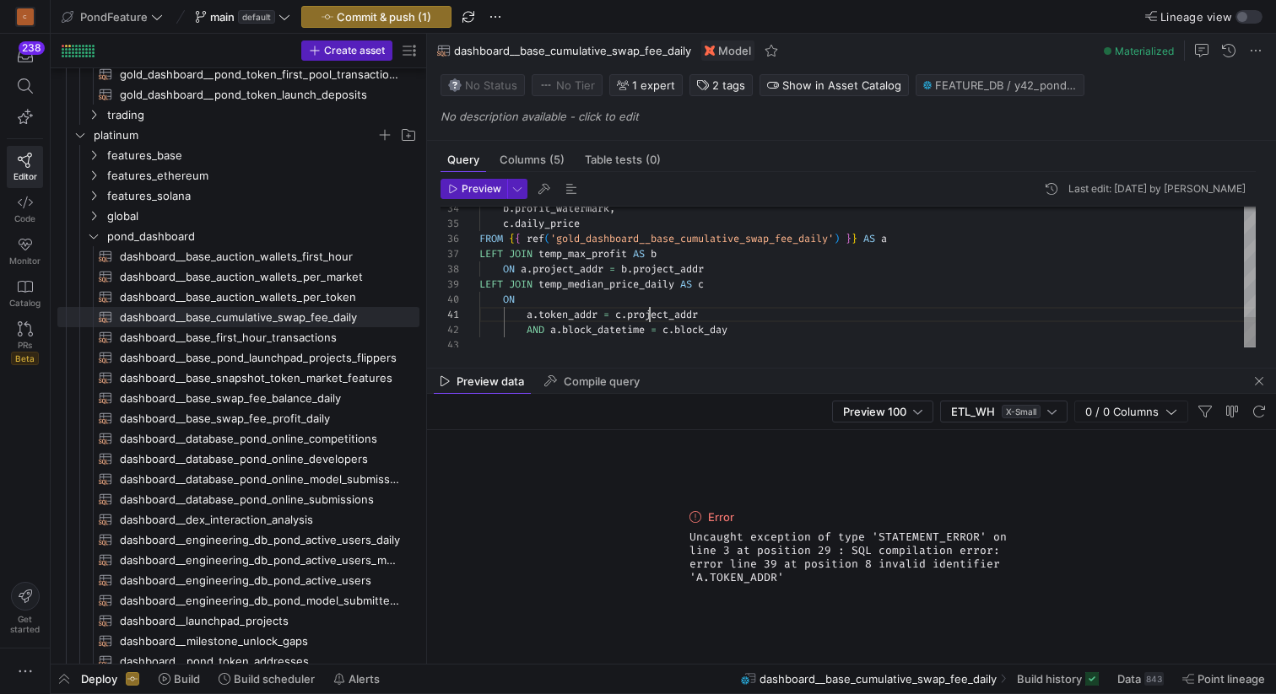
click at [650, 314] on div "b . profit_watermark , c . daily_price FROM { { ref ( 'gold_dashboard__base_cum…" at bounding box center [867, 19] width 776 height 667
click at [540, 310] on div "b . profit_watermark , c . daily_price FROM { { ref ( 'gold_dashboard__base_cum…" at bounding box center [867, 19] width 776 height 667
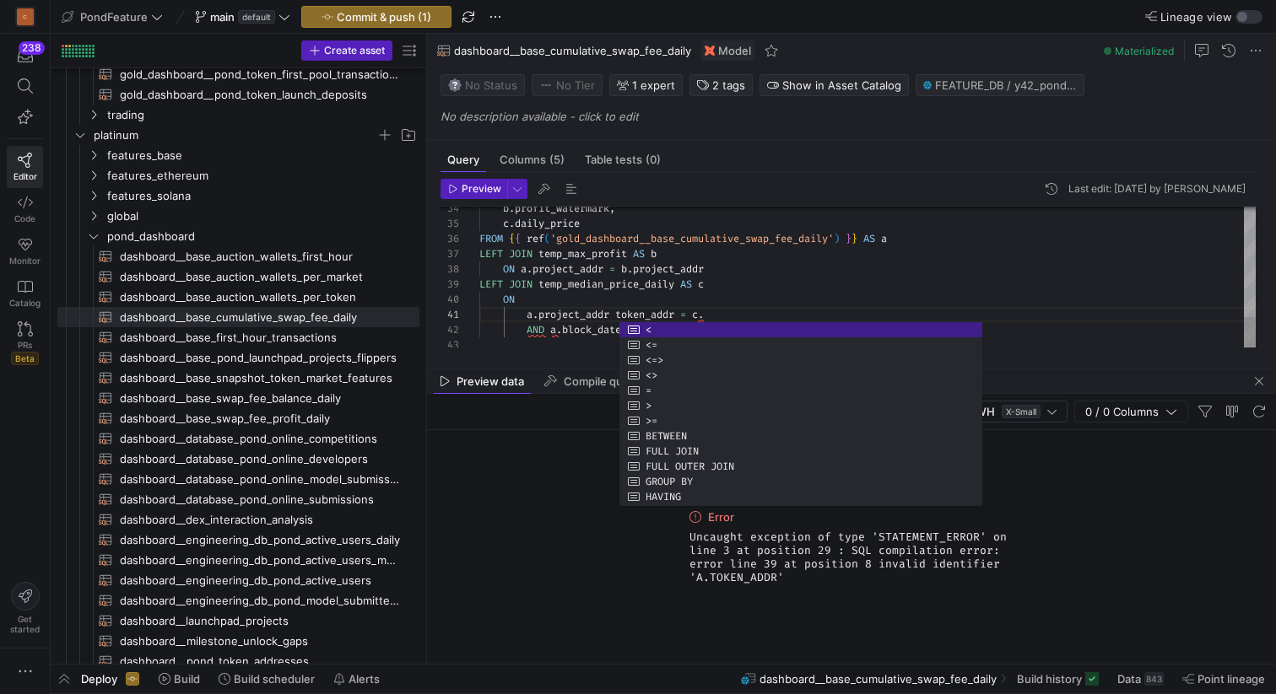
click at [645, 308] on div "b . profit_watermark , c . daily_price FROM { { ref ( 'gold_dashboard__base_cum…" at bounding box center [867, 19] width 776 height 667
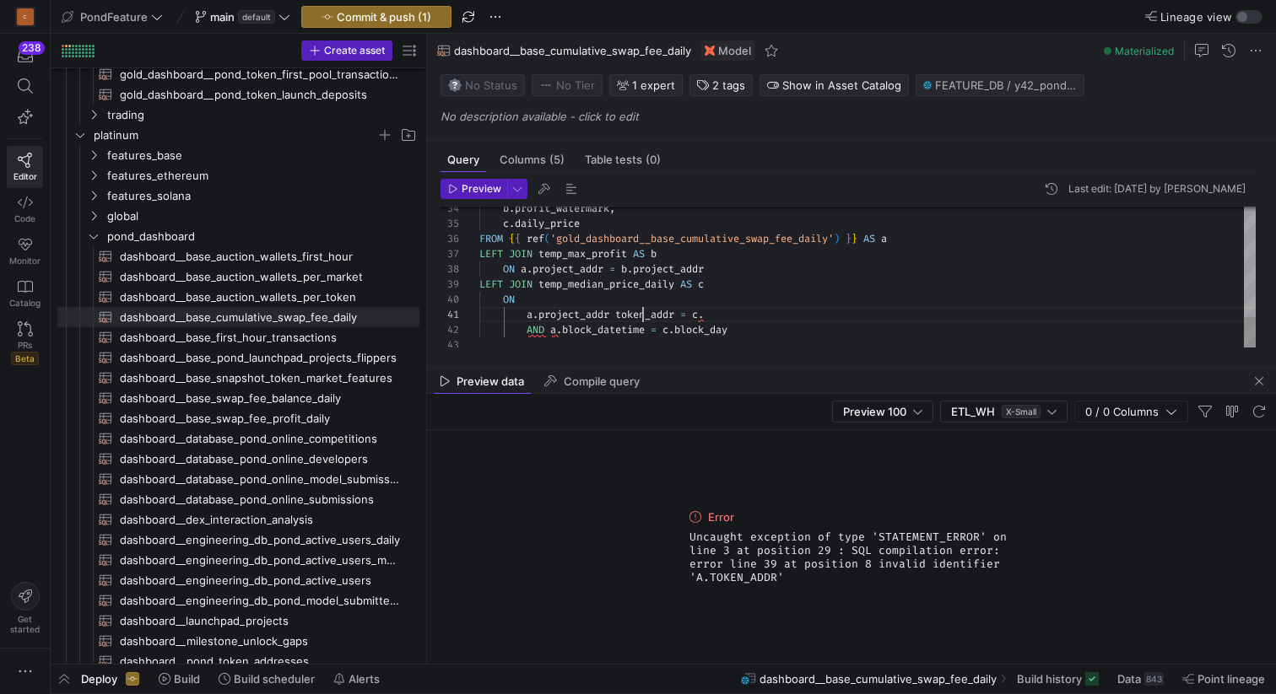
click at [645, 308] on div "b . profit_watermark , c . daily_price FROM { { ref ( 'gold_dashboard__base_cum…" at bounding box center [867, 19] width 776 height 667
click at [689, 311] on div "b . profit_watermark , c . daily_price FROM { { ref ( 'gold_dashboard__base_cum…" at bounding box center [867, 19] width 776 height 667
type textarea "a.project_addr = c.token_addr AND a.block_datetime = c.block_day"
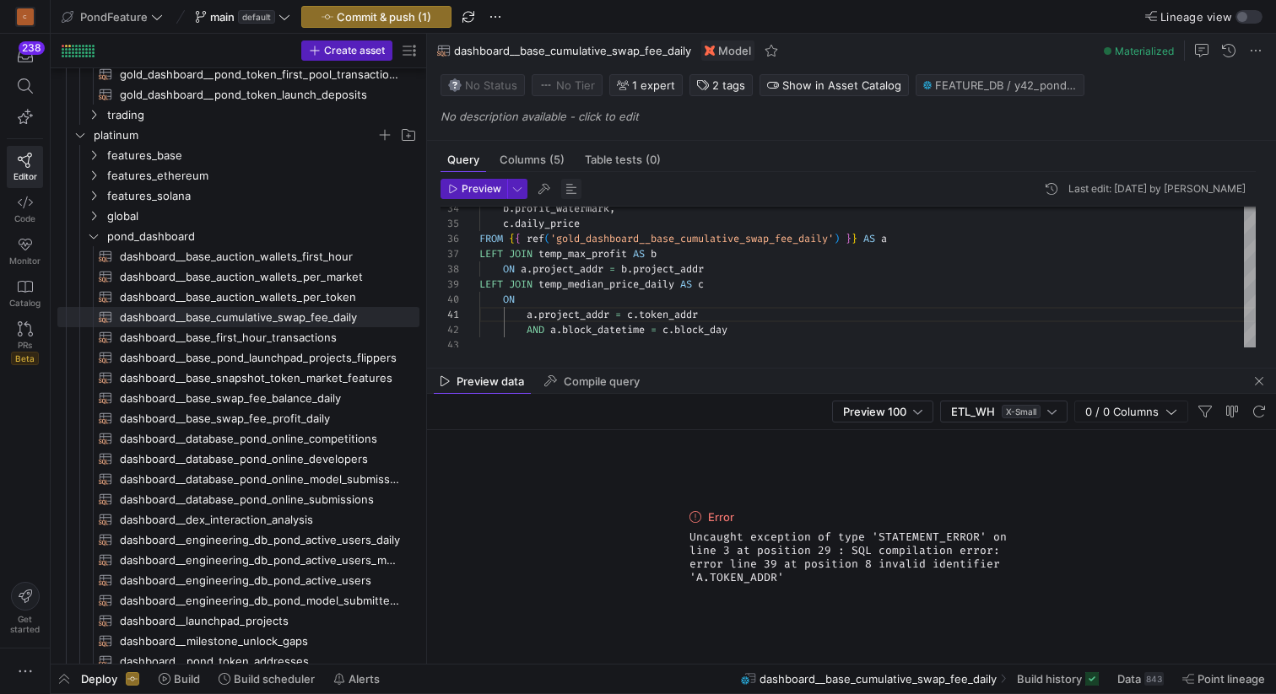
click at [568, 187] on span "button" at bounding box center [571, 189] width 20 height 20
click at [741, 307] on div "b . profit_watermark , c . daily_price FROM { { ref ( 'gold_dashboard__base_cum…" at bounding box center [867, 19] width 776 height 667
click at [757, 329] on div "b . profit_watermark , c . daily_price FROM { { ref ( 'gold_dashboard__base_cum…" at bounding box center [867, 19] width 776 height 667
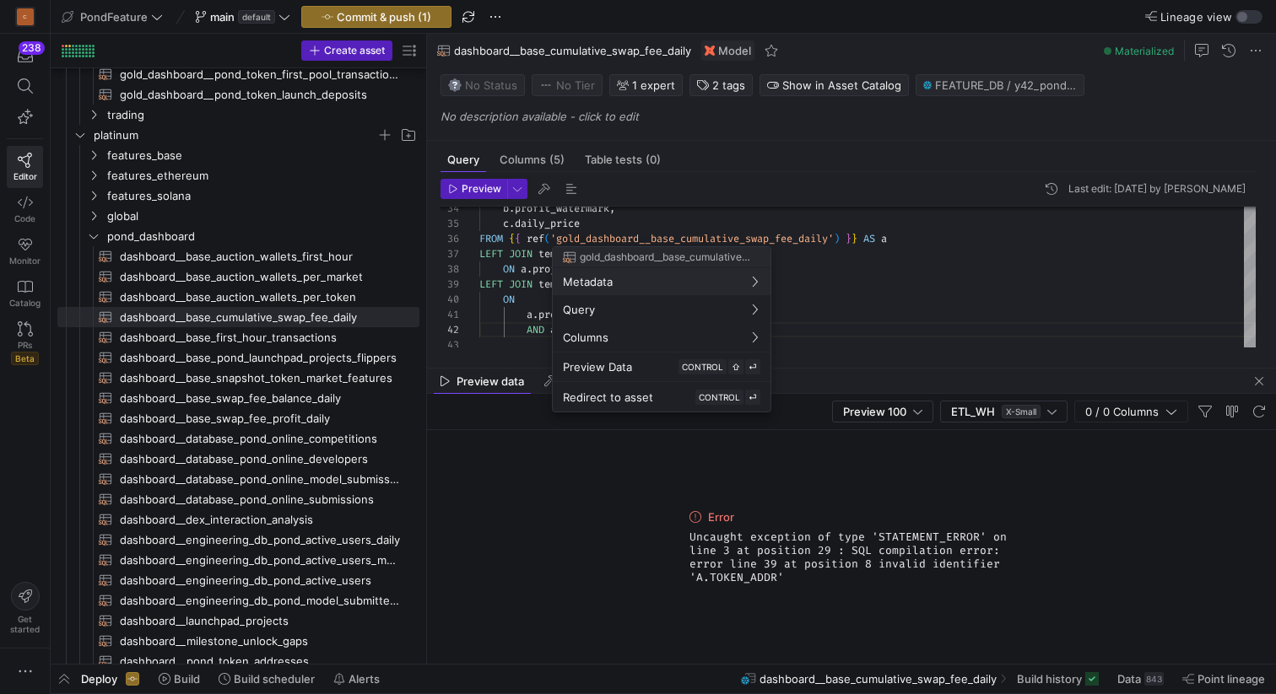
click at [565, 184] on div at bounding box center [638, 347] width 1276 height 694
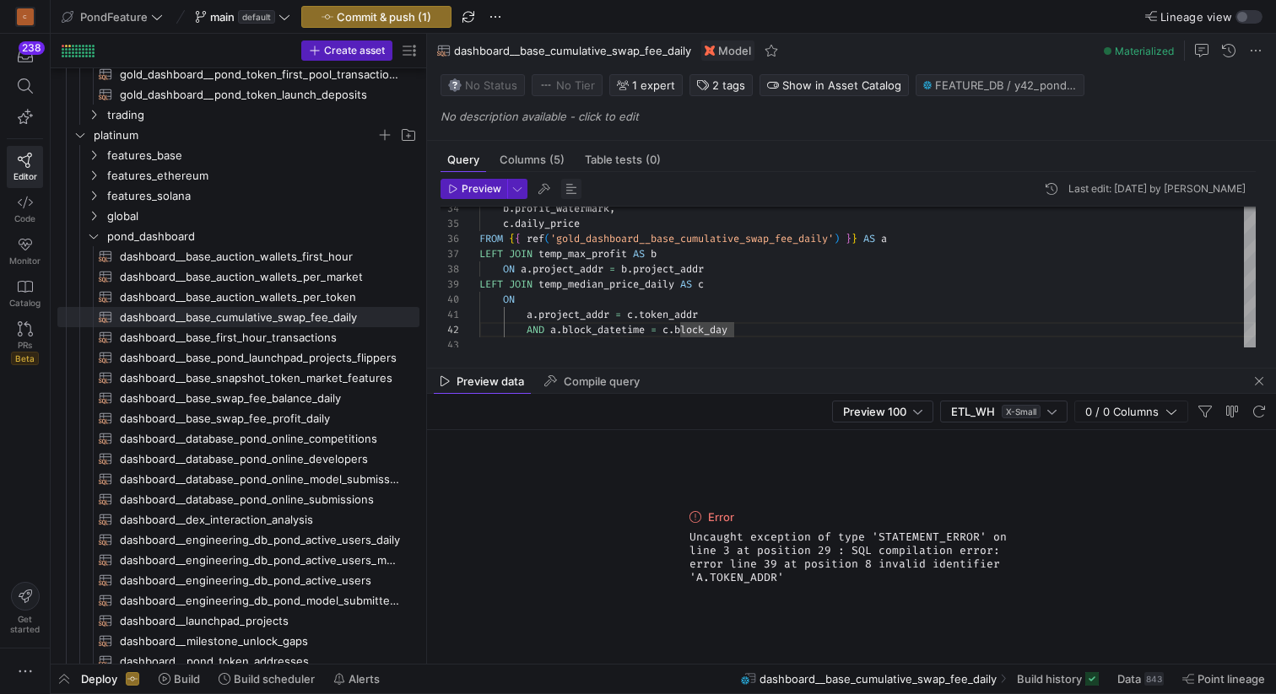
click at [569, 185] on span "button" at bounding box center [571, 189] width 20 height 20
click at [467, 187] on span "Preview" at bounding box center [482, 189] width 40 height 12
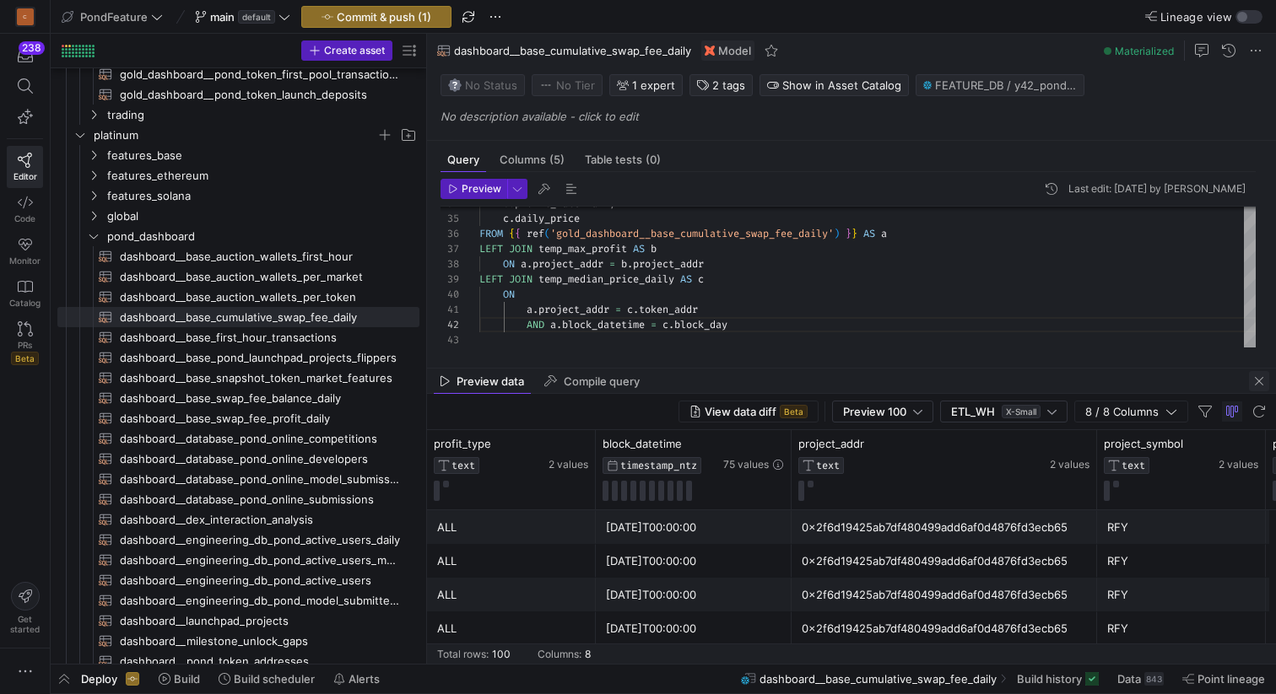
click at [1223, 380] on span "button" at bounding box center [1259, 381] width 20 height 20
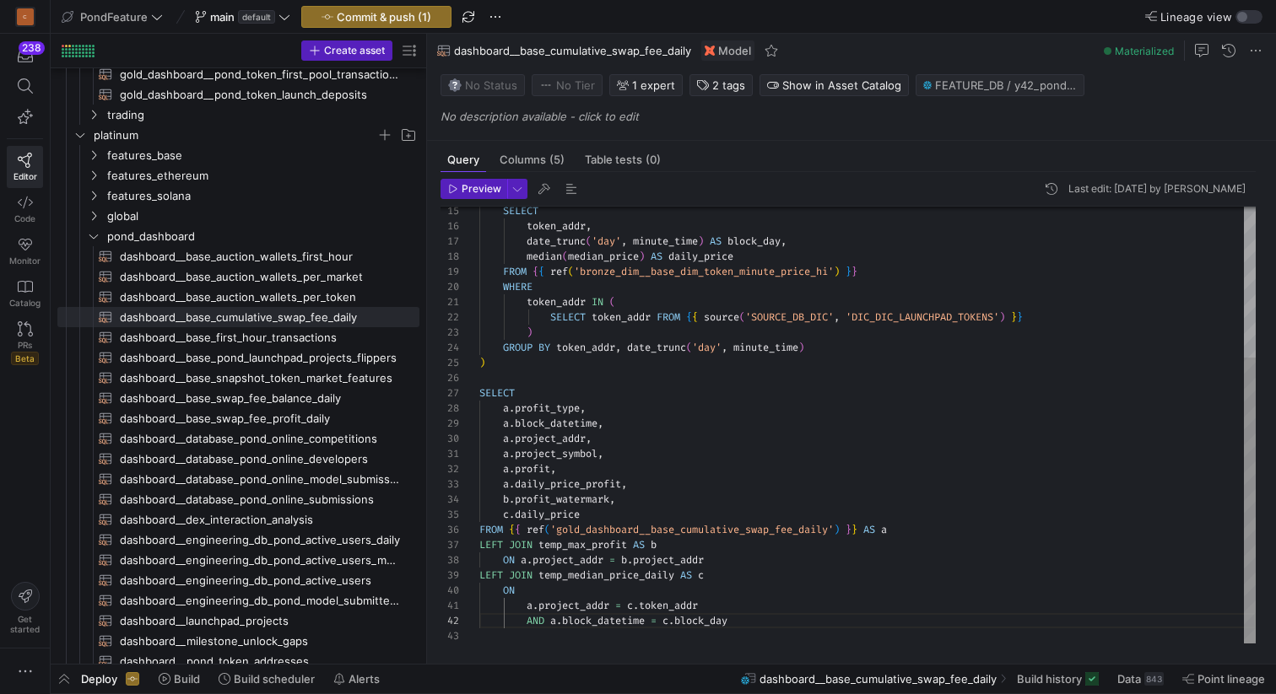
click at [552, 638] on div "b . profit_watermark , c . daily_price FROM { { ref ( 'gold_dashboard__base_cum…" at bounding box center [867, 310] width 776 height 667
click at [764, 628] on div "b . profit_watermark , c . daily_price FROM { { ref ( 'gold_dashboard__base_cum…" at bounding box center [867, 310] width 776 height 667
click at [403, 17] on span "Commit & push (1)" at bounding box center [384, 16] width 94 height 13
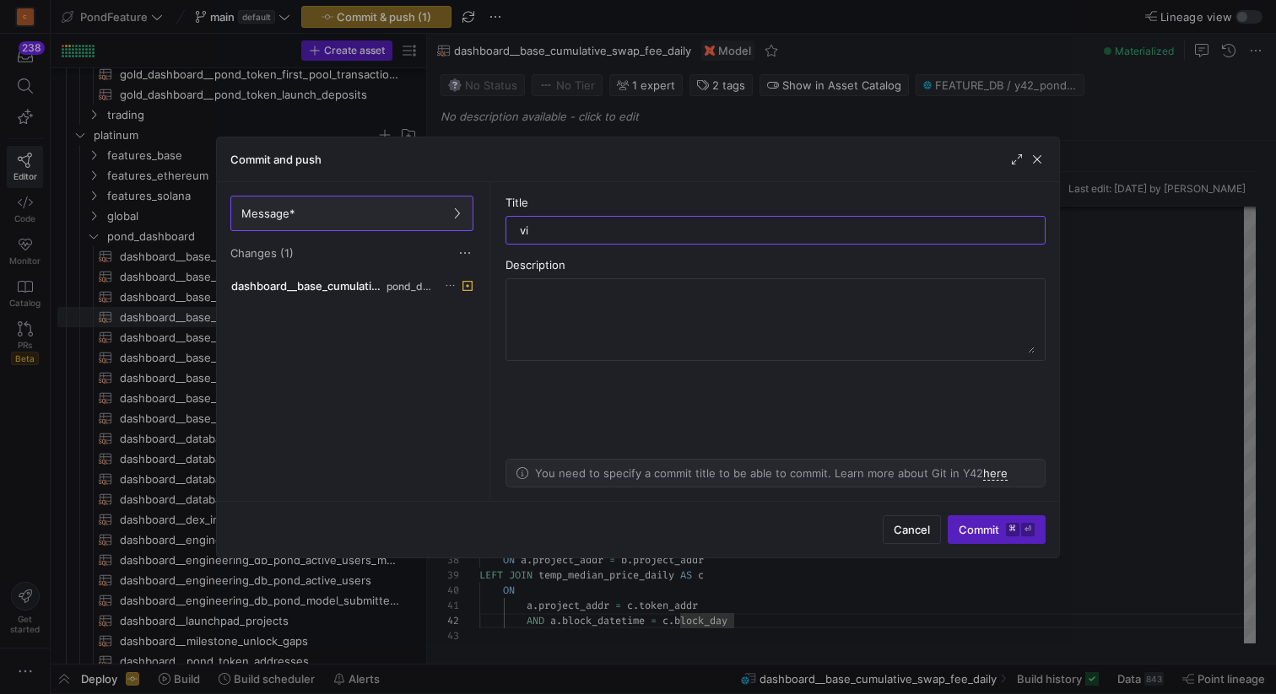
type input "v"
type input "o"
type input "modified view to table"
click at [969, 530] on span "Commit ⌘ ⏎" at bounding box center [996, 529] width 76 height 13
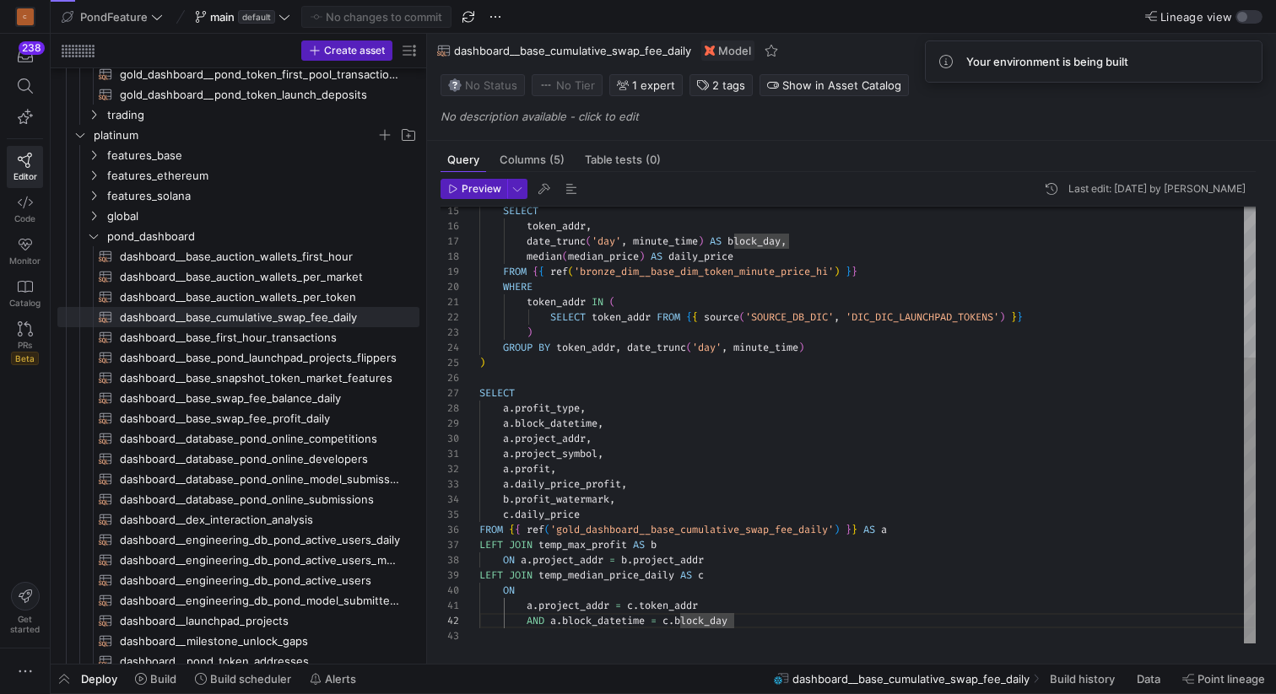
type textarea "token_addr IN ( SELECT token_addr FROM {{ source('SOURCE_DB_DIC', 'DIC_DIC_LAUN…"
click at [589, 376] on div "SELECT token_addr , date_trunc ( 'day' , minute_time ) AS block_day , median ( …" at bounding box center [867, 310] width 776 height 667
click at [62, 657] on span "button" at bounding box center [64, 679] width 27 height 29
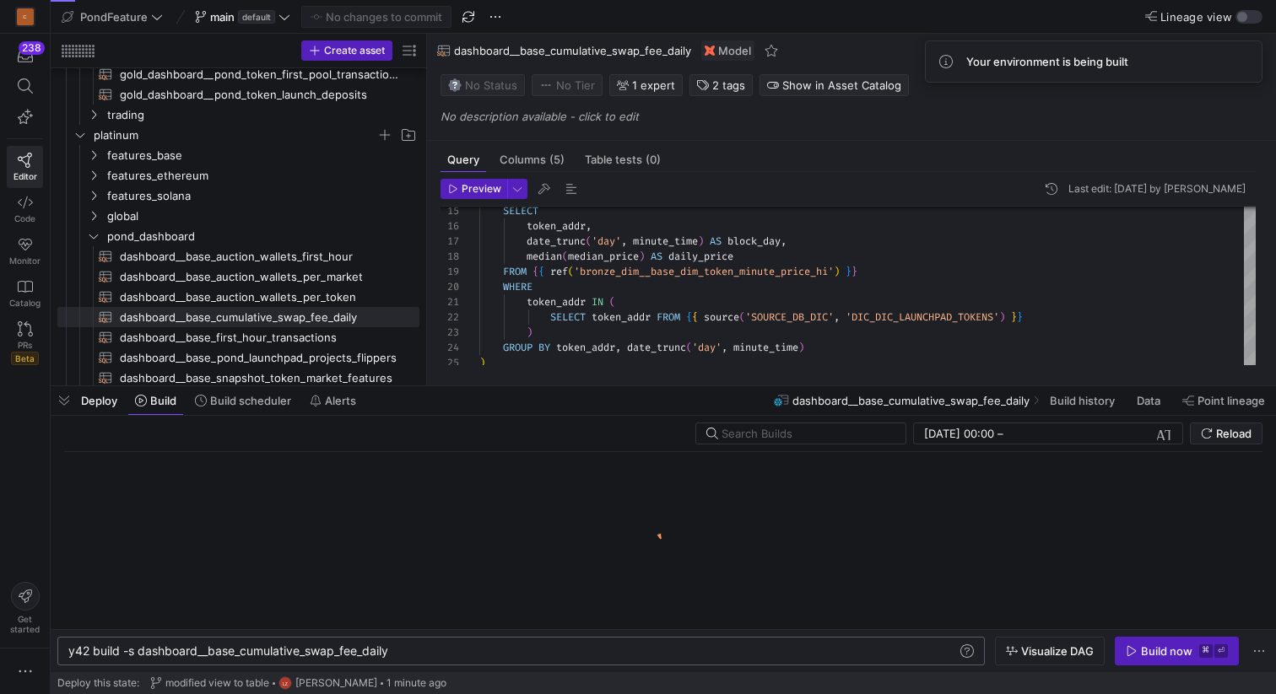
click at [437, 651] on div "y42 build -s dashboard__base_cumulative_swap_fee_d aily" at bounding box center [512, 651] width 888 height 13
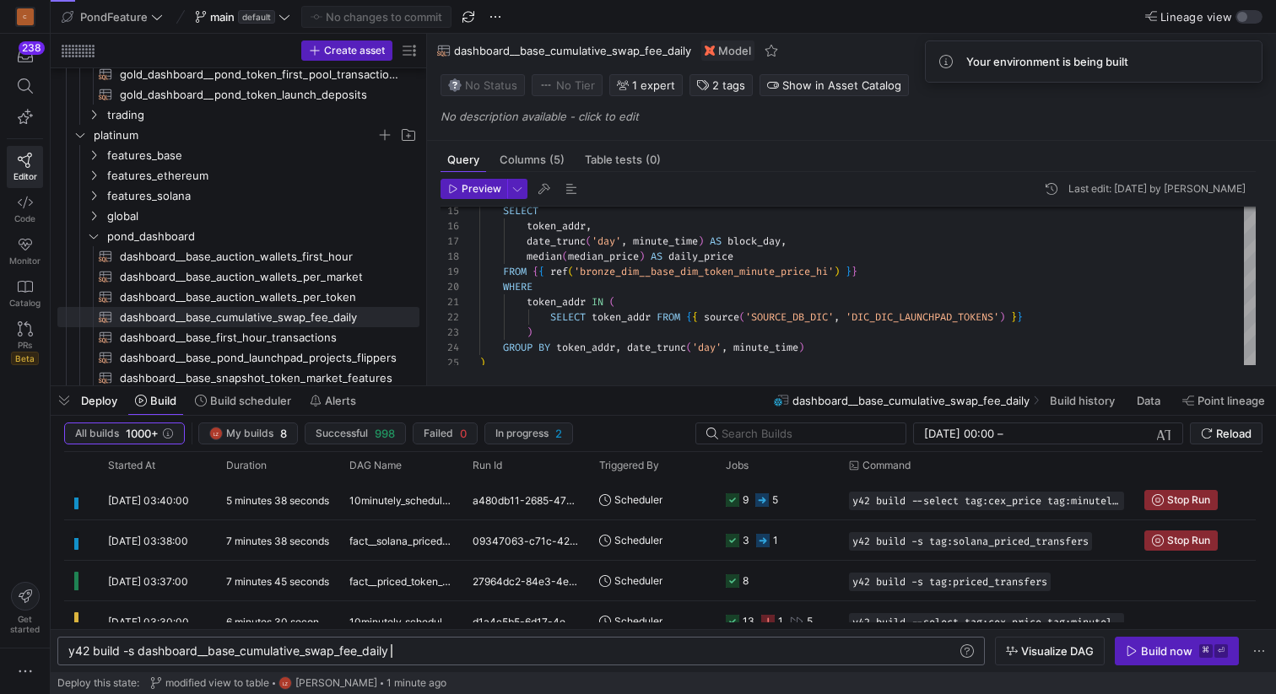
click at [408, 649] on div "y42 build -s dashboard__base_cumulative_swap_fee_d aily" at bounding box center [512, 651] width 888 height 13
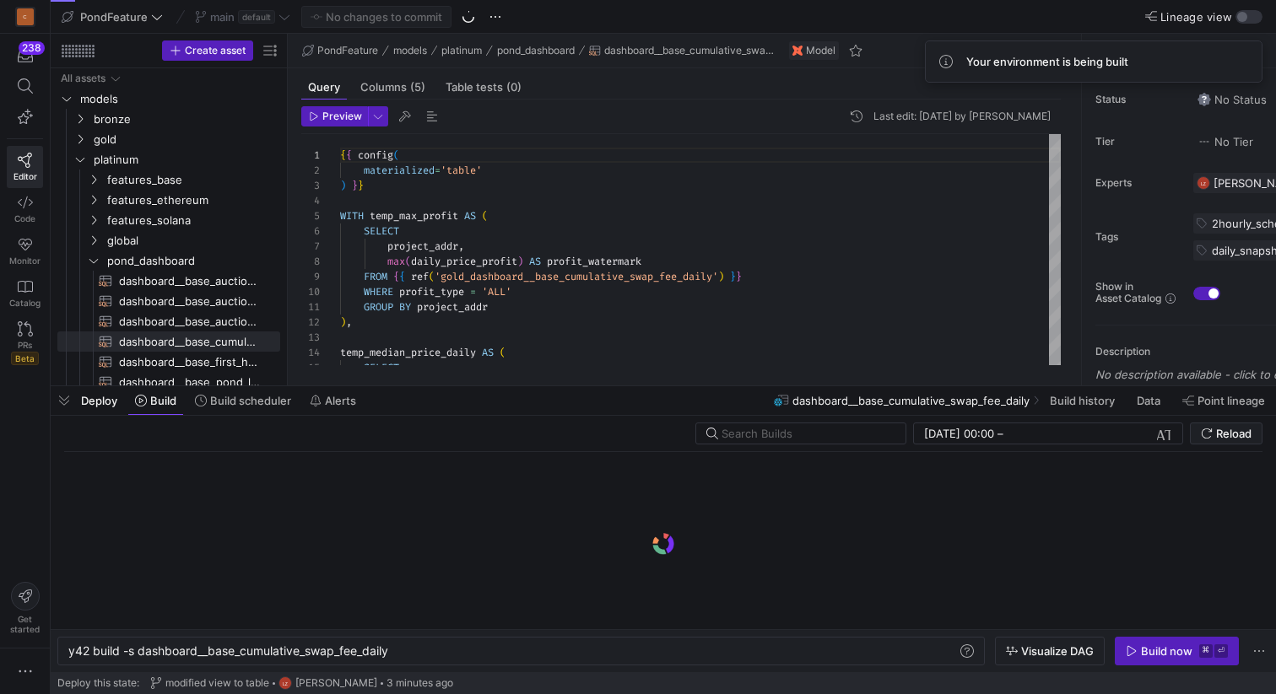
scroll to position [0, 322]
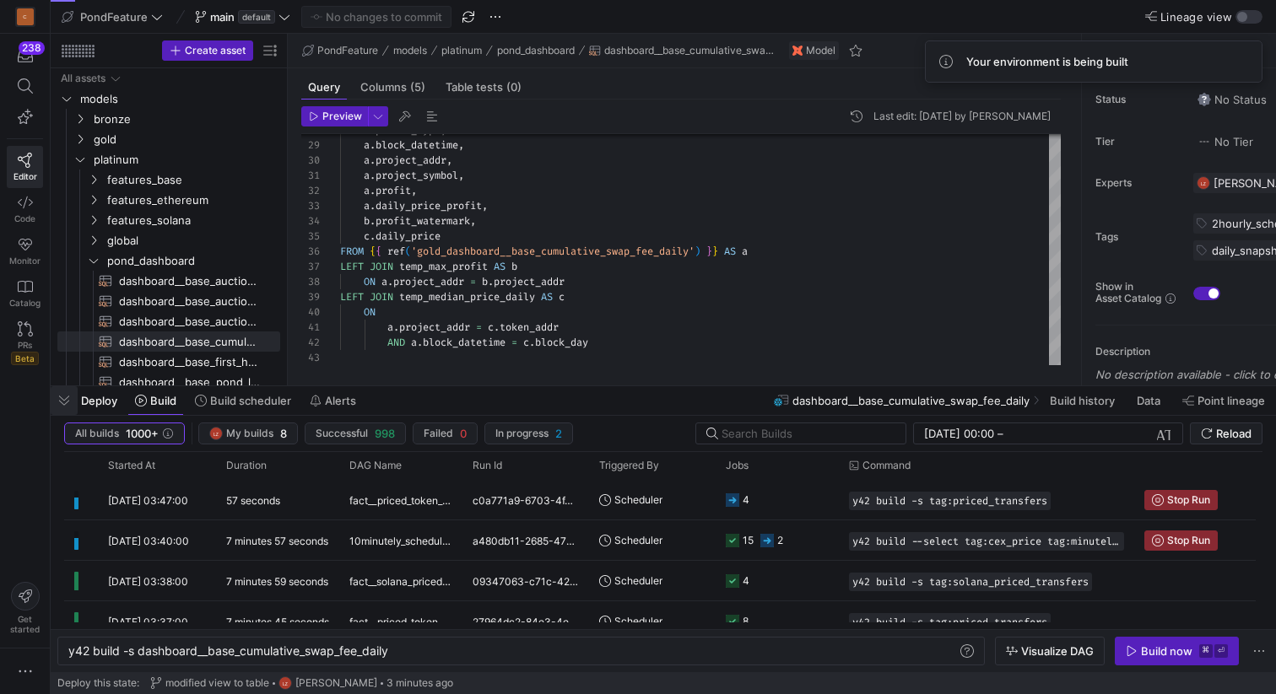
click at [67, 398] on span "button" at bounding box center [64, 400] width 27 height 29
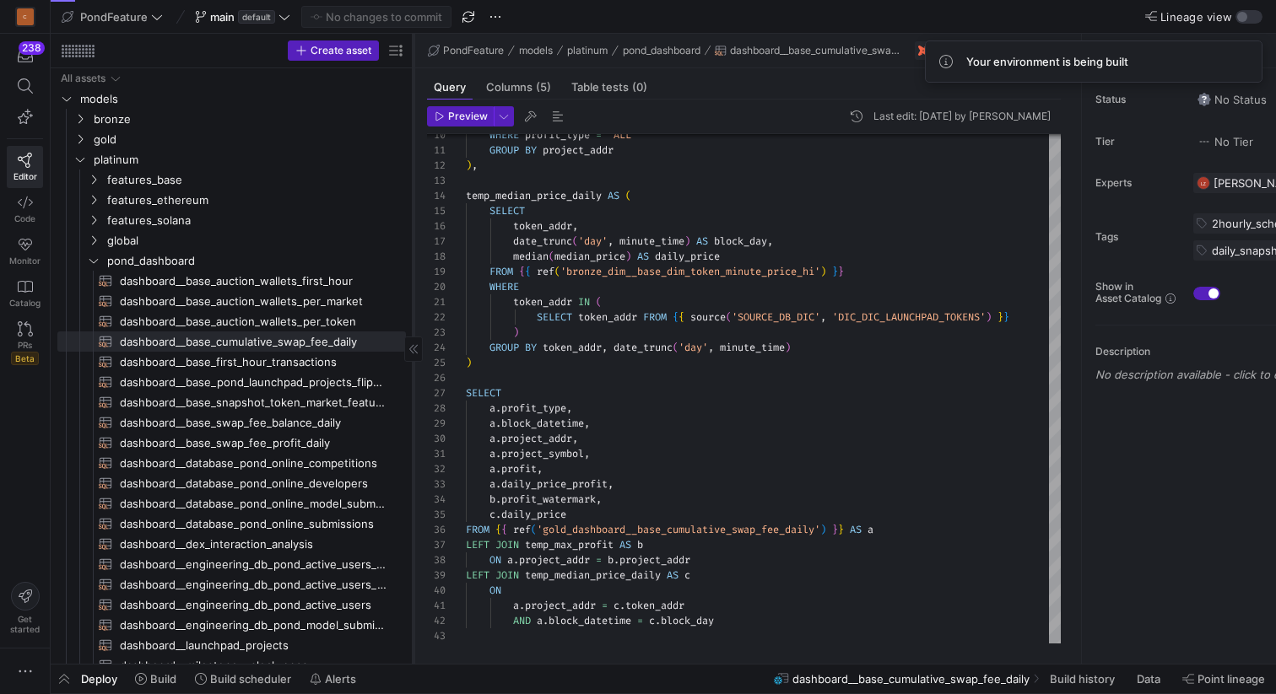
drag, startPoint x: 285, startPoint y: 295, endPoint x: 411, endPoint y: 296, distance: 125.7
click at [413, 296] on div at bounding box center [413, 349] width 1 height 630
click at [84, 134] on icon "Press SPACE to select this row." at bounding box center [80, 139] width 12 height 10
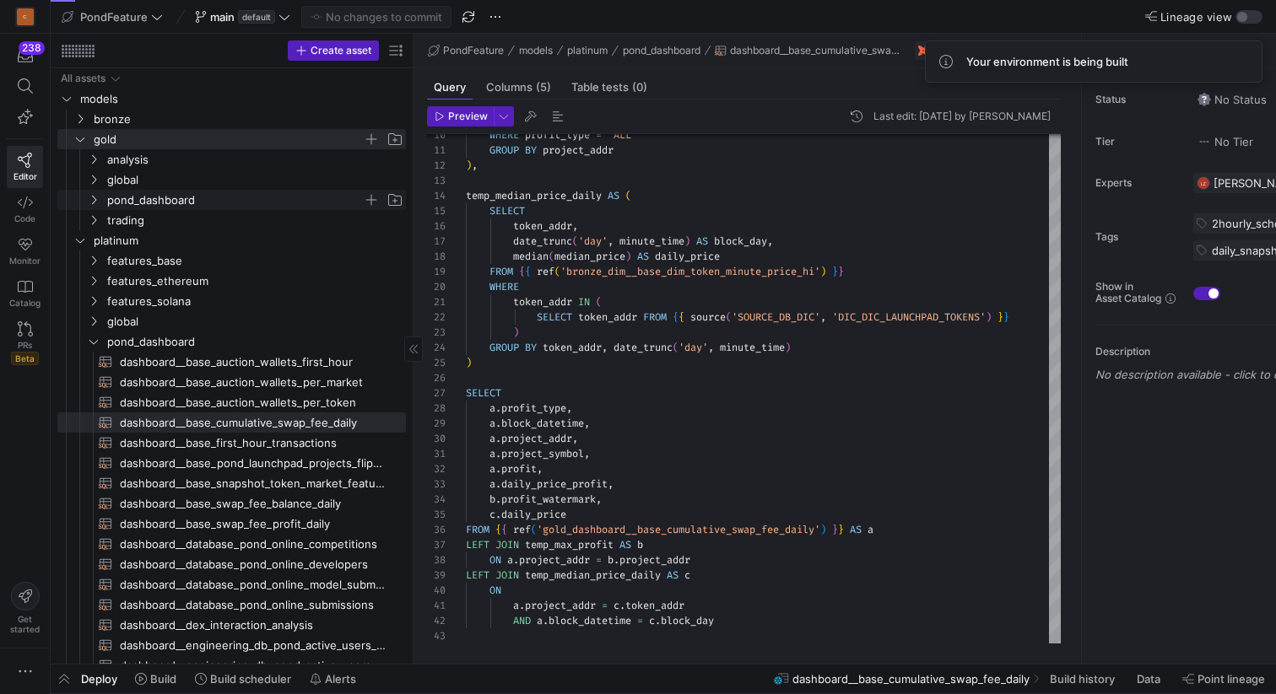
click at [172, 196] on span "pond_dashboard" at bounding box center [235, 200] width 256 height 19
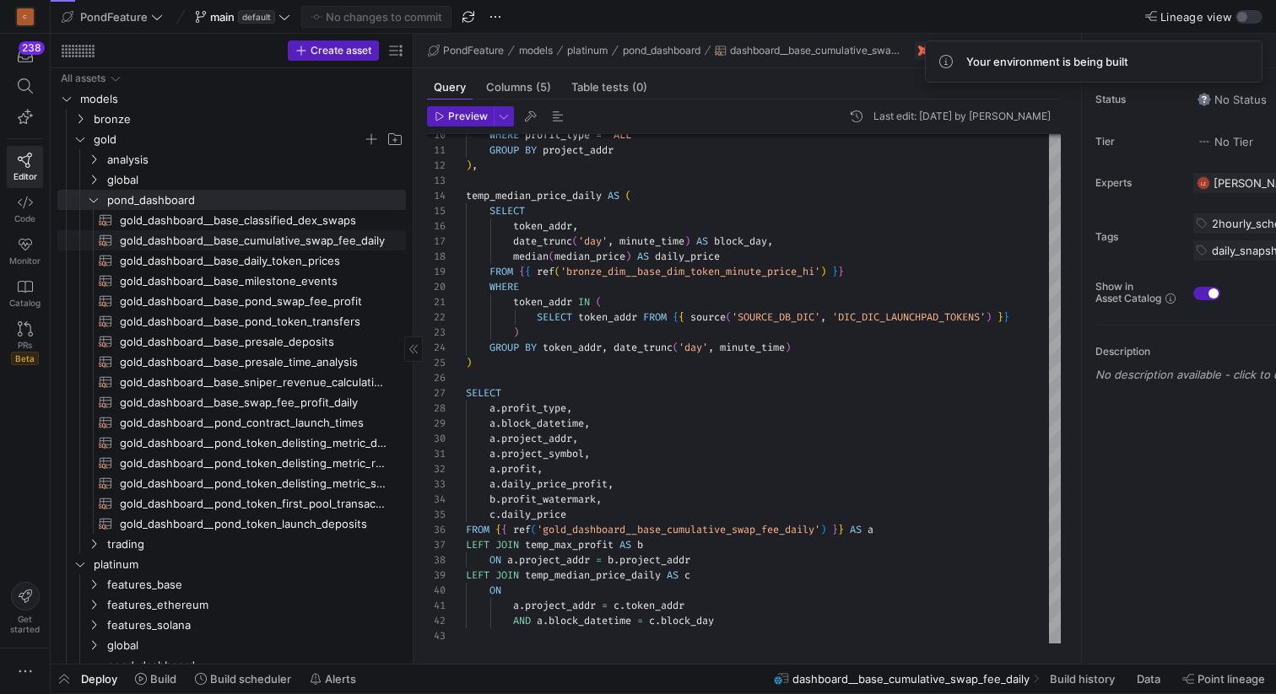
click at [221, 234] on span "gold_dashboard__base_cumulative_swap_fee_daily​​​​​​​​​​" at bounding box center [253, 240] width 267 height 19
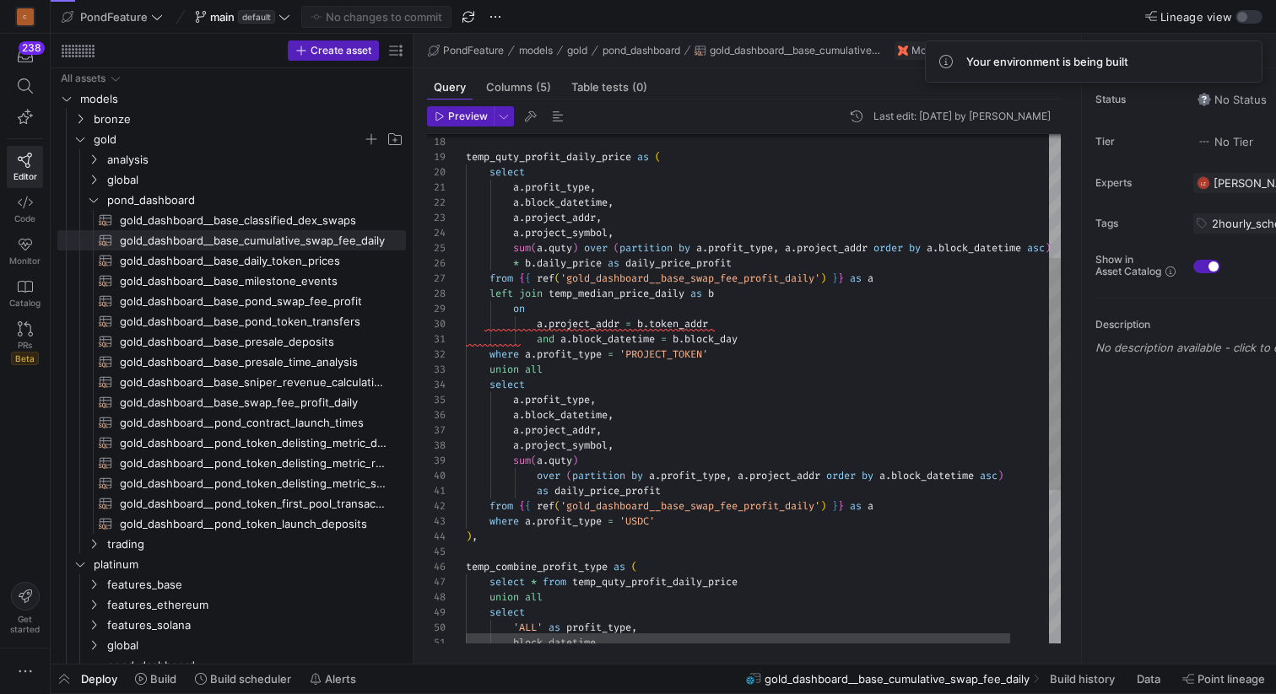
click at [689, 393] on div "temp_quty_profit_daily_price as ( select a . profit_type , a . block_datetime ,…" at bounding box center [784, 420] width 637 height 1117
click at [679, 386] on div "temp_quty_profit_daily_price as ( select a . profit_type , a . block_datetime ,…" at bounding box center [784, 420] width 637 height 1117
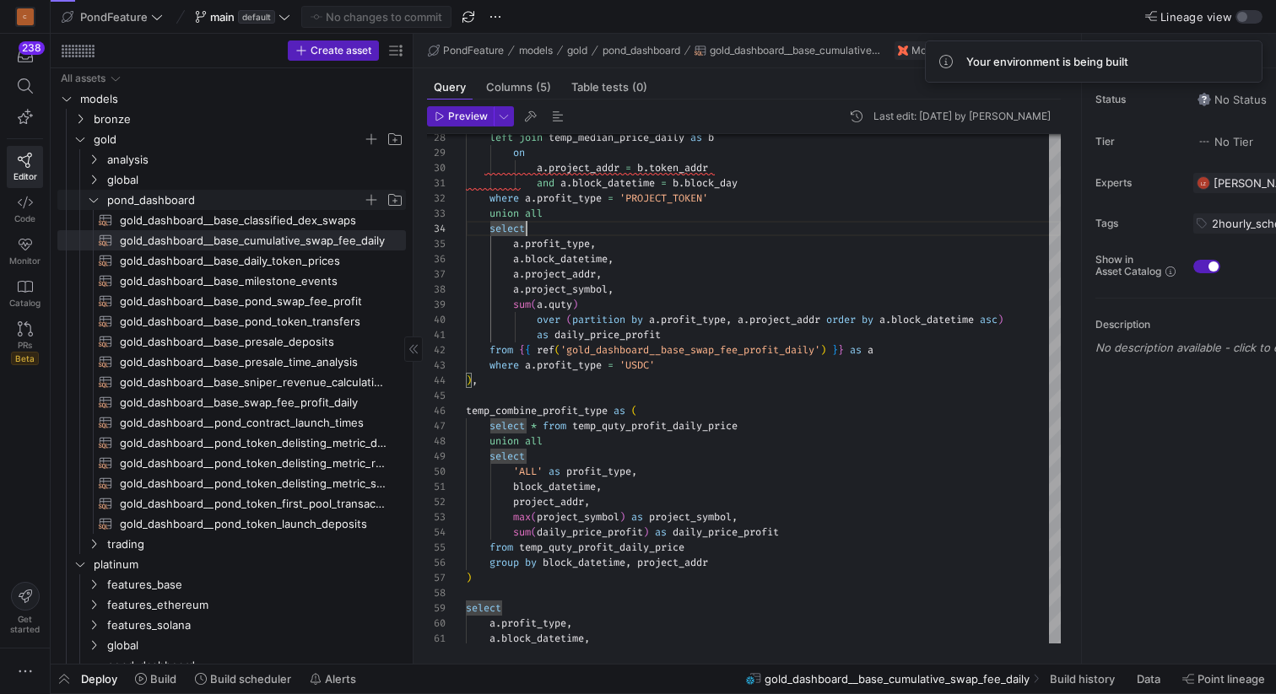
click at [100, 197] on y42-icon "Press SPACE to select this row." at bounding box center [93, 199] width 13 height 13
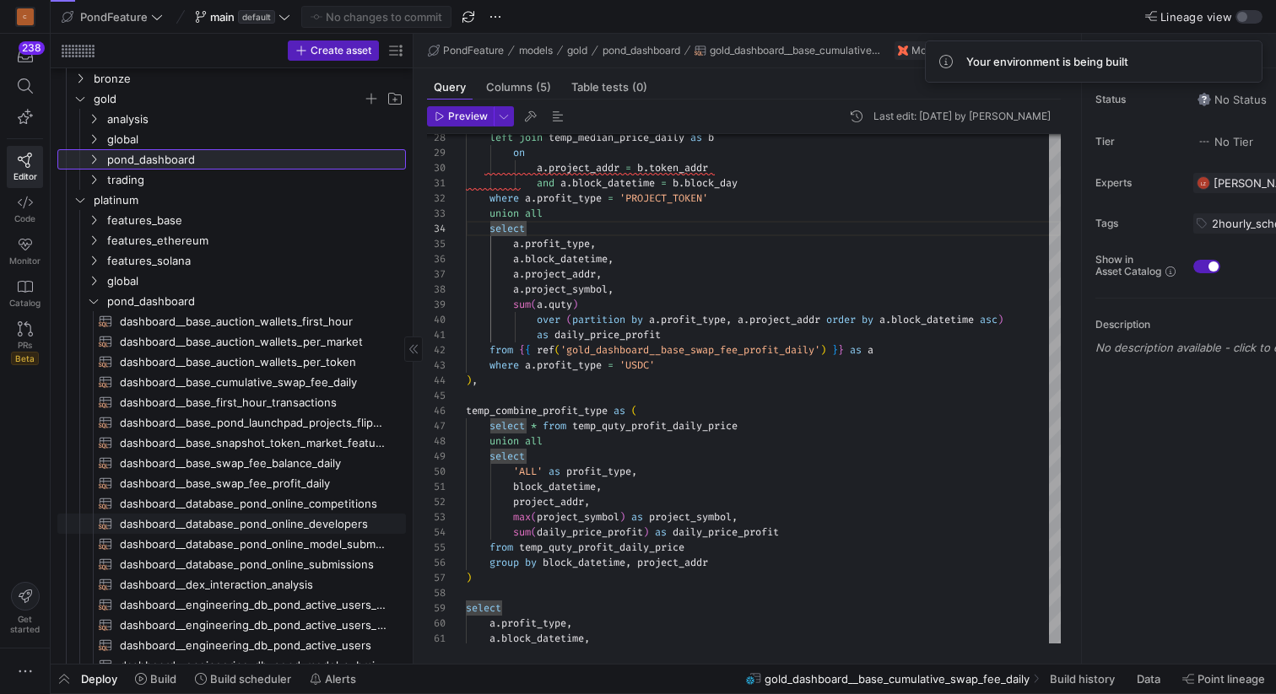
scroll to position [73, 0]
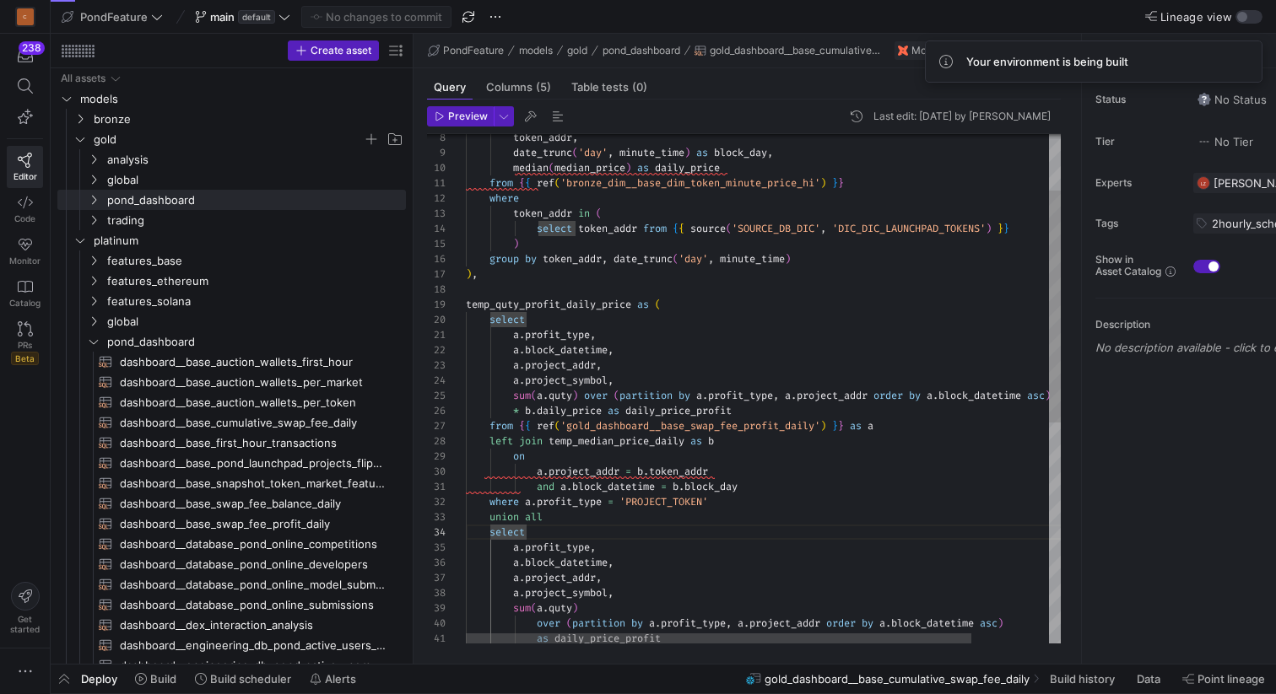
click at [581, 303] on div "union all where a . profit_type = 'PROJECT_TOKEN' and a . block_datetime = b . …" at bounding box center [809, 568] width 686 height 1117
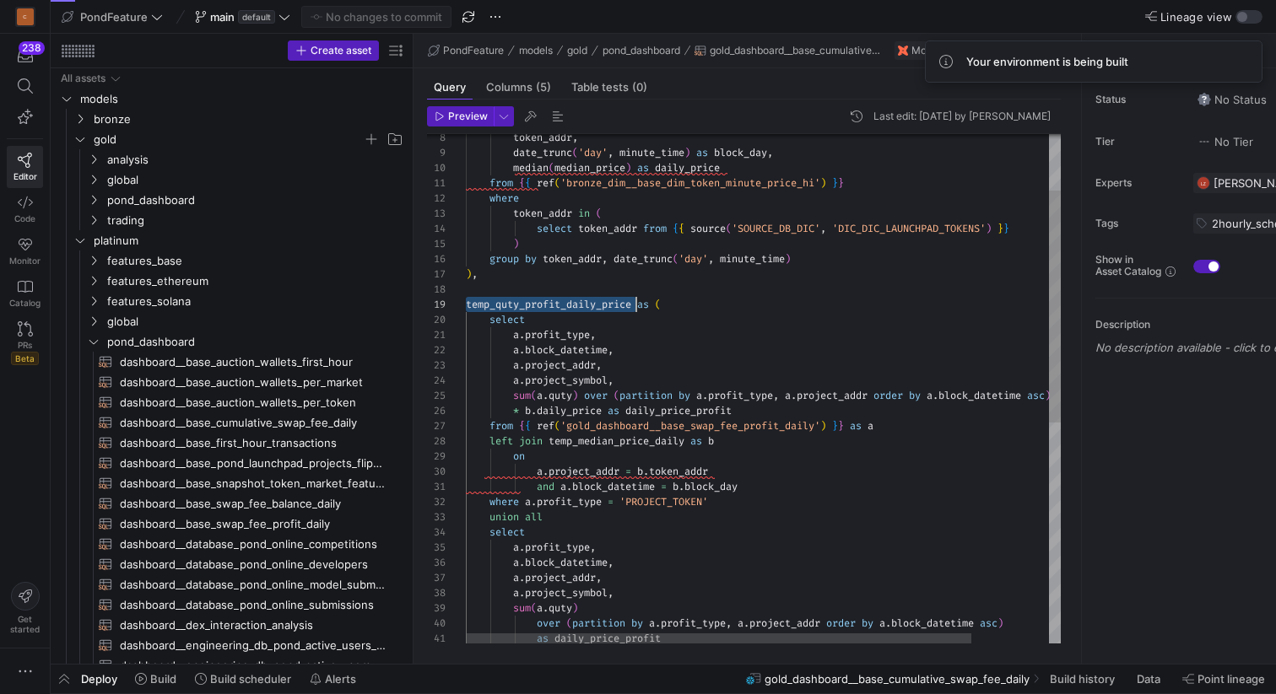
click at [581, 303] on div "union all where a . profit_type = 'PROJECT_TOKEN' and a . block_datetime = b . …" at bounding box center [809, 568] width 686 height 1117
click at [581, 302] on div "union all where a . profit_type = 'PROJECT_TOKEN' and a . block_datetime = b . …" at bounding box center [809, 568] width 686 height 1117
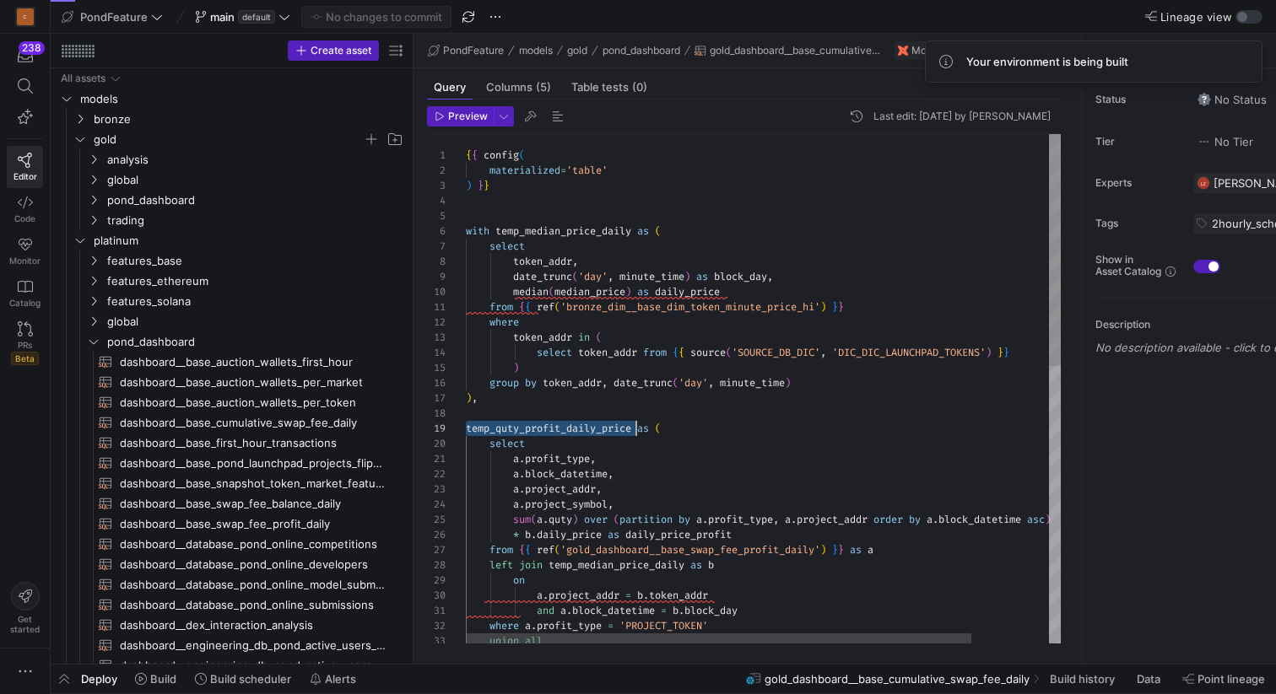
click at [629, 253] on div "union all where a . profit_type = 'PROJECT_TOKEN' and a . block_datetime = b . …" at bounding box center [809, 692] width 686 height 1117
click at [602, 237] on div "union all where a . profit_type = 'PROJECT_TOKEN' and a . block_datetime = b . …" at bounding box center [809, 692] width 686 height 1117
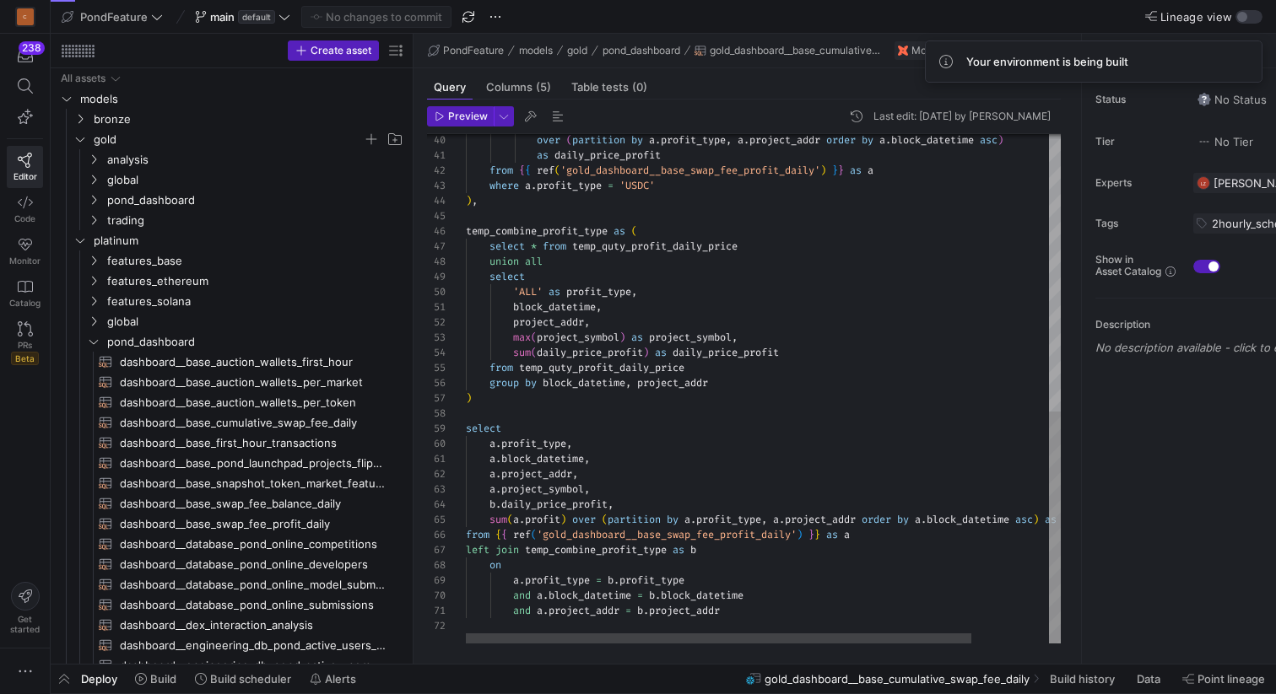
click at [759, 614] on div "over ( partition by a . profit_type , a . project_addr order by a . block_datet…" at bounding box center [809, 85] width 686 height 1117
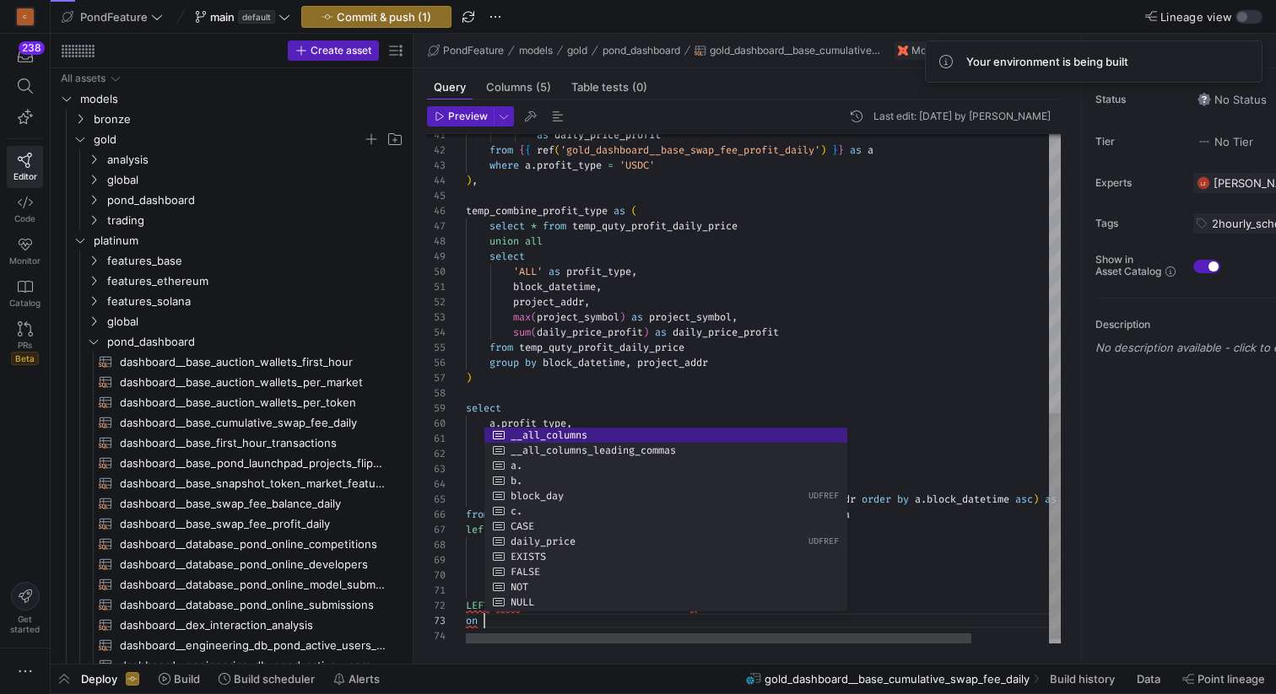
click at [756, 391] on div "as daily_price_profit from { { ref ( 'gold_dashboard__base_swap_fee_profit_dail…" at bounding box center [809, 79] width 686 height 1147
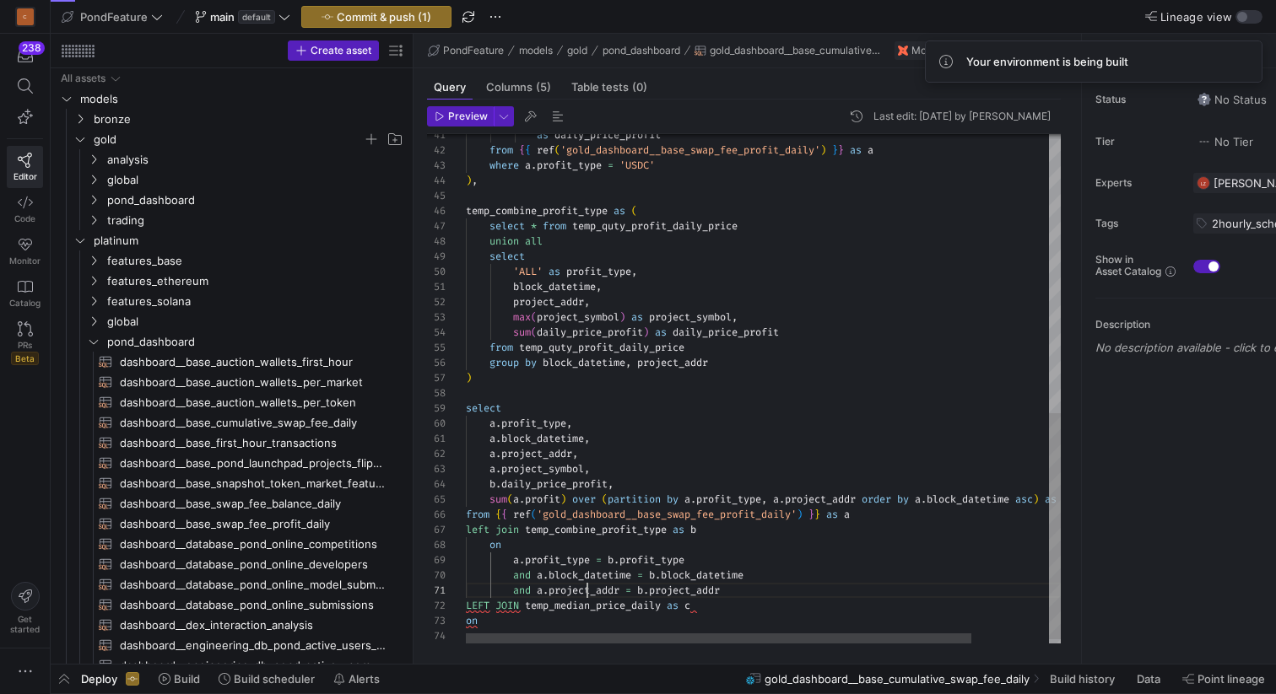
click at [588, 587] on div "as daily_price_profit from { { ref ( 'gold_dashboard__base_swap_fee_profit_dail…" at bounding box center [809, 79] width 686 height 1147
click at [515, 620] on div "as daily_price_profit from { { ref ( 'gold_dashboard__base_swap_fee_profit_dail…" at bounding box center [809, 79] width 686 height 1147
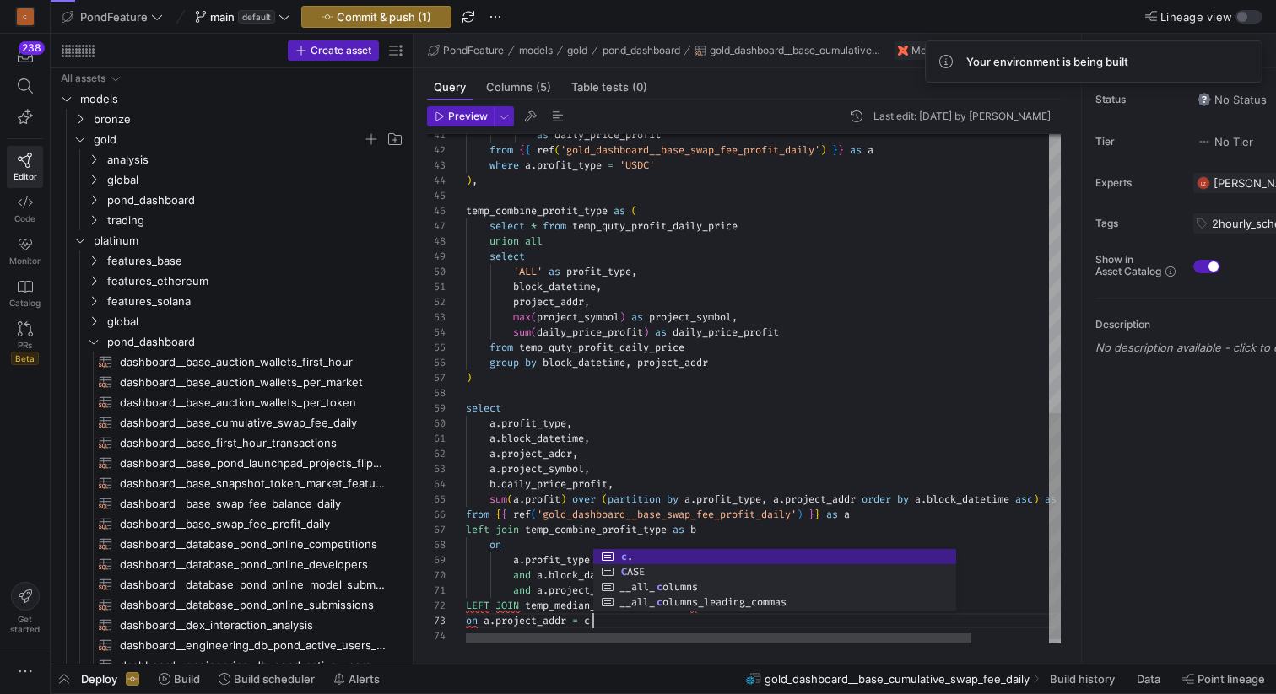
scroll to position [30, 133]
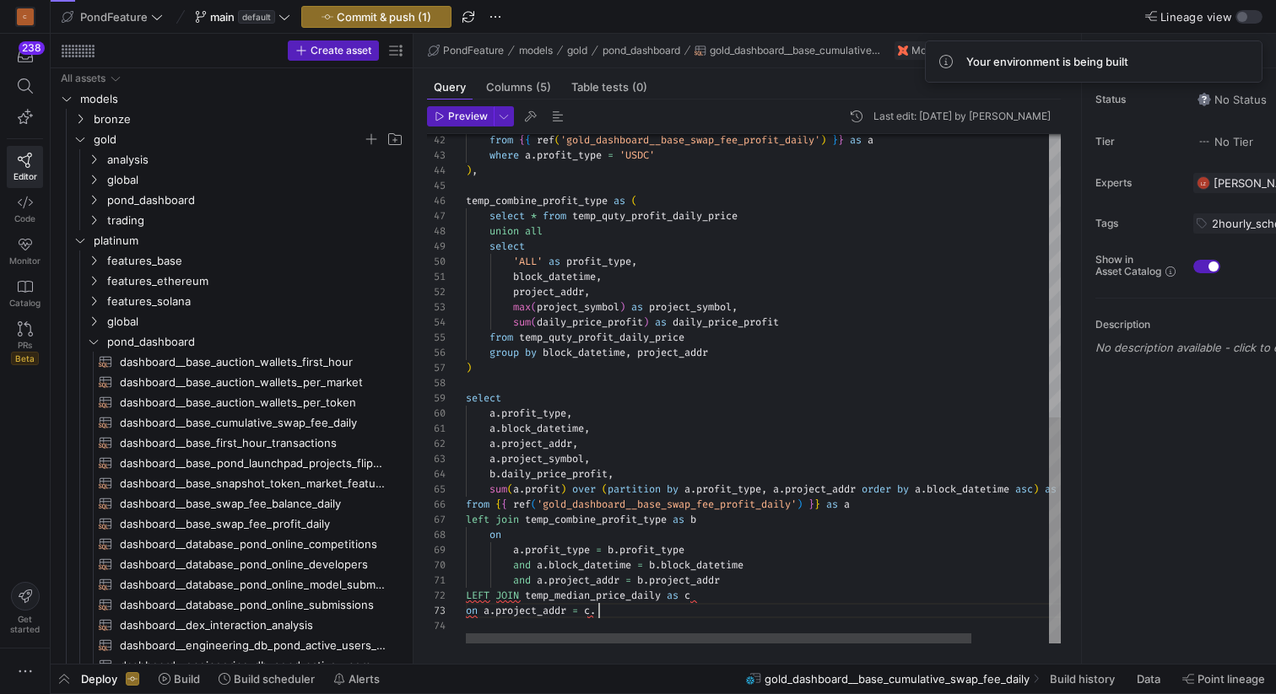
click at [634, 611] on div "from { { ref ( 'gold_dashboard__base_swap_fee_profit_daily' ) } } as a where a …" at bounding box center [809, 69] width 686 height 1147
click at [602, 559] on div "from { { ref ( 'gold_dashboard__base_swap_fee_profit_daily' ) } } as a where a …" at bounding box center [809, 72] width 686 height 1163
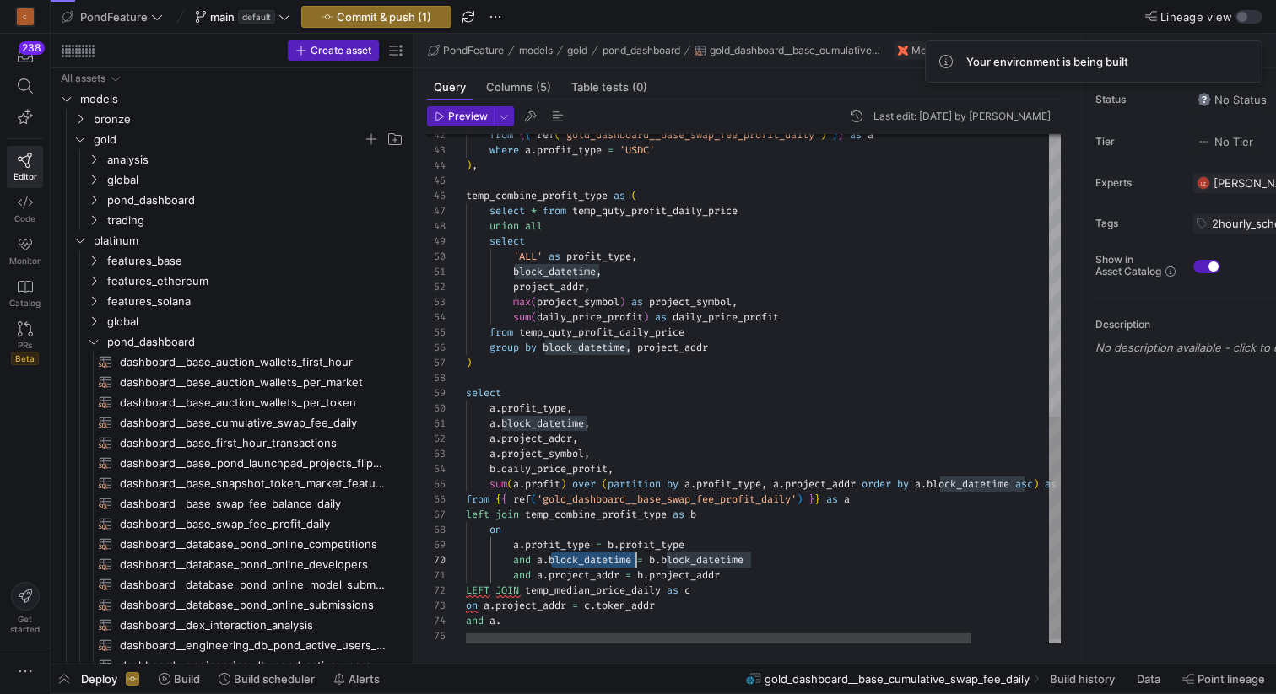
click at [602, 559] on div "from { { ref ( 'gold_dashboard__base_swap_fee_profit_daily' ) } } as a where a …" at bounding box center [809, 72] width 686 height 1163
click at [532, 623] on div "from { { ref ( 'gold_dashboard__base_swap_fee_profit_daily' ) } } as a where a …" at bounding box center [809, 72] width 686 height 1163
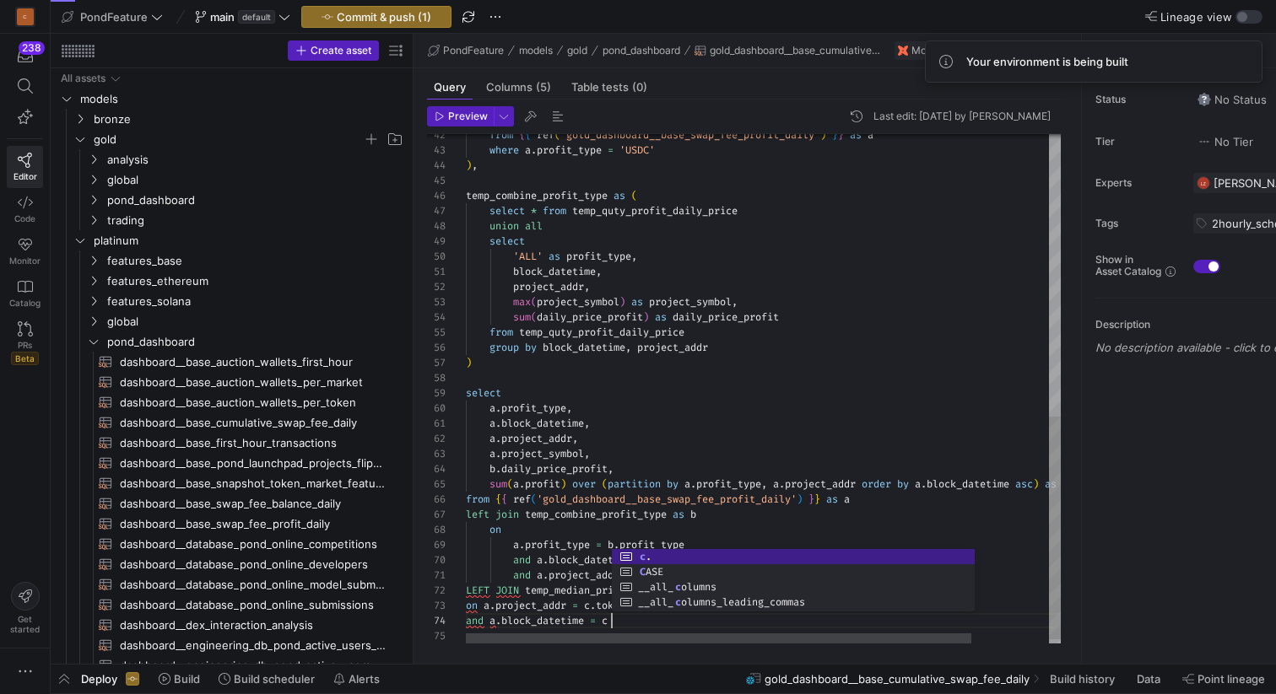
scroll to position [46, 152]
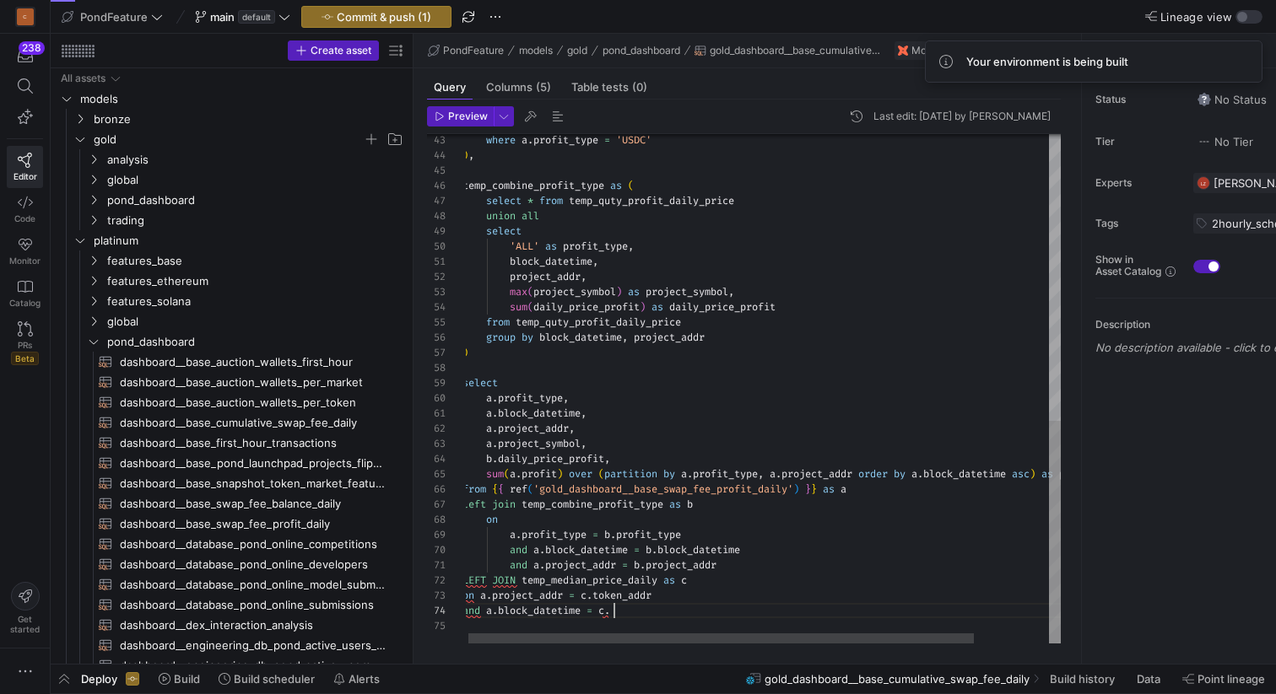
click at [645, 613] on div "where a . profit_type = 'USDC' ) , temp_combine_profit_type as ( select * from …" at bounding box center [805, 62] width 686 height 1163
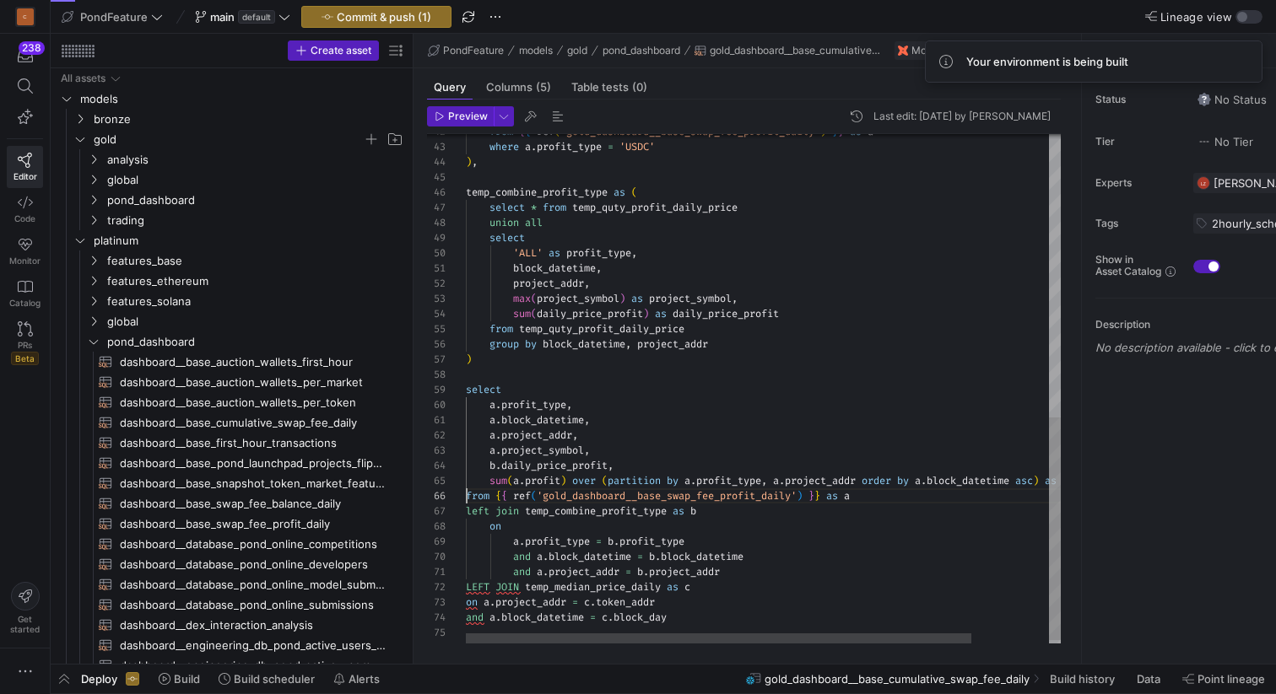
click at [467, 492] on div "where a . profit_type = 'USDC' ) , temp_combine_profit_type as ( select * from …" at bounding box center [809, 69] width 686 height 1163
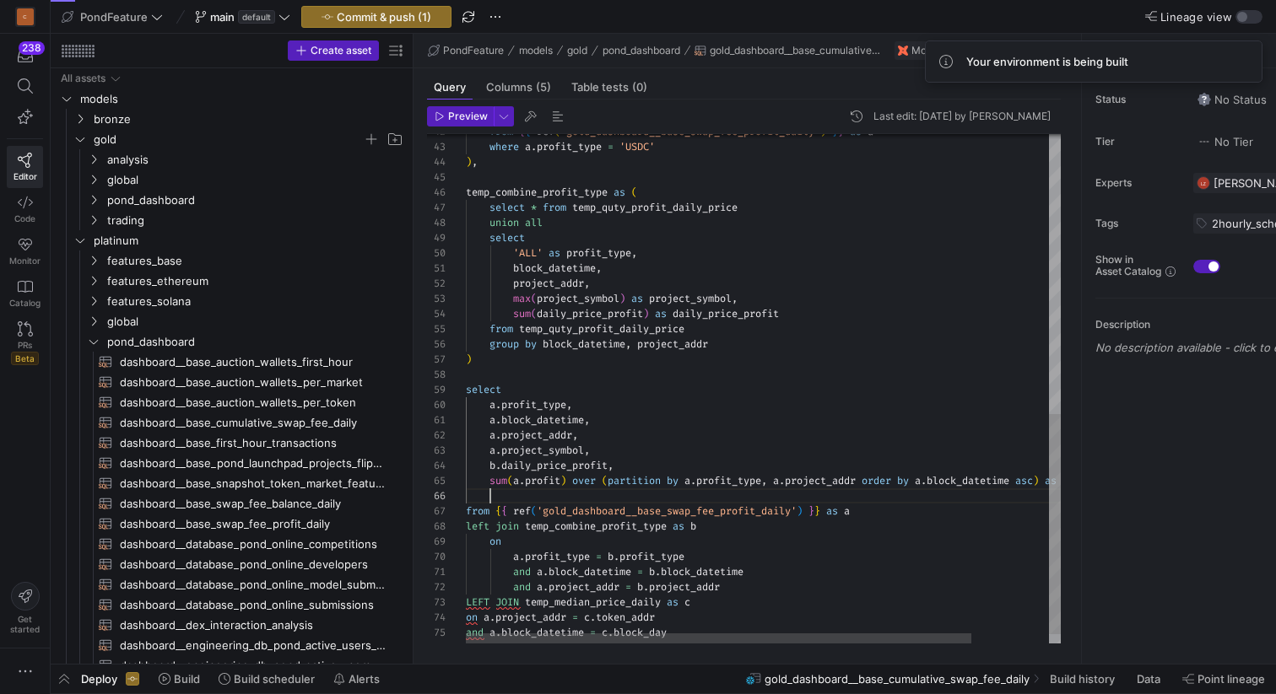
scroll to position [76, 24]
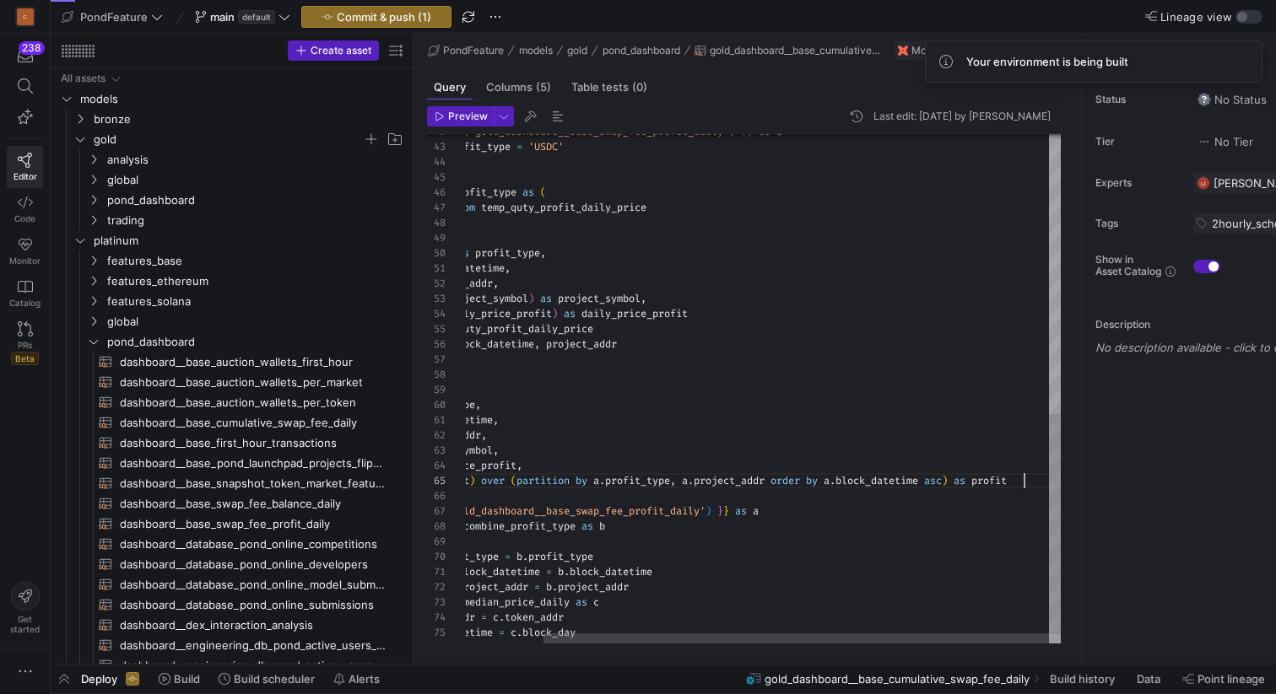
click at [1030, 481] on div "where a . profit_type = 'USDC' ) , temp_combine_profit_type as ( select * from …" at bounding box center [718, 77] width 686 height 1178
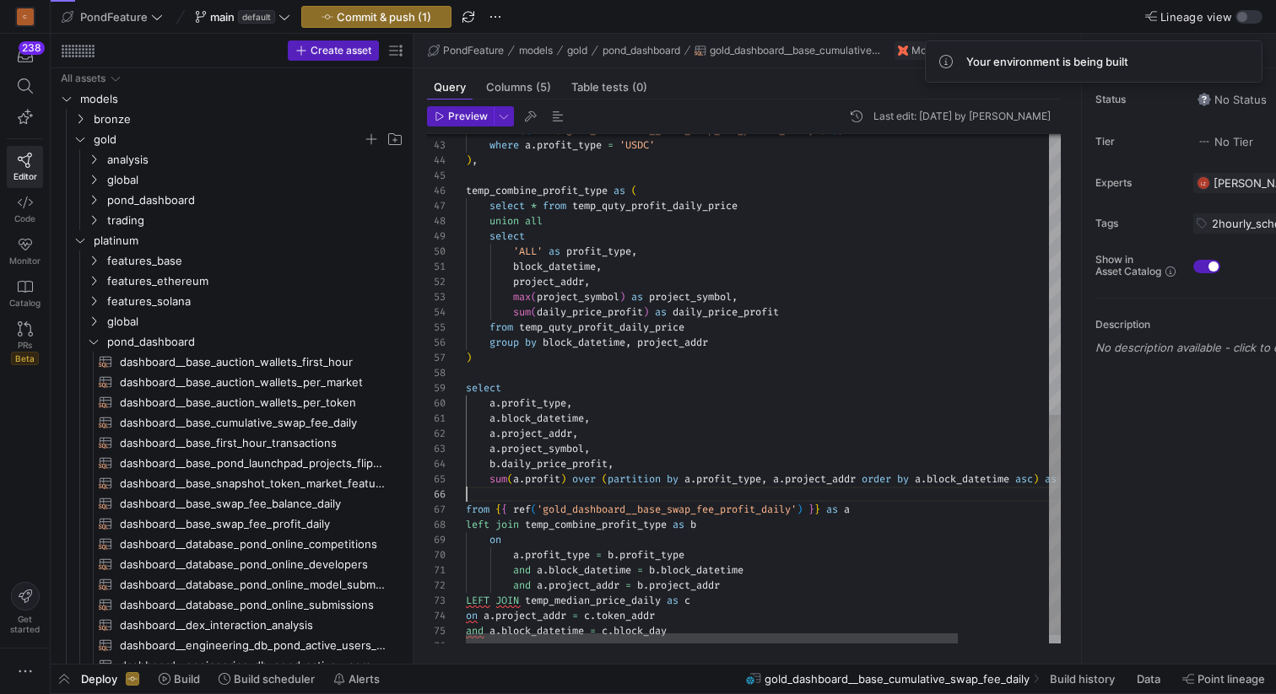
click at [530, 487] on div "where a . profit_type = 'USDC' ) , temp_combine_profit_type as ( select * from …" at bounding box center [818, 75] width 705 height 1178
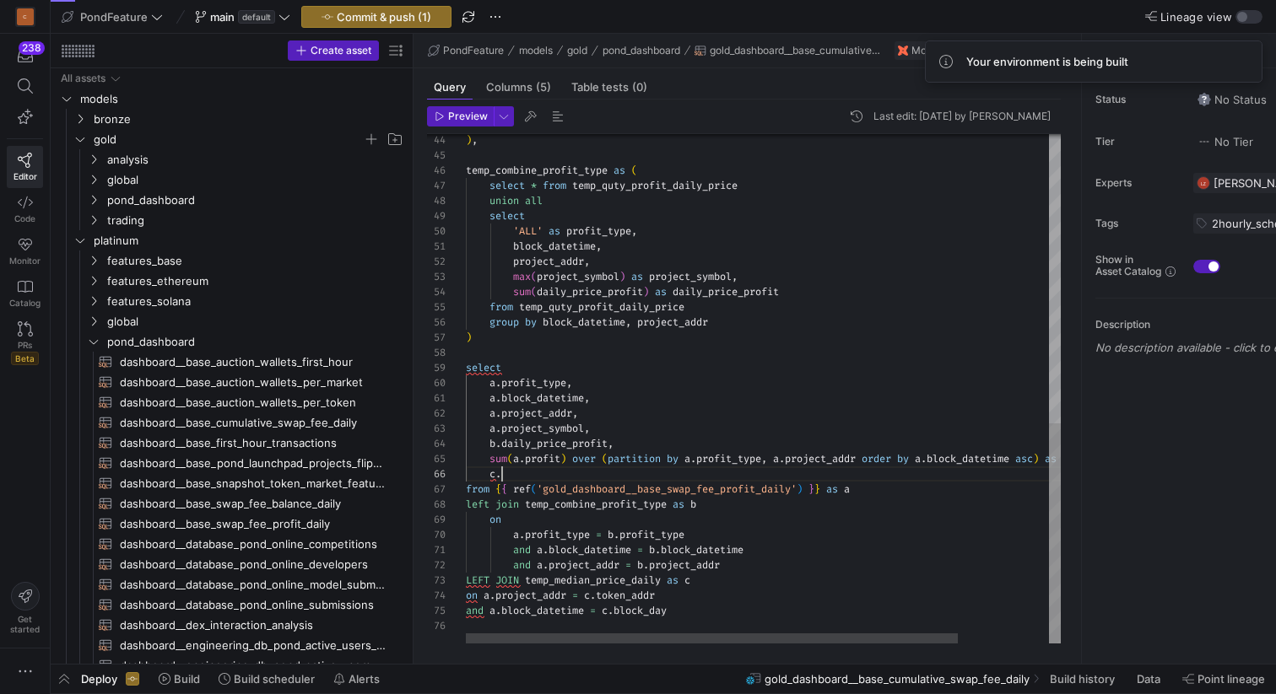
click at [533, 474] on div ") , temp_combine_profit_type as ( select * from temp_quty_profit_daily_price un…" at bounding box center [818, 55] width 705 height 1178
click at [555, 115] on span "button" at bounding box center [558, 116] width 20 height 20
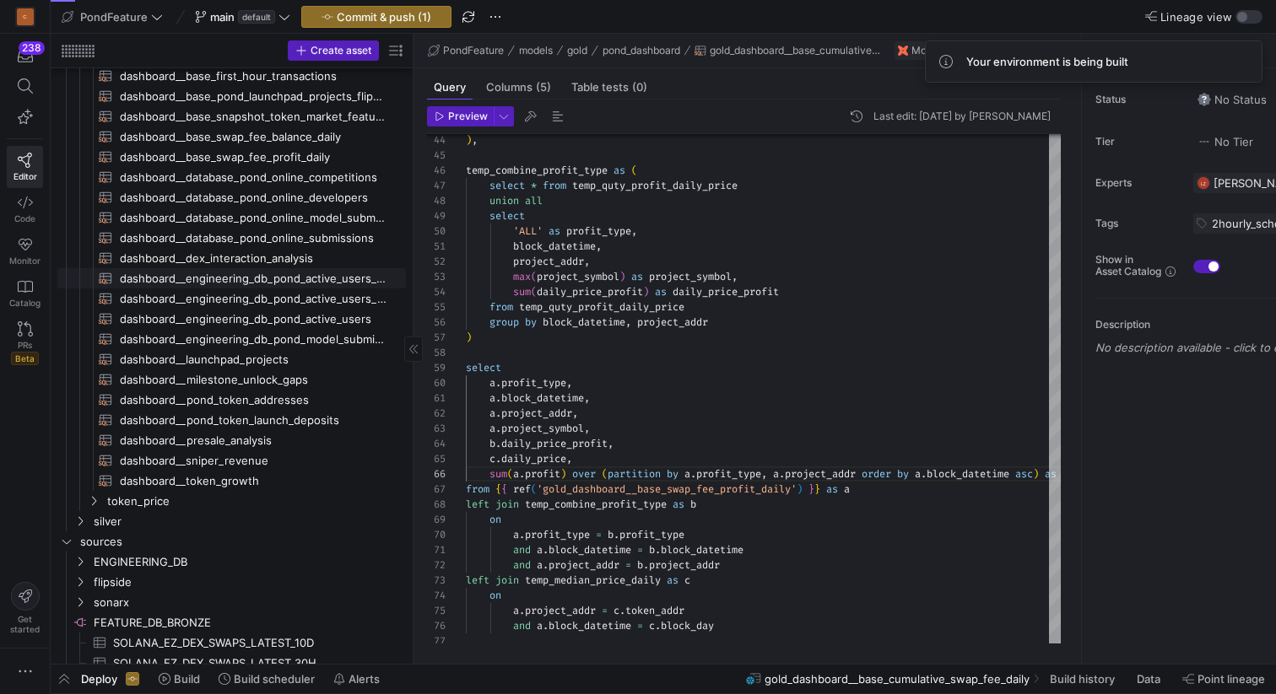
scroll to position [386, 0]
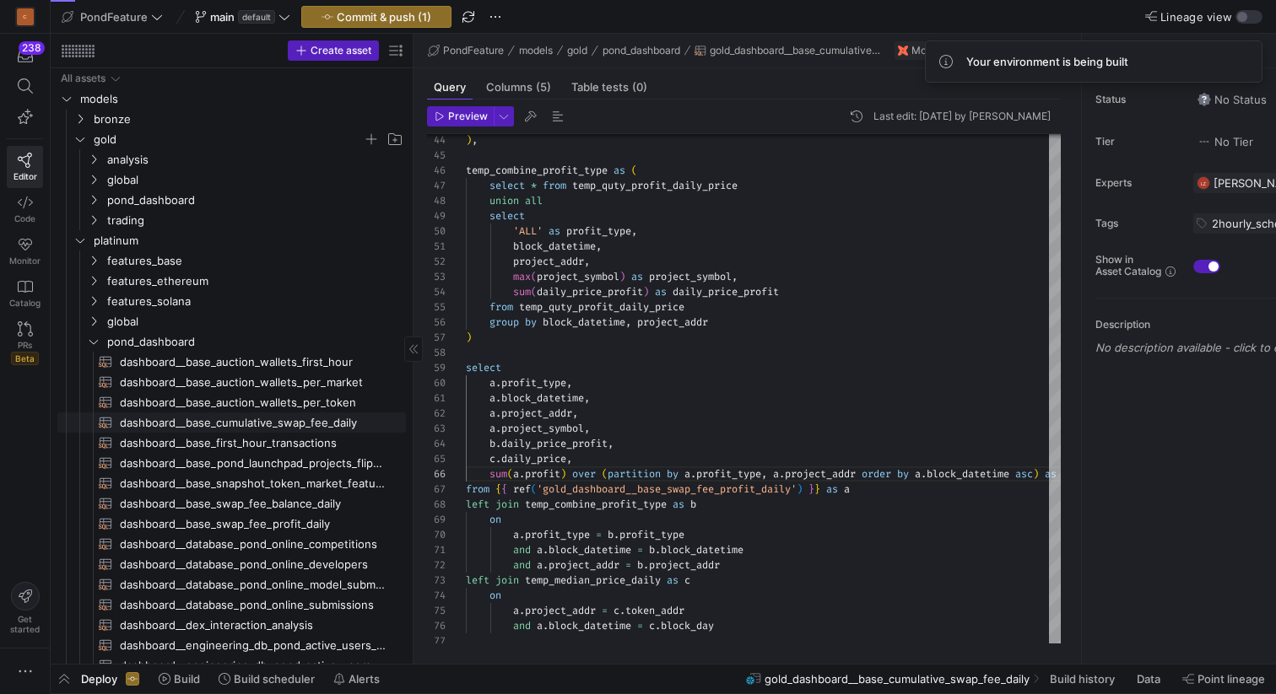
click at [285, 417] on span "dashboard__base_cumulative_swap_fee_daily​​​​​​​​​​" at bounding box center [253, 422] width 267 height 19
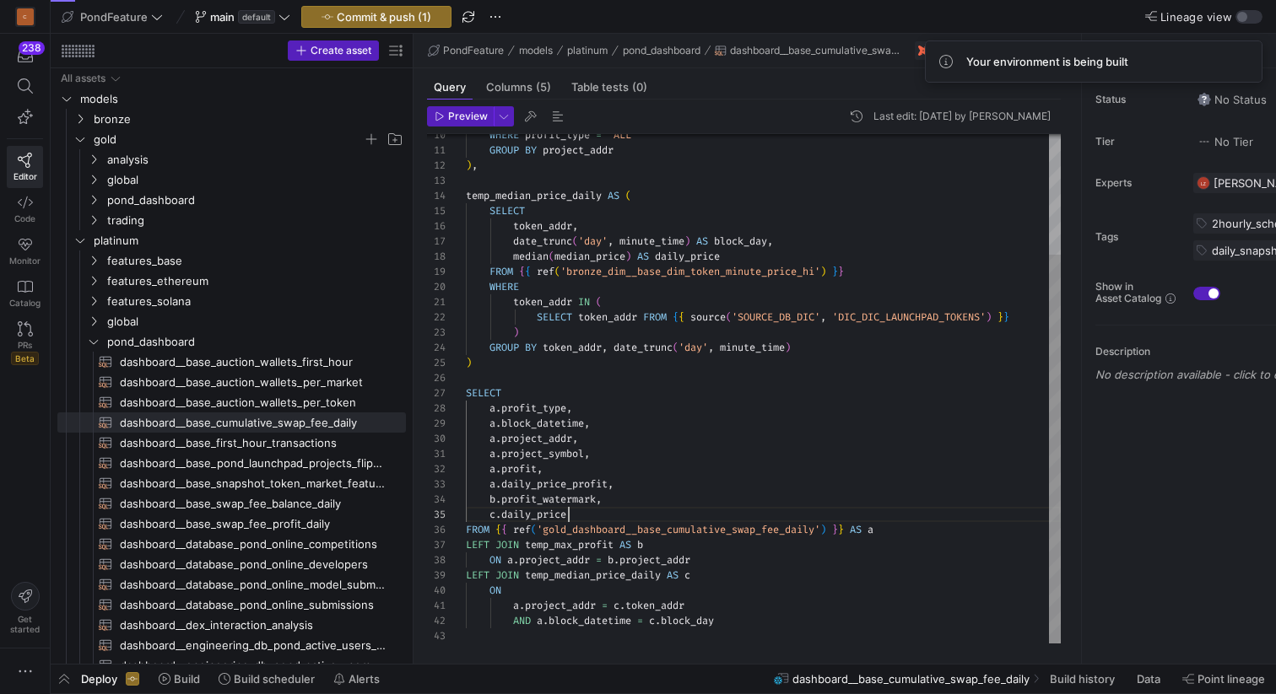
click at [613, 514] on div "GROUP BY project_addr ) , temp_median_price_daily AS ( SELECT token_addr , date…" at bounding box center [763, 310] width 595 height 667
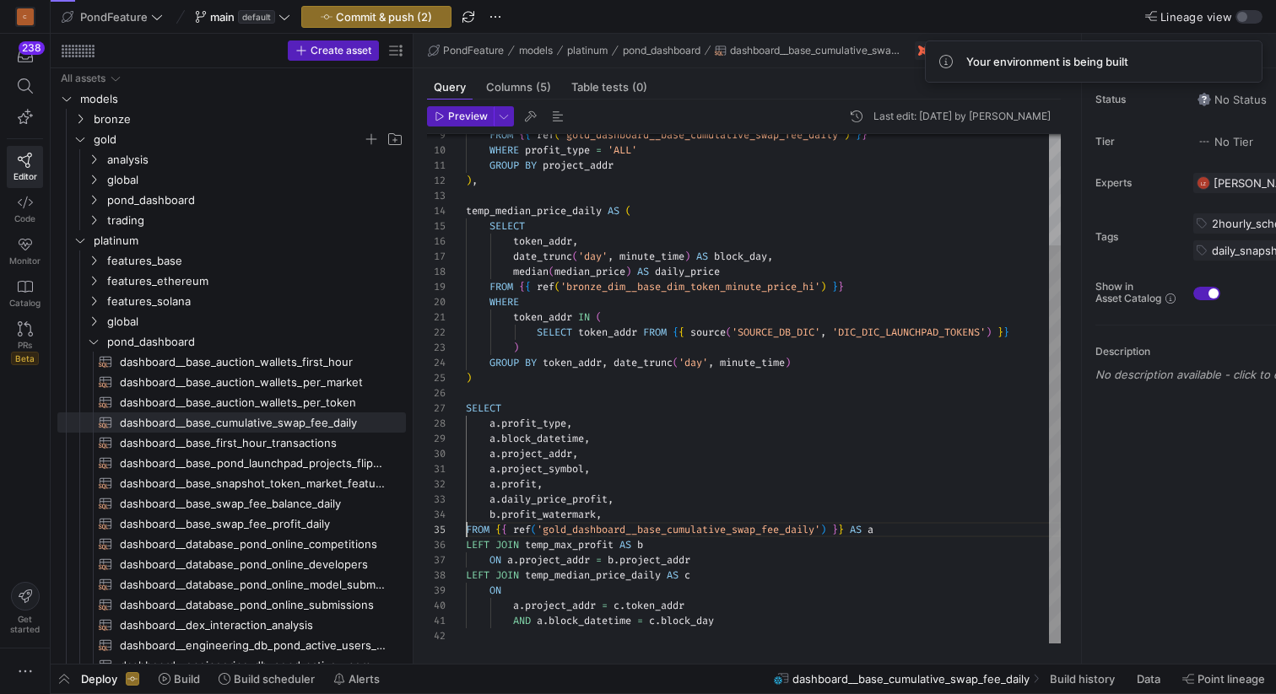
click at [632, 513] on div "GROUP BY project_addr ) , temp_median_price_daily AS ( SELECT token_addr , date…" at bounding box center [763, 317] width 595 height 651
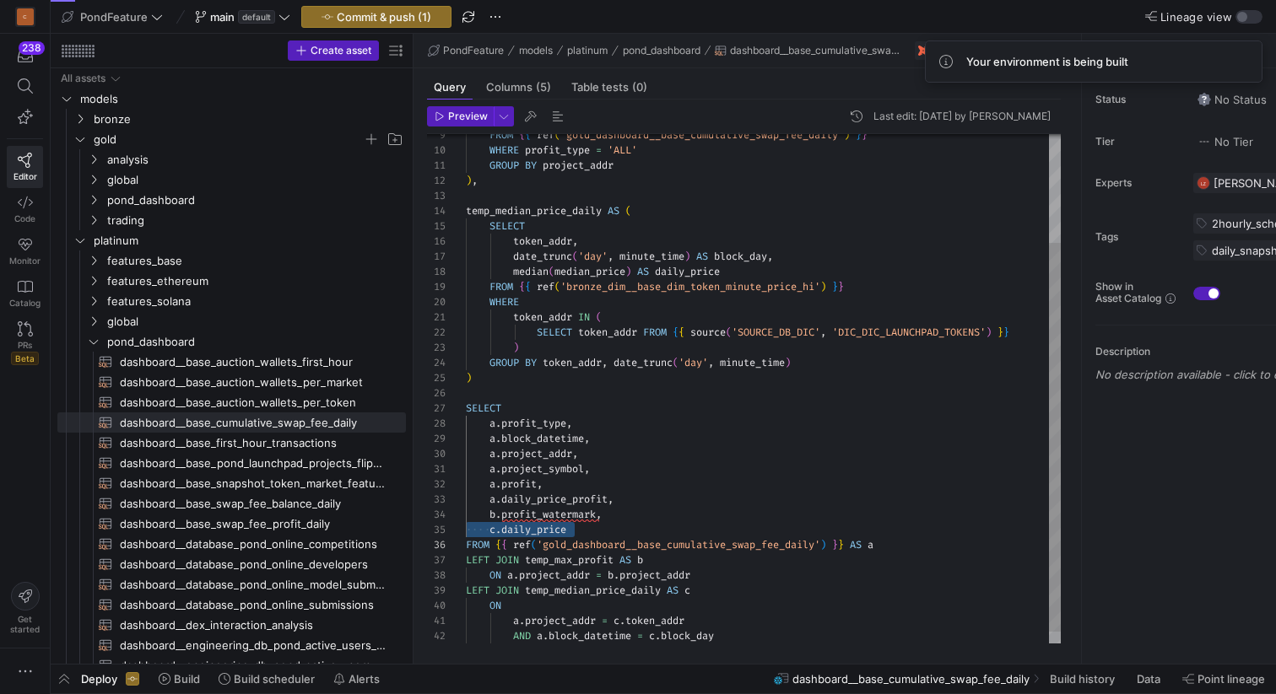
click at [527, 530] on div "GROUP BY project_addr ) , temp_median_price_daily AS ( SELECT token_addr , date…" at bounding box center [763, 325] width 595 height 667
click at [492, 528] on div "GROUP BY project_addr ) , temp_median_price_daily AS ( SELECT token_addr , date…" at bounding box center [763, 325] width 595 height 667
click at [495, 527] on div "GROUP BY project_addr ) , temp_median_price_daily AS ( SELECT token_addr , date…" at bounding box center [763, 325] width 595 height 667
click at [90, 197] on icon "Press SPACE to select this row." at bounding box center [94, 200] width 12 height 10
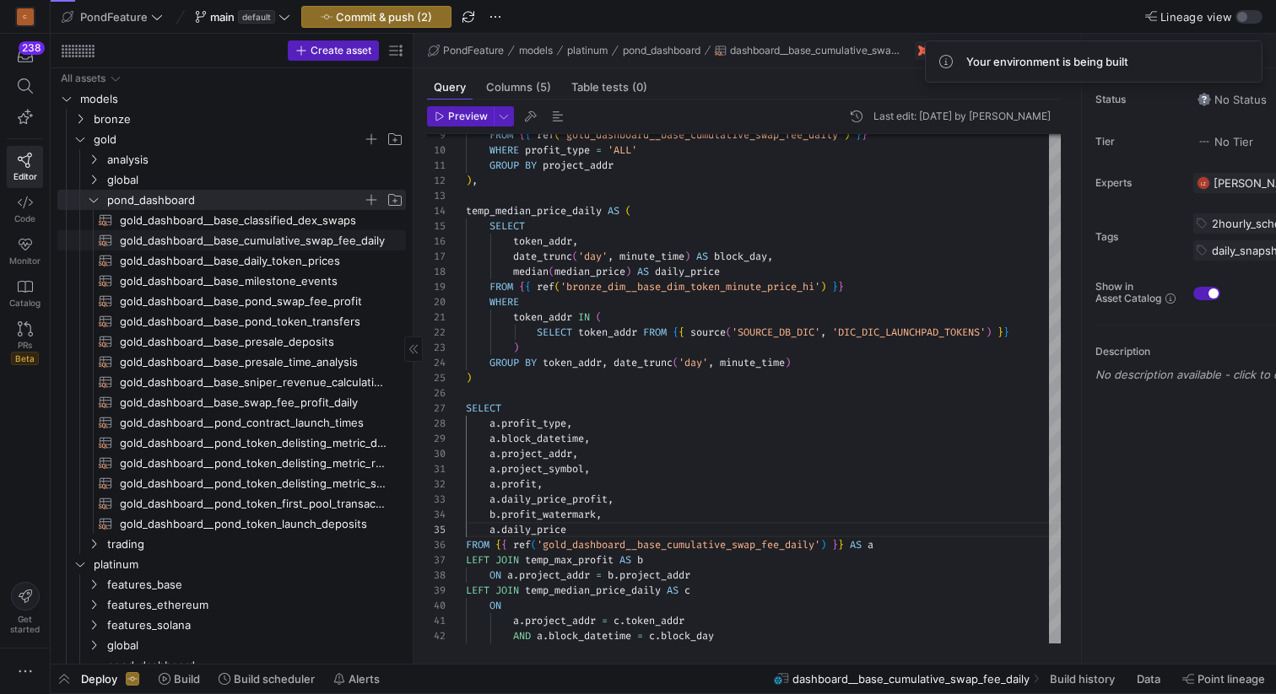
click at [291, 235] on span "gold_dashboard__base_cumulative_swap_fee_daily​​​​​​​​​​" at bounding box center [253, 240] width 267 height 19
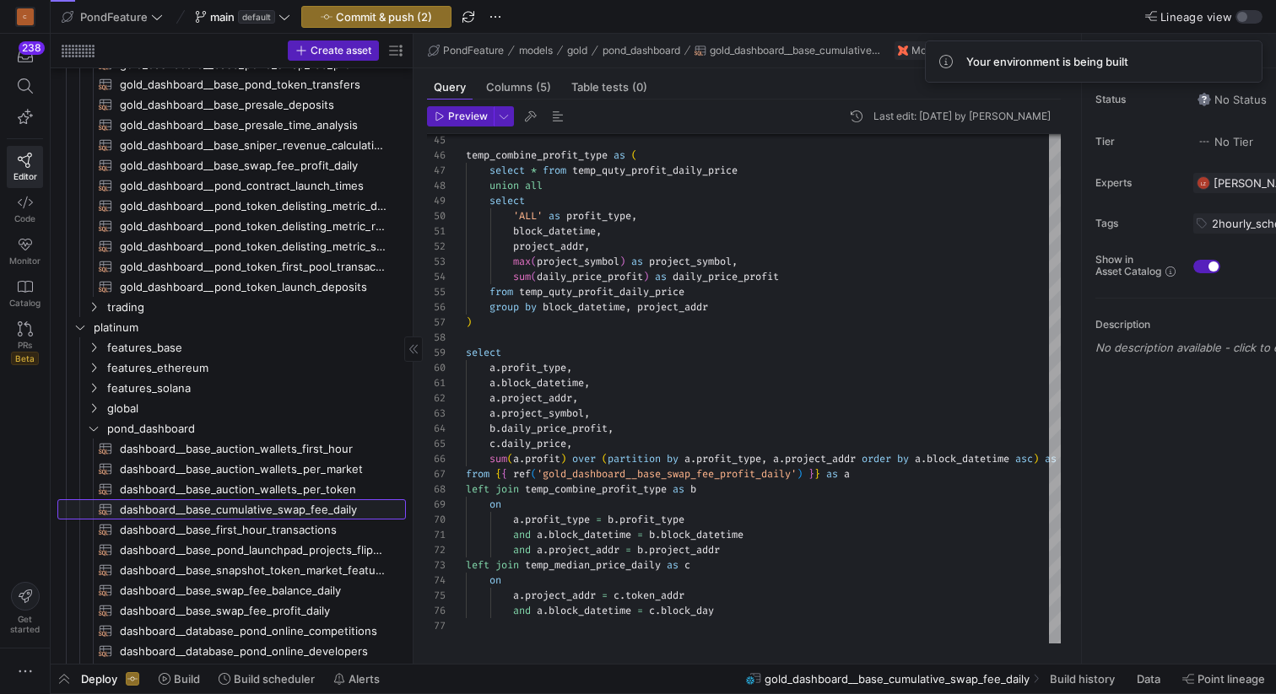
click at [307, 510] on span "dashboard__base_cumulative_swap_fee_daily​​​​​​​​​​" at bounding box center [253, 509] width 267 height 19
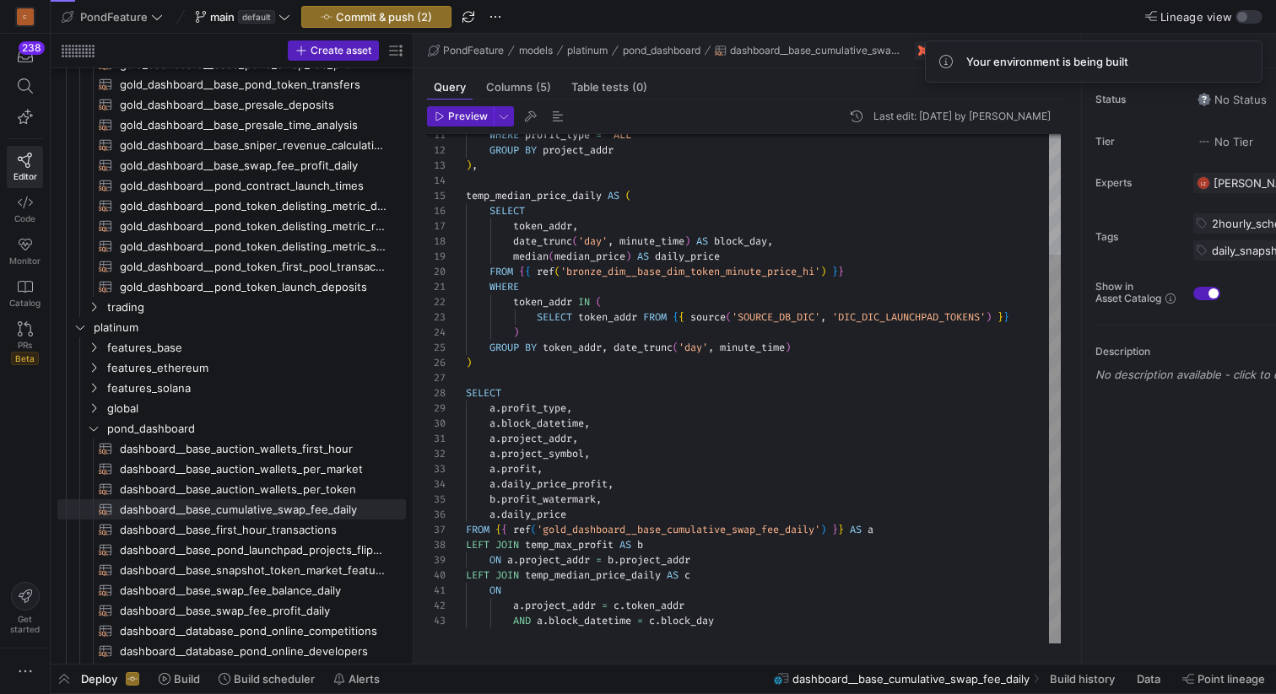
click at [616, 513] on div "GROUP BY project_addr ) , temp_median_price_daily AS ( SELECT token_addr , date…" at bounding box center [763, 310] width 595 height 667
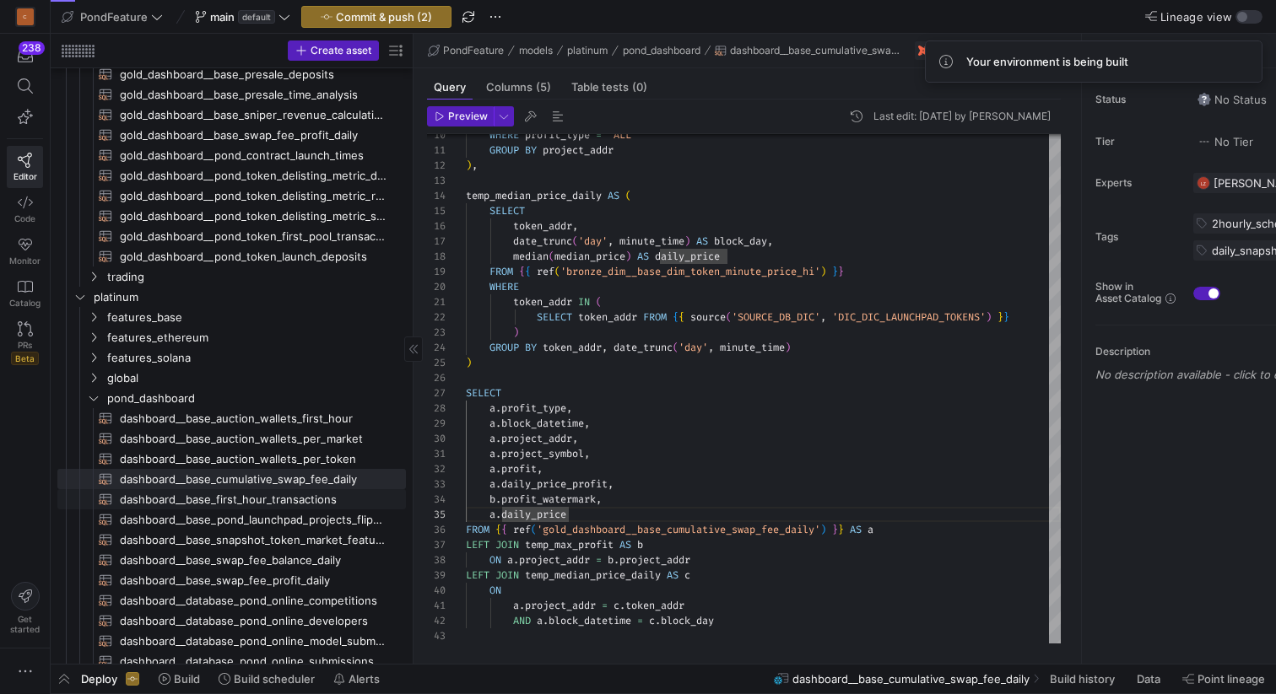
scroll to position [251, 0]
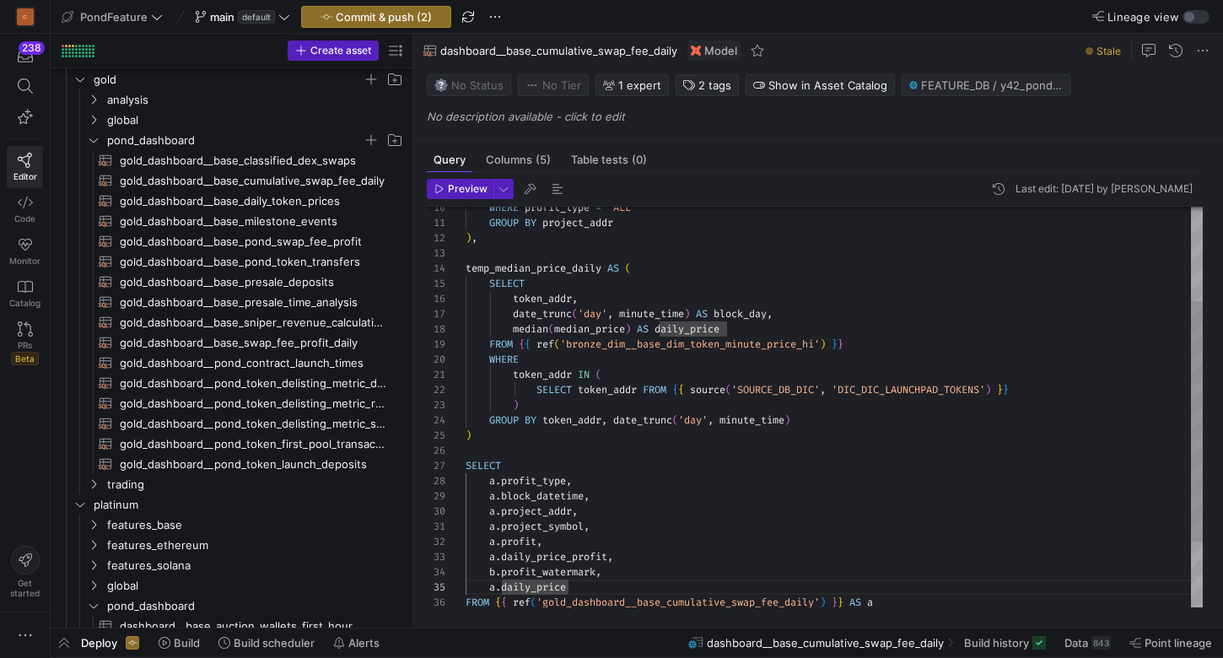
click at [587, 441] on div "GROUP BY project_addr ) , temp_median_price_daily AS ( SELECT token_addr , date…" at bounding box center [834, 383] width 737 height 667
click at [575, 449] on div "GROUP BY project_addr ) , temp_median_price_daily AS ( SELECT token_addr , date…" at bounding box center [834, 383] width 737 height 667
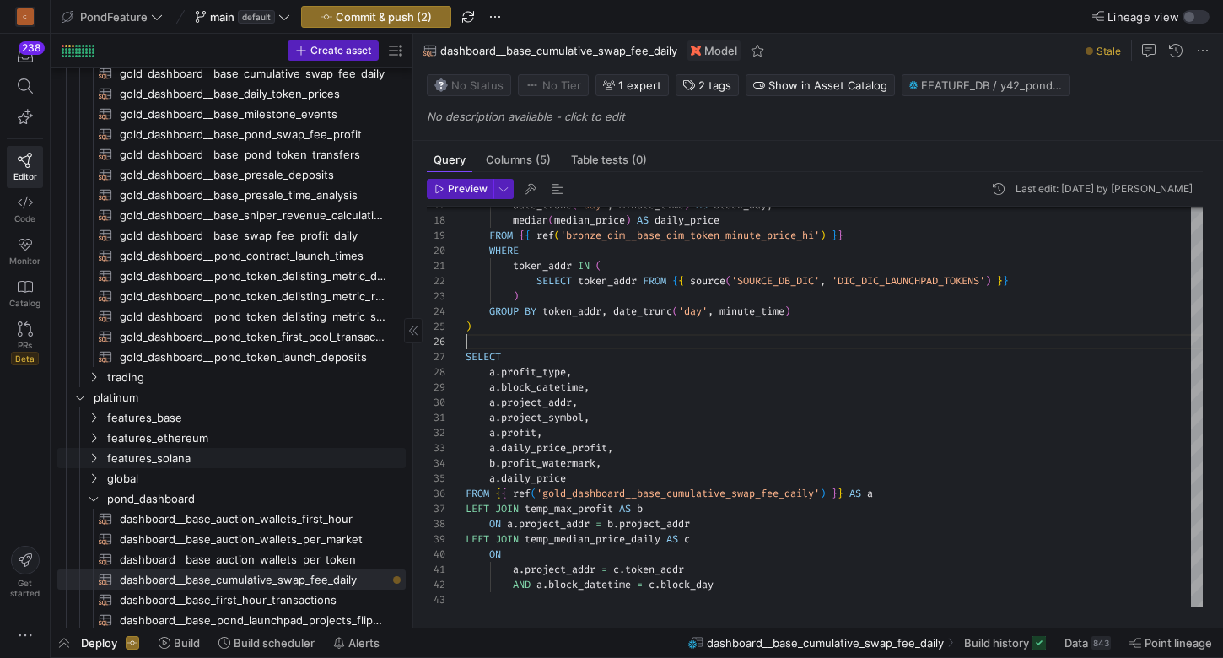
scroll to position [297, 0]
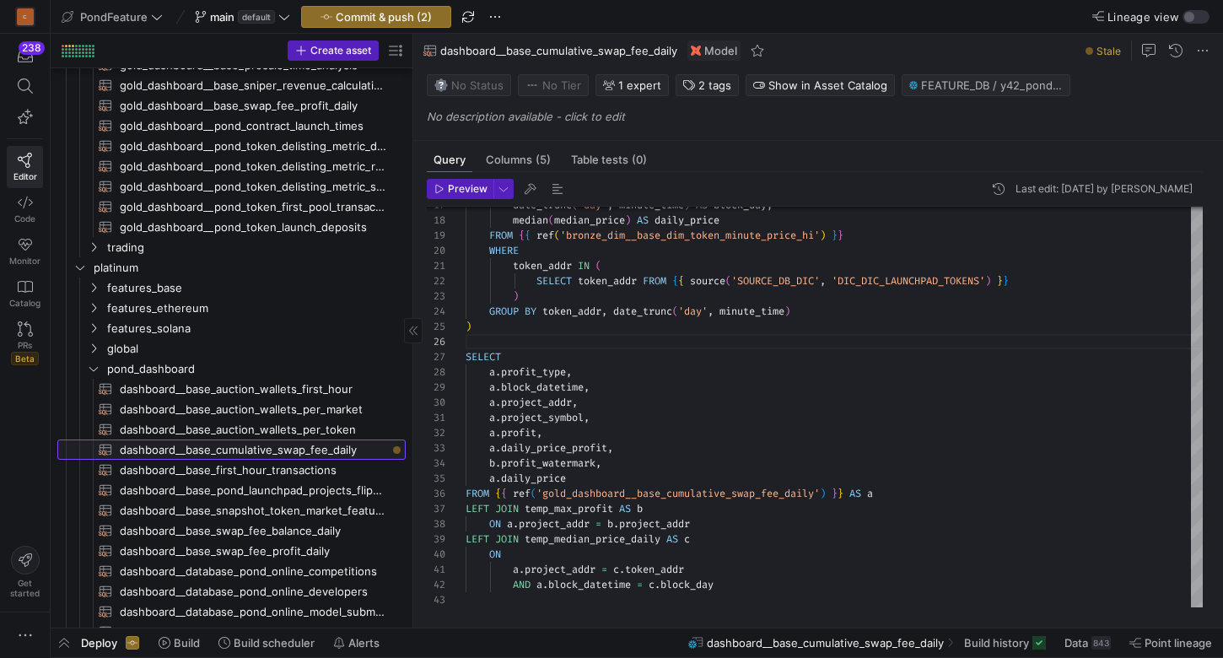
click at [317, 449] on span "dashboard__base_cumulative_swap_fee_daily​​​​​​​​​​" at bounding box center [253, 449] width 267 height 19
drag, startPoint x: 727, startPoint y: 580, endPoint x: 613, endPoint y: 572, distance: 115.0
click at [613, 572] on div "date_trunc ( 'day' , minute_time ) AS block_day , median ( median_price ) AS da…" at bounding box center [834, 274] width 737 height 667
click at [741, 590] on div "date_trunc ( 'day' , minute_time ) AS block_day , median ( median_price ) AS da…" at bounding box center [834, 274] width 737 height 667
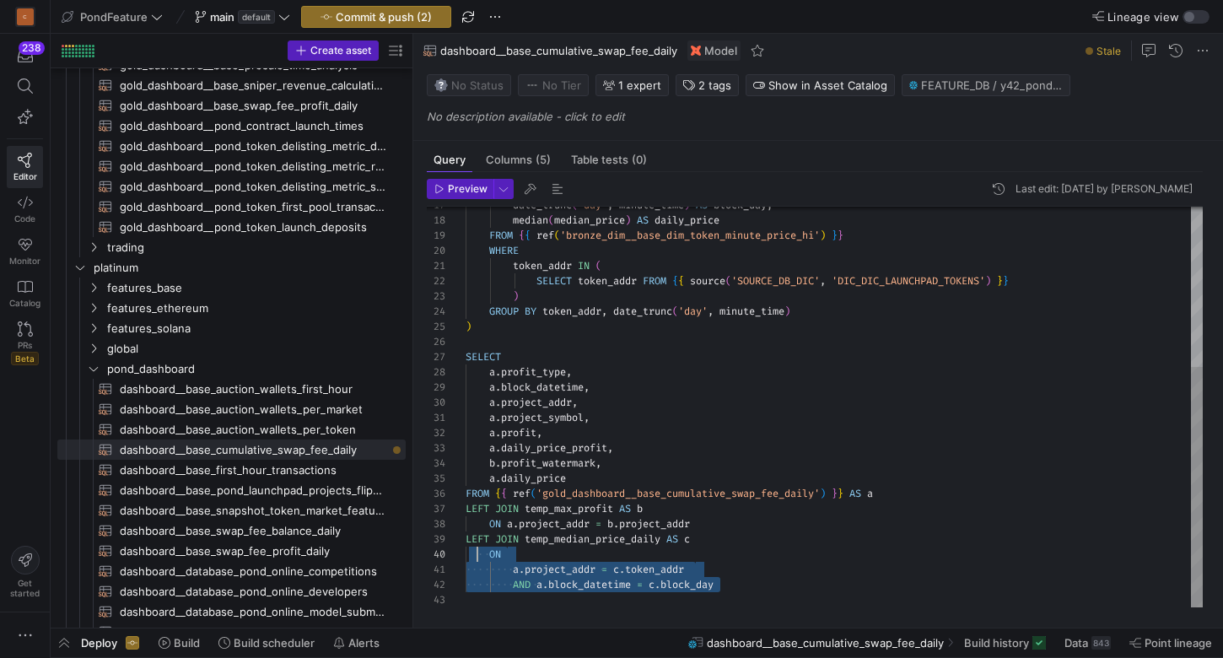
scroll to position [121, 0]
drag, startPoint x: 750, startPoint y: 590, endPoint x: 451, endPoint y: 539, distance: 303.8
click at [466, 539] on div "date_trunc ( 'day' , minute_time ) AS block_day , median ( median_price ) AS da…" at bounding box center [834, 274] width 737 height 667
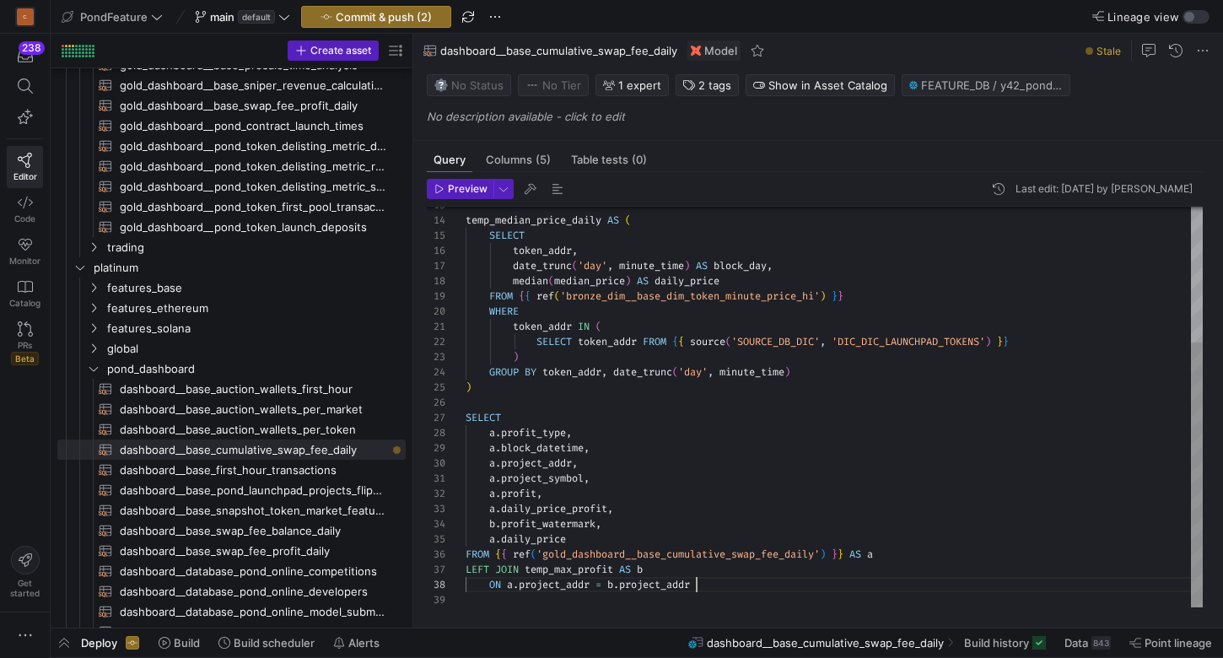
scroll to position [76, 0]
click at [492, 396] on div "date_trunc ( 'day' , minute_time ) AS block_day , median ( median_price ) AS da…" at bounding box center [834, 305] width 737 height 606
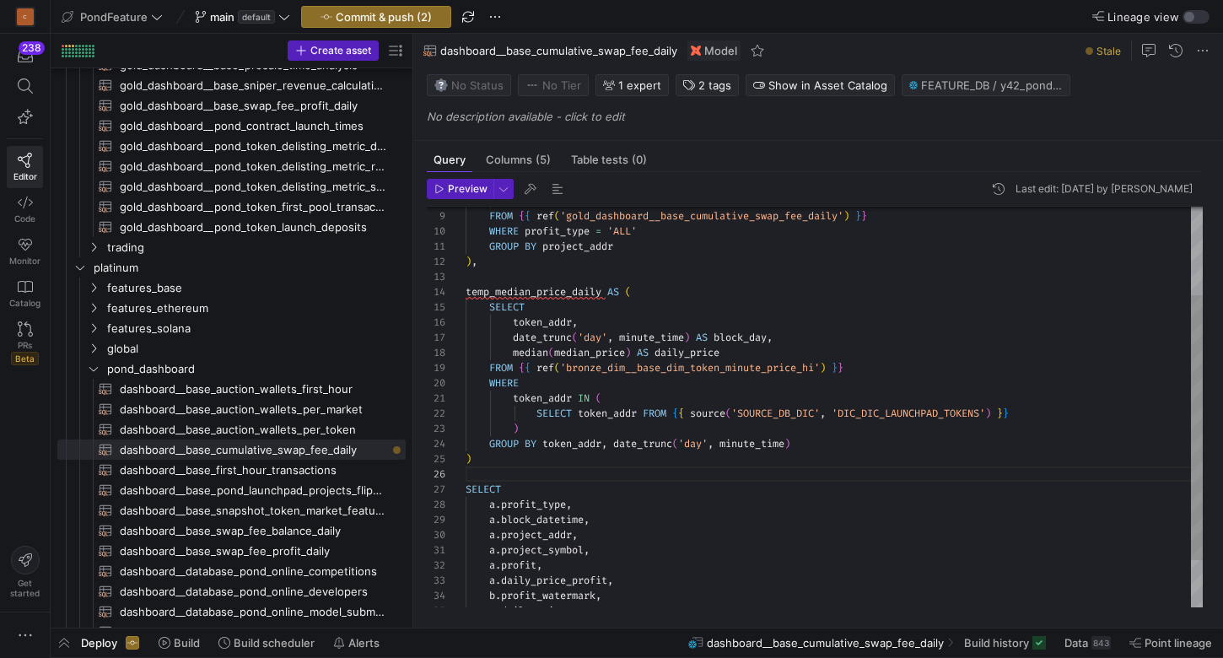
scroll to position [30, 0]
click at [496, 279] on div "date_trunc ( 'day' , minute_time ) AS block_day , median ( median_price ) AS da…" at bounding box center [834, 376] width 737 height 606
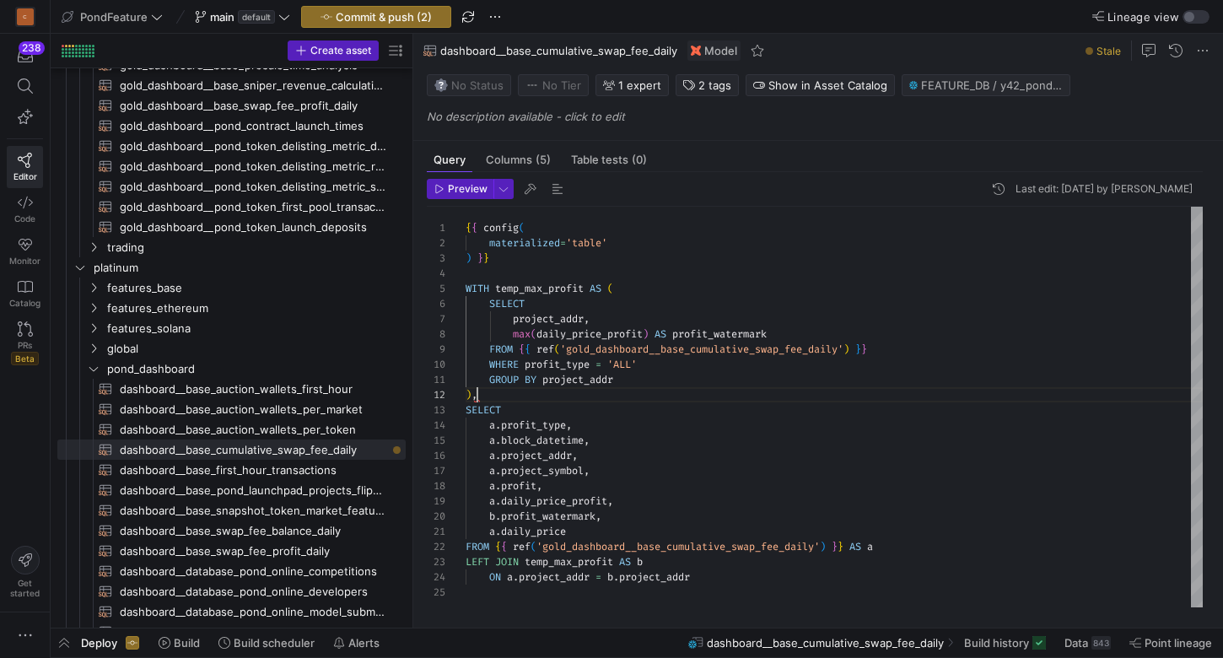
scroll to position [15, 6]
click at [558, 187] on span "button" at bounding box center [558, 189] width 20 height 20
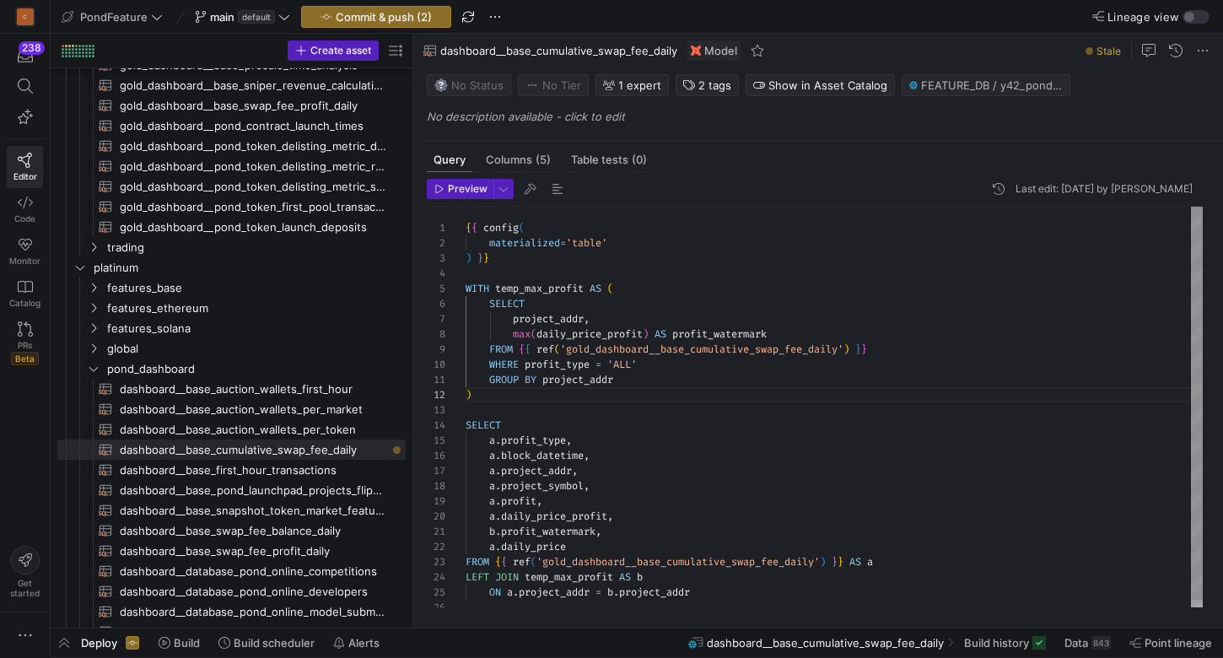
click at [595, 239] on div "SELECT a . profit_type , a . block_datetime , a . project_addr , a . project_sy…" at bounding box center [834, 411] width 737 height 408
click at [648, 271] on div "SELECT a . profit_type , a . block_datetime , a . project_addr , a . project_sy…" at bounding box center [834, 411] width 737 height 408
click at [555, 191] on span "button" at bounding box center [558, 189] width 20 height 20
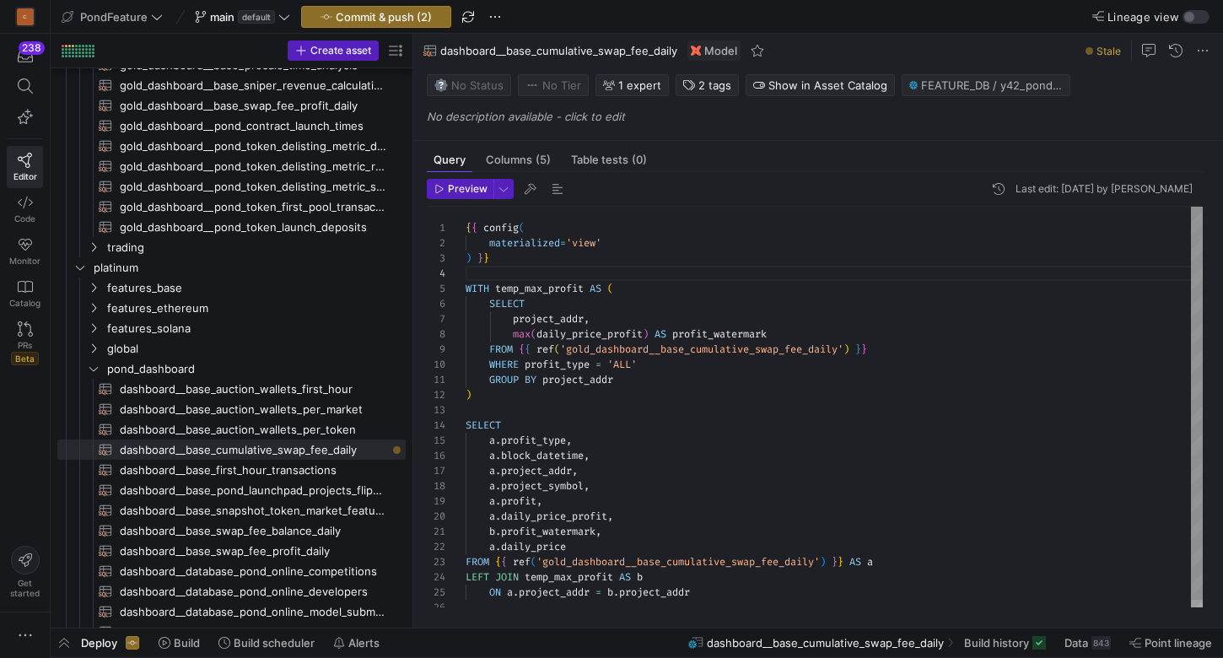
click at [662, 275] on div "SELECT a . profit_type , a . block_datetime , a . project_addr , a . project_sy…" at bounding box center [834, 411] width 737 height 408
click at [696, 486] on div "SELECT a . profit_type , a . block_datetime , a . project_addr , a . project_sy…" at bounding box center [834, 411] width 737 height 408
type textarea "{{ config( materialized='view' ) }} WITH temp_max_profit AS ( SELECT project_ad…"
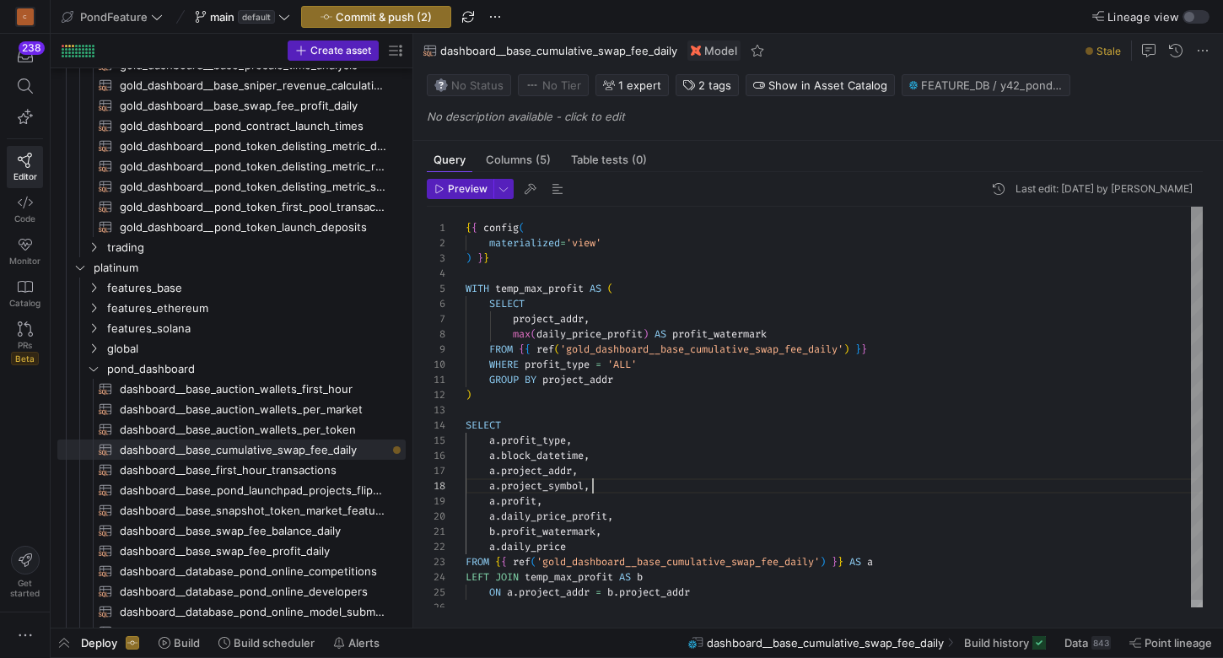
click at [550, 272] on div "SELECT a . profit_type , a . block_datetime , a . project_addr , a . project_sy…" at bounding box center [834, 411] width 737 height 408
click at [374, 12] on span "Commit & push (2)" at bounding box center [384, 16] width 96 height 13
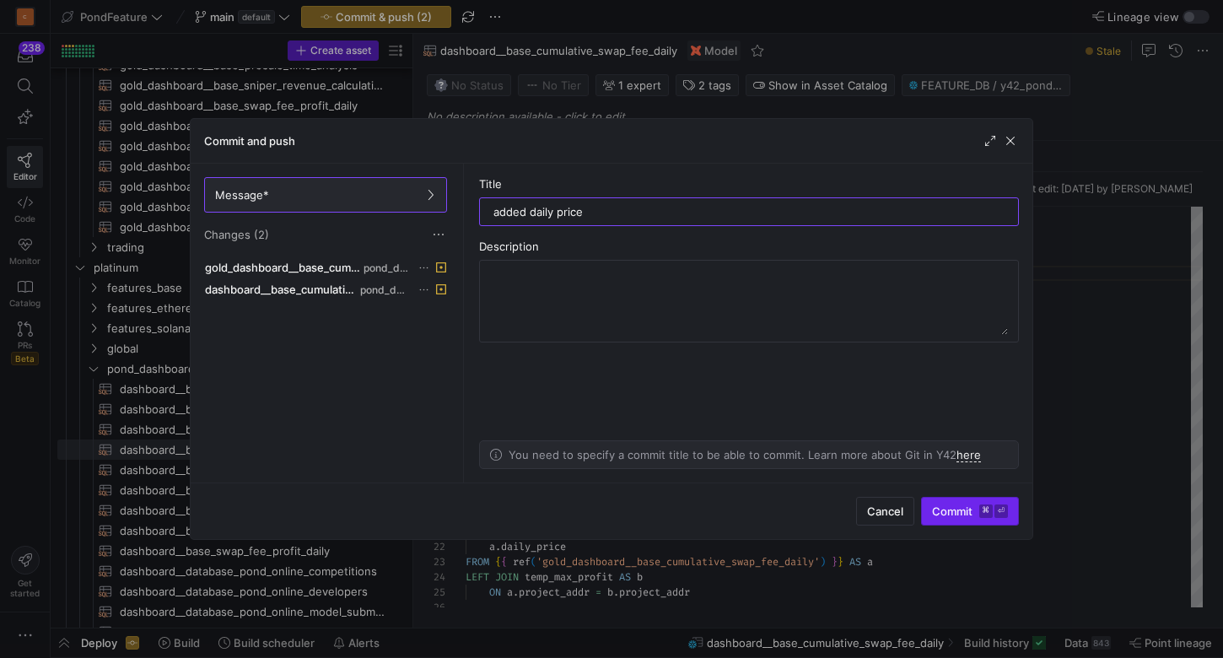
type input "added daily price"
click at [962, 512] on span "Commit ⌘ ⏎" at bounding box center [970, 511] width 76 height 13
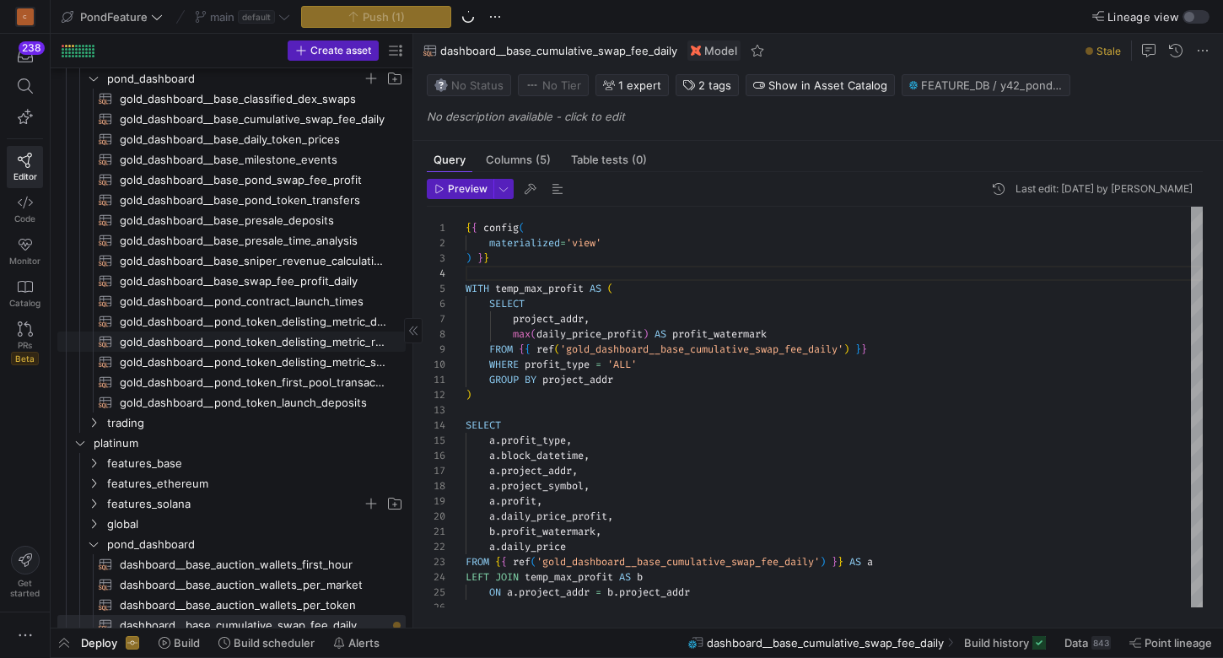
scroll to position [102, 0]
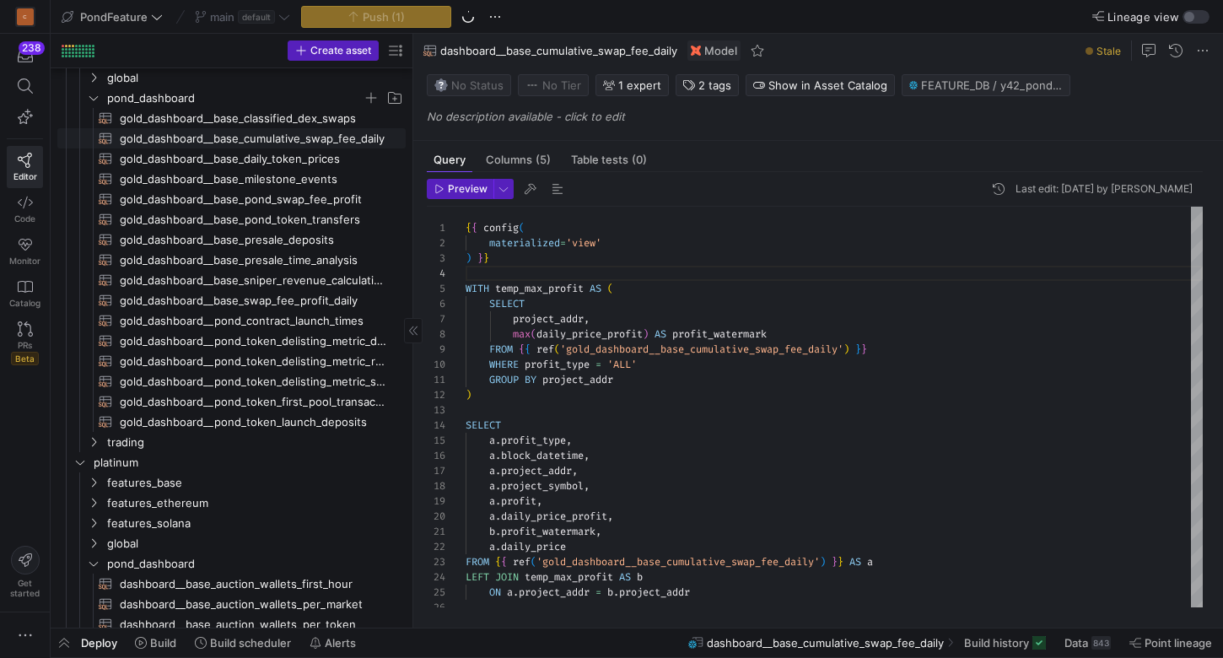
click at [313, 140] on span "gold_dashboard__base_cumulative_swap_fee_daily​​​​​​​​​​" at bounding box center [253, 138] width 267 height 19
type textarea "{{ config( materialized='table' ) }} with temp_median_price_daily as ( select t…"
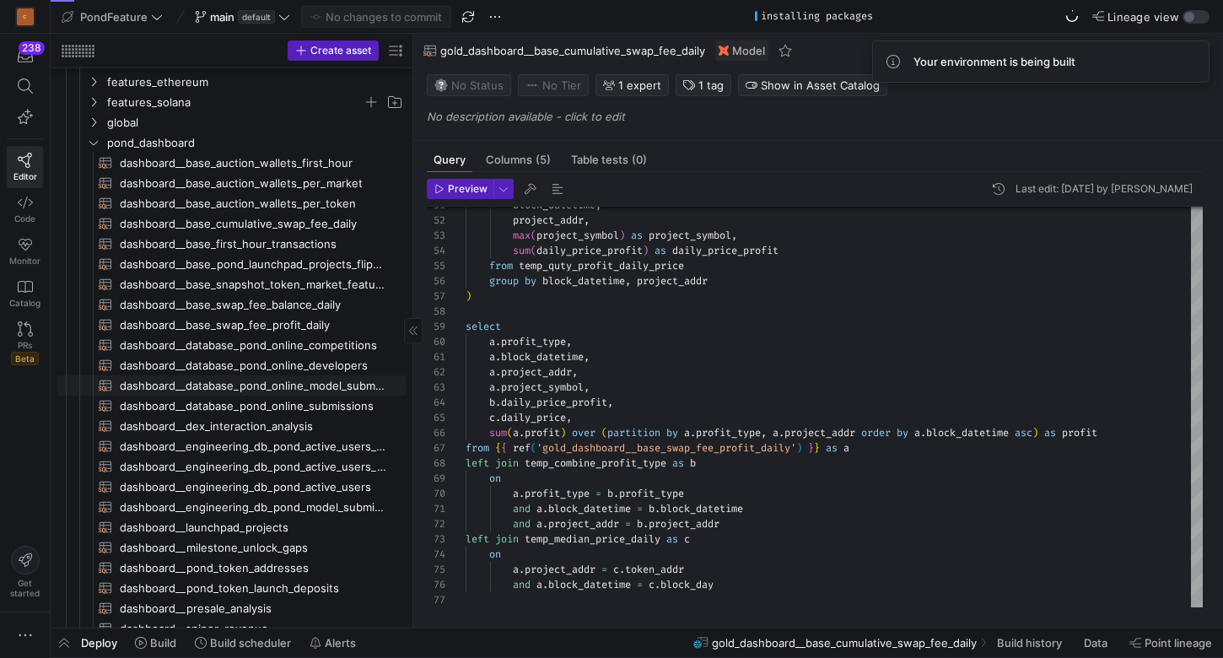
scroll to position [568, 0]
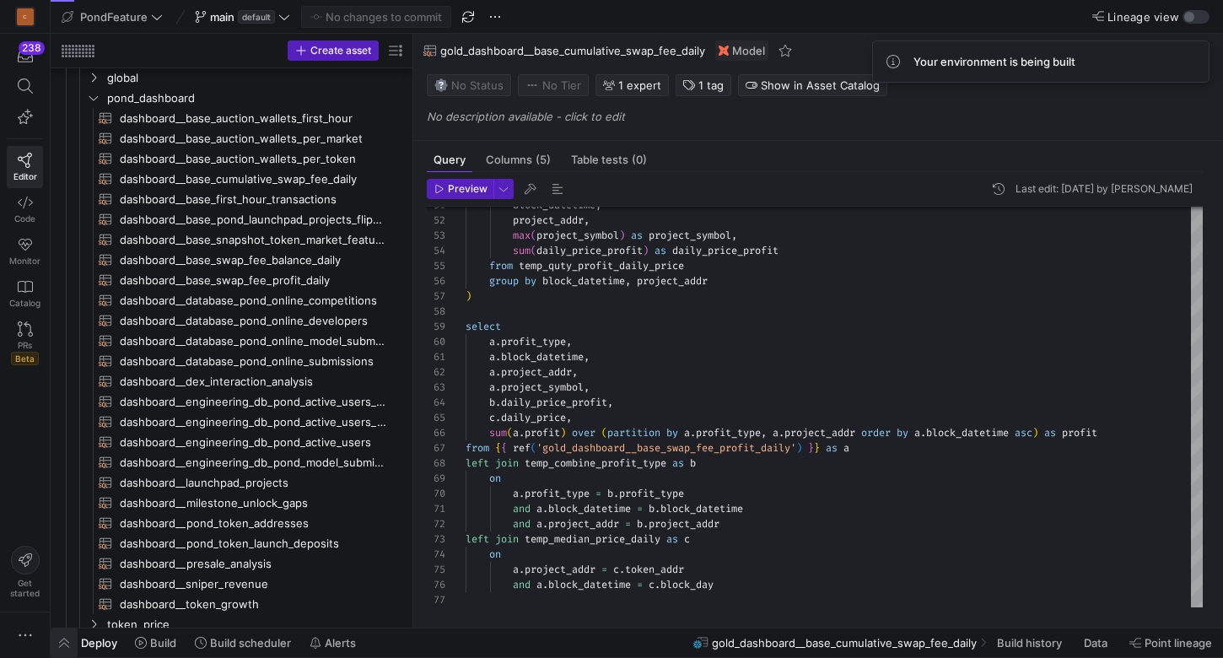
click at [63, 637] on span "button" at bounding box center [64, 643] width 27 height 29
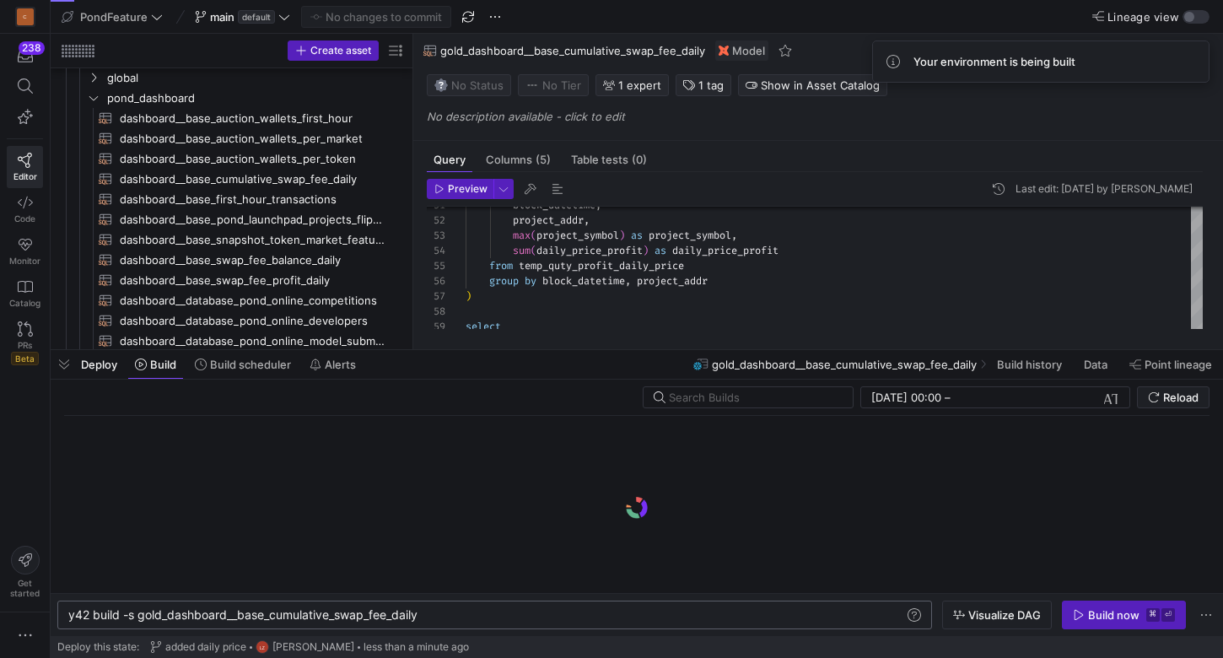
click at [450, 612] on div "y42 build -s gold_dashboard__base_cumulative_swap_ fee_daily" at bounding box center [486, 614] width 836 height 13
type textarea "y42 build -s gold_dashboard__base_cumulative_swap_fee_daily+"
click at [977, 615] on span "Visualize DAG" at bounding box center [1005, 614] width 73 height 13
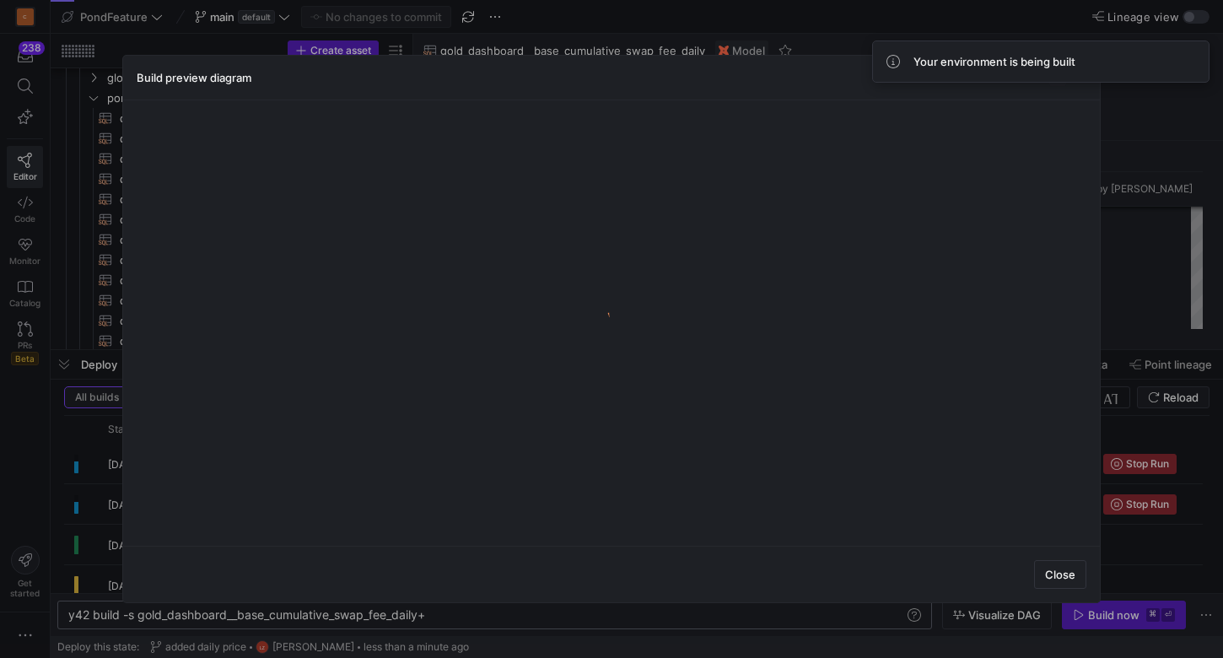
click at [1124, 203] on div at bounding box center [611, 329] width 1223 height 658
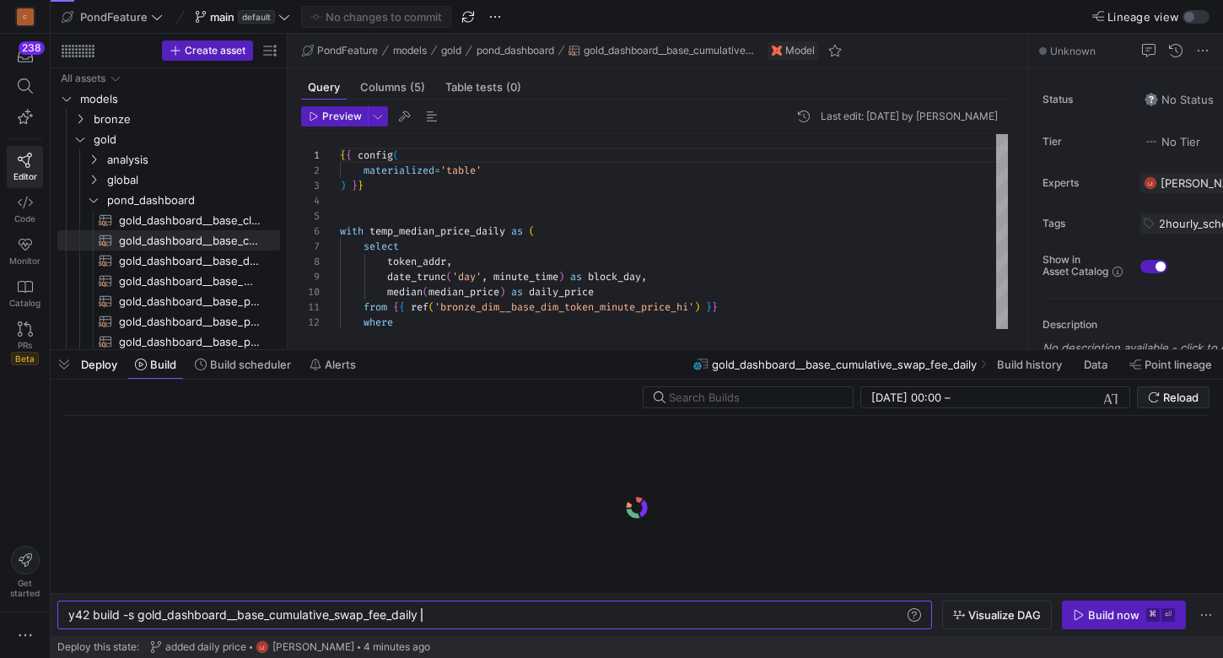
scroll to position [0, 352]
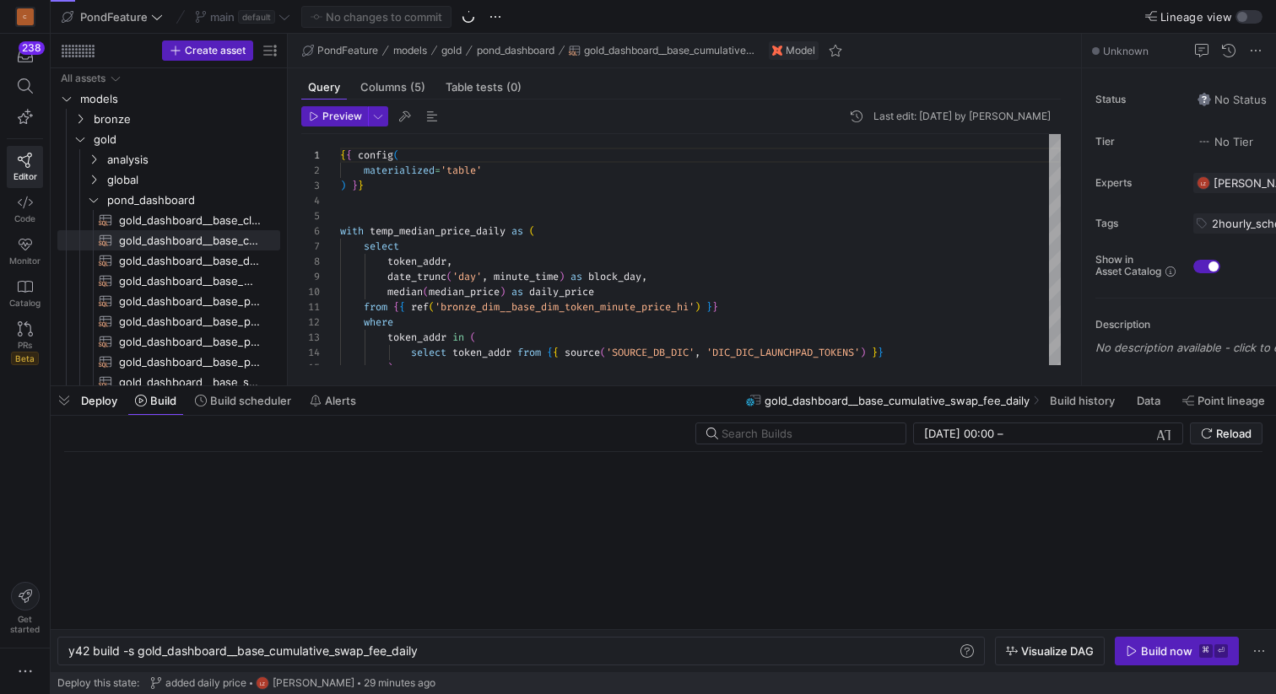
scroll to position [0, 352]
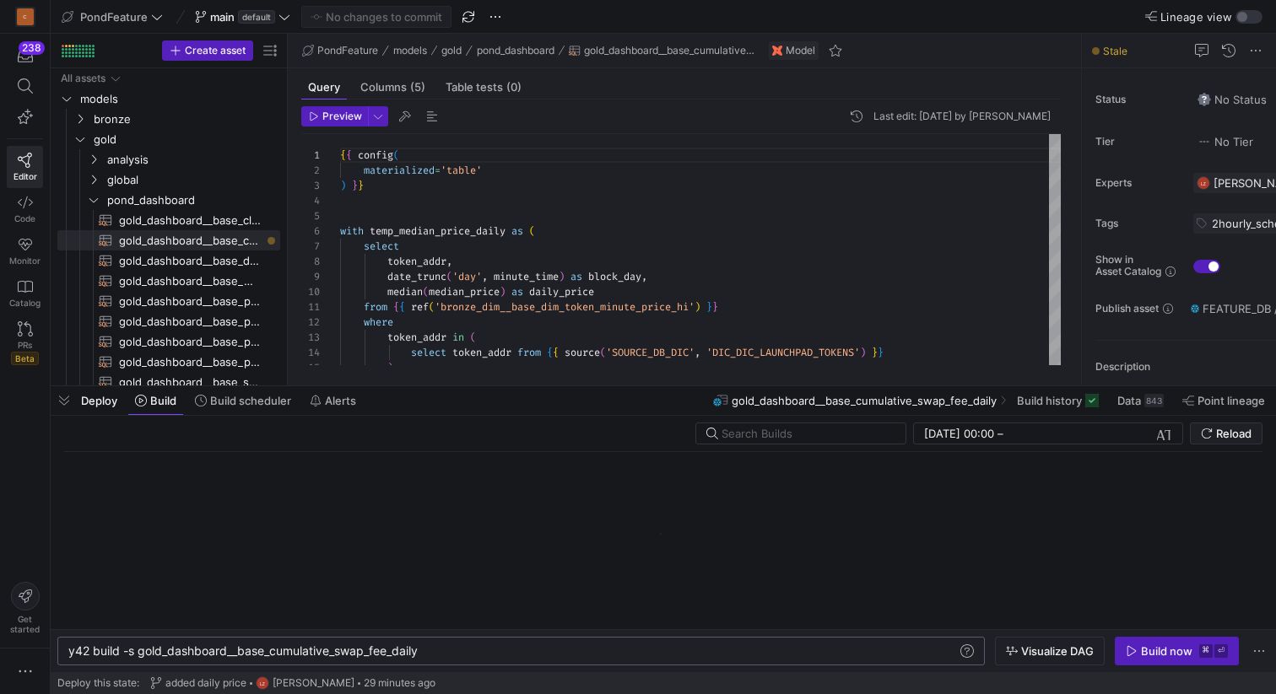
click at [466, 649] on div "y42 build -s gold_dashboard__base_cumulative_swap_ fee_daily" at bounding box center [512, 651] width 888 height 13
type textarea "y42 build -s gold_dashboard__base_cumulative_swap_fee_daily+"
click at [1070, 645] on span "Visualize DAG" at bounding box center [1057, 651] width 73 height 13
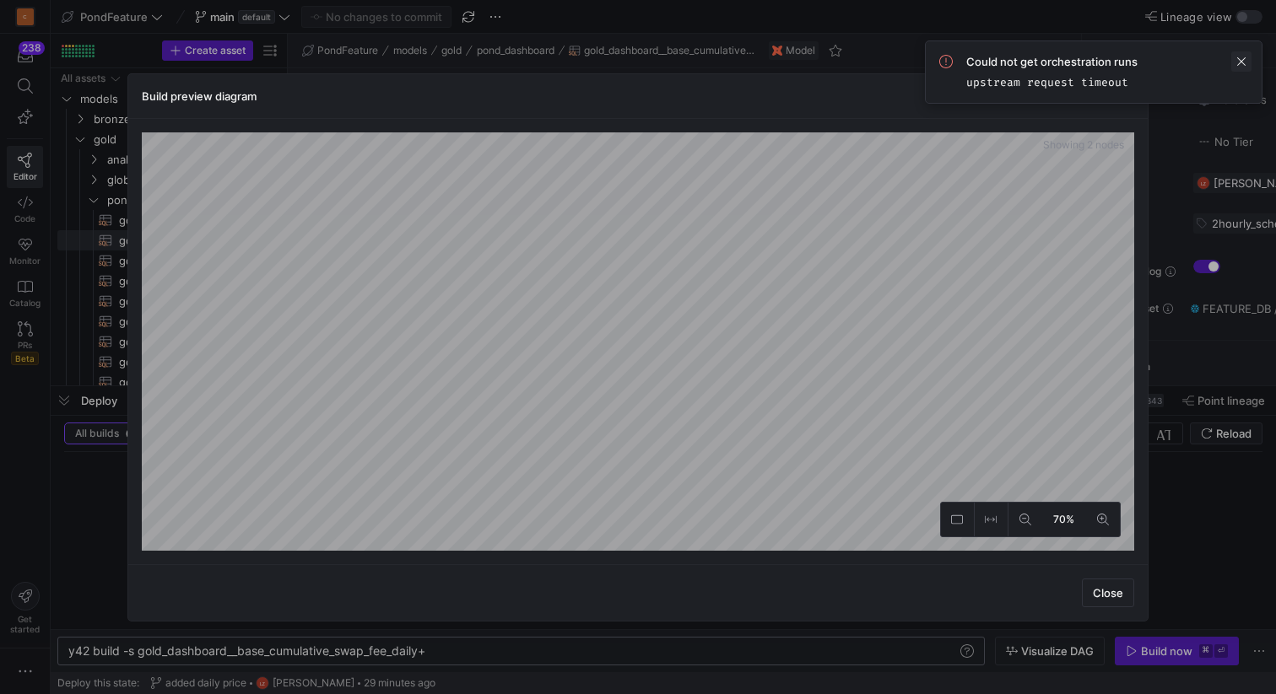
click at [1223, 62] on span at bounding box center [1241, 61] width 20 height 20
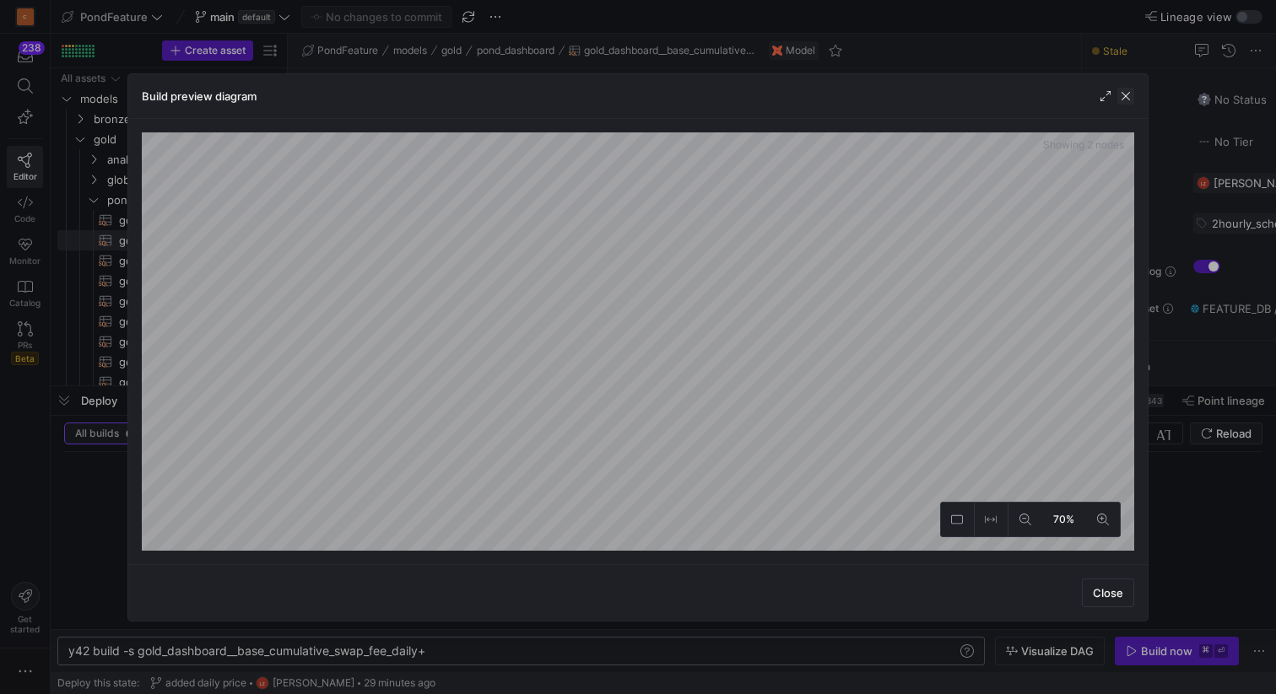
click at [1127, 91] on span "button" at bounding box center [1125, 96] width 17 height 17
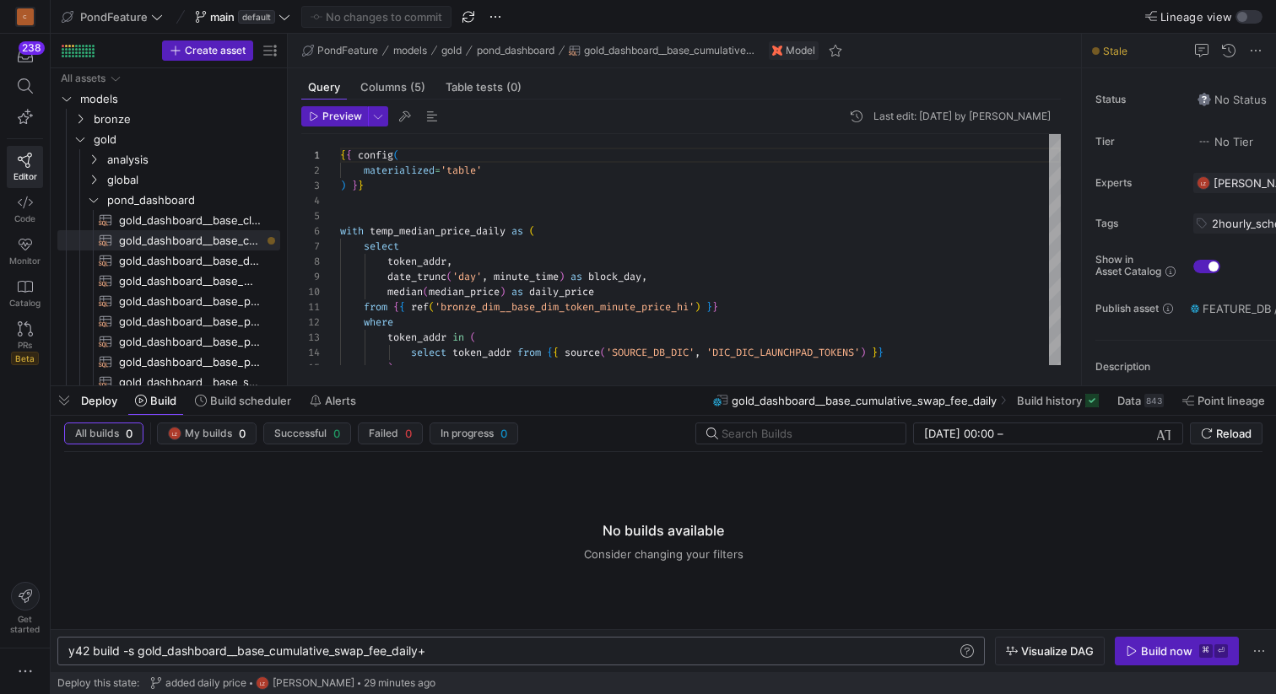
scroll to position [0, 359]
click at [596, 652] on div "y42 build -s gold_dashboard__base_cumulative_swap_ fee_daily+" at bounding box center [512, 651] width 888 height 13
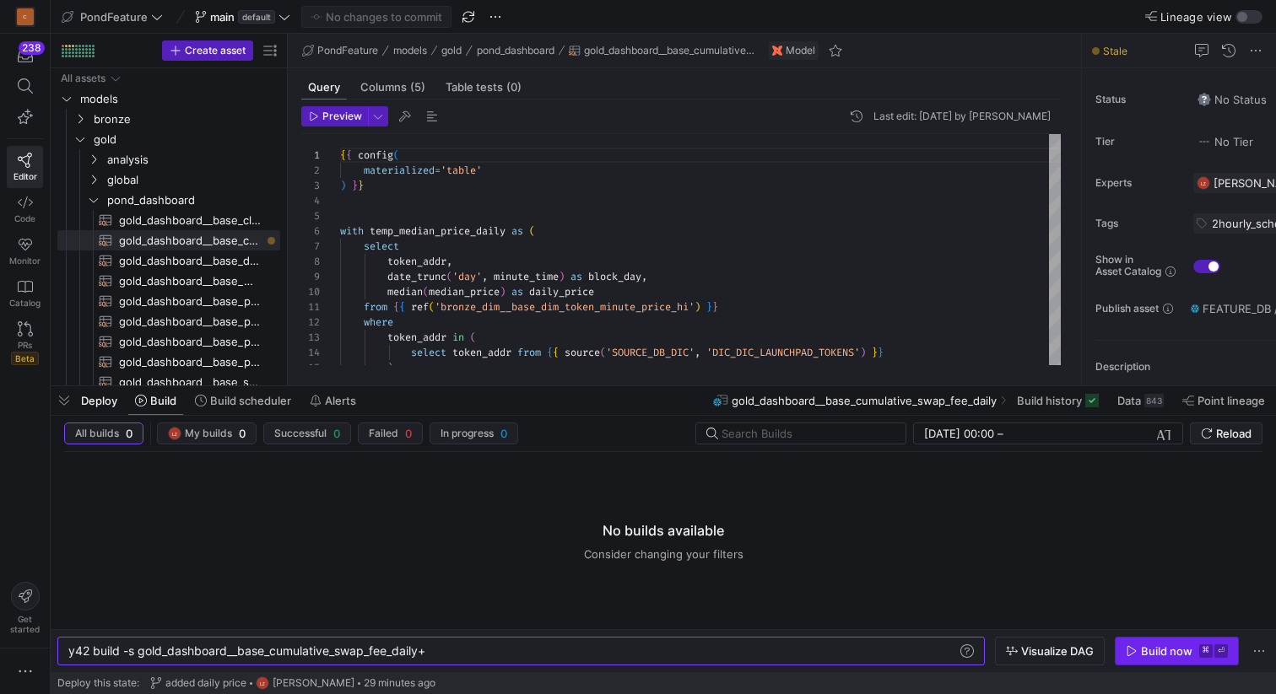
click at [1147, 653] on div "Build now" at bounding box center [1166, 651] width 51 height 13
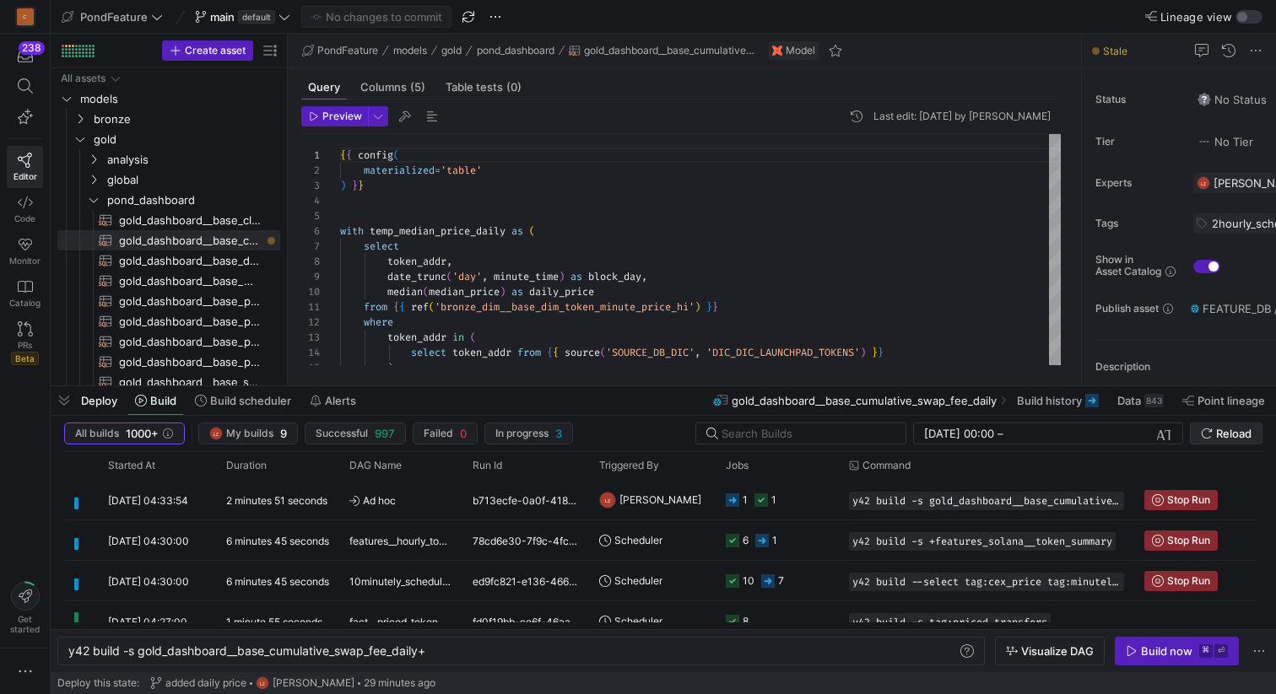
click at [1216, 430] on span "Reload" at bounding box center [1233, 433] width 35 height 13
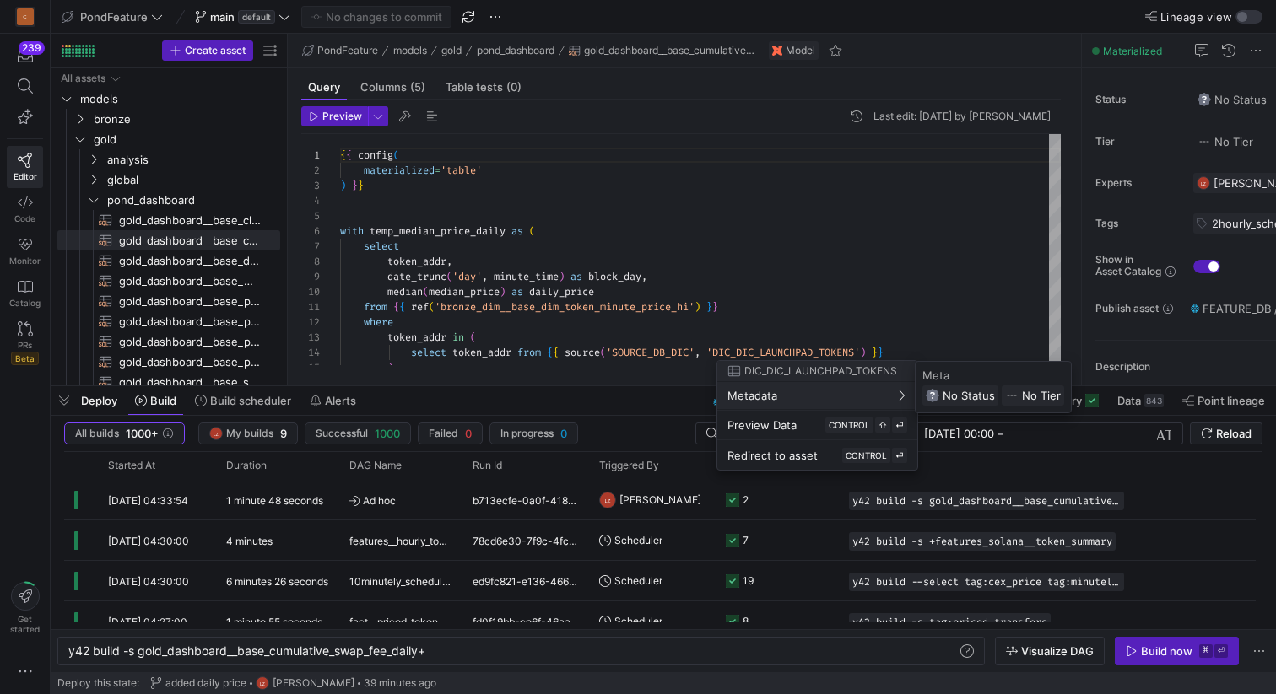
click at [590, 403] on div at bounding box center [638, 347] width 1276 height 694
